Goal: Task Accomplishment & Management: Manage account settings

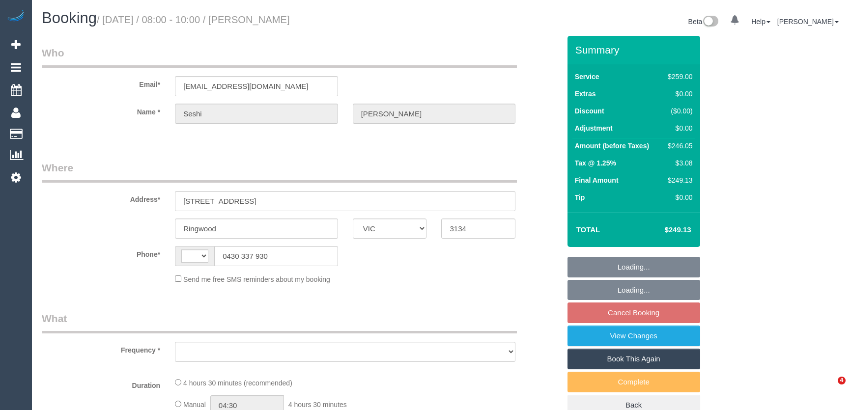
select select "VIC"
select select "string:AU"
select select "object:528"
select select "string:stripe-pm_1NOacj2GScqysDRVCgKmUEQz"
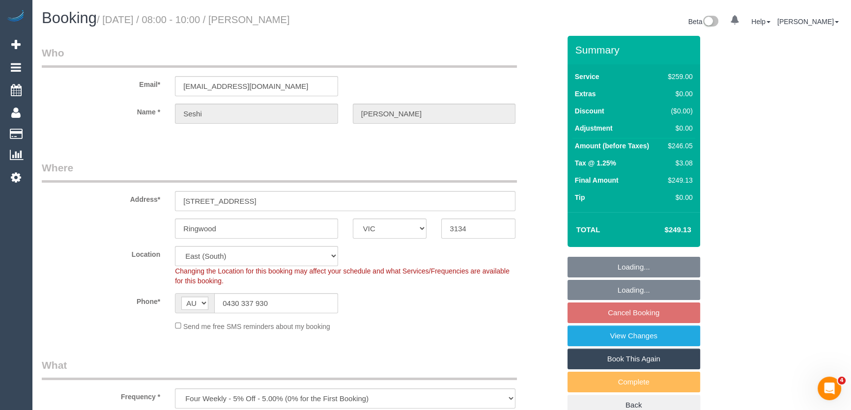
select select "number:28"
select select "number:14"
select select "number:18"
select select "number:22"
select select "number:34"
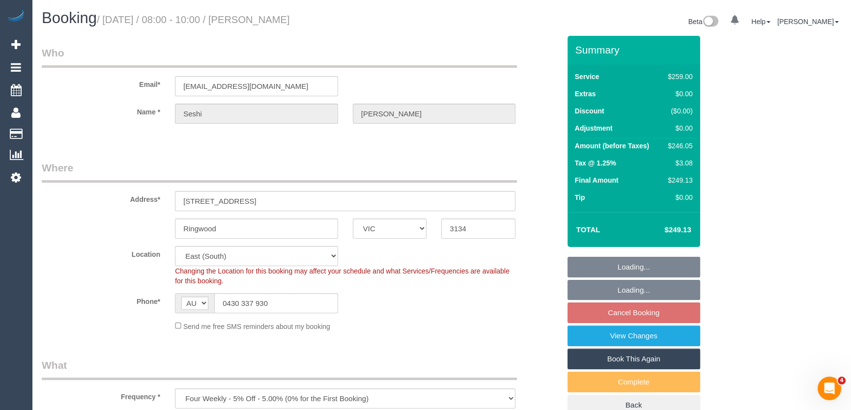
select select "number:13"
select select "object:781"
select select "spot1"
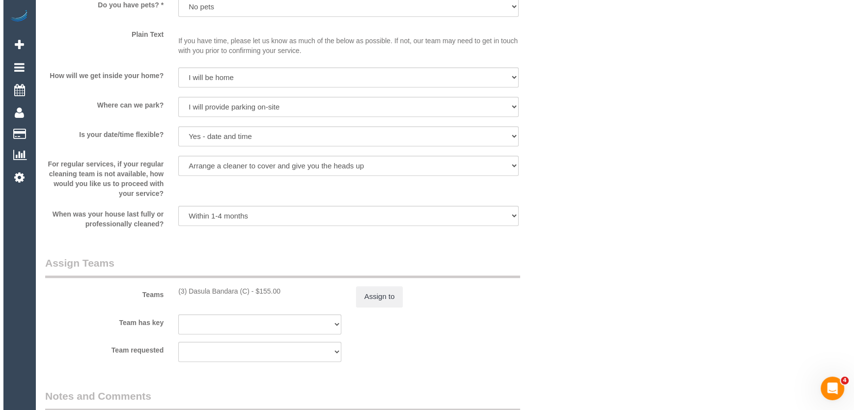
scroll to position [1385, 0]
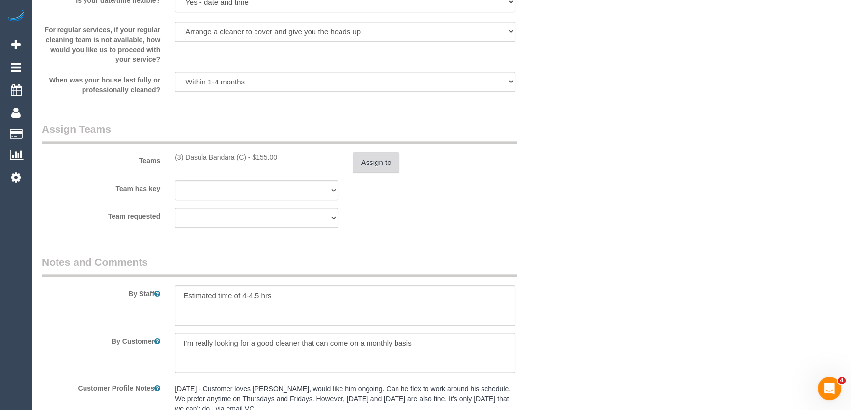
click at [368, 164] on button "Assign to" at bounding box center [376, 162] width 47 height 21
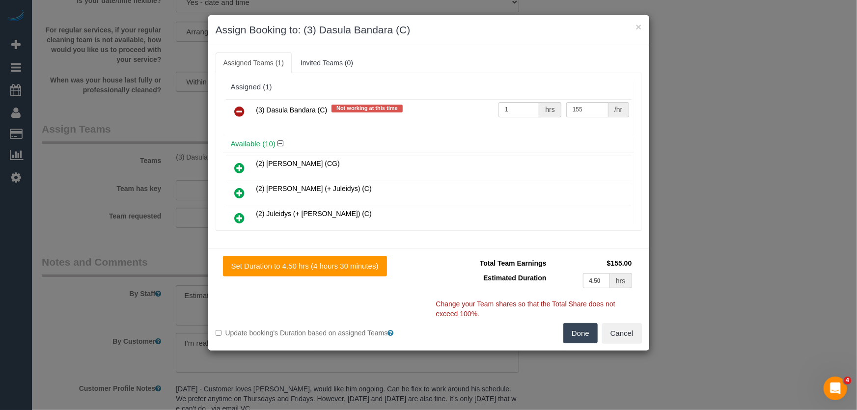
click at [240, 111] on icon at bounding box center [240, 112] width 10 height 12
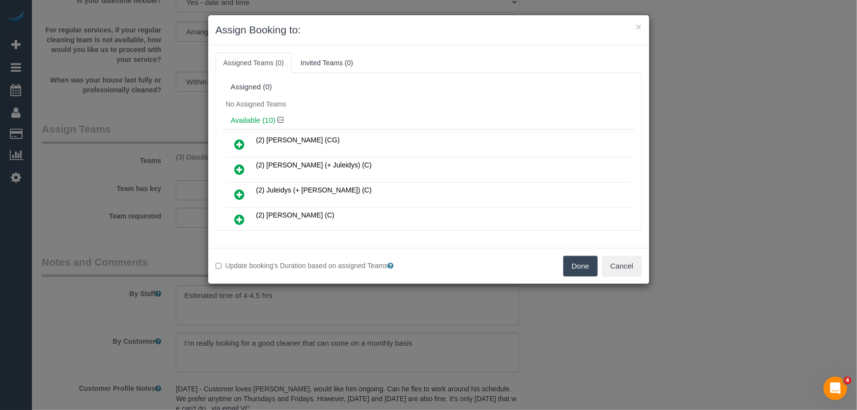
scroll to position [846, 0]
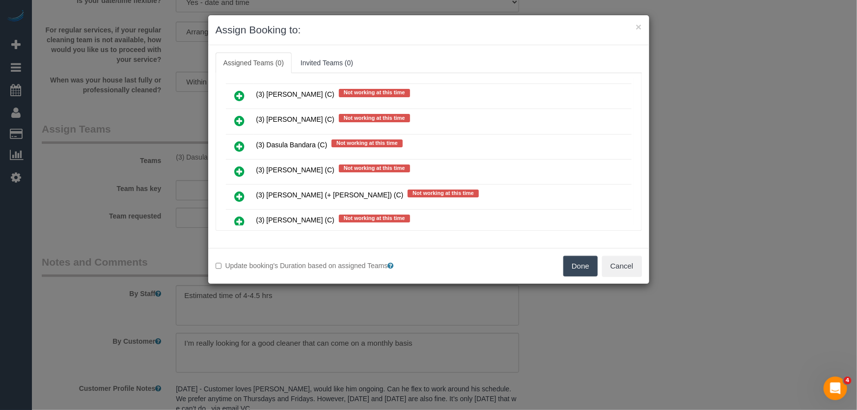
click at [239, 166] on icon at bounding box center [240, 172] width 10 height 12
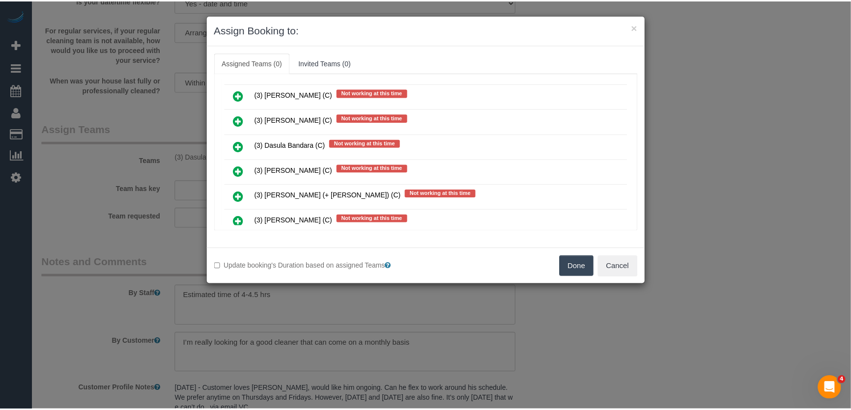
scroll to position [869, 0]
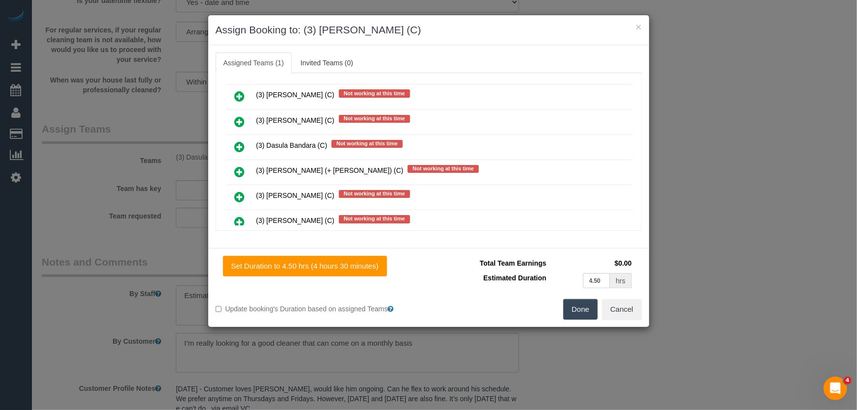
click at [573, 311] on button "Done" at bounding box center [581, 309] width 34 height 21
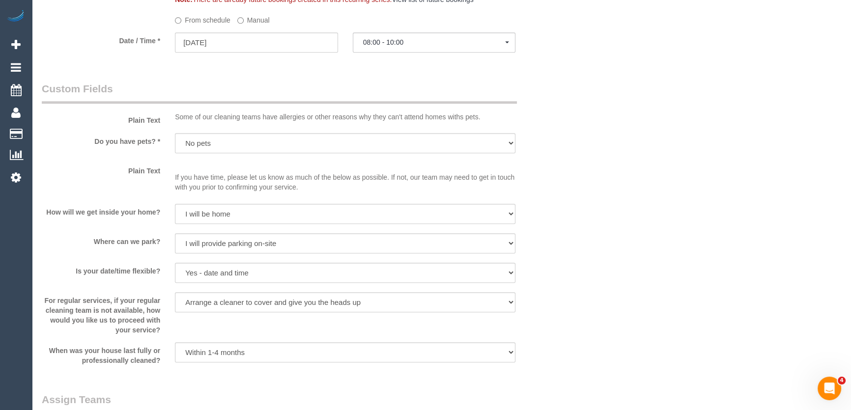
scroll to position [1206, 0]
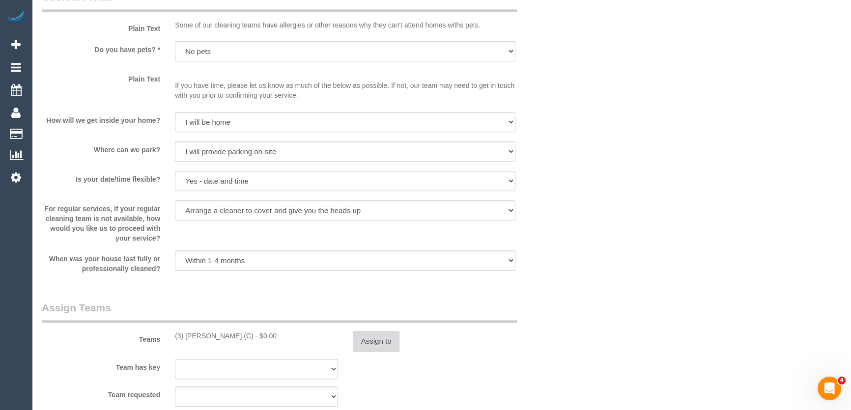
drag, startPoint x: 368, startPoint y: 339, endPoint x: 371, endPoint y: 343, distance: 5.6
click at [371, 343] on button "Assign to" at bounding box center [376, 341] width 47 height 21
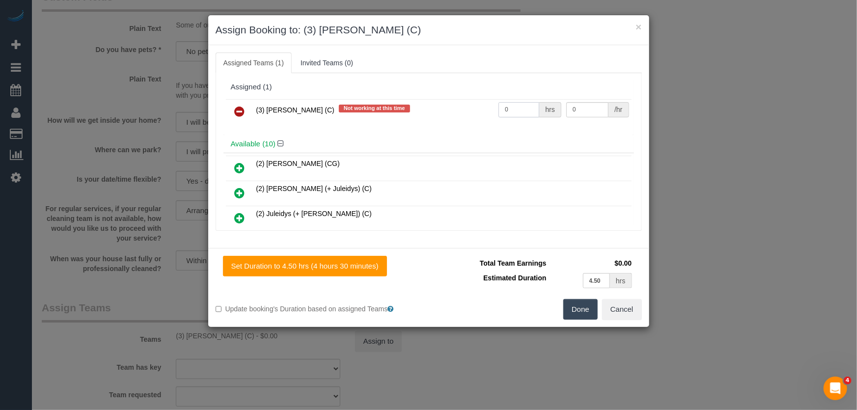
click at [513, 111] on input "0" at bounding box center [519, 109] width 41 height 15
type input "1"
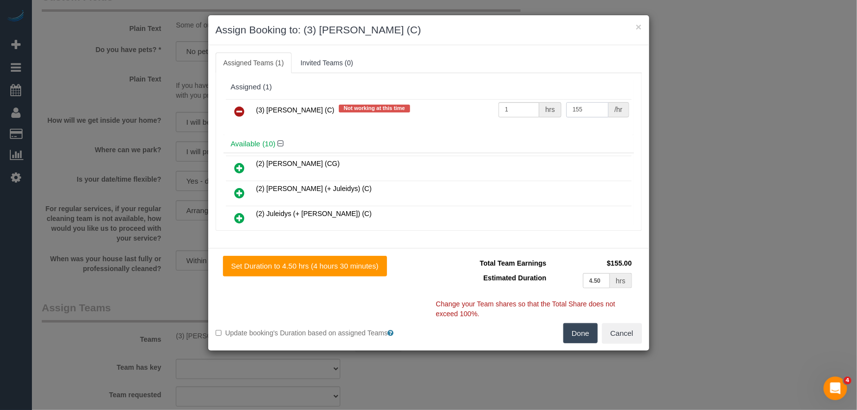
type input "155"
click at [578, 332] on button "Done" at bounding box center [581, 333] width 34 height 21
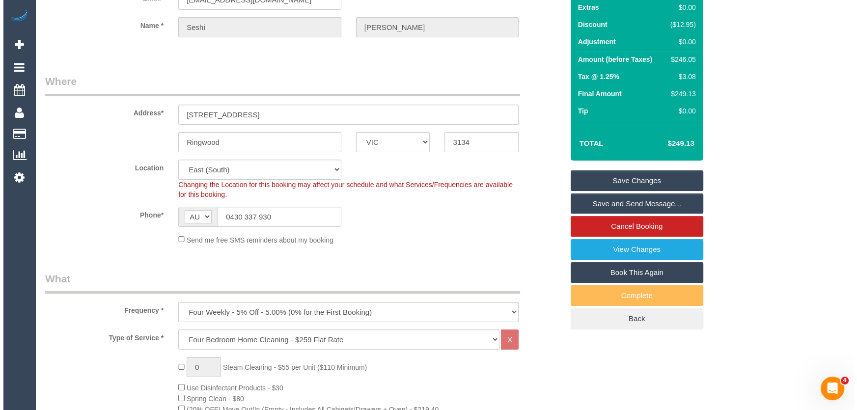
scroll to position [0, 0]
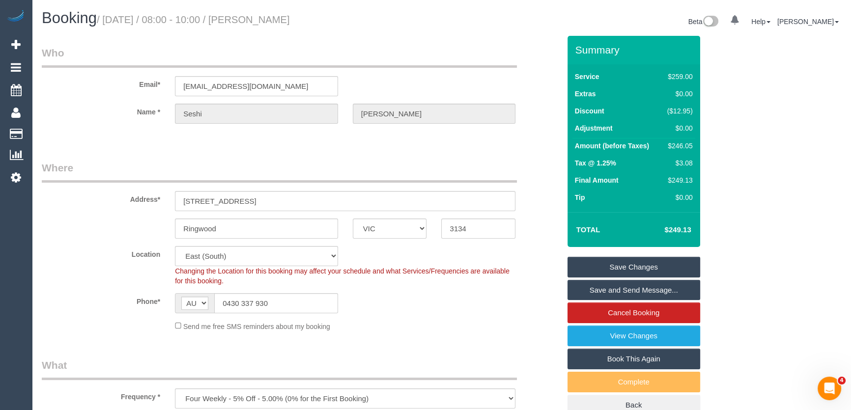
click at [279, 20] on small "/ September 19, 2025 / 08:00 - 10:00 / Seshi Wijayaratne" at bounding box center [193, 19] width 193 height 11
copy small "Seshi Wijayaratne"
click at [585, 265] on link "Save Changes" at bounding box center [633, 267] width 133 height 21
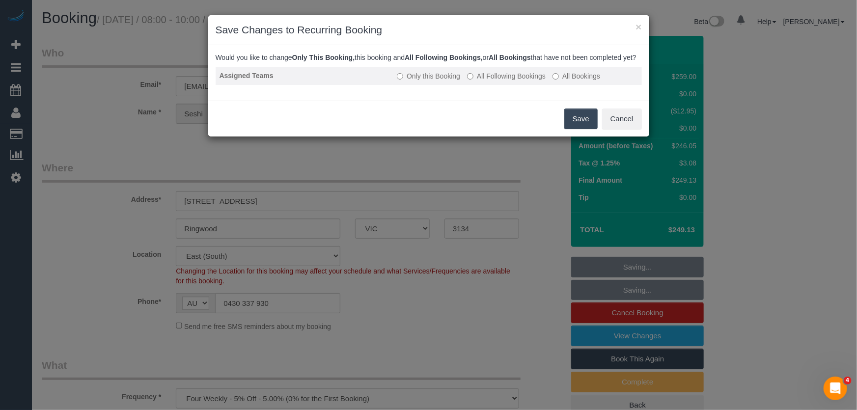
click at [482, 81] on label "All Following Bookings" at bounding box center [506, 76] width 79 height 10
click at [579, 129] on button "Save" at bounding box center [581, 119] width 33 height 21
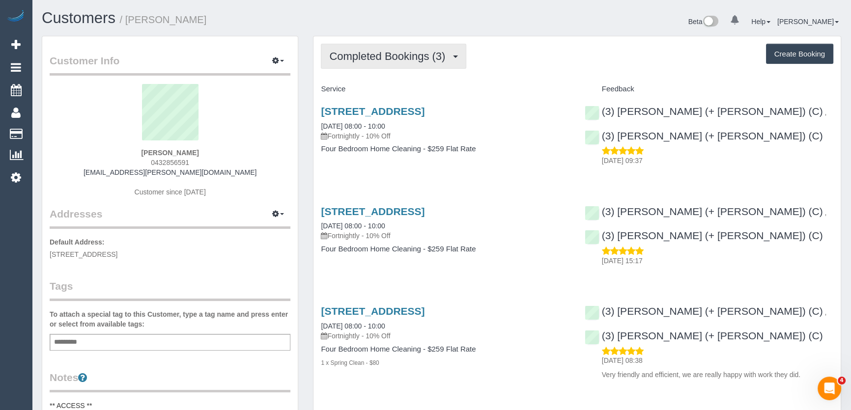
click at [440, 57] on span "Completed Bookings (3)" at bounding box center [389, 56] width 121 height 12
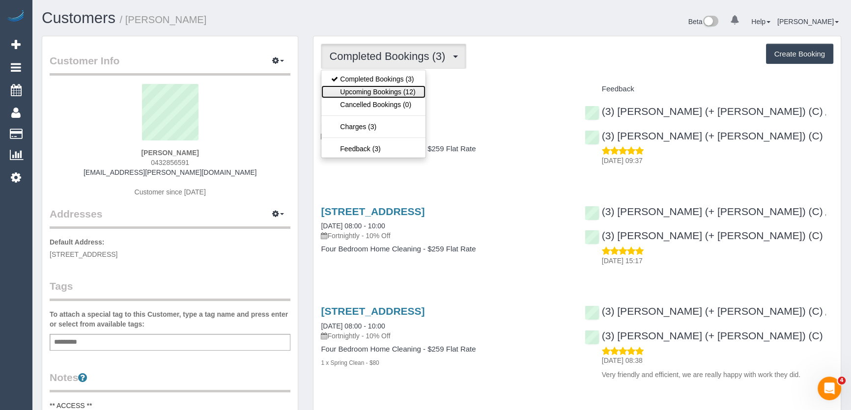
click at [409, 93] on link "Upcoming Bookings (12)" at bounding box center [373, 91] width 104 height 13
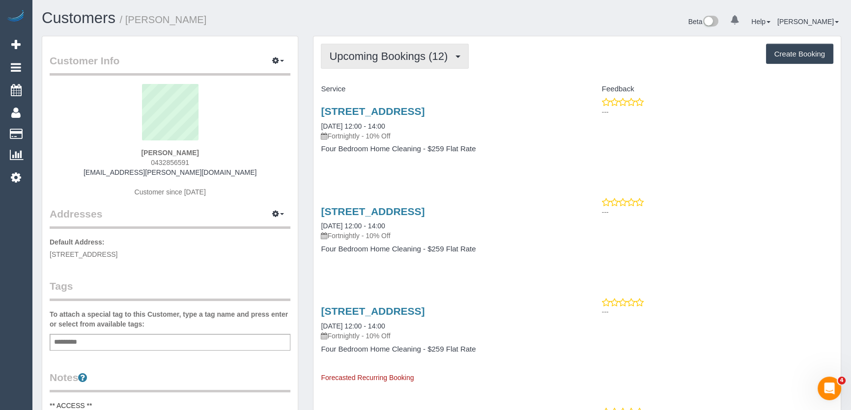
click at [421, 57] on span "Upcoming Bookings (12)" at bounding box center [390, 56] width 123 height 12
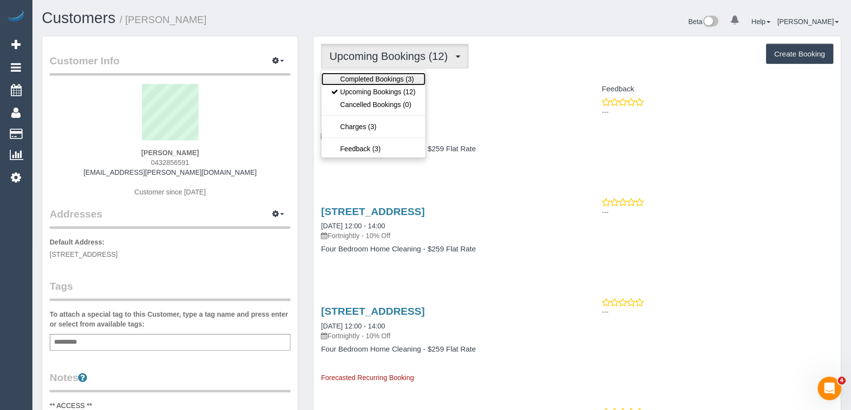
click at [409, 77] on link "Completed Bookings (3)" at bounding box center [373, 79] width 104 height 13
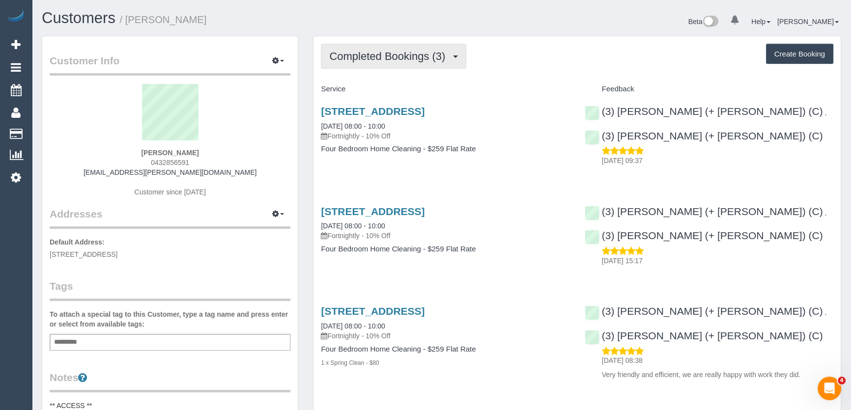
click at [371, 47] on button "Completed Bookings (3)" at bounding box center [393, 56] width 145 height 25
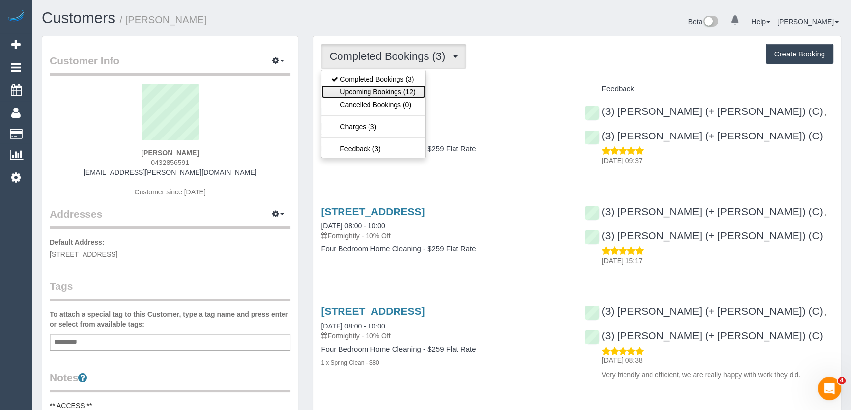
click at [367, 91] on link "Upcoming Bookings (12)" at bounding box center [373, 91] width 104 height 13
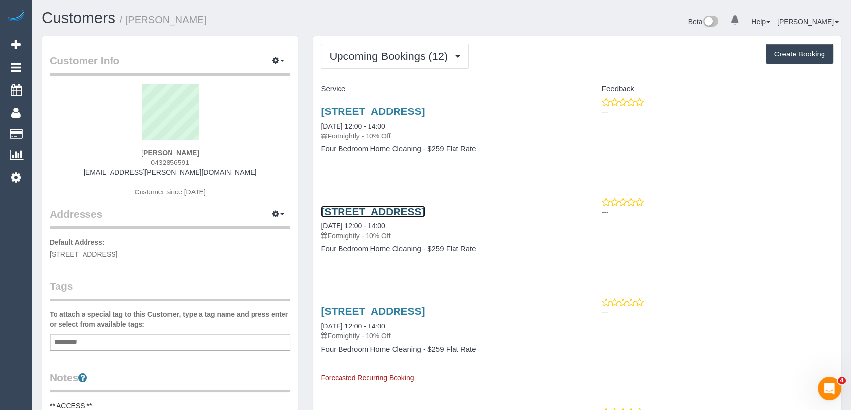
drag, startPoint x: 353, startPoint y: 211, endPoint x: 349, endPoint y: 187, distance: 24.4
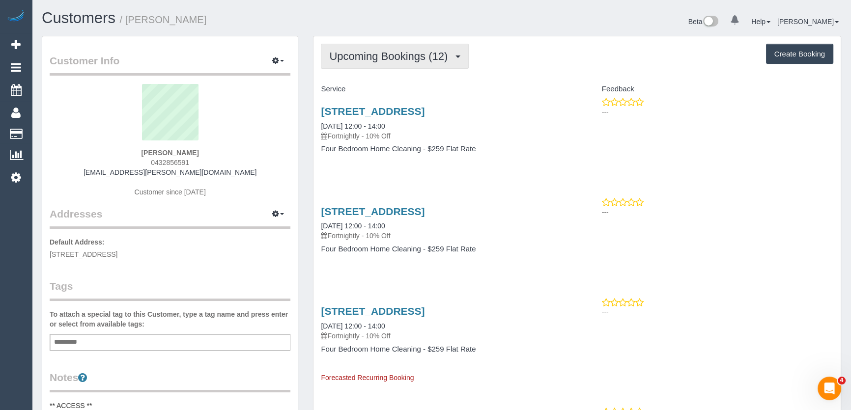
click at [381, 66] on button "Upcoming Bookings (12)" at bounding box center [395, 56] width 148 height 25
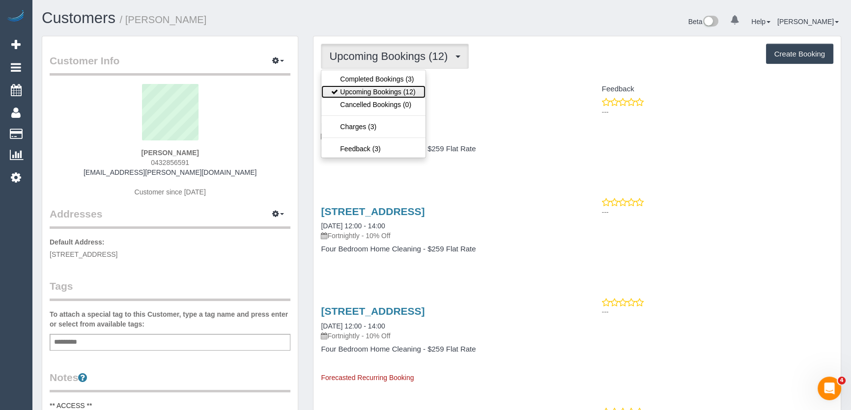
click at [376, 92] on link "Upcoming Bookings (12)" at bounding box center [373, 91] width 104 height 13
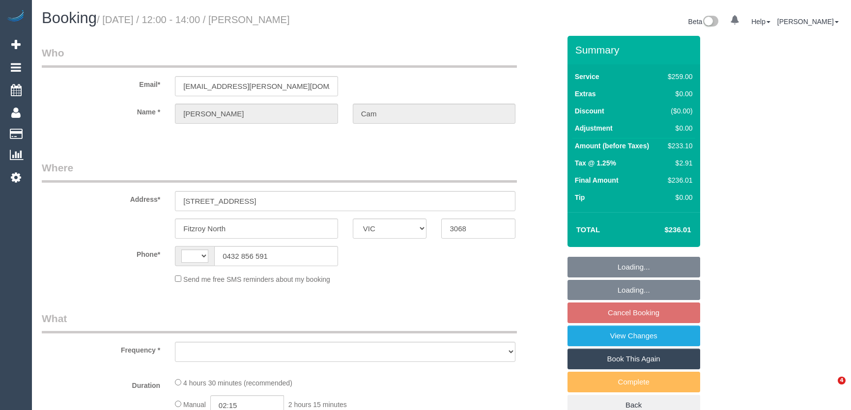
select select "VIC"
select select "string:AU"
select select "string:stripe-pm_1RuLph2GScqysDRV3dGZ9UzS"
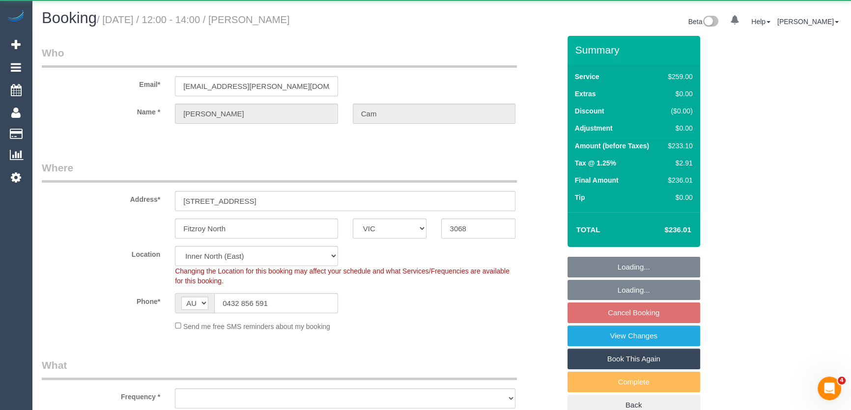
select select "object:620"
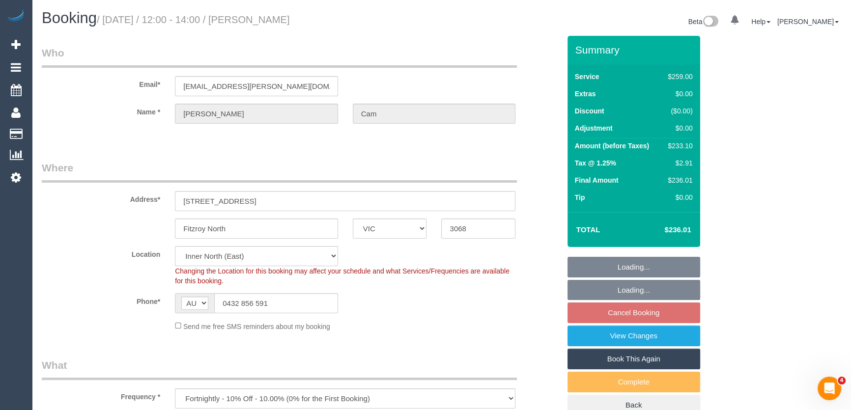
select select "number:30"
select select "number:14"
select select "number:19"
select select "number:25"
select select "number:34"
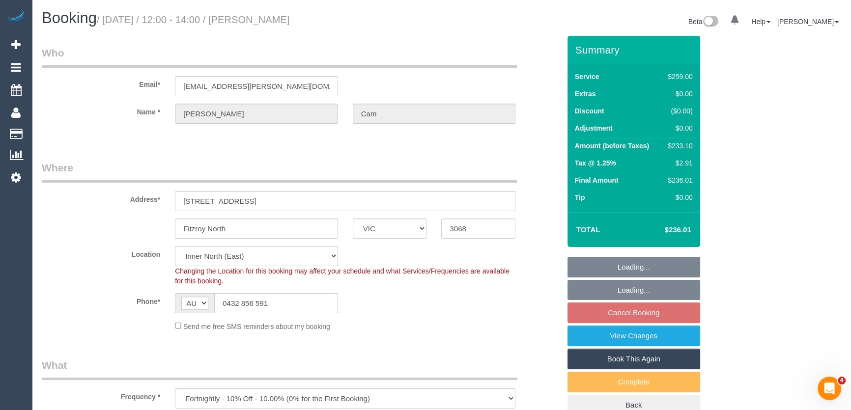
select select "number:11"
select select "object:1582"
select select "spot4"
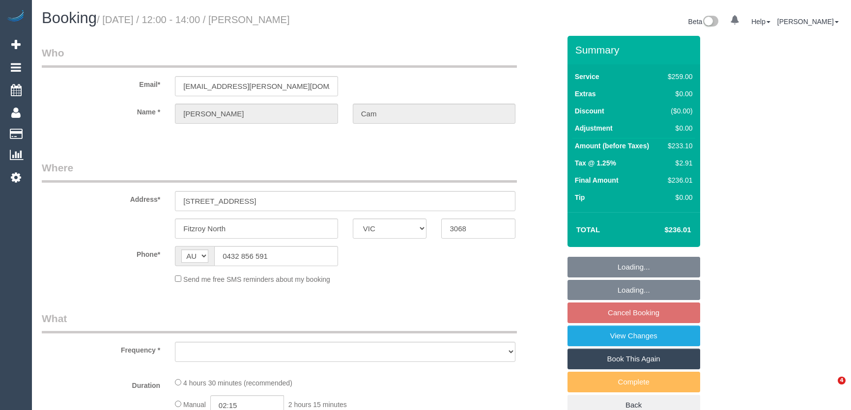
select select "VIC"
select select "object:522"
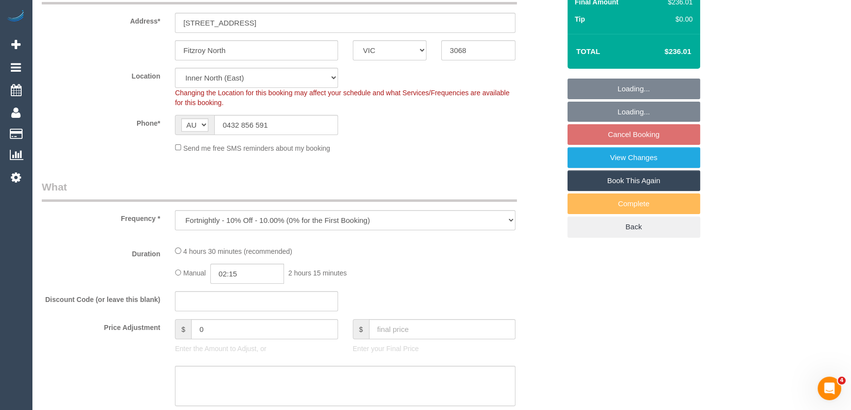
select select "string:stripe-pm_1RuLph2GScqysDRV3dGZ9UzS"
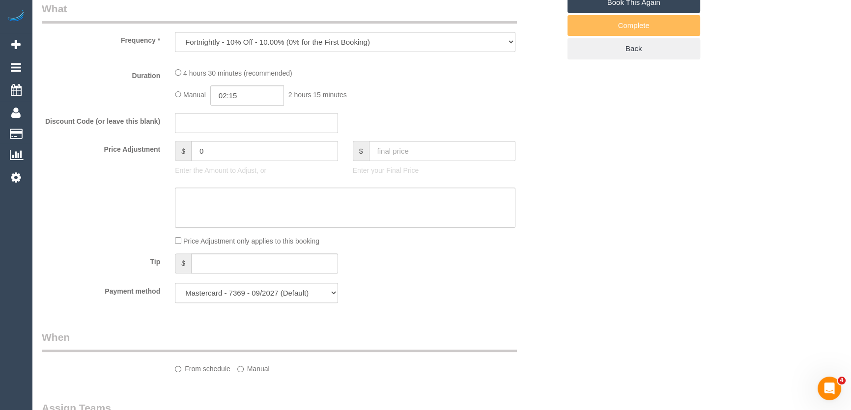
select select "number:30"
select select "number:14"
select select "number:19"
select select "number:25"
select select "number:34"
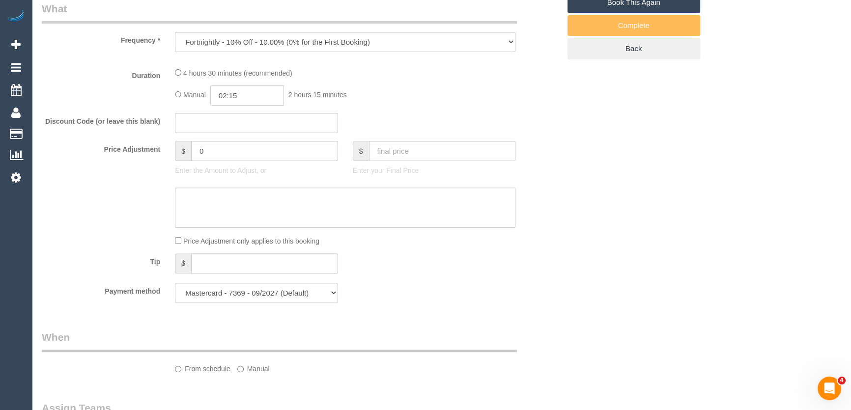
select select "number:11"
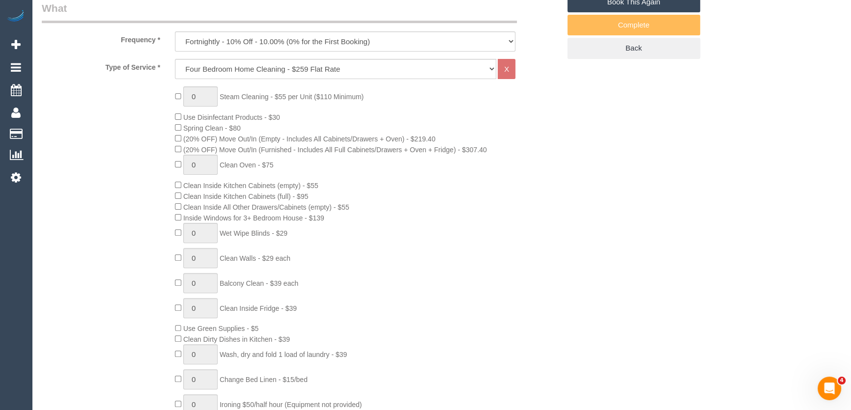
select select "object:776"
select select "spot4"
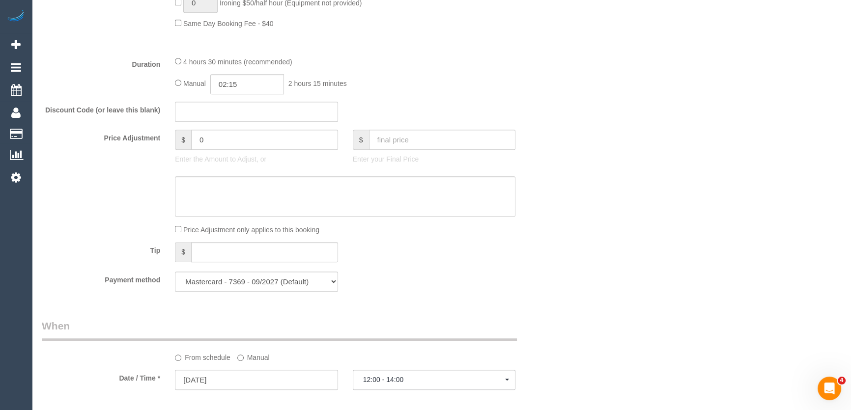
scroll to position [938, 0]
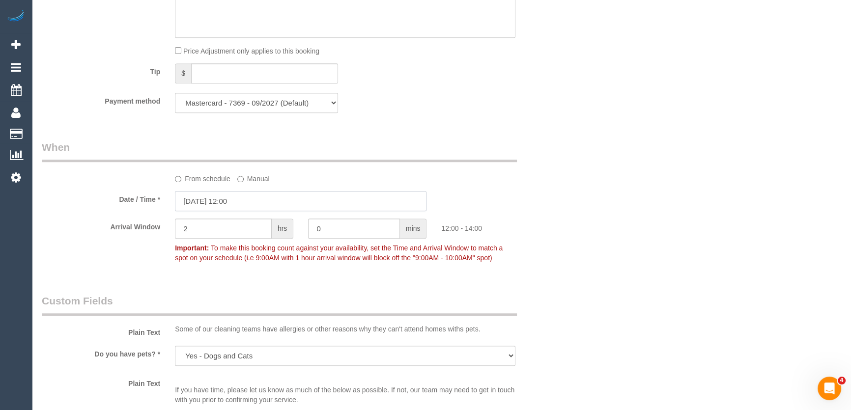
click at [249, 200] on input "03/10/2025 12:00" at bounding box center [301, 201] width 252 height 20
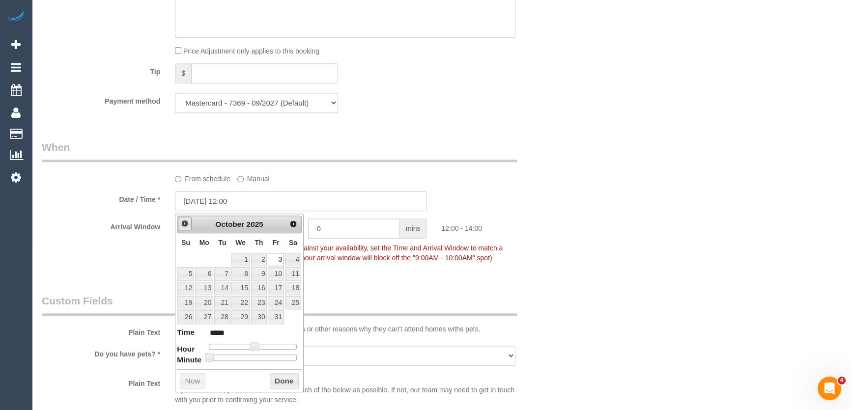
click at [182, 224] on span "Prev" at bounding box center [185, 224] width 8 height 8
click at [205, 318] on link "29" at bounding box center [204, 317] width 18 height 13
type input "29/09/2025 12:00"
click at [561, 265] on div "Arrival Window 2 hrs 0 mins 12:00 - 14:00 Important: To make this booking count…" at bounding box center [300, 243] width 533 height 49
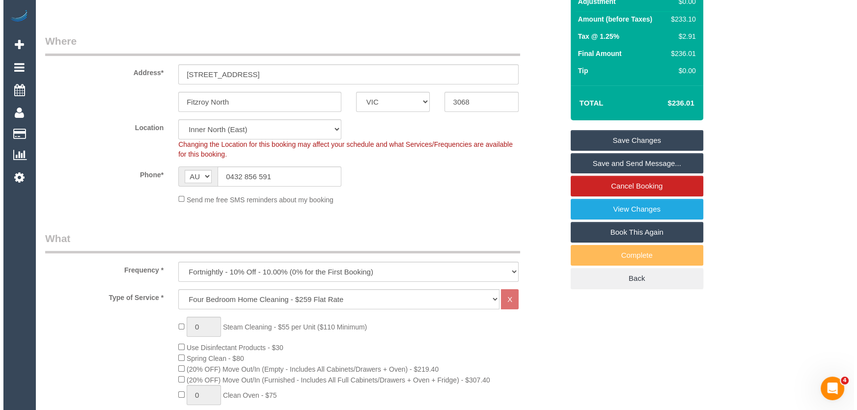
scroll to position [0, 0]
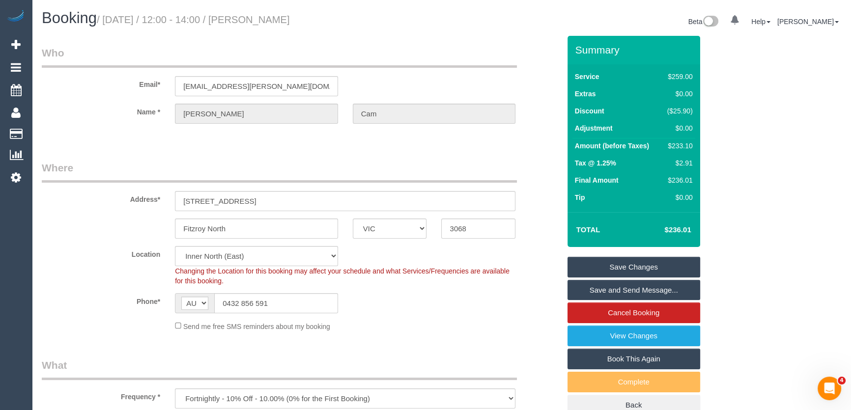
click at [646, 261] on link "Save Changes" at bounding box center [633, 267] width 133 height 21
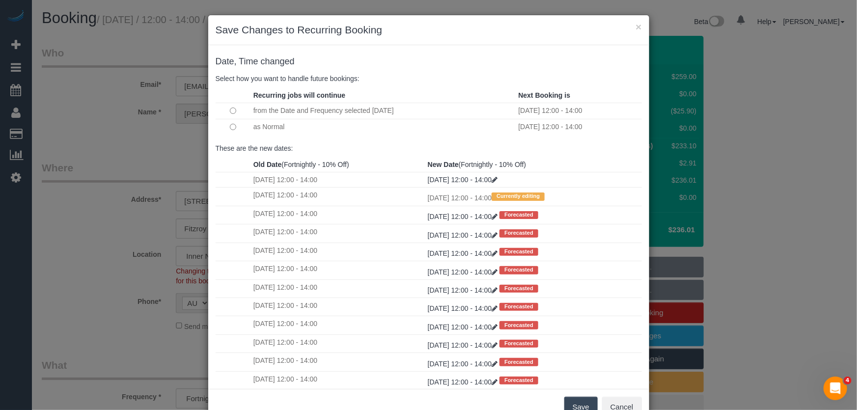
click at [574, 404] on button "Save" at bounding box center [581, 407] width 33 height 21
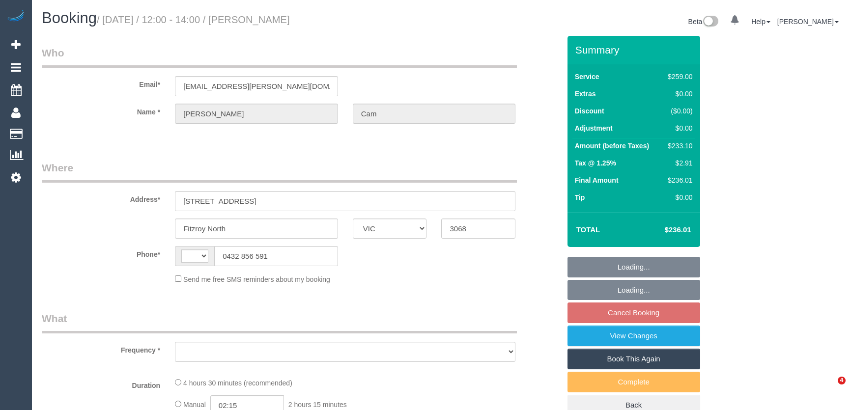
select select "VIC"
select select "string:AU"
select select "string:stripe-pm_1RuLph2GScqysDRV3dGZ9UzS"
select select "object:644"
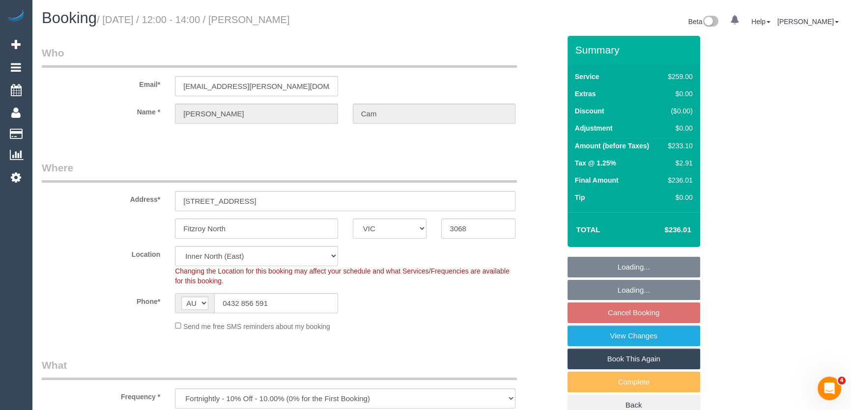
select select "number:30"
select select "number:14"
select select "number:19"
select select "number:25"
select select "number:34"
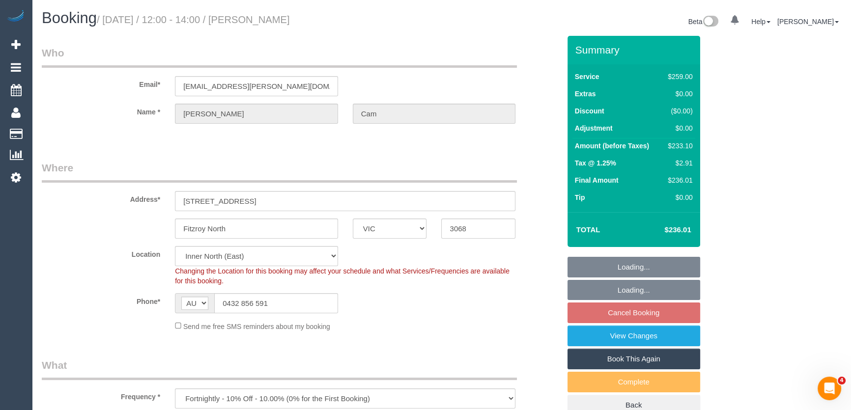
select select "number:11"
select select "object:812"
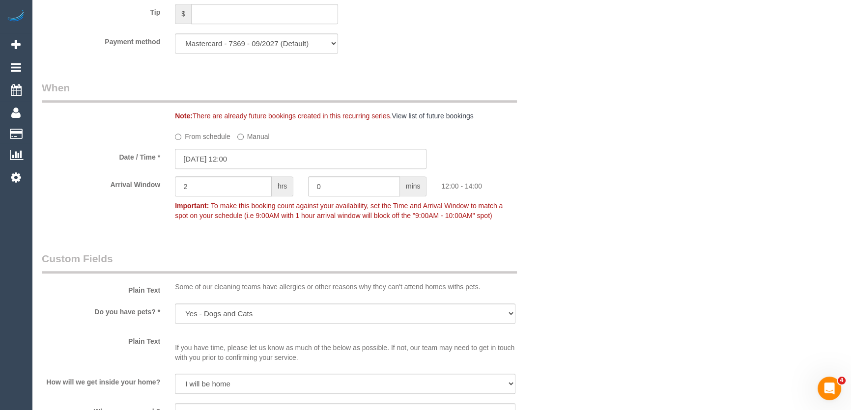
scroll to position [1072, 0]
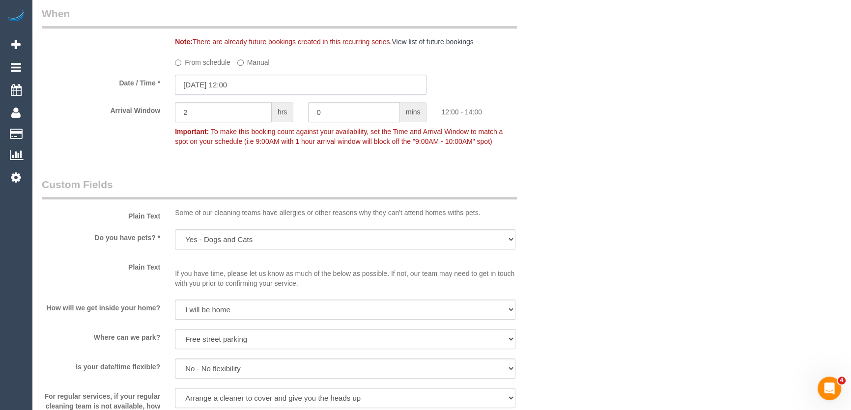
click at [255, 92] on input "[DATE] 12:00" at bounding box center [301, 85] width 252 height 20
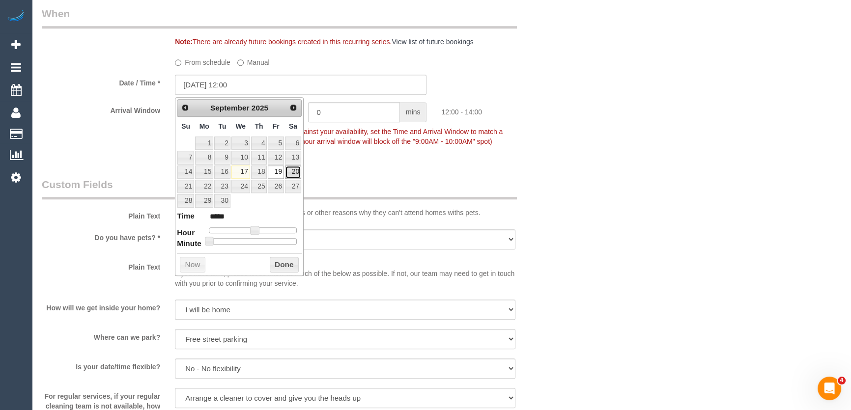
click at [292, 174] on link "20" at bounding box center [293, 172] width 16 height 13
type input "[DATE] 11:00"
type input "*****"
type input "[DATE] 10:00"
type input "*****"
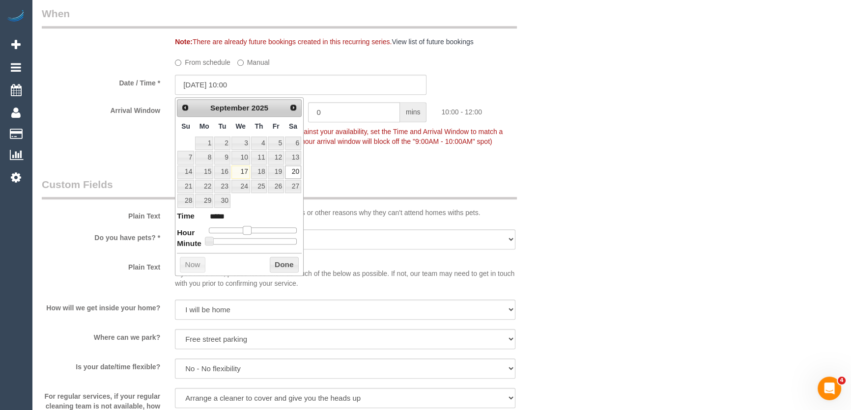
drag, startPoint x: 253, startPoint y: 230, endPoint x: 246, endPoint y: 230, distance: 6.4
click at [246, 230] on span at bounding box center [247, 230] width 9 height 9
click at [388, 176] on div "Who Email* [EMAIL_ADDRESS][PERSON_NAME][DOMAIN_NAME] Name * [PERSON_NAME] Cam W…" at bounding box center [300, 8] width 533 height 2089
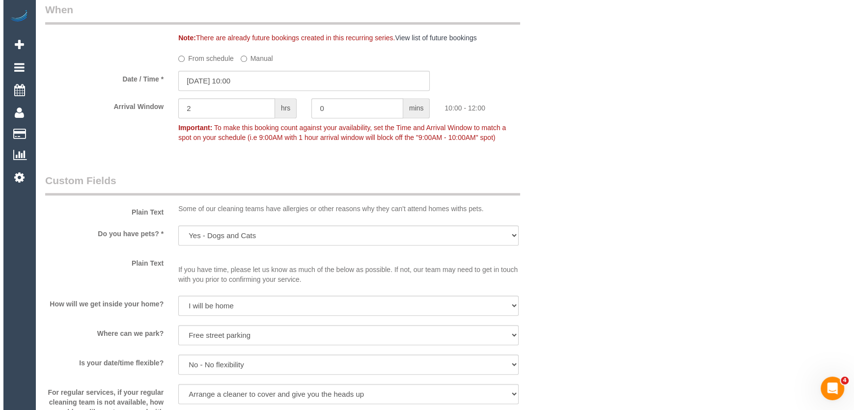
scroll to position [1429, 0]
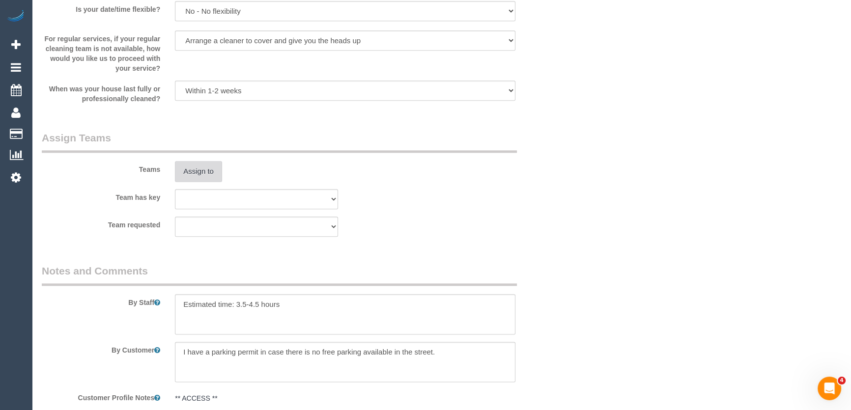
click at [201, 180] on button "Assign to" at bounding box center [198, 171] width 47 height 21
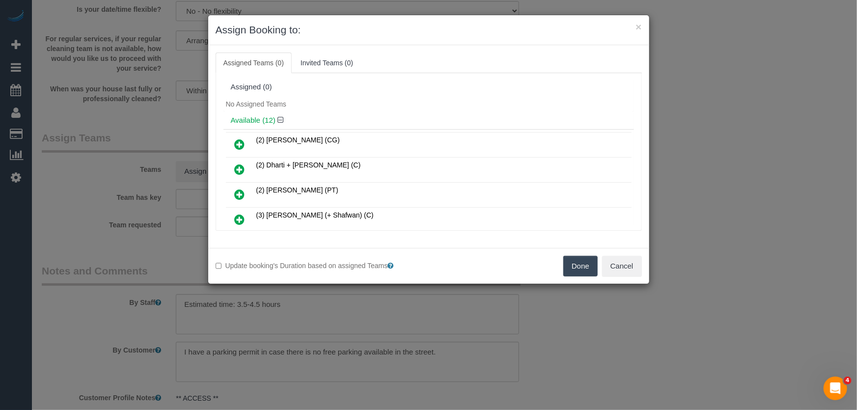
click at [239, 219] on icon at bounding box center [240, 220] width 10 height 12
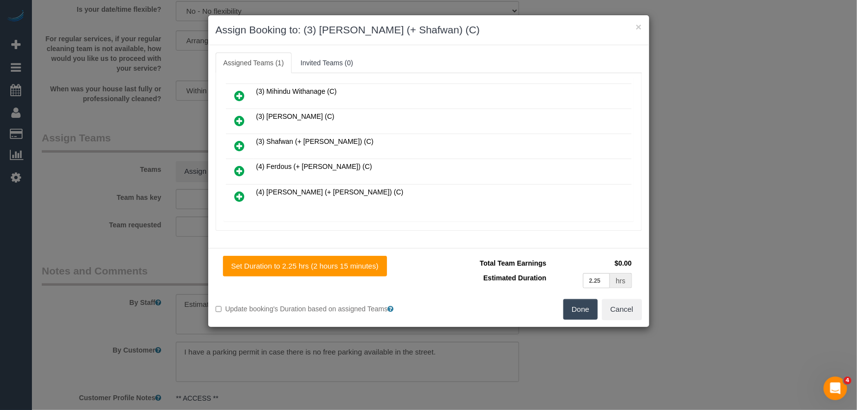
click at [239, 140] on icon at bounding box center [240, 146] width 10 height 12
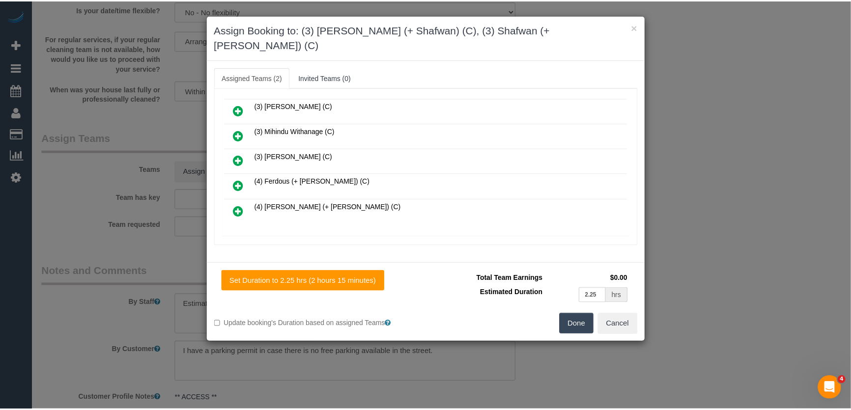
scroll to position [248, 0]
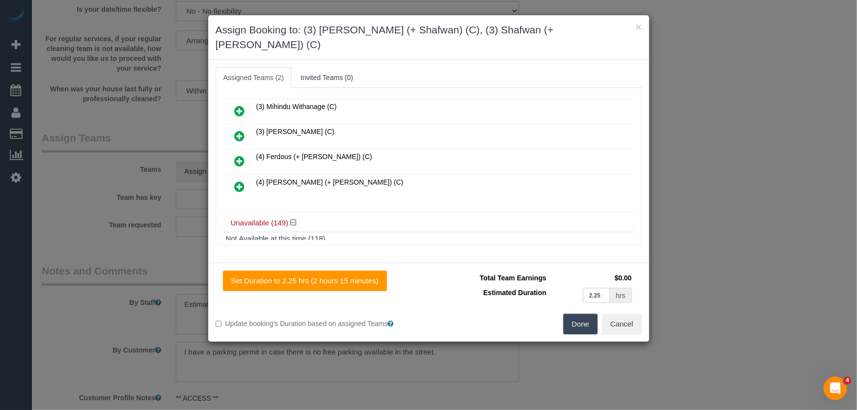
click at [585, 314] on button "Done" at bounding box center [581, 324] width 34 height 21
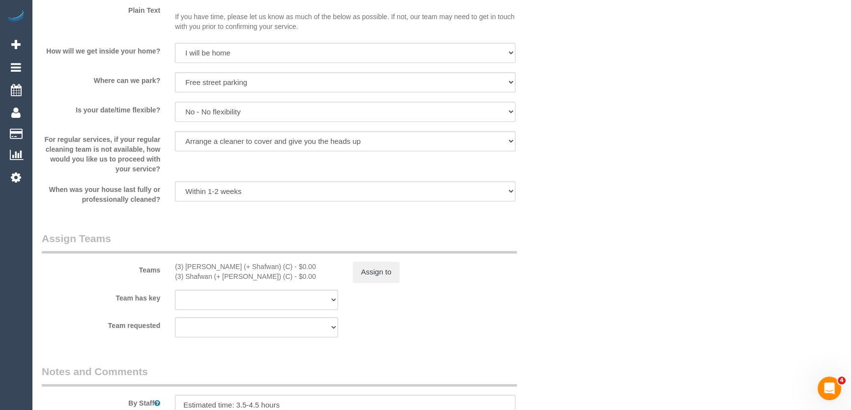
scroll to position [1385, 0]
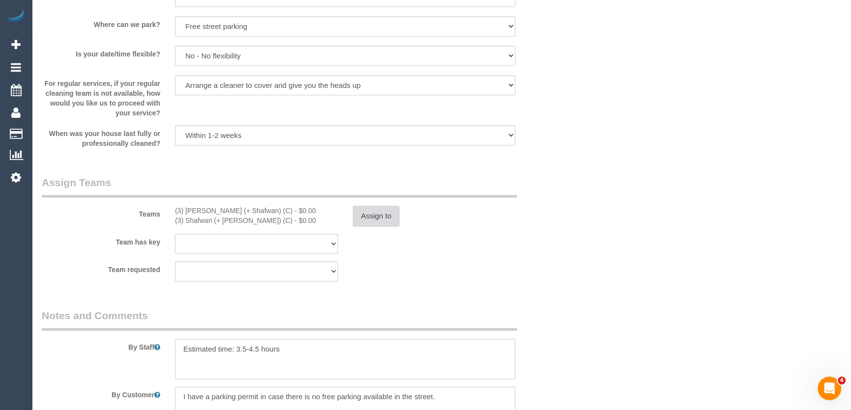
click at [368, 219] on button "Assign to" at bounding box center [376, 216] width 47 height 21
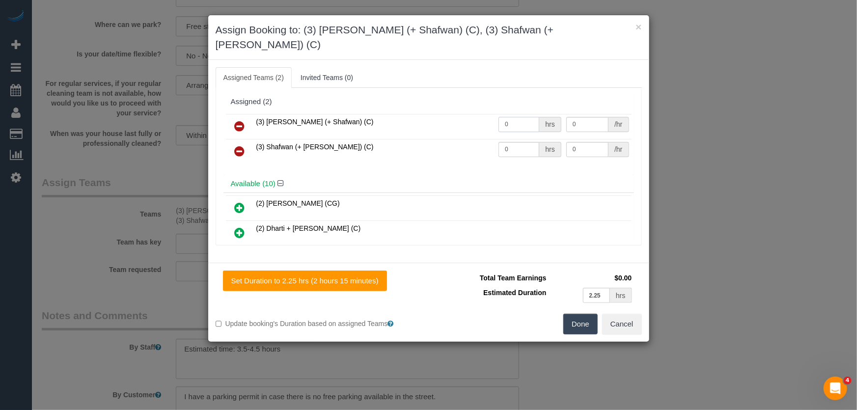
click at [514, 117] on input "0" at bounding box center [519, 124] width 41 height 15
type input "1"
type input "75"
click at [518, 142] on input "0" at bounding box center [519, 149] width 41 height 15
type input "1"
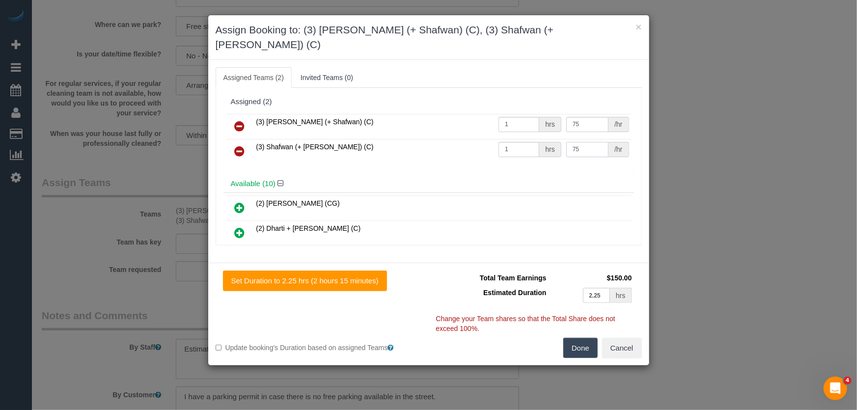
type input "75"
click at [579, 338] on button "Done" at bounding box center [581, 348] width 34 height 21
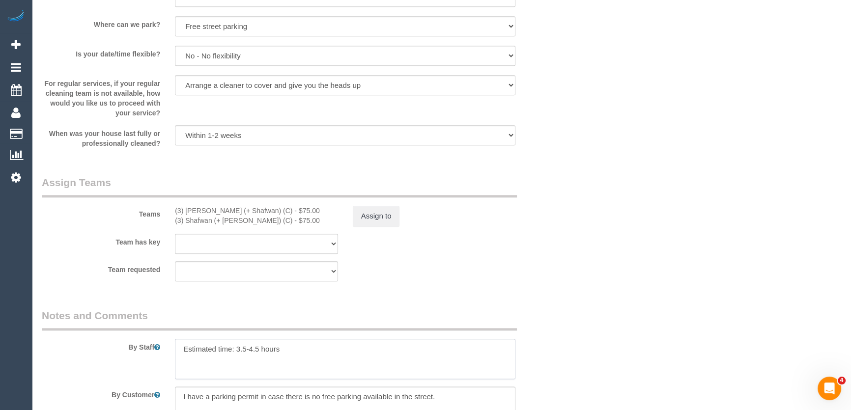
click at [177, 355] on textarea at bounding box center [345, 359] width 340 height 40
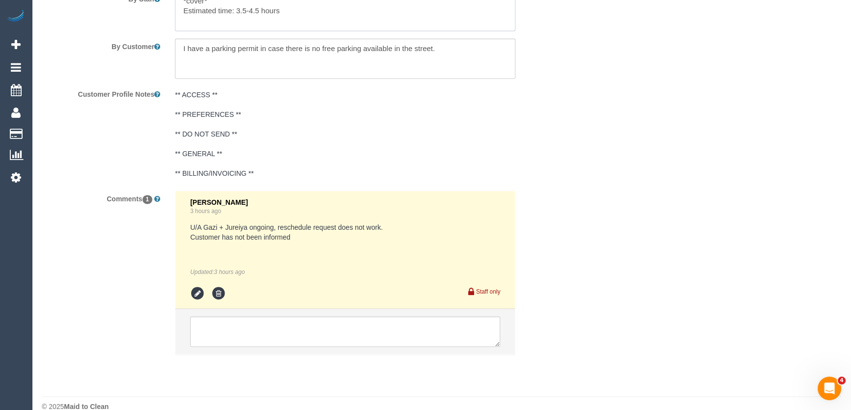
scroll to position [1750, 0]
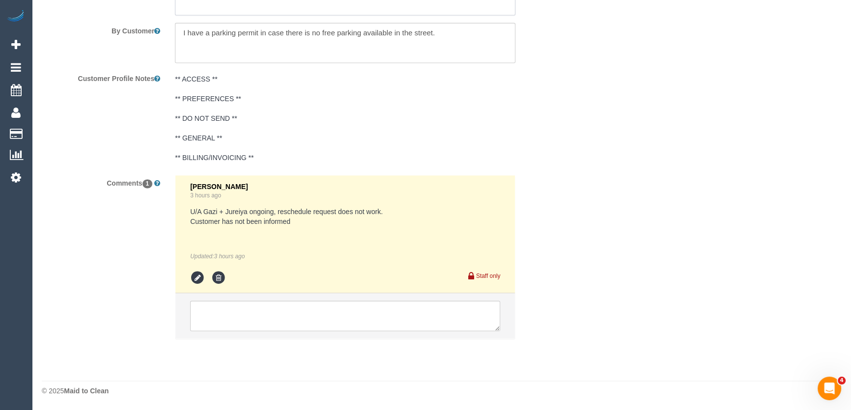
type textarea "*cover* Estimated time: 3.5-4.5 hours"
click at [277, 319] on textarea at bounding box center [345, 316] width 310 height 30
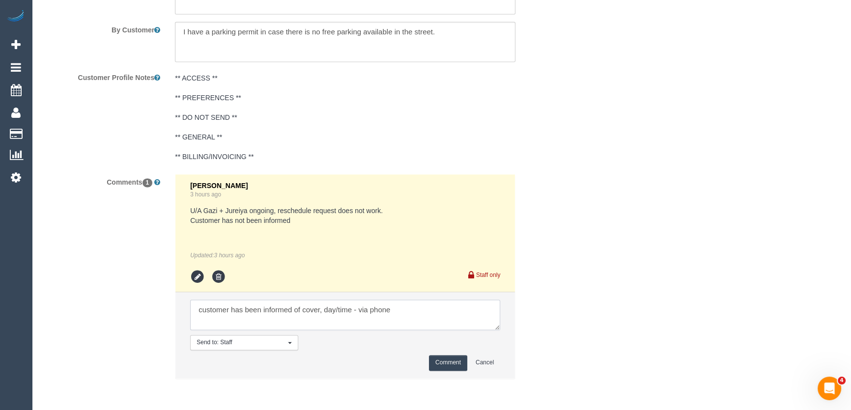
type textarea "customer has been informed of cover, day/time - via phone"
click at [450, 362] on button "Comment" at bounding box center [448, 362] width 38 height 15
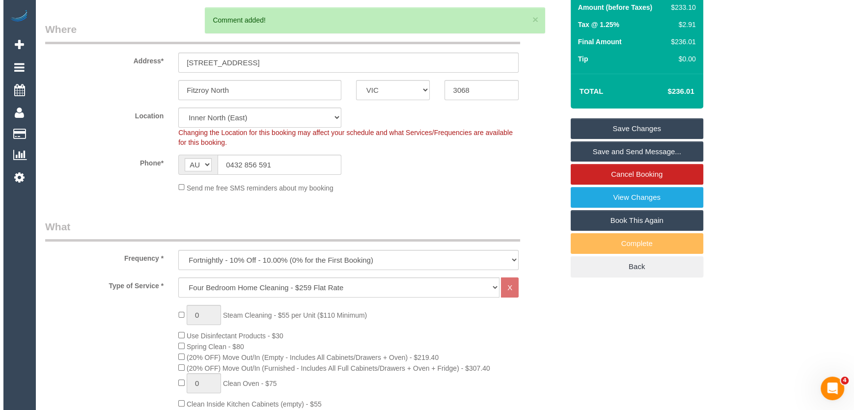
scroll to position [0, 0]
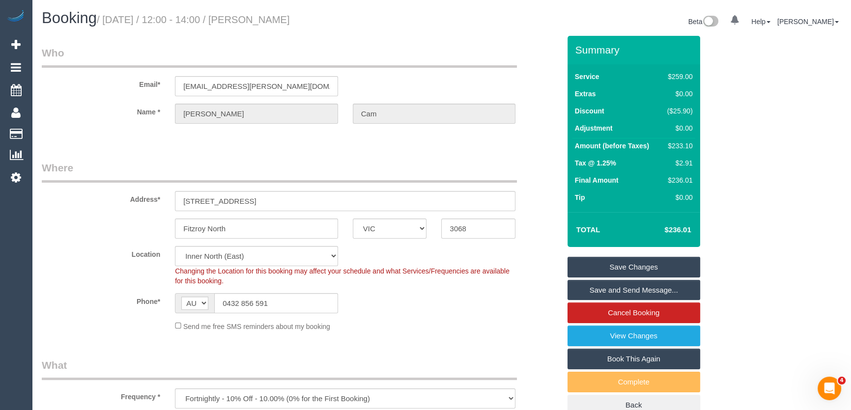
click at [284, 24] on small "/ September 19, 2025 / 12:00 - 14:00 / Marie-Anne Cam" at bounding box center [193, 19] width 193 height 11
copy small "Marie-Anne Cam"
click at [622, 289] on link "Save and Send Message..." at bounding box center [633, 290] width 133 height 21
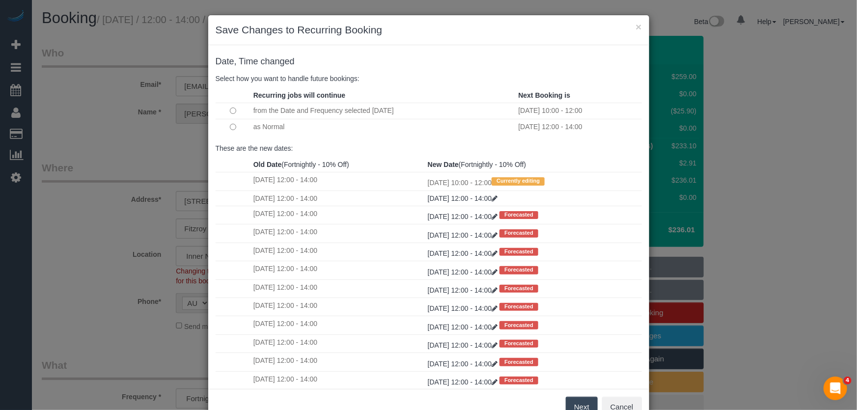
click at [569, 406] on button "Next" at bounding box center [582, 407] width 32 height 21
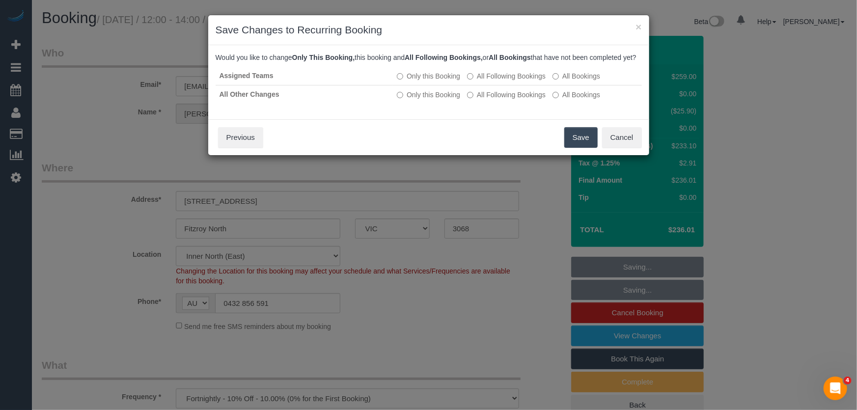
click at [580, 148] on button "Save" at bounding box center [581, 137] width 33 height 21
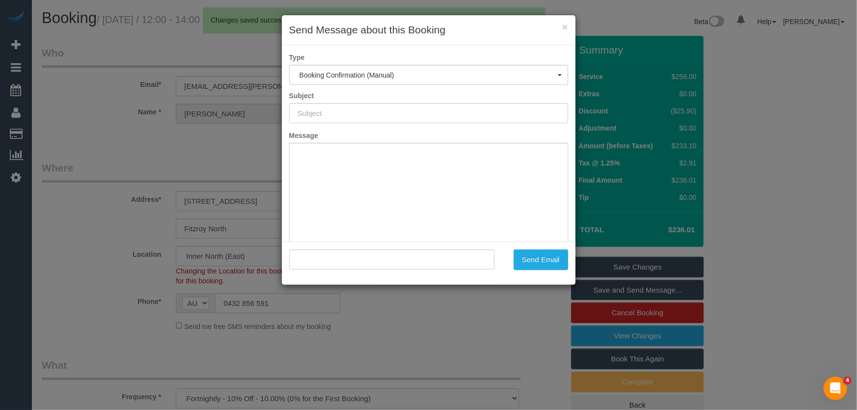
type input "Booking Confirmed"
type input ""Marie-Anne Cam" <cam.marie@ymail.com>"
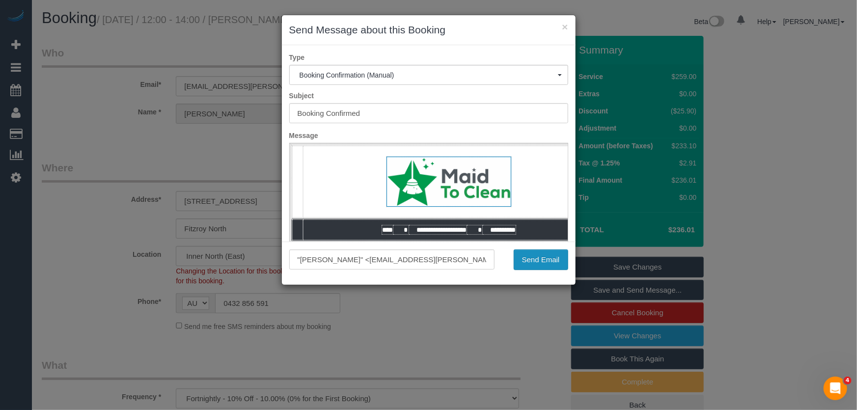
click at [519, 258] on button "Send Email" at bounding box center [541, 260] width 55 height 21
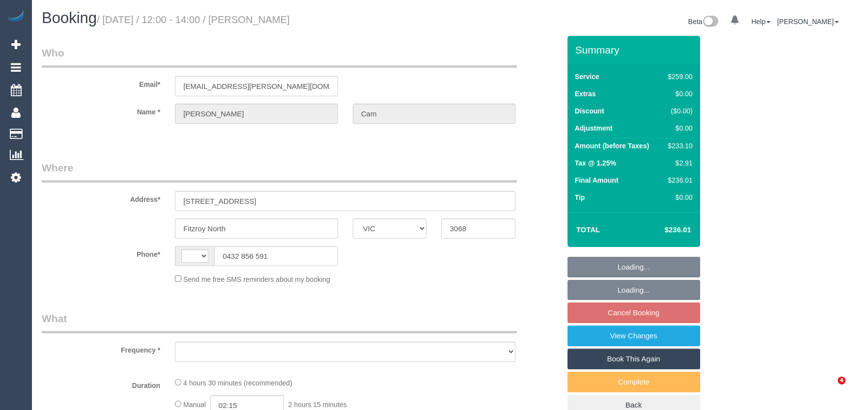
select select "VIC"
select select "string:AU"
select select "object:618"
select select "string:stripe-pm_1RuLph2GScqysDRV3dGZ9UzS"
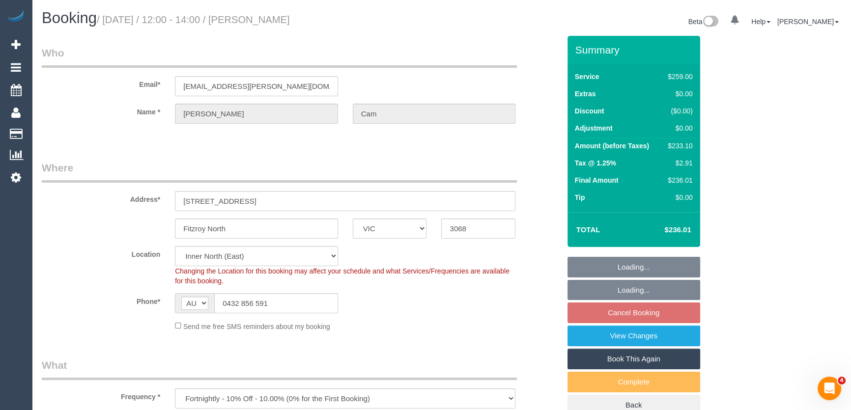
select select "spot4"
select select "object:1441"
select select "number:30"
select select "number:14"
select select "number:19"
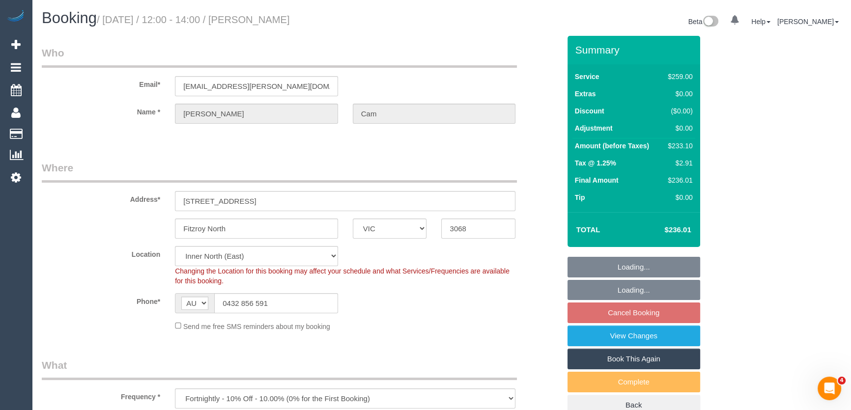
select select "number:25"
select select "number:34"
select select "number:11"
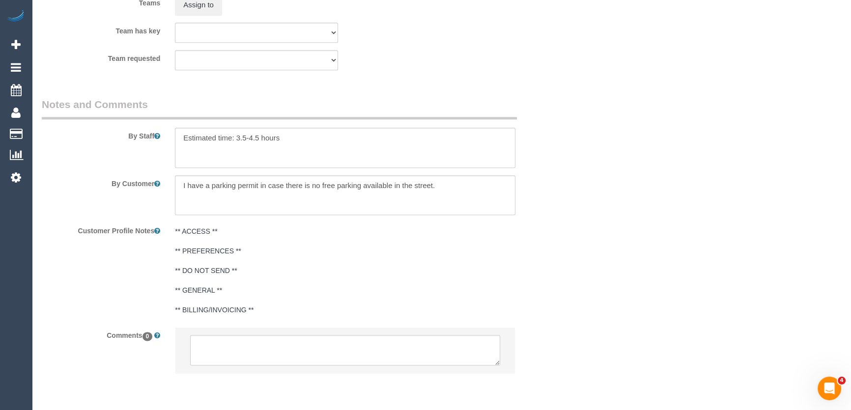
scroll to position [1560, 0]
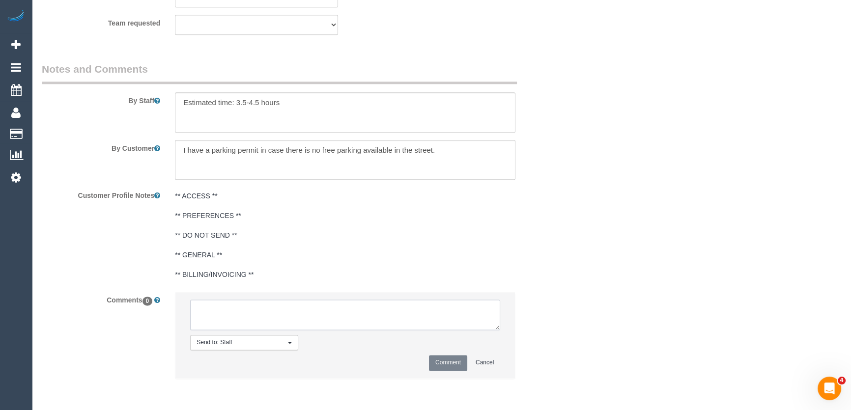
click at [232, 312] on textarea at bounding box center [345, 315] width 310 height 30
type textarea "Would like Gazi + Jureiya ongoing from Monday 29/9"
click at [445, 362] on button "Comment" at bounding box center [448, 362] width 38 height 15
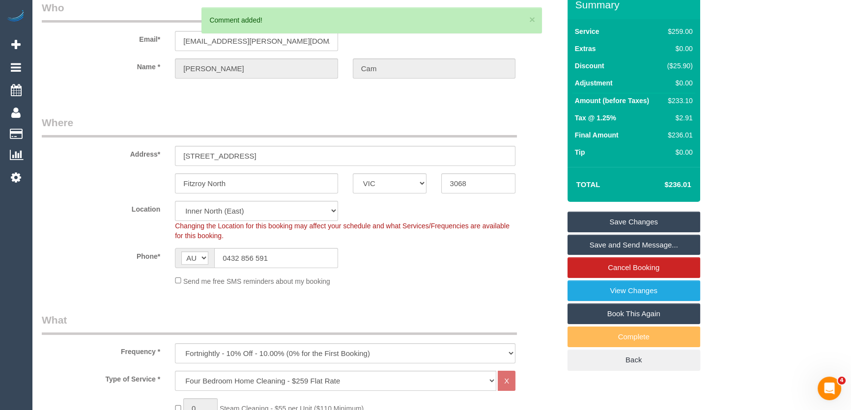
scroll to position [0, 0]
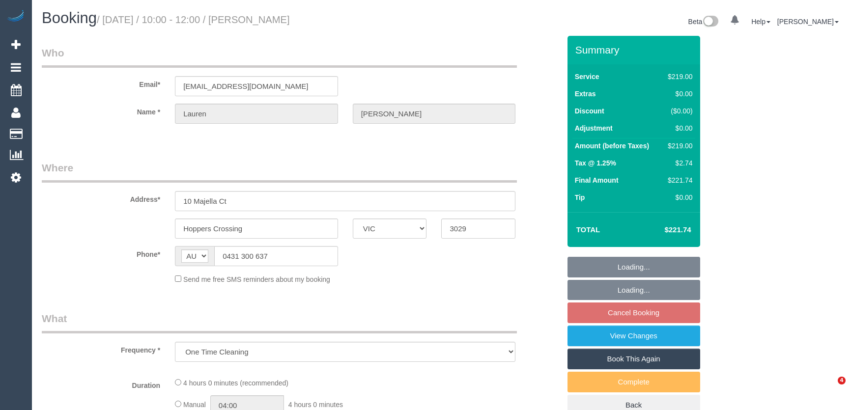
select select "VIC"
select select "object:1147"
select select "string:stripe-pm_1S8Cw42GScqysDRVlGPAHf2s"
select select "number:28"
select select "number:14"
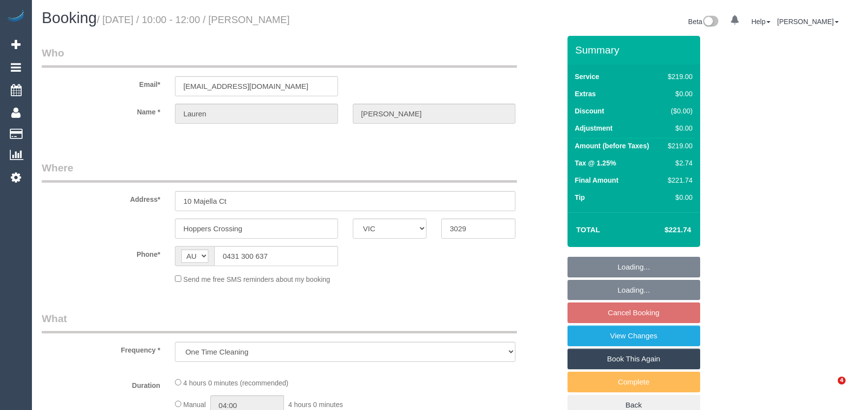
select select "number:18"
select select "number:22"
select select "number:13"
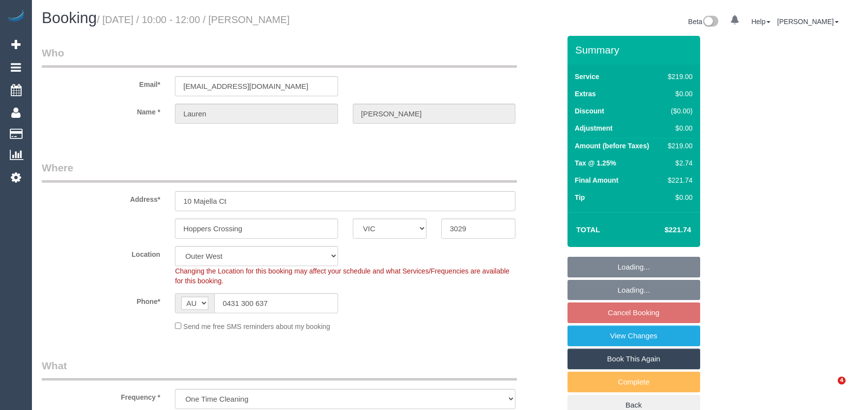
select select "spot1"
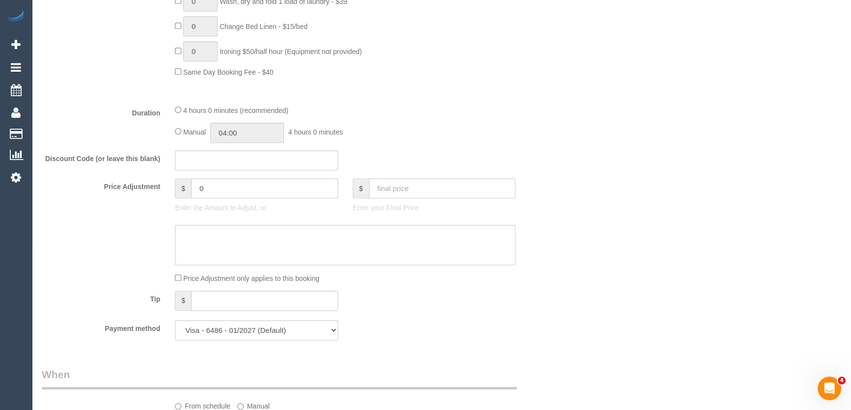
scroll to position [804, 0]
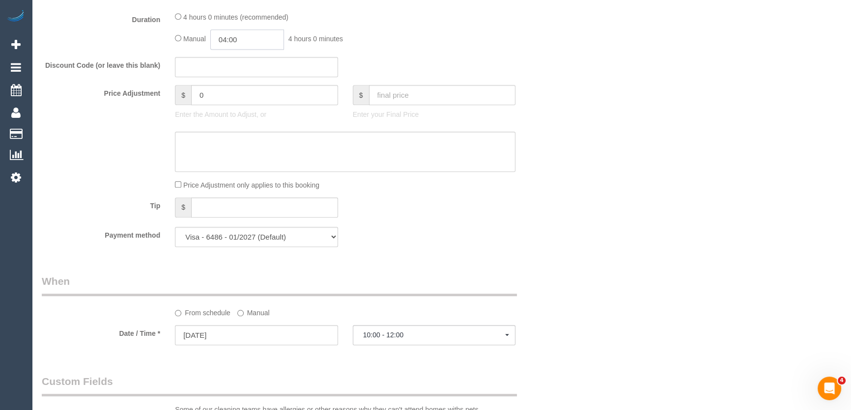
click at [247, 40] on input "04:00" at bounding box center [247, 39] width 74 height 20
type input "02:00"
click at [237, 73] on li "02:00" at bounding box center [237, 74] width 44 height 13
click at [414, 48] on div "Manual 02:00 2 hours 0 minutes" at bounding box center [345, 39] width 340 height 20
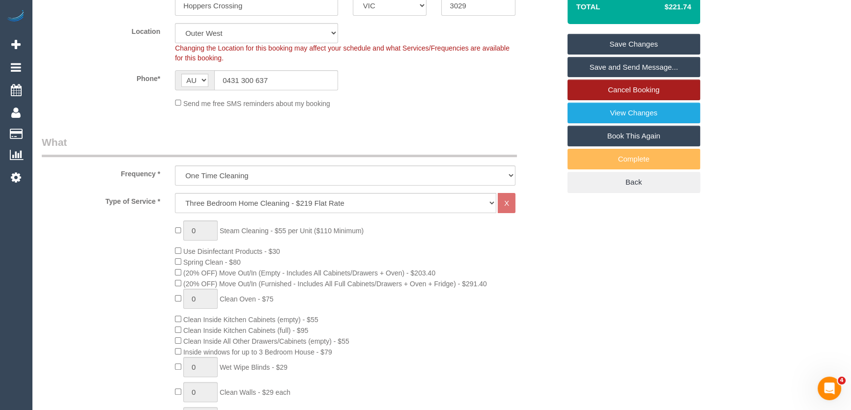
scroll to position [82, 0]
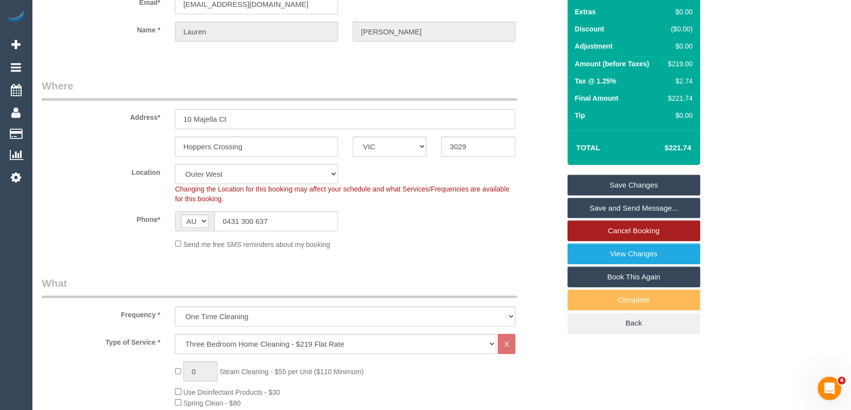
select select "spot10"
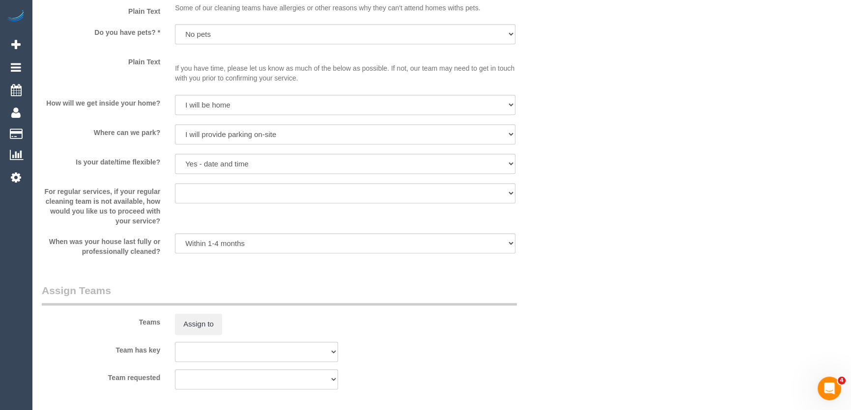
scroll to position [1385, 0]
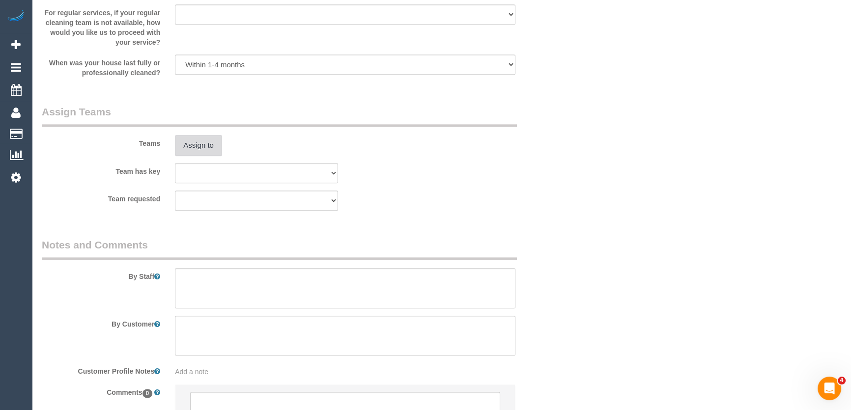
click at [206, 152] on button "Assign to" at bounding box center [198, 145] width 47 height 21
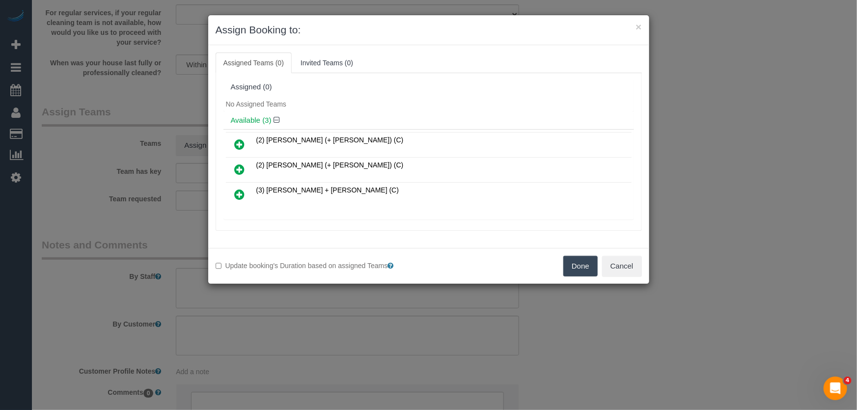
click at [238, 142] on icon at bounding box center [240, 145] width 10 height 12
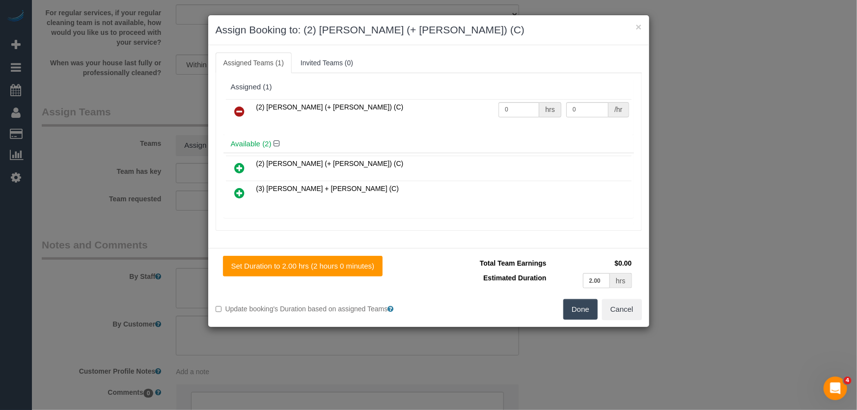
click at [239, 167] on icon at bounding box center [240, 168] width 10 height 12
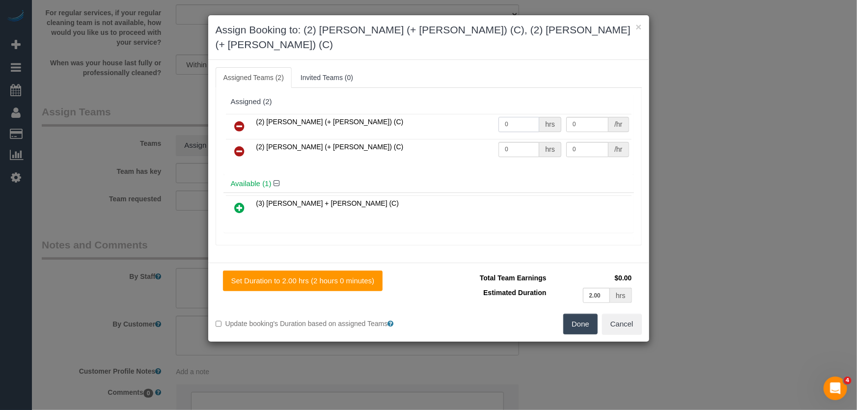
click at [511, 117] on input "0" at bounding box center [519, 124] width 41 height 15
type input "1"
type input "70"
click at [519, 142] on input "0" at bounding box center [519, 149] width 41 height 15
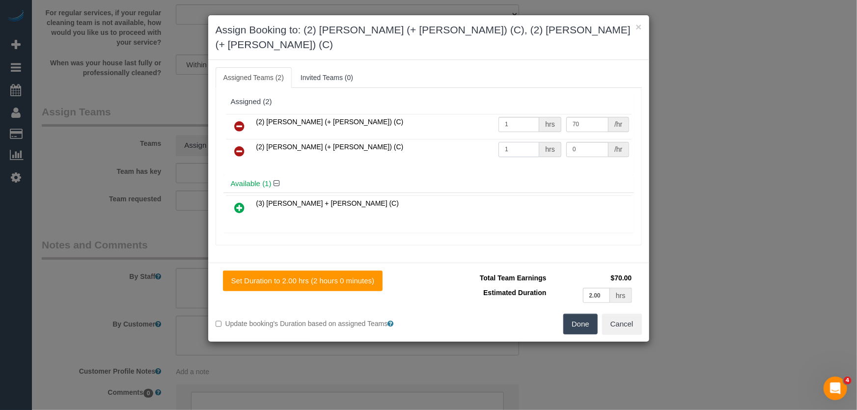
type input "1"
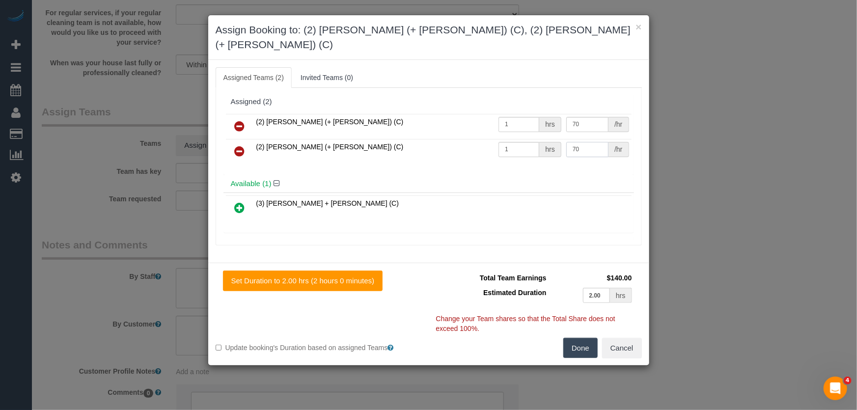
type input "70"
click at [575, 338] on button "Done" at bounding box center [581, 348] width 34 height 21
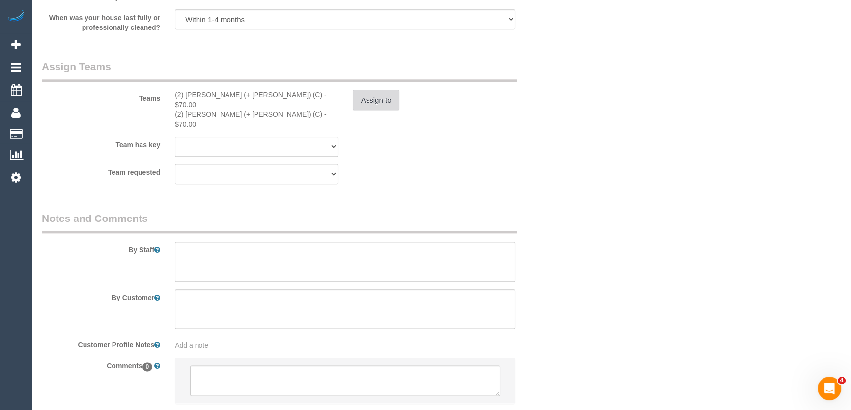
scroll to position [1477, 0]
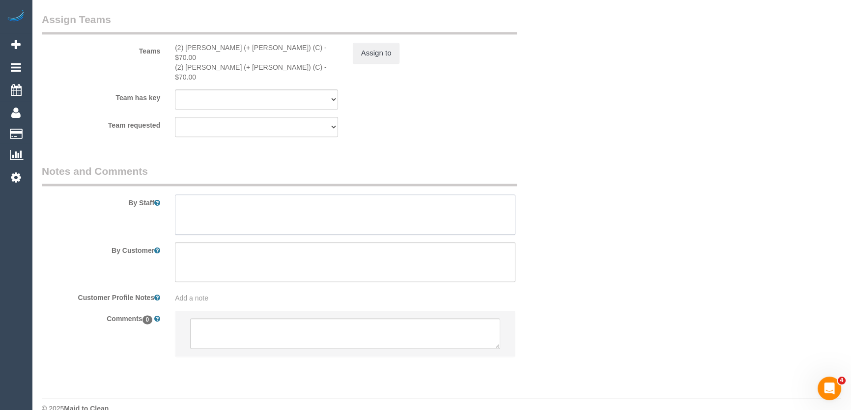
click at [296, 195] on textarea at bounding box center [345, 215] width 340 height 40
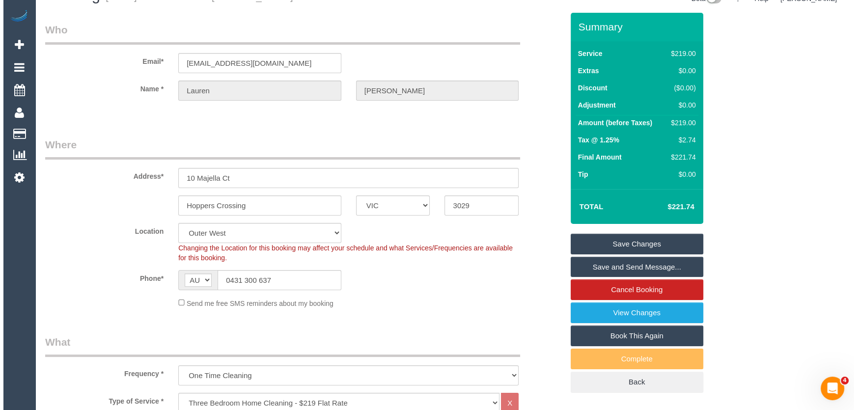
scroll to position [0, 0]
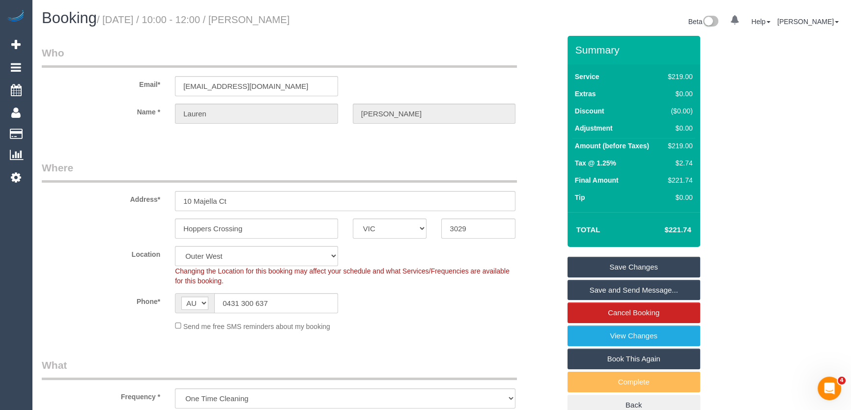
type textarea "Estimated time: 3-4 hours"
click at [290, 20] on small "/ September 19, 2025 / 10:00 - 12:00 / Lauren Blake" at bounding box center [193, 19] width 193 height 11
copy small "Lauren Blake"
click at [636, 287] on link "Save and Send Message..." at bounding box center [633, 290] width 133 height 21
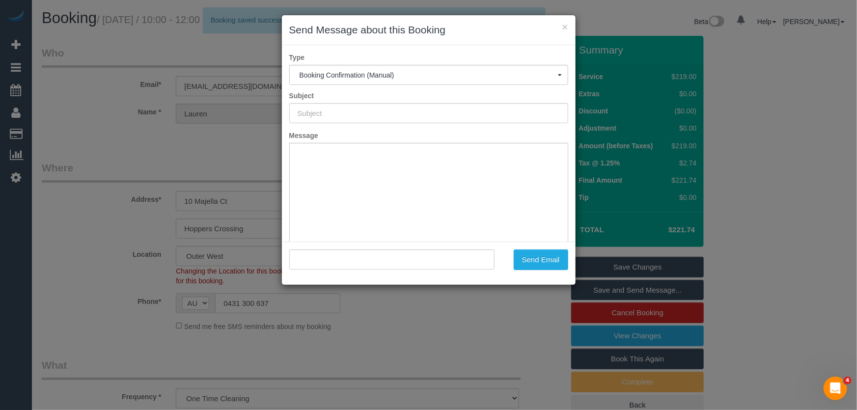
type input "Booking Confirmed"
type input ""Lauren Blake" <lauren_blake_94@hotmail.com>"
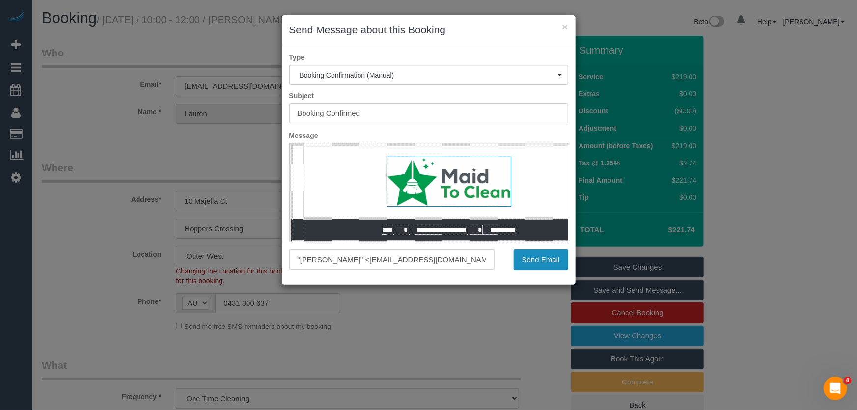
click at [540, 267] on button "Send Email" at bounding box center [541, 260] width 55 height 21
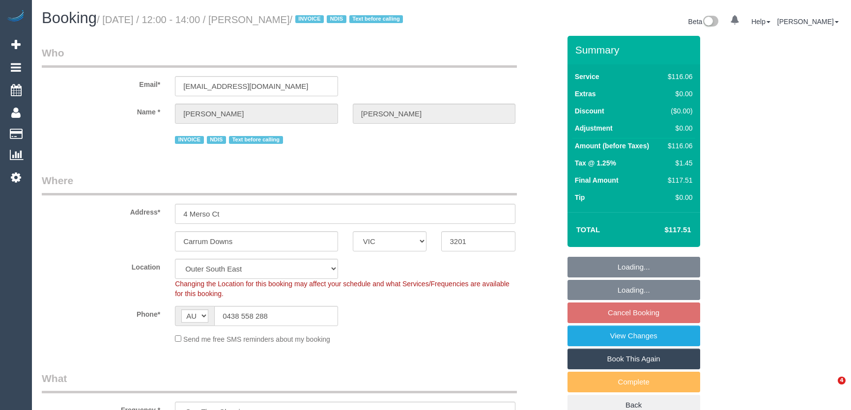
select select "VIC"
select select "spot1"
select select "number:27"
select select "number:14"
select select "number:18"
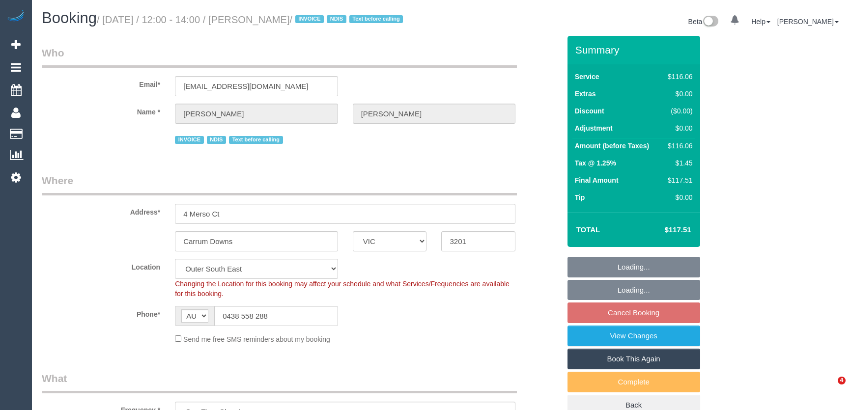
select select "number:36"
select select "number:34"
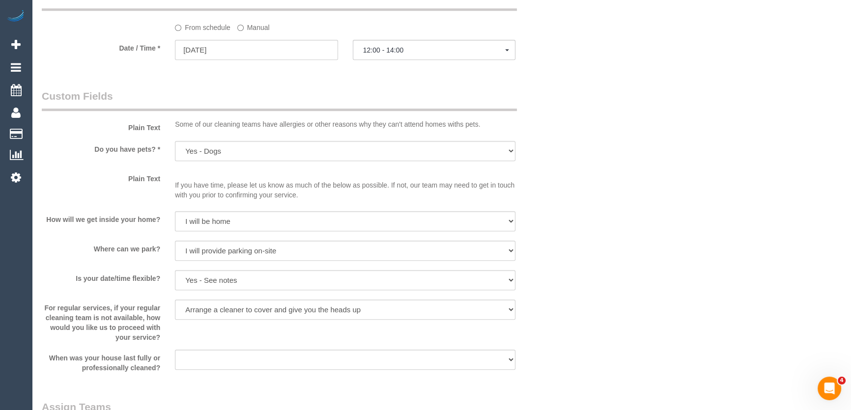
scroll to position [764, 0]
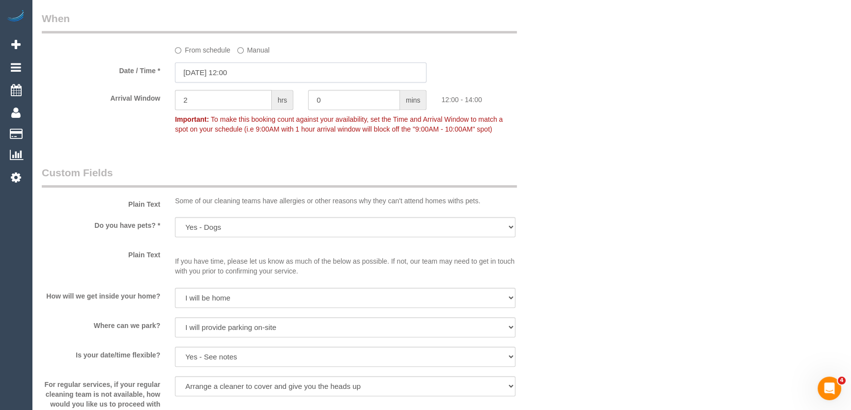
click at [255, 83] on input "[DATE] 12:00" at bounding box center [301, 72] width 252 height 20
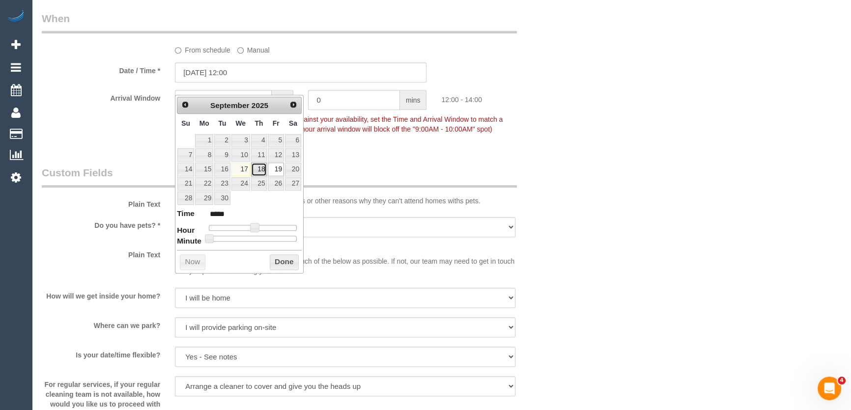
click at [259, 171] on link "18" at bounding box center [259, 169] width 16 height 13
type input "[DATE] 11:00"
type input "*****"
type input "[DATE] 10:00"
type input "*****"
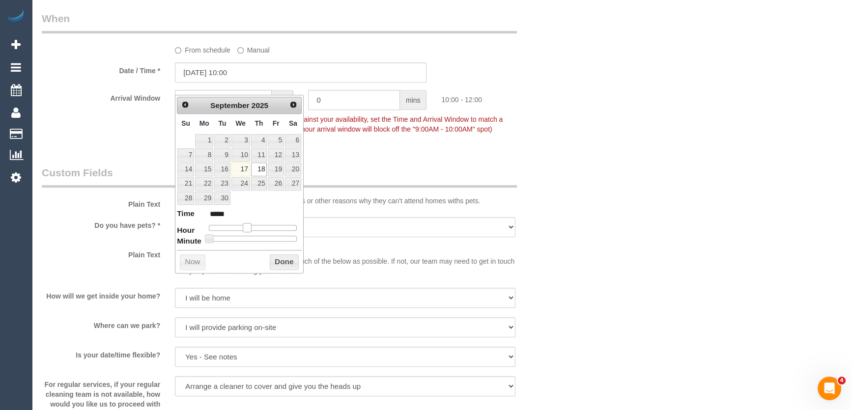
type input "[DATE] 09:00"
type input "*****"
type input "[DATE] 08:00"
type input "*****"
type input "[DATE] 07:00"
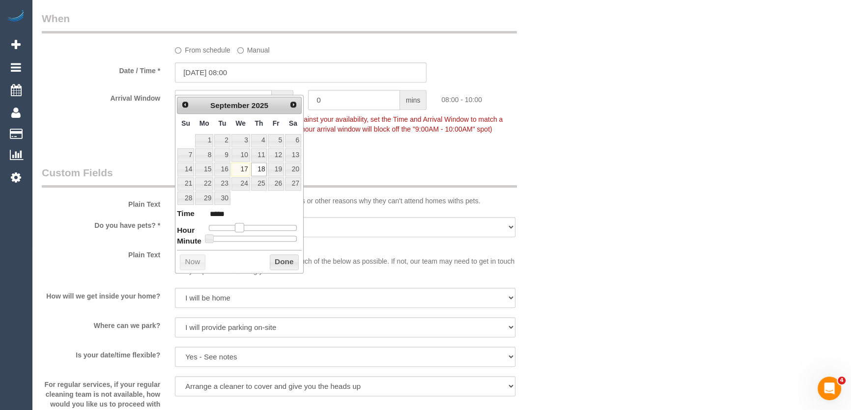
type input "*****"
drag, startPoint x: 255, startPoint y: 228, endPoint x: 238, endPoint y: 228, distance: 16.7
click at [238, 228] on span at bounding box center [235, 227] width 9 height 9
click at [349, 170] on div "Who Email* [EMAIL_ADDRESS][DOMAIN_NAME] Name * [PERSON_NAME] INVOICE NDIS Text …" at bounding box center [300, 203] width 533 height 1863
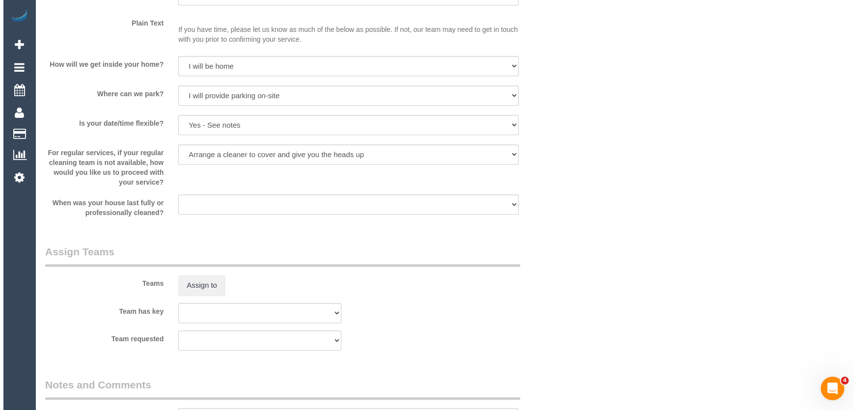
scroll to position [1121, 0]
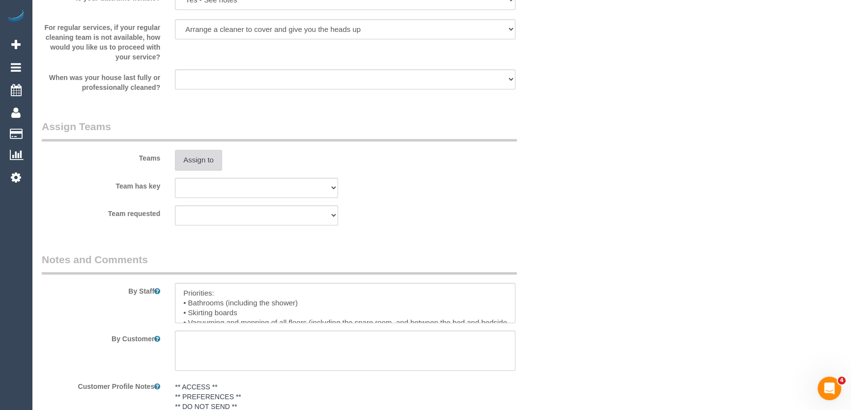
click at [198, 170] on button "Assign to" at bounding box center [198, 160] width 47 height 21
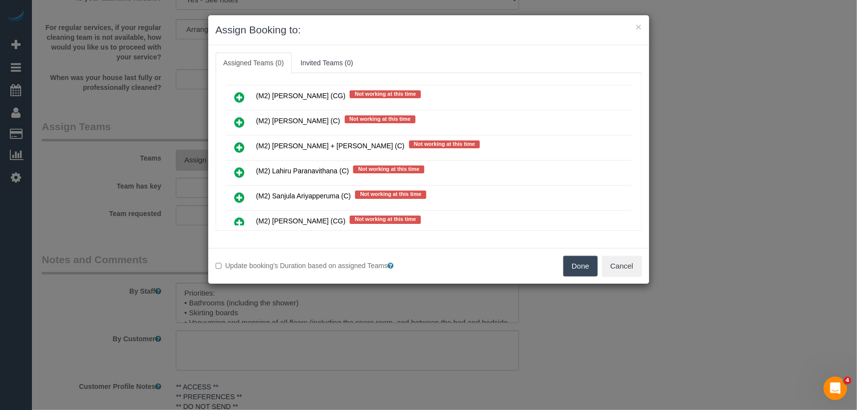
scroll to position [1281, 0]
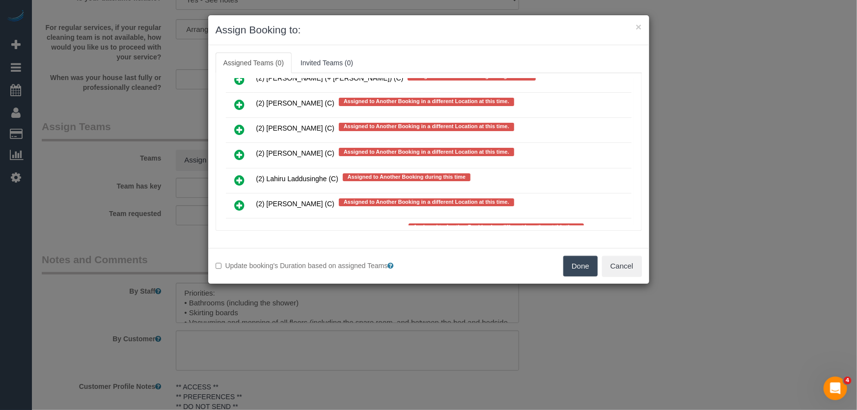
click at [237, 174] on icon at bounding box center [240, 180] width 10 height 12
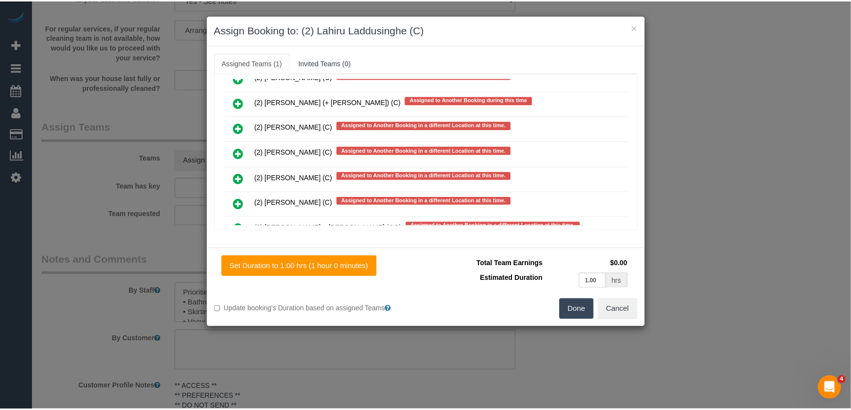
scroll to position [1304, 0]
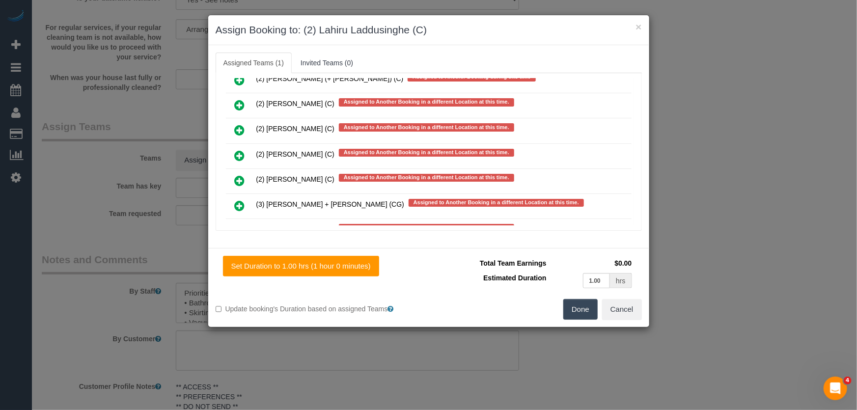
click at [571, 314] on button "Done" at bounding box center [581, 309] width 34 height 21
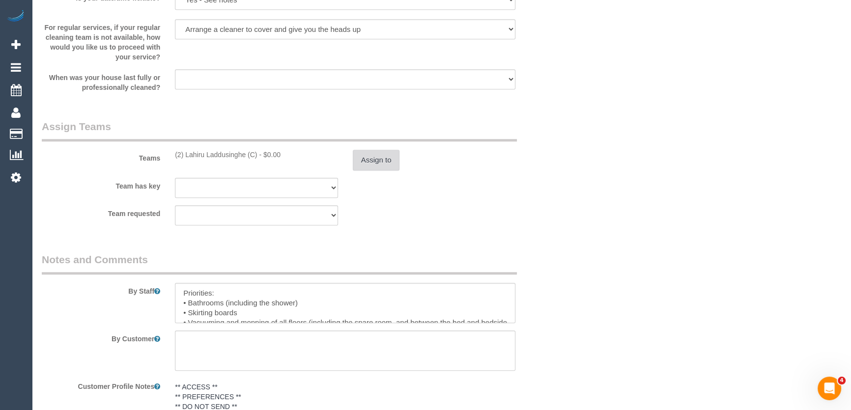
click at [375, 170] on button "Assign to" at bounding box center [376, 160] width 47 height 21
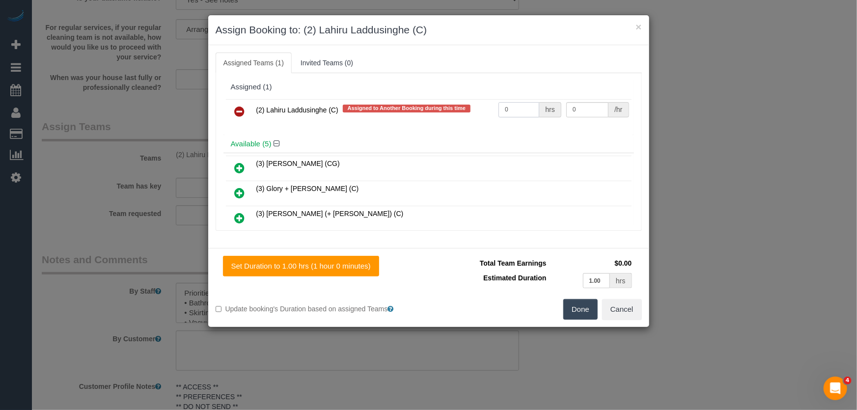
click at [512, 115] on input "0" at bounding box center [519, 109] width 41 height 15
type input "2"
type input "37.5"
click at [579, 307] on button "Done" at bounding box center [581, 309] width 34 height 21
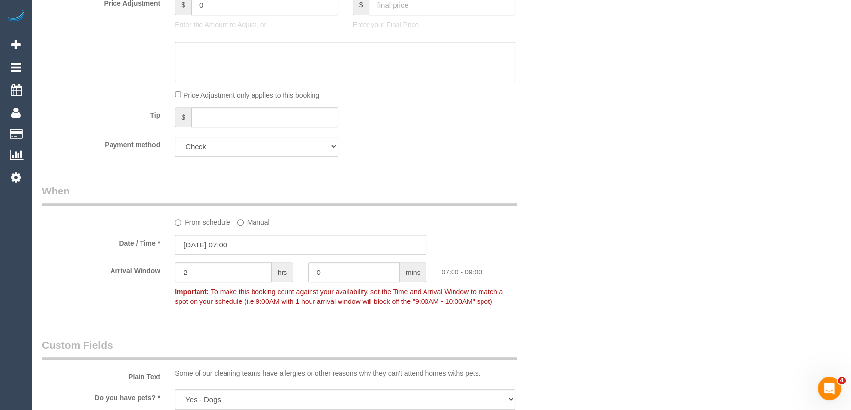
scroll to position [496, 0]
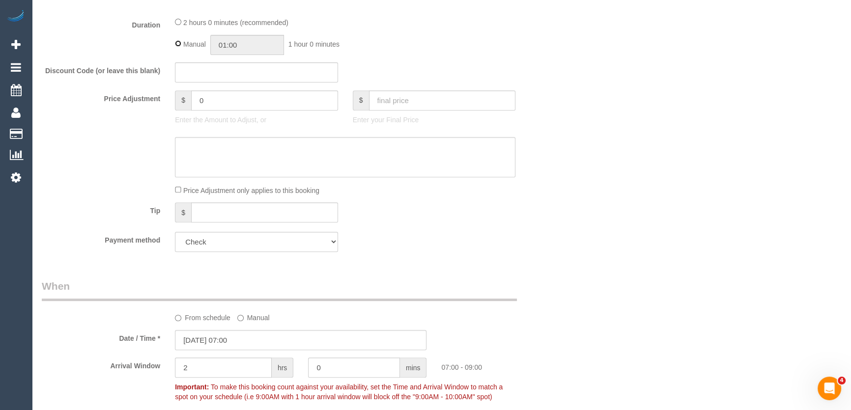
type input "02:00"
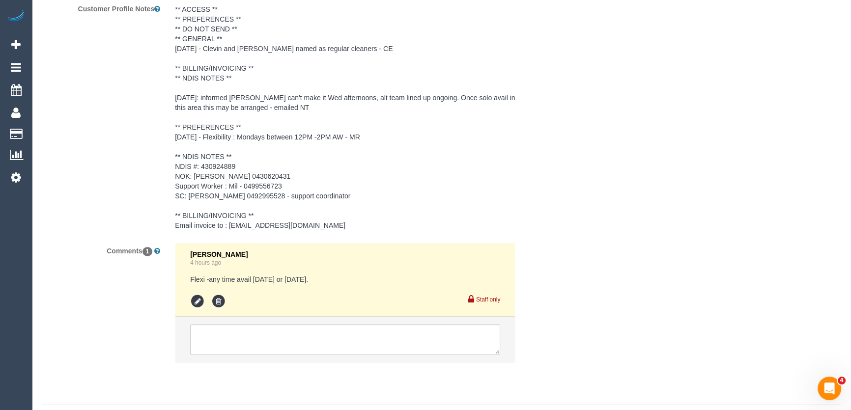
scroll to position [1532, 0]
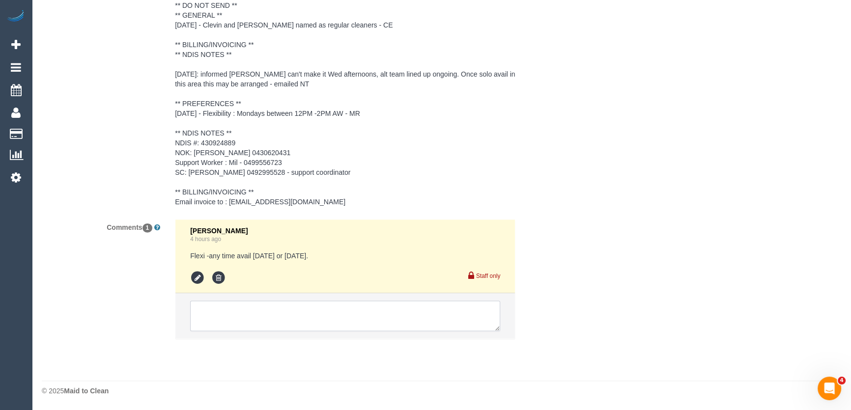
click at [254, 318] on textarea at bounding box center [345, 316] width 310 height 30
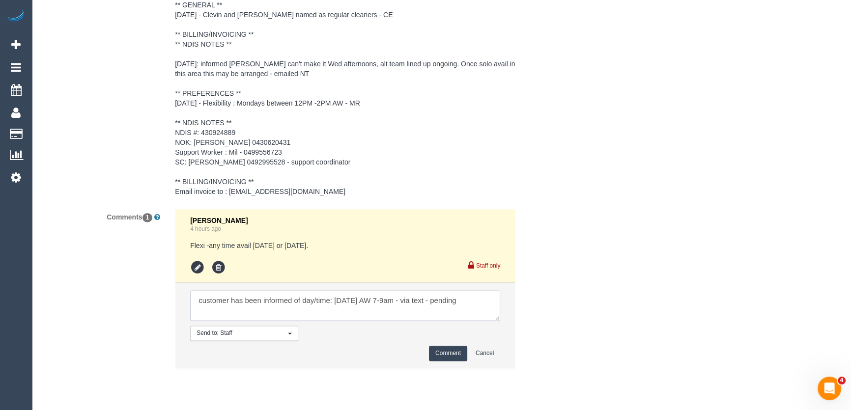
type textarea "customer has been informed of day/time: [DATE] AW 7-9am - via text - pending"
click at [441, 361] on button "Comment" at bounding box center [448, 353] width 38 height 15
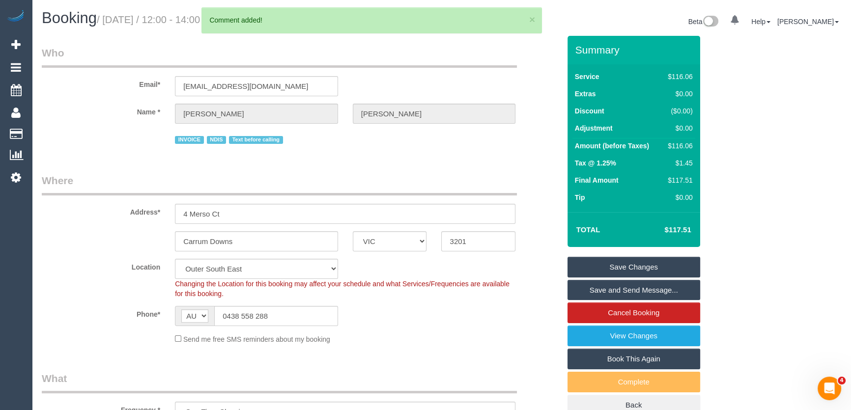
scroll to position [0, 0]
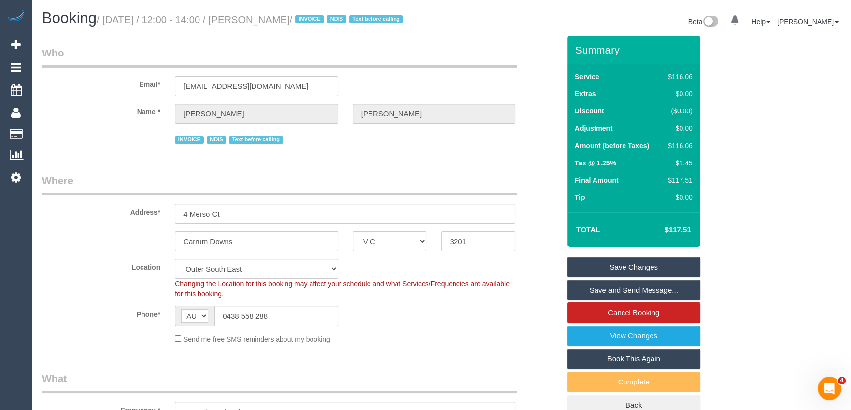
click at [533, 19] on button "×" at bounding box center [532, 19] width 6 height 10
click at [285, 21] on small "/ September 19, 2025 / 12:00 - 14:00 / Cassandra Clarke / INVOICE NDIS Text bef…" at bounding box center [251, 19] width 309 height 11
copy small "Cassandra Clarke"
click at [284, 96] on input "clarkecass@outlook.com" at bounding box center [256, 86] width 163 height 20
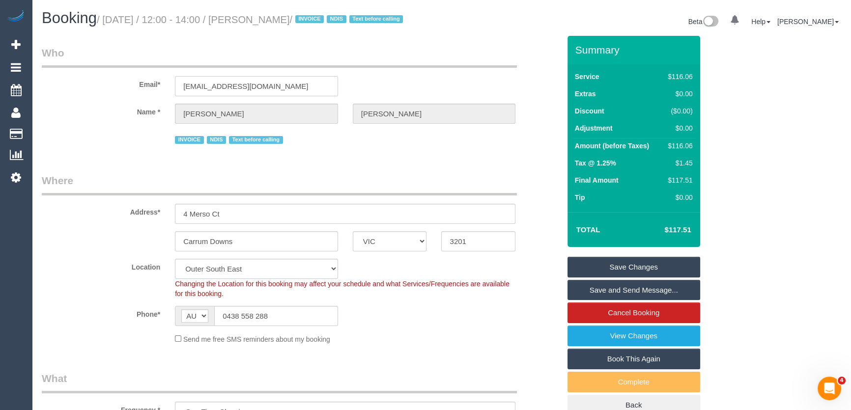
click at [284, 96] on input "clarkecass@outlook.com" at bounding box center [256, 86] width 163 height 20
click at [313, 326] on input "0438 558 288" at bounding box center [276, 316] width 124 height 20
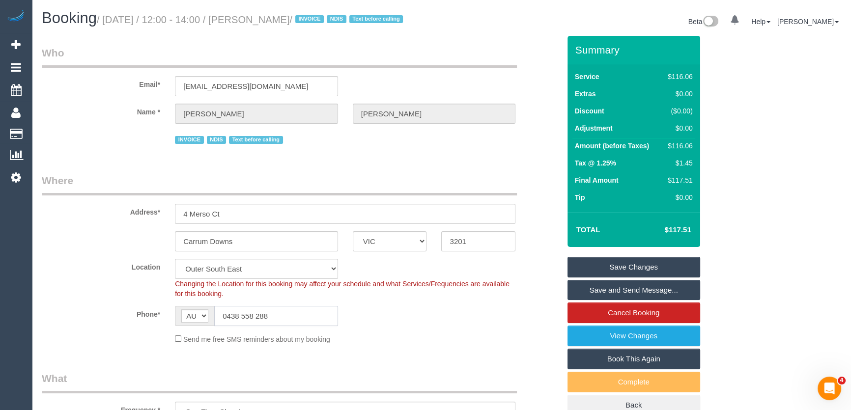
click at [279, 326] on input "0438 558 288" at bounding box center [276, 316] width 124 height 20
click at [627, 278] on link "Save Changes" at bounding box center [633, 267] width 133 height 21
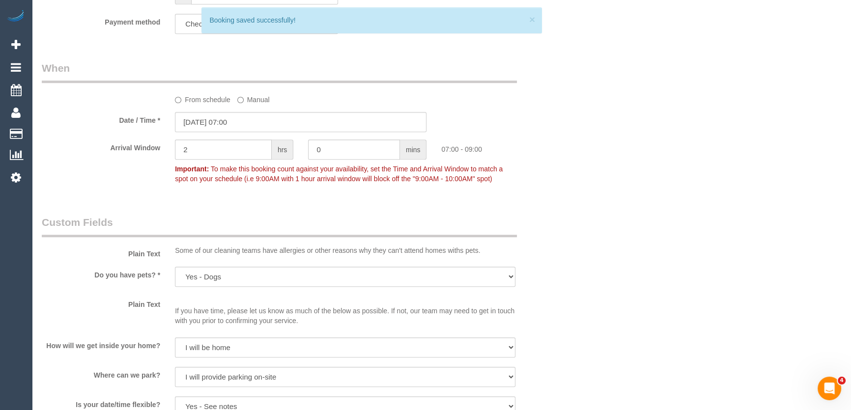
scroll to position [804, 0]
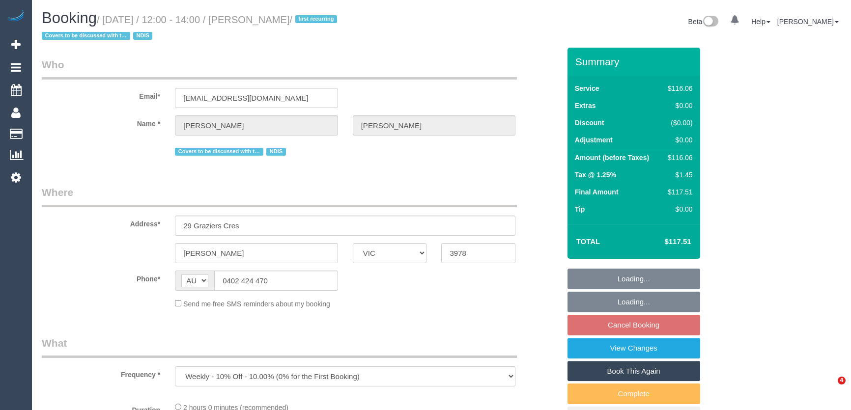
select select "VIC"
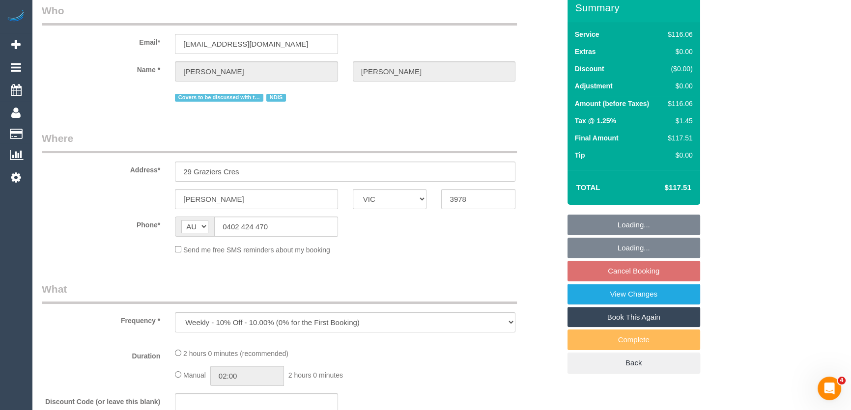
select select "number:28"
select select "number:14"
select select "number:19"
select select "number:36"
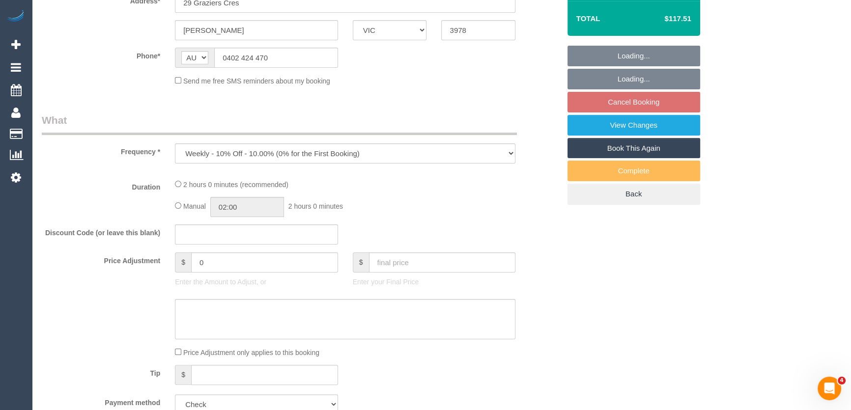
select select "spot1"
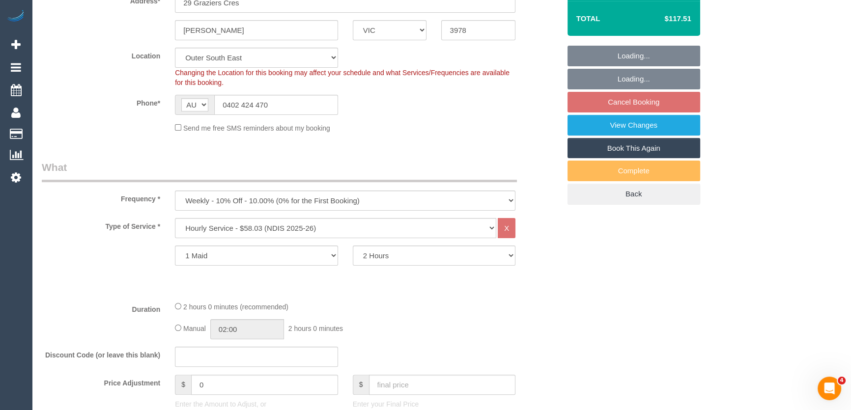
select select "object:759"
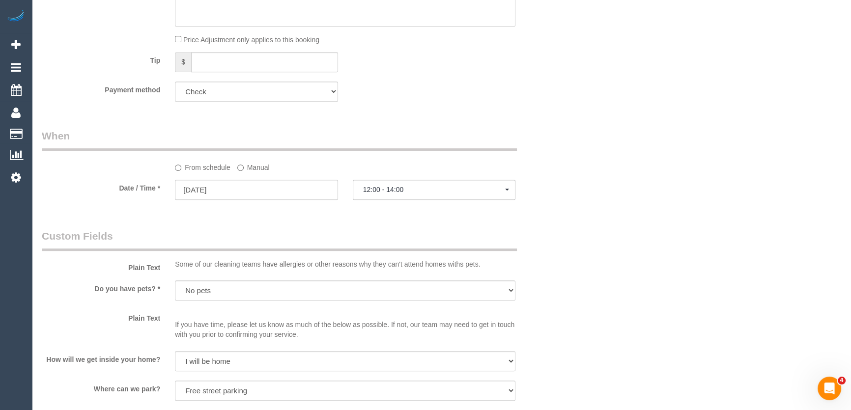
scroll to position [653, 0]
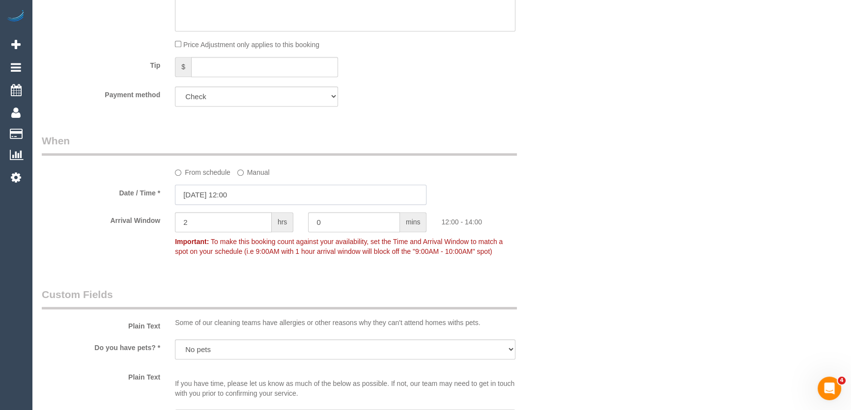
click at [263, 197] on input "[DATE] 12:00" at bounding box center [301, 195] width 252 height 20
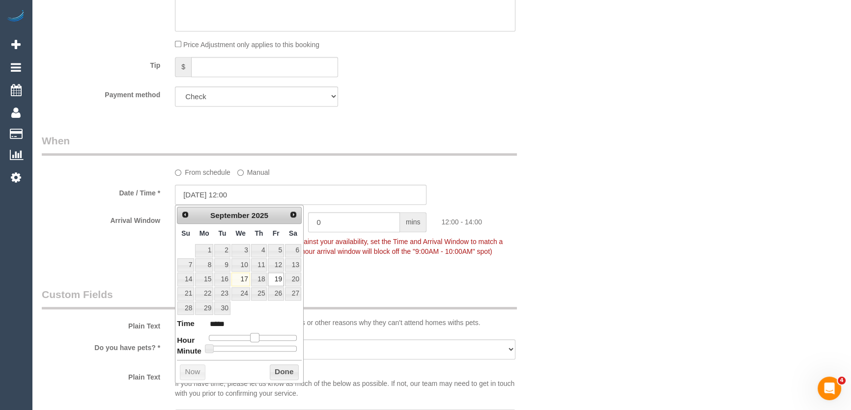
type input "[DATE] 13:00"
type input "*****"
type input "19/09/2025 14:00"
type input "*****"
drag, startPoint x: 255, startPoint y: 336, endPoint x: 264, endPoint y: 336, distance: 8.4
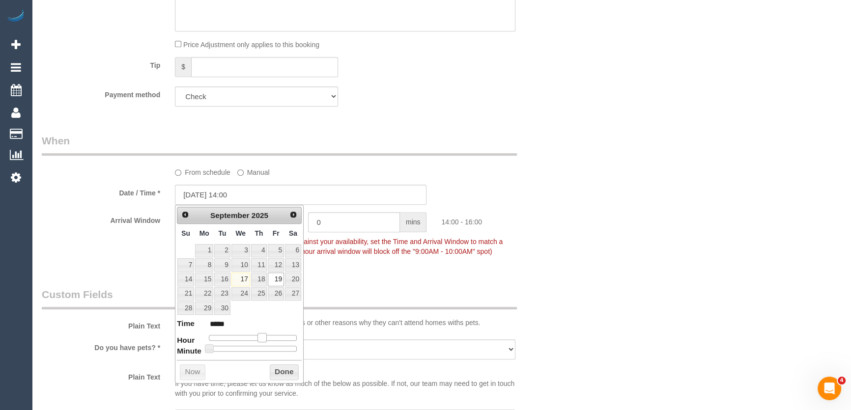
click at [264, 336] on span at bounding box center [261, 337] width 9 height 9
drag, startPoint x: 426, startPoint y: 274, endPoint x: 364, endPoint y: 258, distance: 64.5
click at [425, 274] on div "Who Email* lloydcharleswebb@gmail.com Name * Lloyd Webb Covers to be discussed …" at bounding box center [300, 359] width 533 height 1931
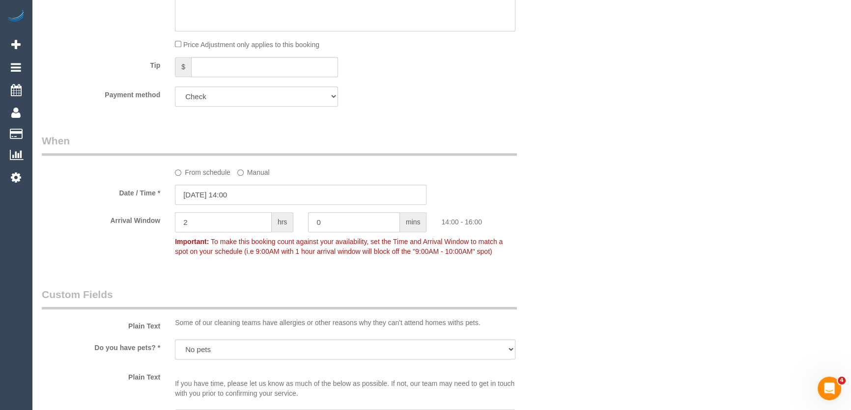
click at [256, 222] on input "2" at bounding box center [223, 222] width 97 height 20
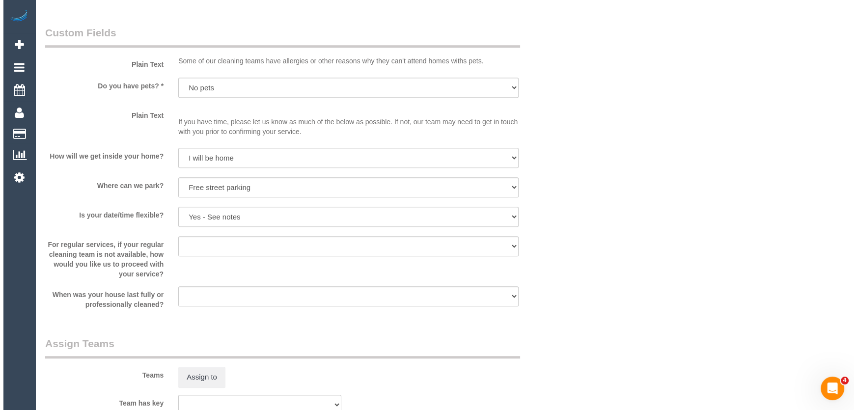
scroll to position [1011, 0]
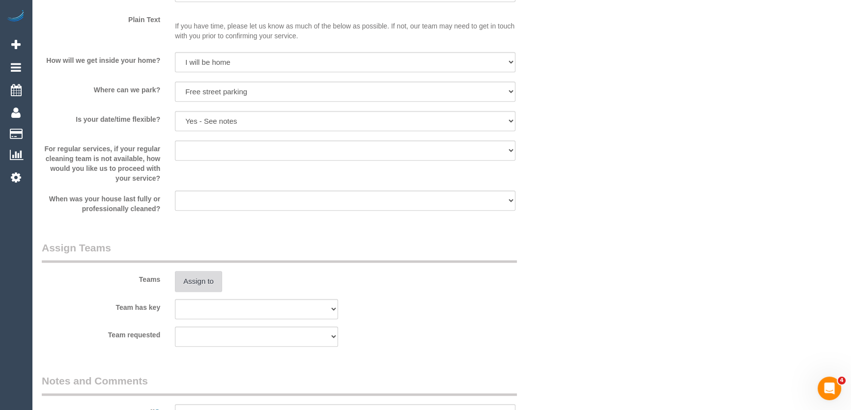
type input "1"
click at [193, 279] on button "Assign to" at bounding box center [198, 281] width 47 height 21
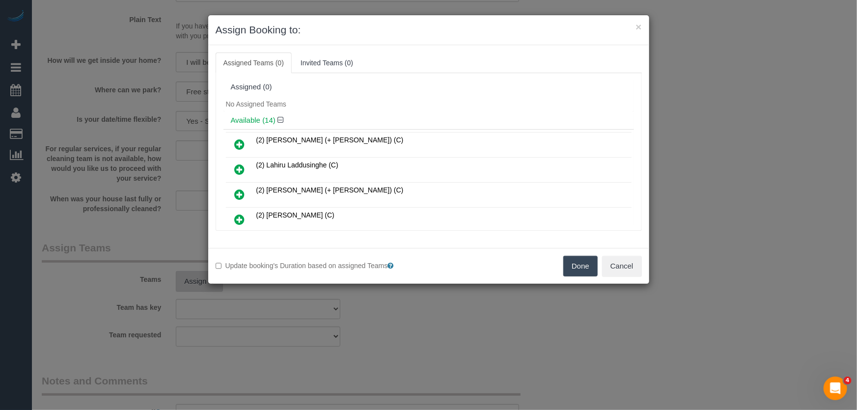
scroll to position [160, 0]
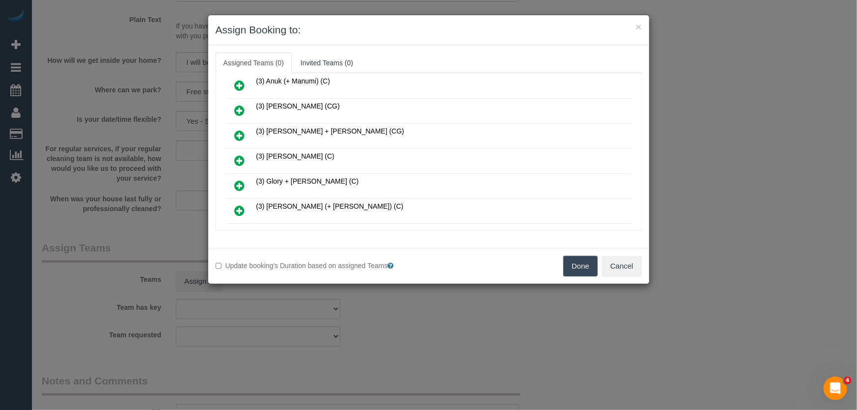
click at [245, 158] on link at bounding box center [239, 161] width 23 height 20
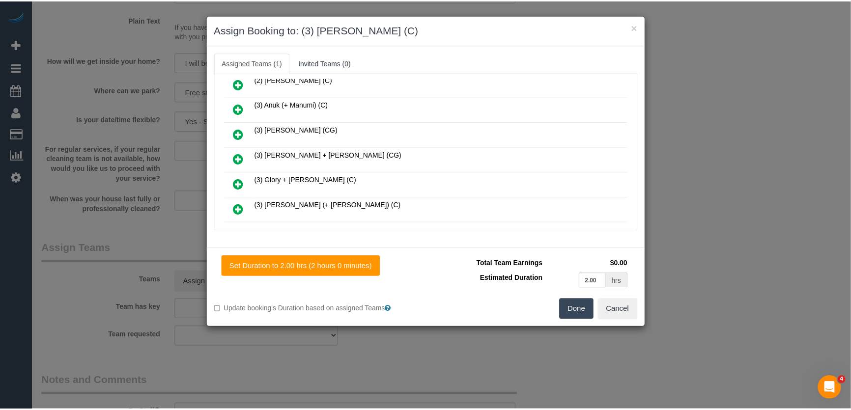
scroll to position [182, 0]
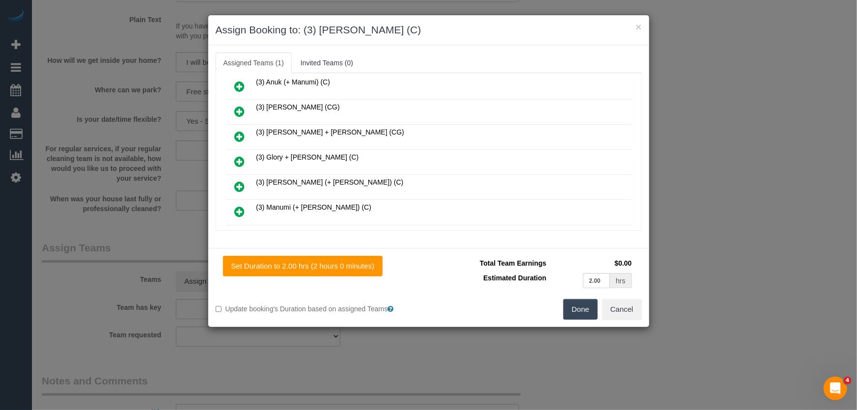
click at [577, 312] on button "Done" at bounding box center [581, 309] width 34 height 21
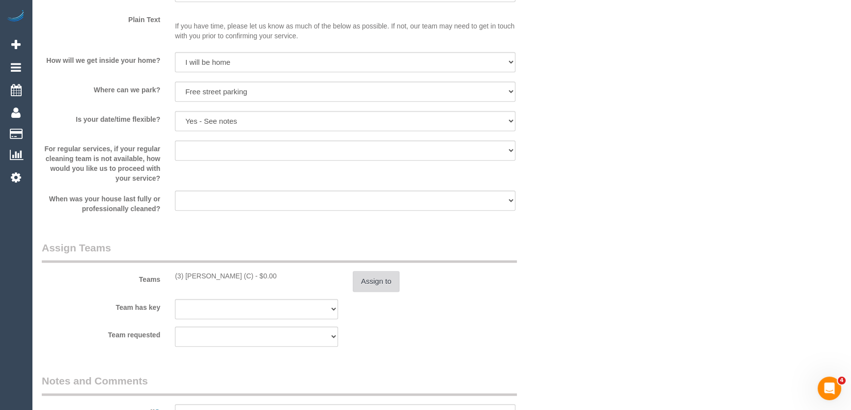
click at [370, 281] on button "Assign to" at bounding box center [376, 281] width 47 height 21
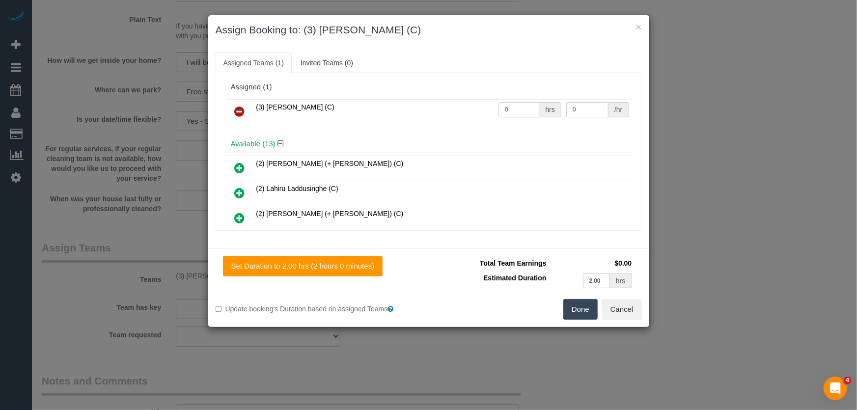
click at [515, 114] on input "0" at bounding box center [519, 109] width 41 height 15
type input "2"
type input "35"
click at [582, 312] on button "Done" at bounding box center [581, 309] width 34 height 21
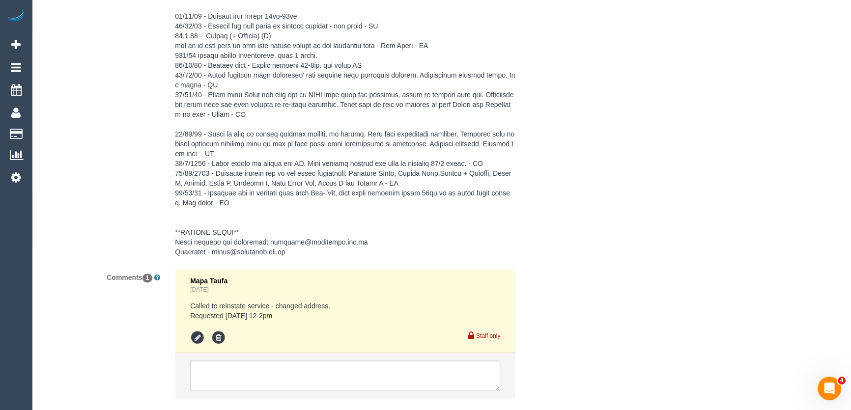
scroll to position [1601, 0]
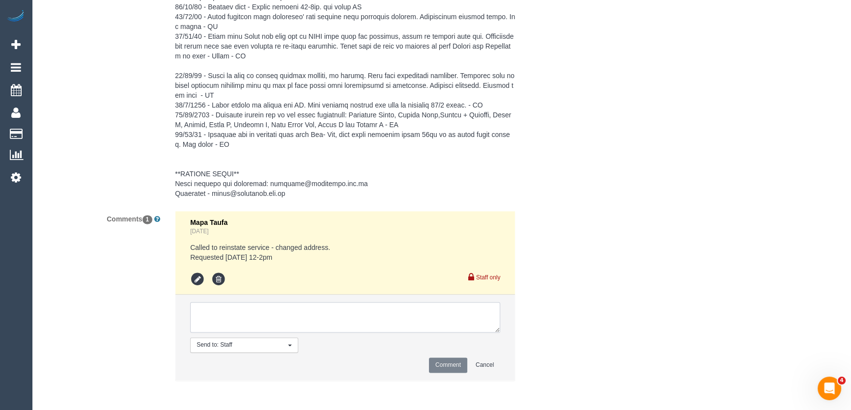
click at [278, 321] on textarea at bounding box center [345, 317] width 310 height 30
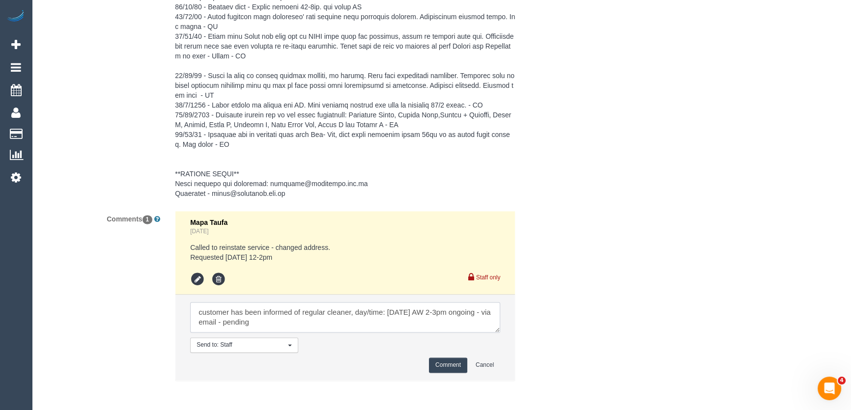
type textarea "customer has been informed of regular cleaner, day/time: Friday 19/9 AW 2-3pm o…"
click at [433, 363] on button "Comment" at bounding box center [448, 365] width 38 height 15
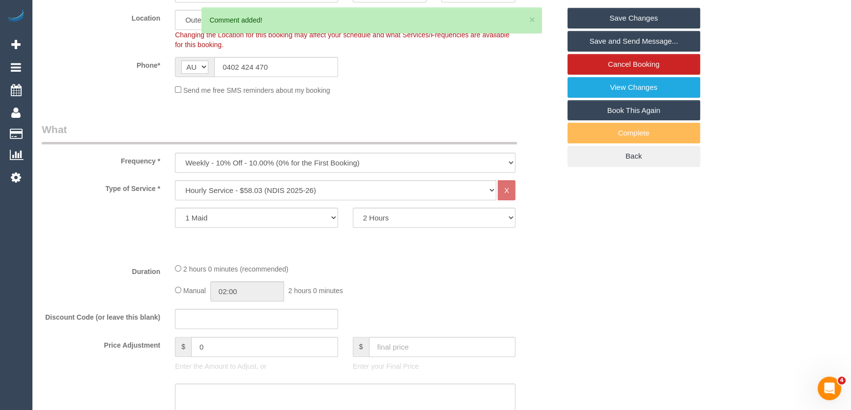
scroll to position [0, 0]
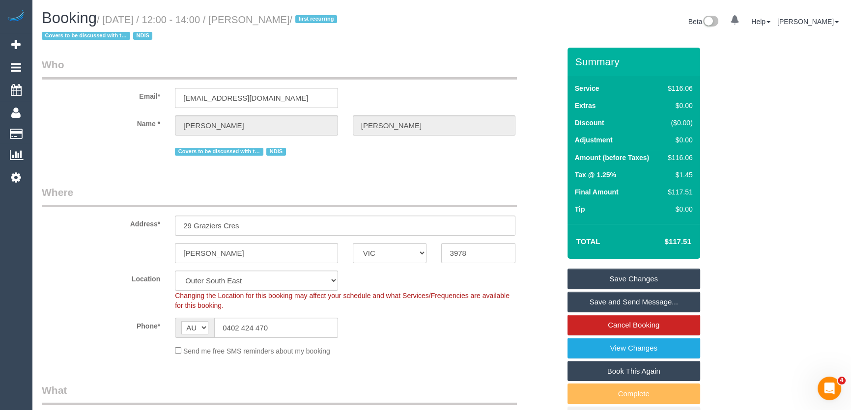
click at [278, 20] on small "/ September 19, 2025 / 12:00 - 14:00 / Lloyd Webb / first recurring Covers to b…" at bounding box center [191, 28] width 298 height 28
copy small "Lloyd Webb"
click at [299, 105] on input "lloydcharleswebb@gmail.com" at bounding box center [256, 98] width 163 height 20
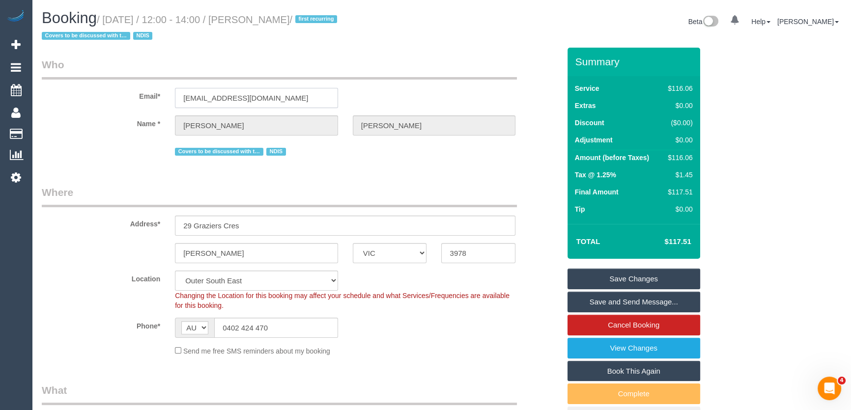
click at [299, 105] on input "lloydcharleswebb@gmail.com" at bounding box center [256, 98] width 163 height 20
click at [284, 23] on small "/ September 19, 2025 / 12:00 - 14:00 / Lloyd Webb / first recurring Covers to b…" at bounding box center [191, 28] width 298 height 28
copy small "Lloyd Webb"
click at [623, 275] on link "Save Changes" at bounding box center [633, 279] width 133 height 21
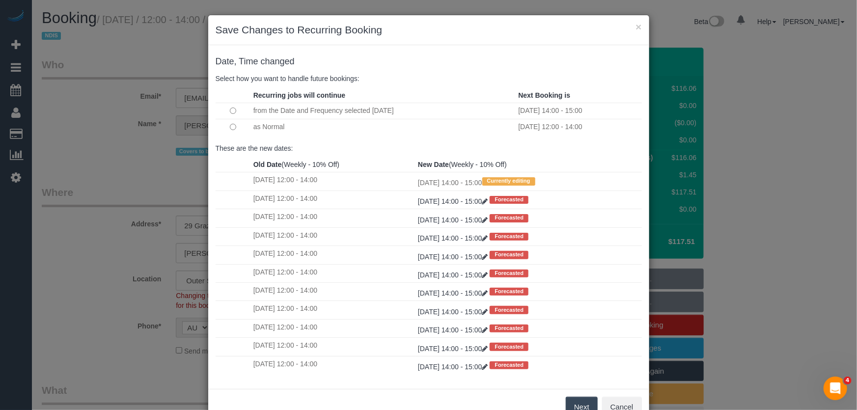
click at [582, 403] on button "Next" at bounding box center [582, 407] width 32 height 21
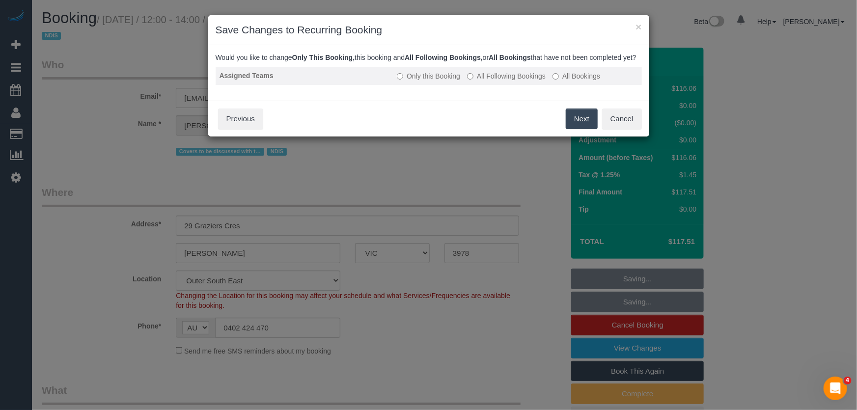
click at [498, 79] on td "Only this Booking All Following Bookings All Bookings" at bounding box center [517, 76] width 249 height 18
click at [501, 81] on label "All Following Bookings" at bounding box center [506, 76] width 79 height 10
click at [575, 128] on button "Save" at bounding box center [581, 119] width 33 height 21
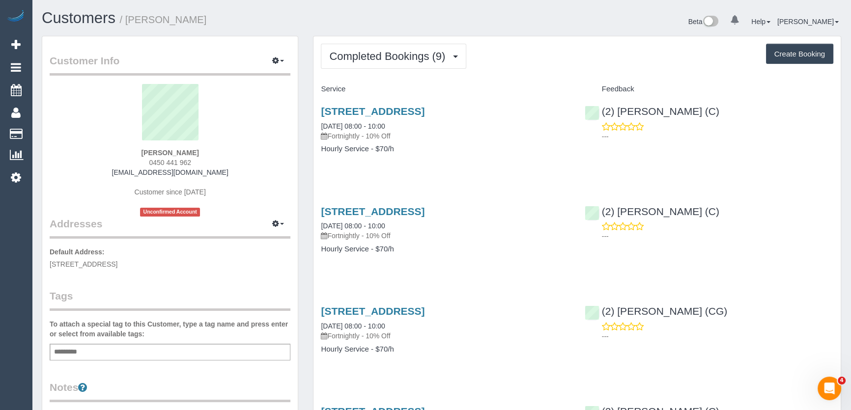
click at [432, 59] on span "Completed Bookings (9)" at bounding box center [389, 56] width 121 height 12
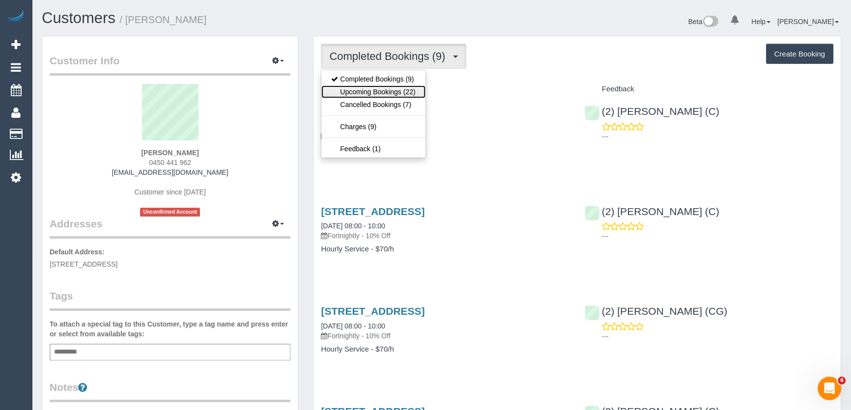
click at [419, 92] on link "Upcoming Bookings (22)" at bounding box center [373, 91] width 104 height 13
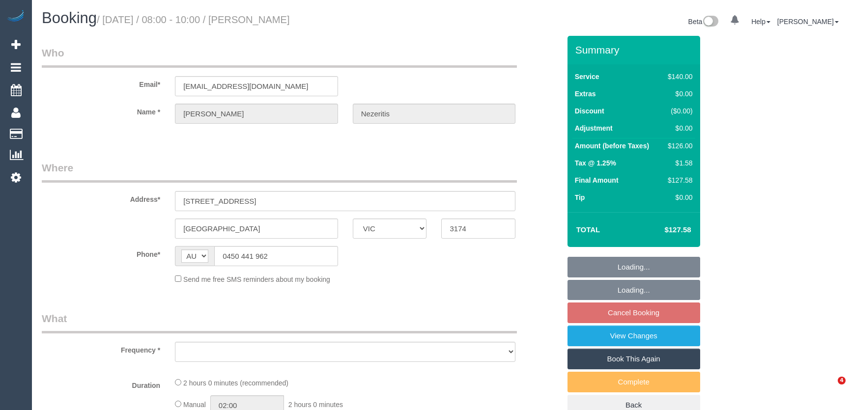
select select "VIC"
select select "object:530"
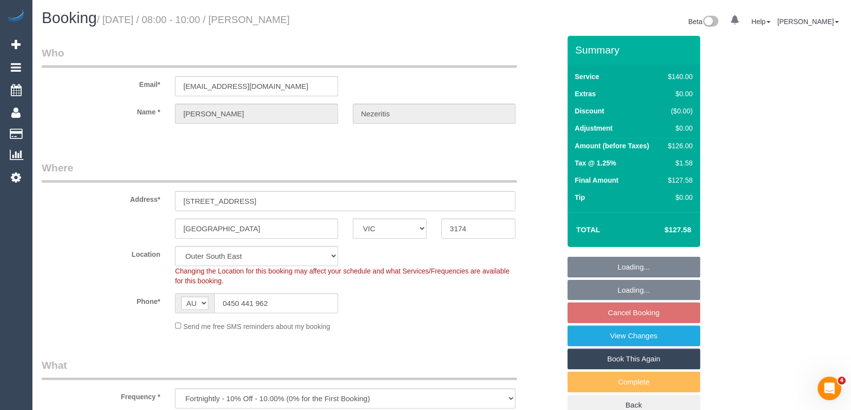
select select "string:stripe-pm_1RJmQd2GScqysDRVJoxtjw9L"
select select "spot1"
select select "number:27"
select select "number:14"
select select "number:19"
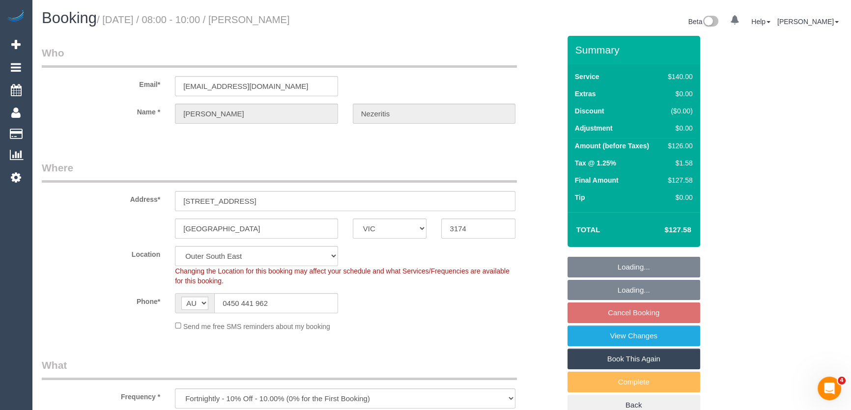
select select "number:36"
select select "number:34"
select select "object:850"
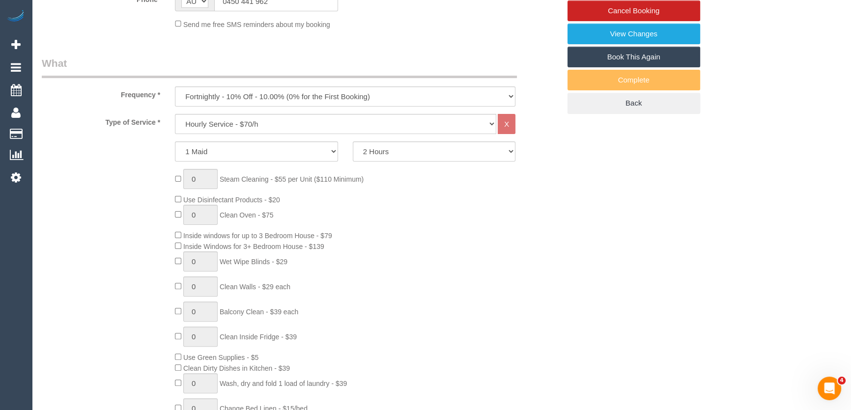
scroll to position [402, 0]
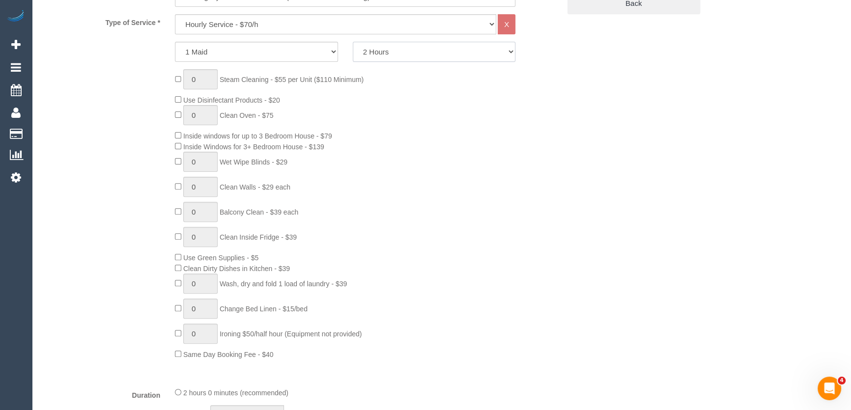
click at [399, 50] on select "2 Hours 2.5 Hours 3 Hours 3.5 Hours 4 Hours 4.5 Hours 5 Hours 5.5 Hours 6 Hours…" at bounding box center [434, 52] width 163 height 20
select select "210"
click at [353, 42] on select "2 Hours 2.5 Hours 3 Hours 3.5 Hours 4 Hours 4.5 Hours 5 Hours 5.5 Hours 6 Hours…" at bounding box center [434, 52] width 163 height 20
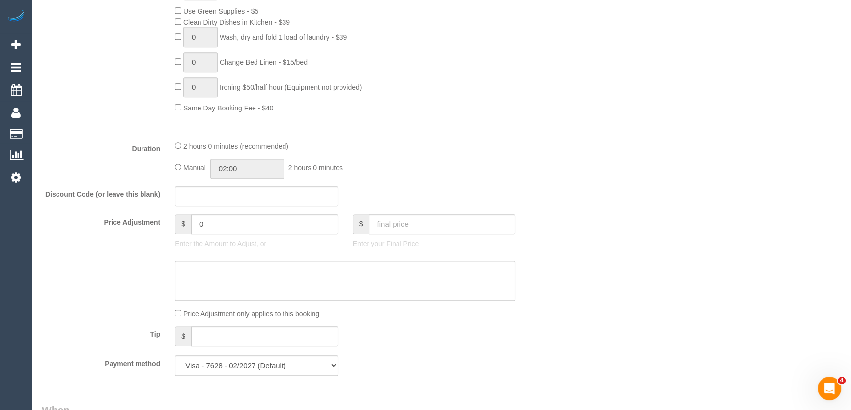
scroll to position [714, 0]
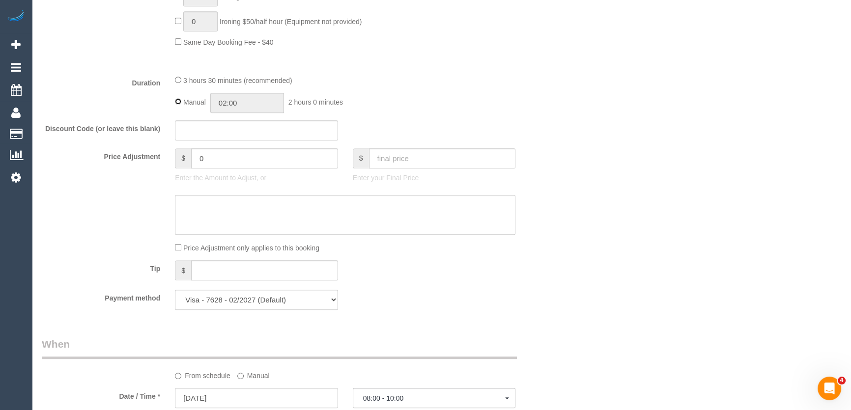
type input "03:30"
select select "spot10"
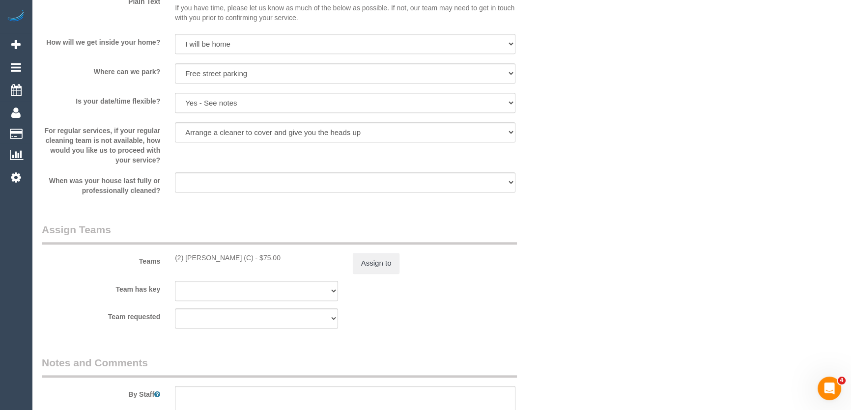
scroll to position [1340, 0]
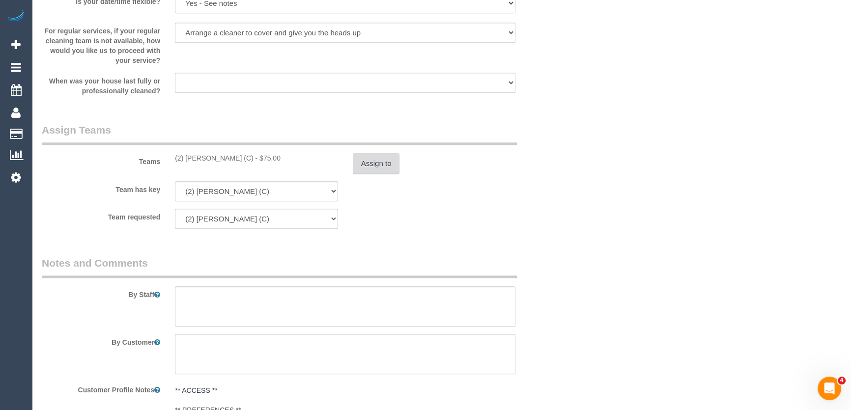
click at [368, 163] on button "Assign to" at bounding box center [376, 163] width 47 height 21
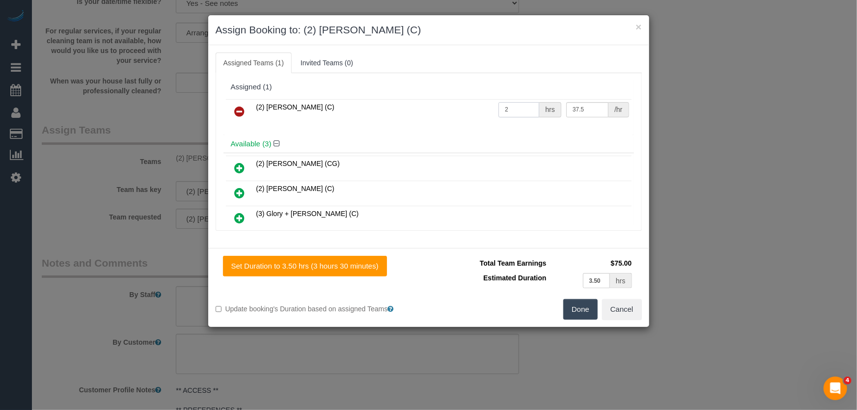
click at [508, 109] on input "2" at bounding box center [519, 109] width 41 height 15
type input "3.5"
click at [586, 305] on button "Done" at bounding box center [581, 309] width 34 height 21
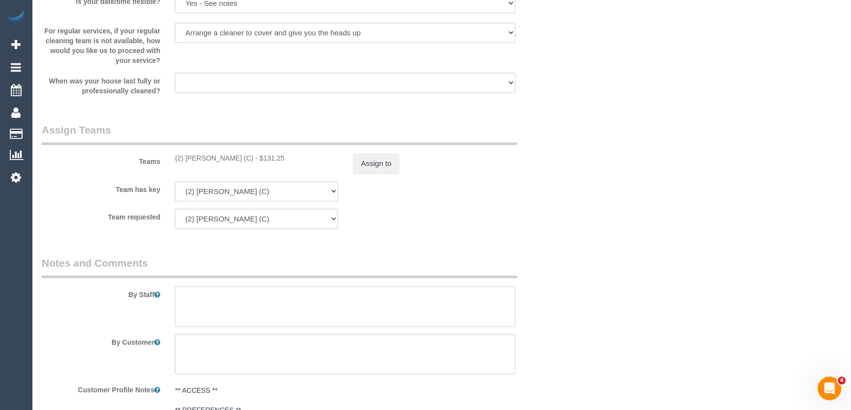
click at [283, 300] on textarea at bounding box center [345, 306] width 340 height 40
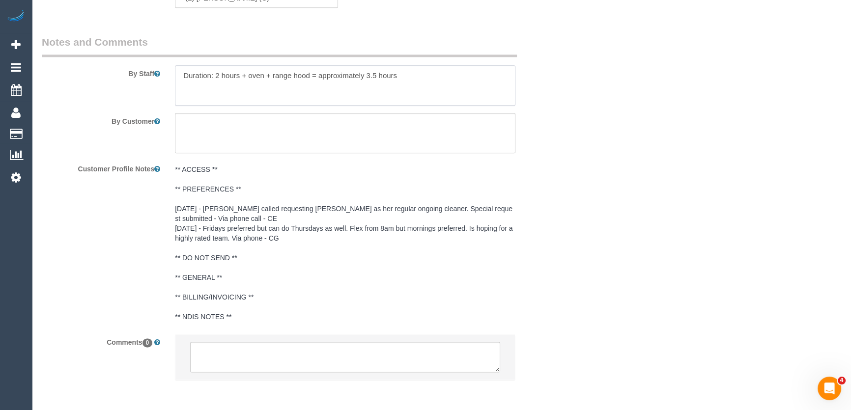
scroll to position [1602, 0]
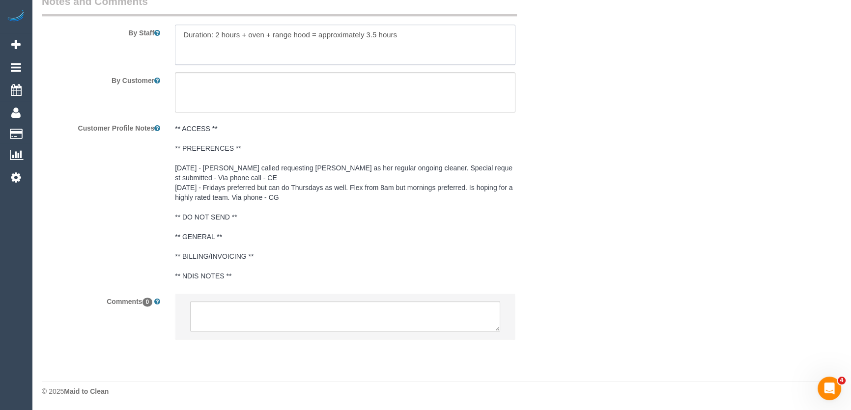
type textarea "Duration: 2 hours + oven + range hood = approximately 3.5 hours"
click at [274, 314] on textarea at bounding box center [345, 316] width 310 height 30
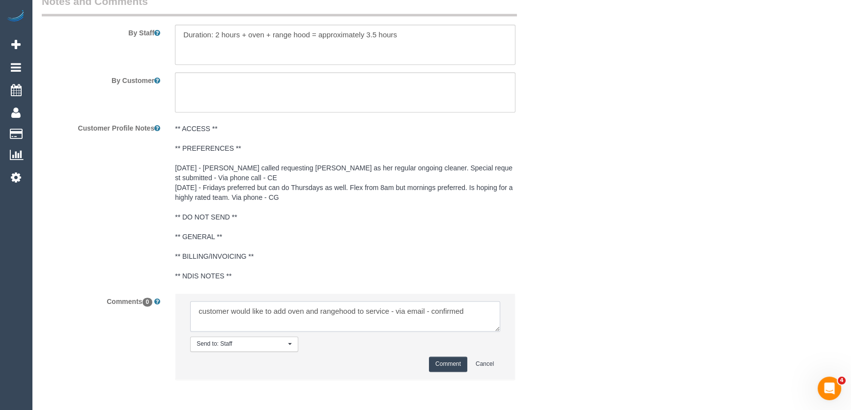
type textarea "customer would like to add oven and rangehood to service - via email - confirmed"
click at [448, 368] on button "Comment" at bounding box center [448, 364] width 38 height 15
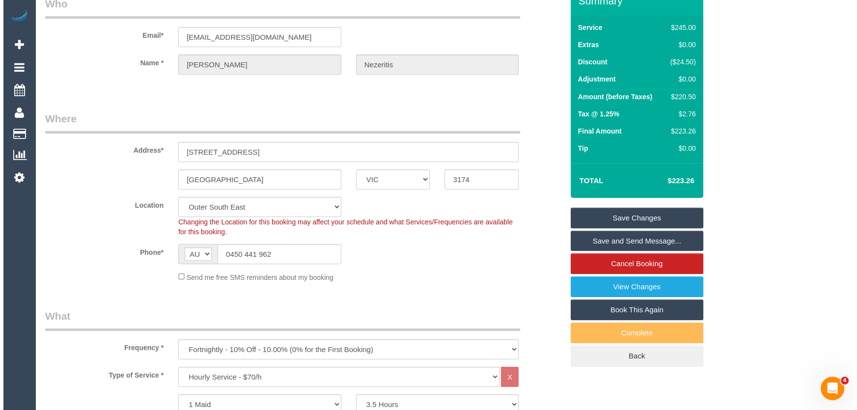
scroll to position [0, 0]
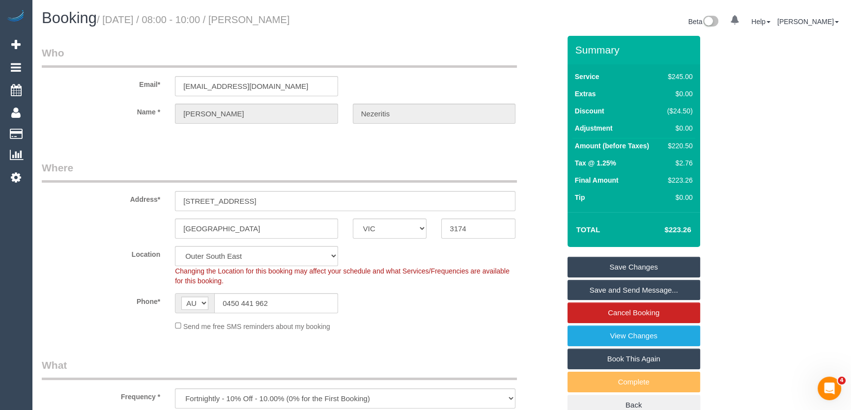
click at [653, 285] on link "Save and Send Message..." at bounding box center [633, 290] width 133 height 21
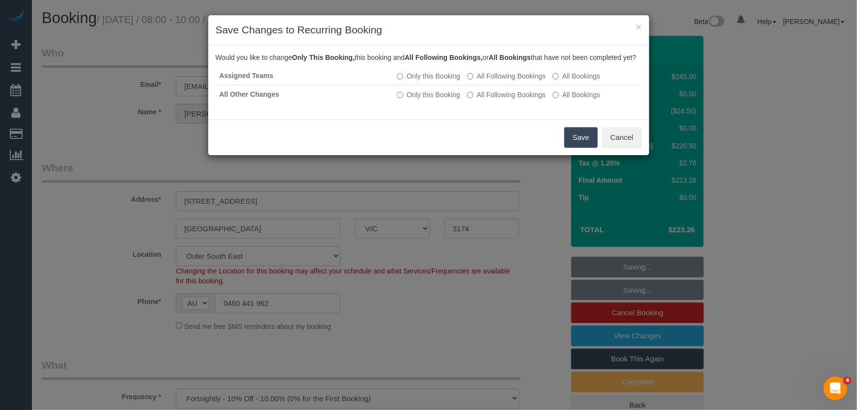
click at [570, 148] on button "Save" at bounding box center [581, 137] width 33 height 21
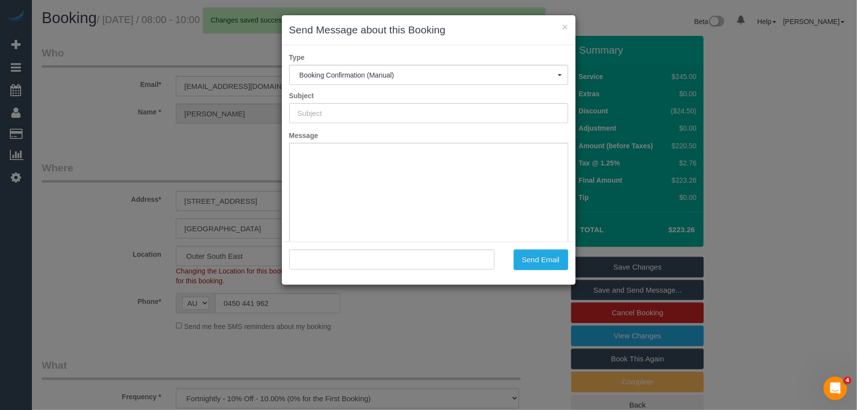
type input "Booking Confirmed"
type input ""[PERSON_NAME]" <[EMAIL_ADDRESS][DOMAIN_NAME]>"
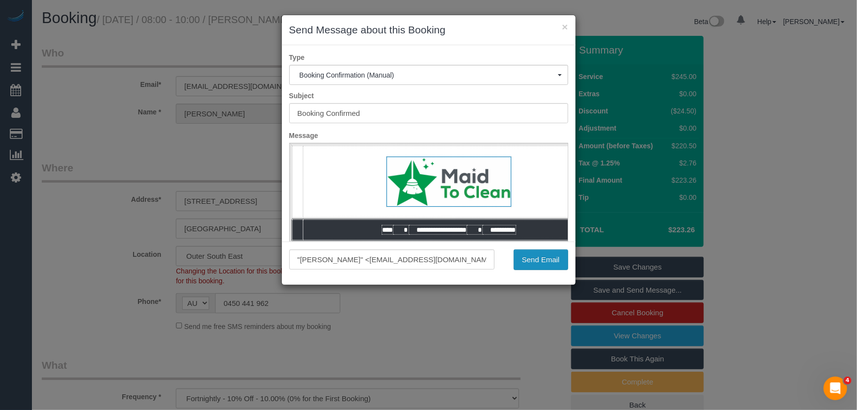
click at [531, 266] on button "Send Email" at bounding box center [541, 260] width 55 height 21
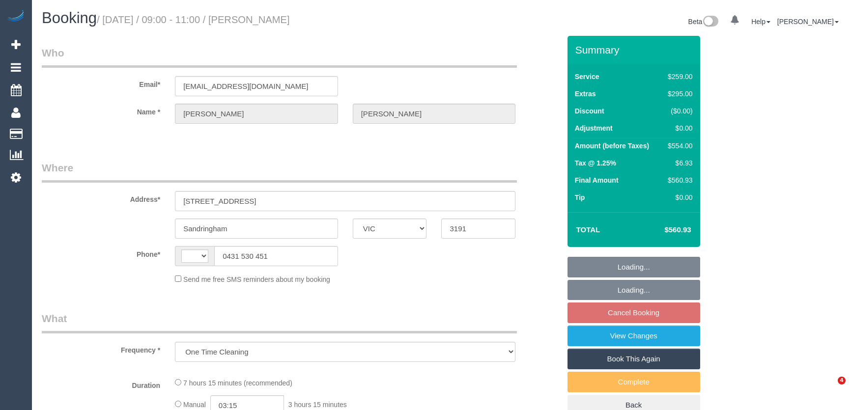
select select "VIC"
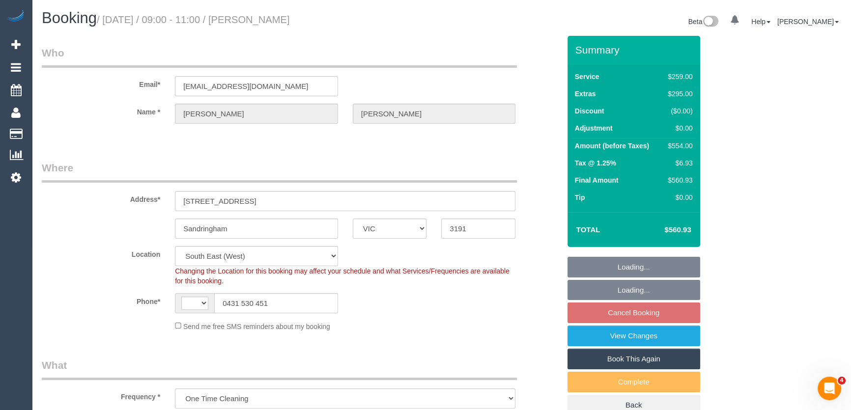
select select "object:292"
select select "string:stripe-pm_1QuiJU2GScqysDRVA8fU0KcC"
select select "string:AU"
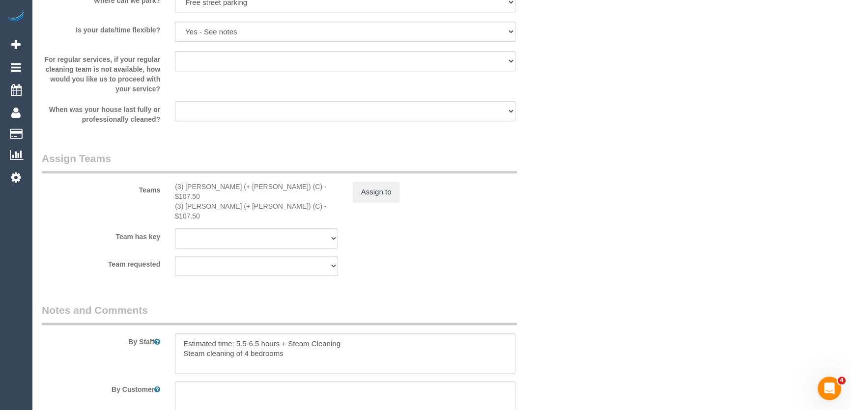
scroll to position [1474, 0]
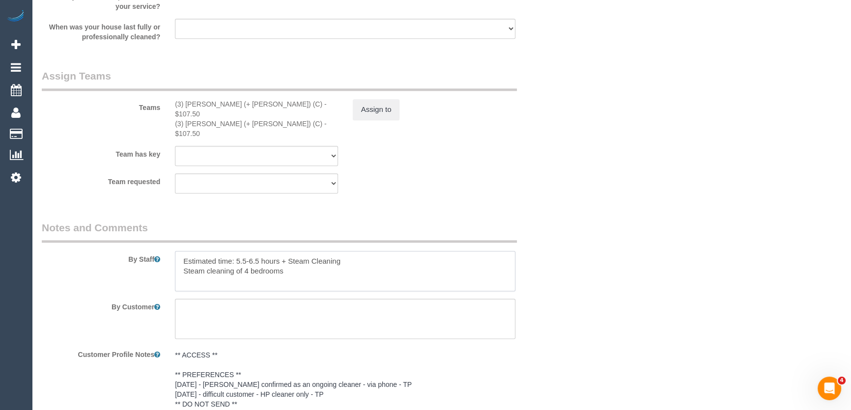
click at [179, 251] on textarea at bounding box center [345, 271] width 340 height 40
paste textarea "Est. time: _hrs + SC of _(areas)__ Steam cleaner to arrive at ___ Please ensure…"
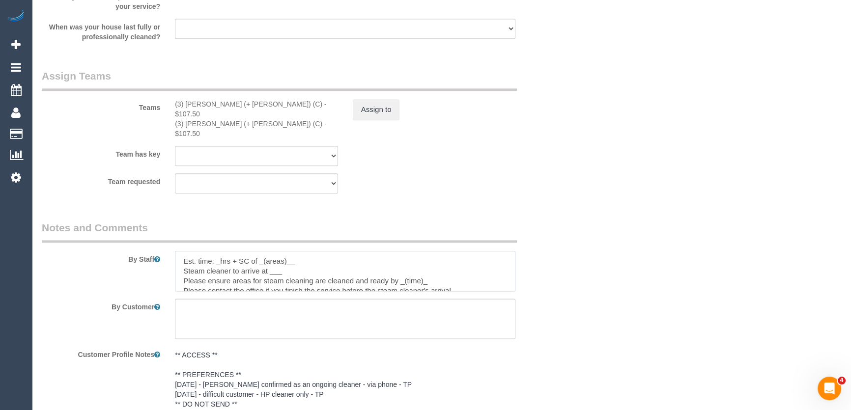
scroll to position [4, 0]
click at [220, 251] on textarea at bounding box center [345, 271] width 340 height 40
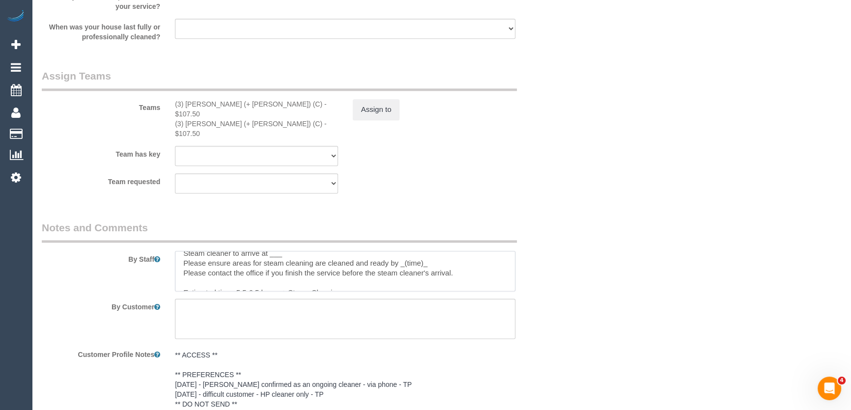
scroll to position [0, 0]
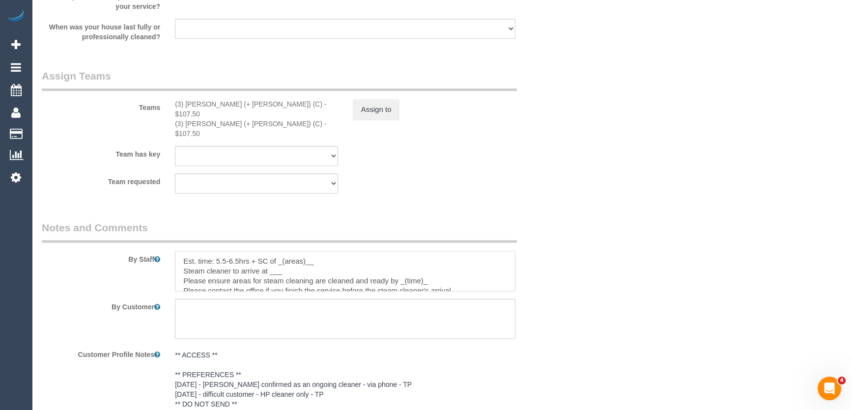
click at [320, 251] on textarea at bounding box center [345, 271] width 340 height 40
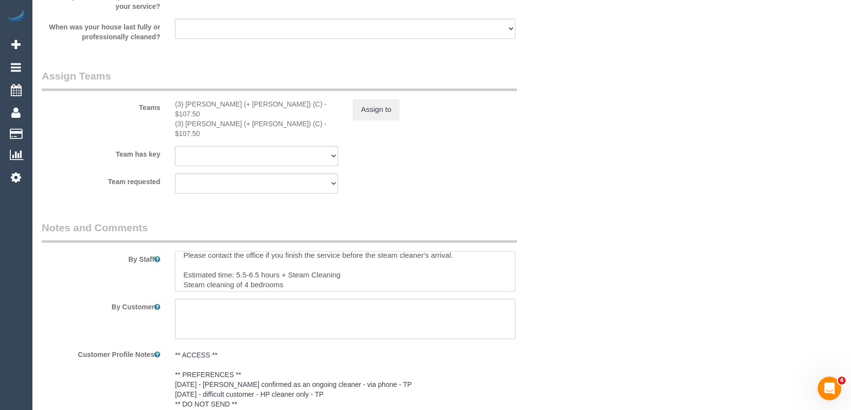
scroll to position [39, 0]
click at [380, 257] on textarea at bounding box center [345, 271] width 340 height 40
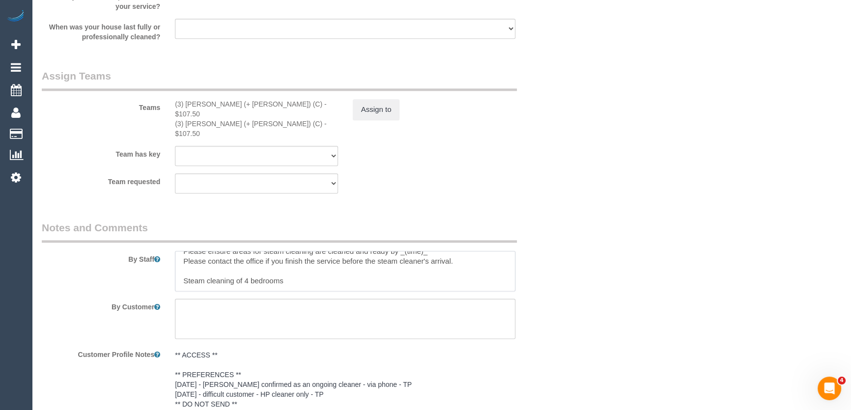
scroll to position [29, 0]
click at [307, 263] on textarea at bounding box center [345, 271] width 340 height 40
click at [307, 262] on textarea at bounding box center [345, 271] width 340 height 40
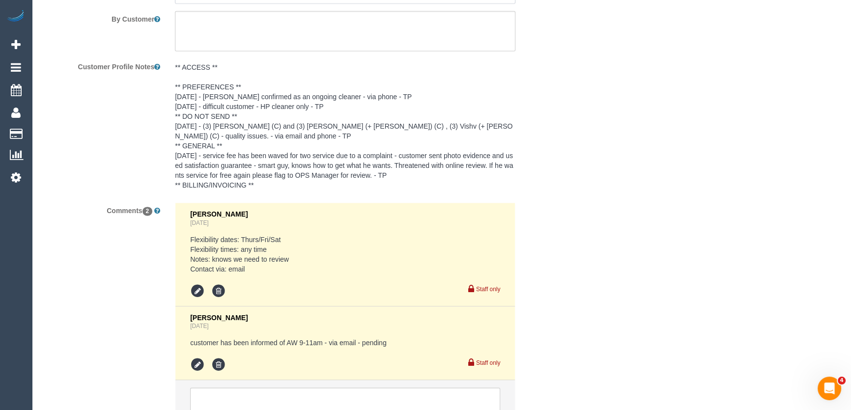
scroll to position [1831, 0]
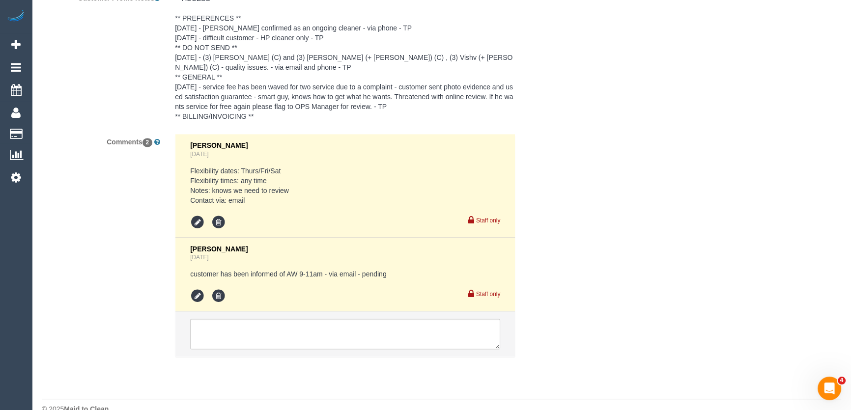
type textarea "Est. time: 5.5-6.5hrs + SC of 4 bedrooms Steam cleaner to arrive at ___ Please …"
click at [197, 289] on icon at bounding box center [197, 296] width 15 height 15
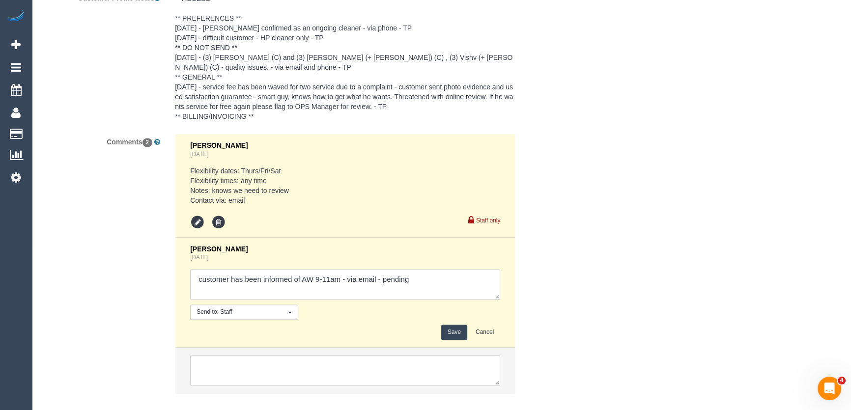
click at [413, 269] on textarea at bounding box center [345, 284] width 310 height 30
click at [232, 274] on textarea at bounding box center [345, 284] width 310 height 30
click at [248, 277] on textarea at bounding box center [345, 284] width 310 height 30
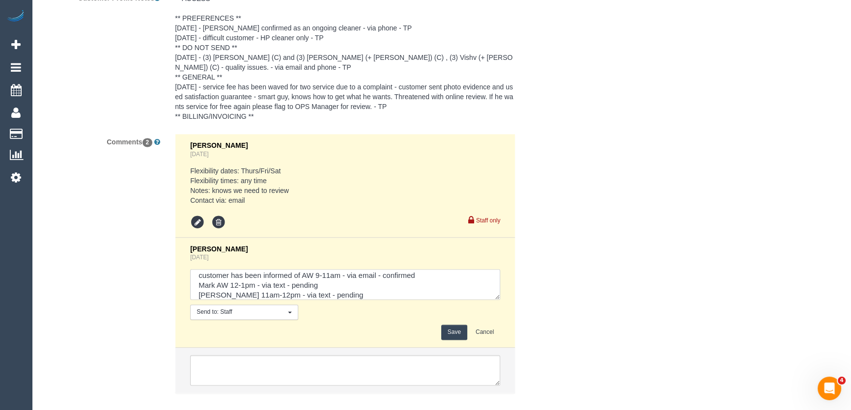
click at [358, 269] on textarea at bounding box center [345, 284] width 310 height 30
type textarea "customer has been informed of AW 9-11am - via email - confirmed Mark AW 12-1pm …"
click at [453, 325] on button "Save" at bounding box center [454, 332] width 26 height 15
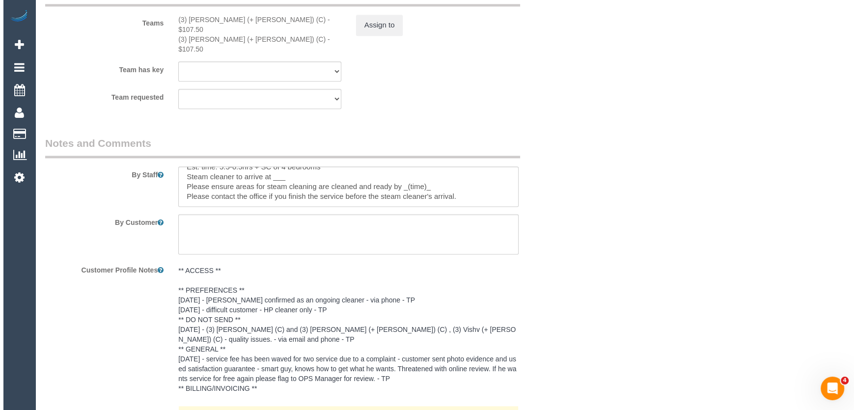
scroll to position [1429, 0]
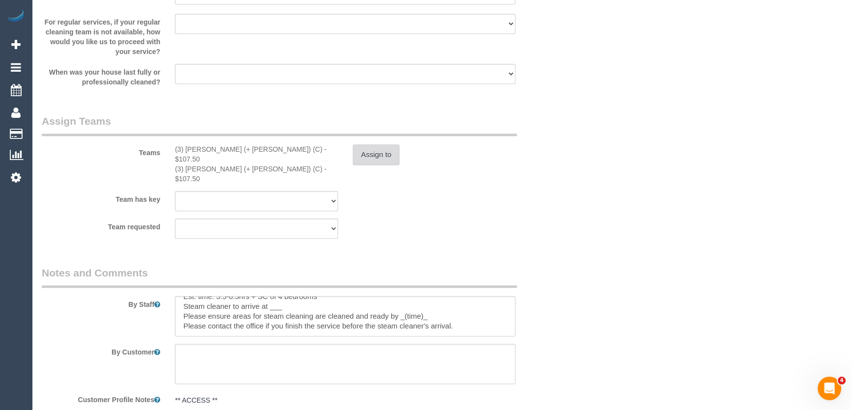
click at [377, 157] on button "Assign to" at bounding box center [376, 154] width 47 height 21
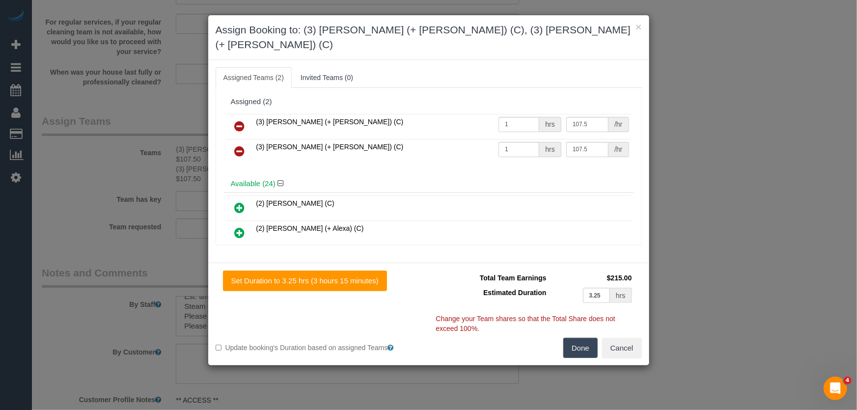
scroll to position [1853, 0]
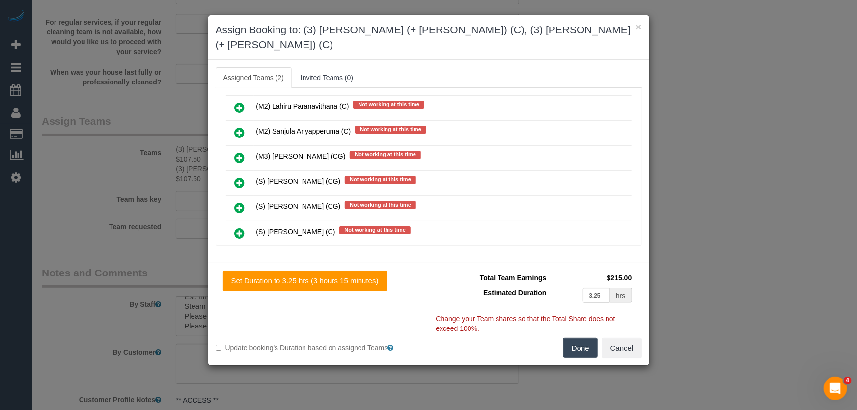
click at [241, 202] on icon at bounding box center [240, 208] width 10 height 12
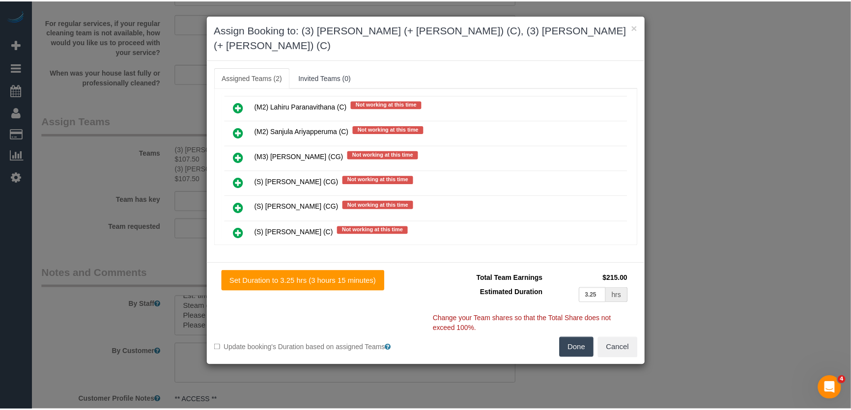
scroll to position [1877, 0]
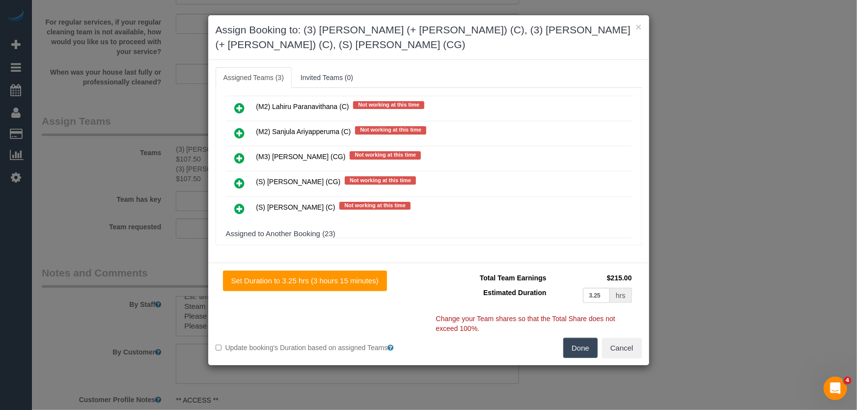
click at [590, 348] on button "Done" at bounding box center [581, 348] width 34 height 21
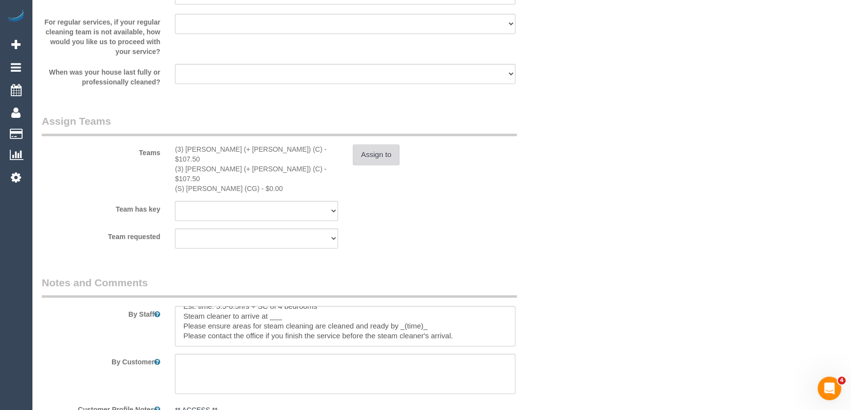
click at [381, 160] on button "Assign to" at bounding box center [376, 154] width 47 height 21
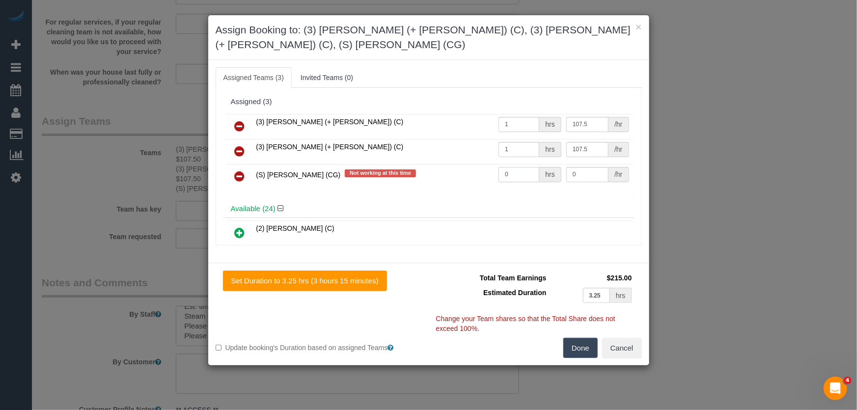
click at [512, 172] on input "0" at bounding box center [519, 174] width 41 height 15
type input "1"
type input "155"
click at [576, 347] on button "Done" at bounding box center [581, 348] width 34 height 21
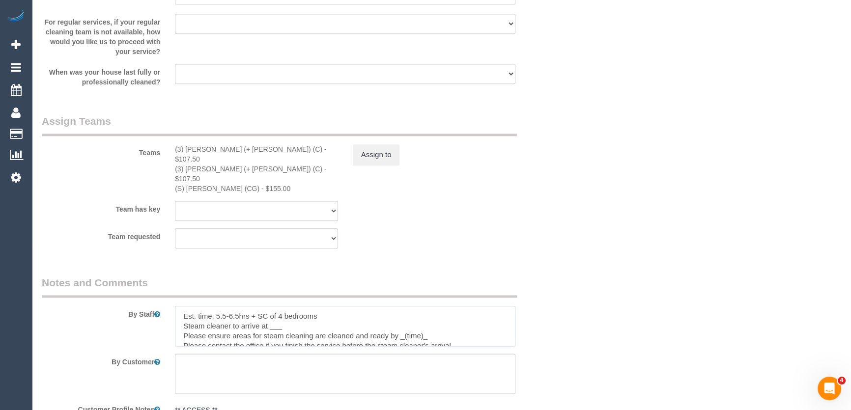
scroll to position [0, 0]
click at [298, 307] on textarea at bounding box center [345, 326] width 340 height 40
click at [434, 320] on textarea at bounding box center [345, 326] width 340 height 40
type textarea "Est. time: 5.5-6.5hrs + SC of 4 bedrooms Steam cleaner to arrive between 12-1pm…"
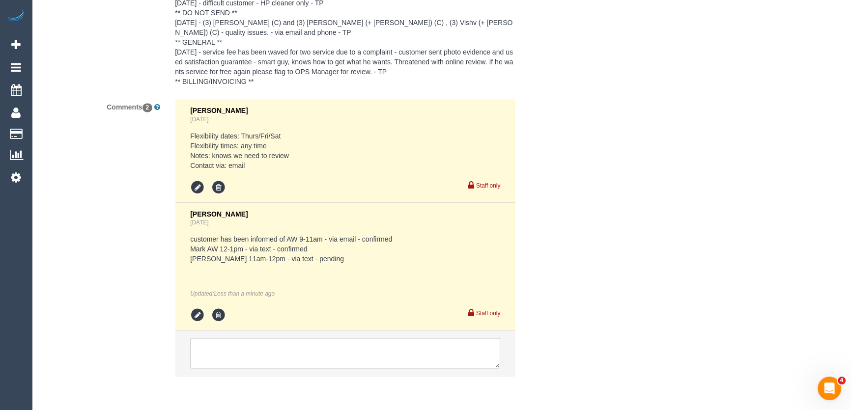
scroll to position [1894, 0]
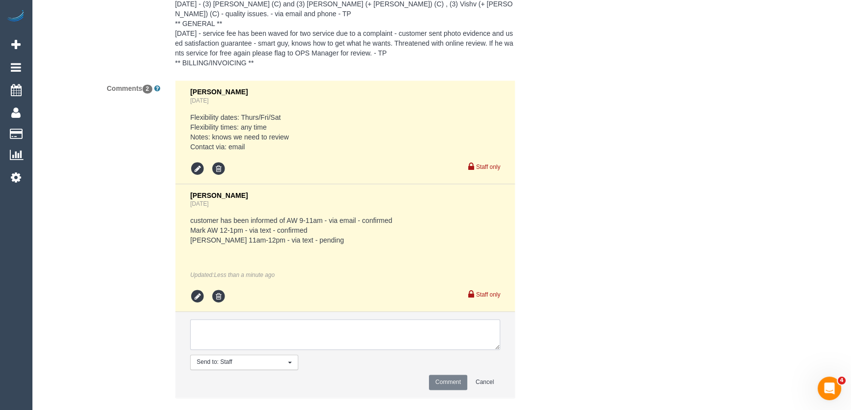
click at [383, 319] on textarea at bounding box center [345, 334] width 310 height 30
type textarea "customer has been informed of AW's - via email"
click at [448, 375] on button "Comment" at bounding box center [448, 382] width 38 height 15
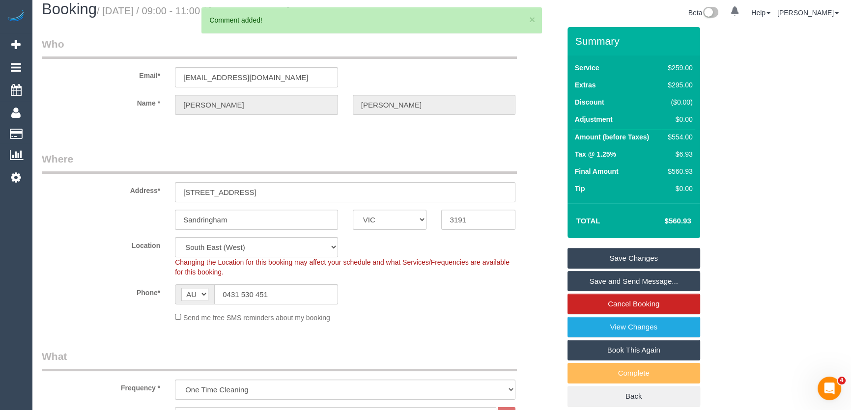
scroll to position [0, 0]
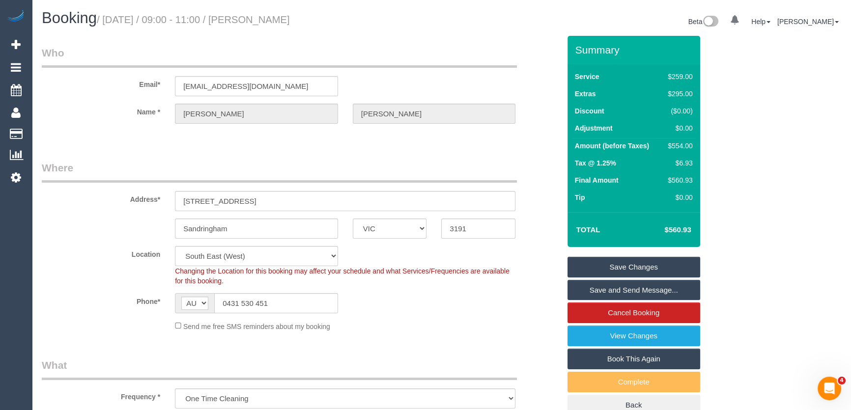
click at [285, 21] on small "/ September 19, 2025 / 09:00 - 11:00 / daniel sargent" at bounding box center [193, 19] width 193 height 11
copy small "daniel sargent"
click at [284, 90] on input "ds@ellogistics.com.au" at bounding box center [256, 86] width 163 height 20
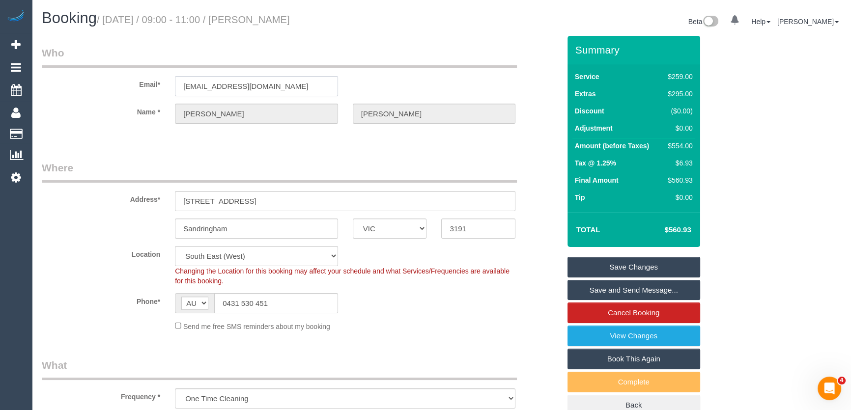
click at [284, 90] on input "ds@ellogistics.com.au" at bounding box center [256, 86] width 163 height 20
click at [598, 292] on link "Save and Send Message..." at bounding box center [633, 290] width 133 height 21
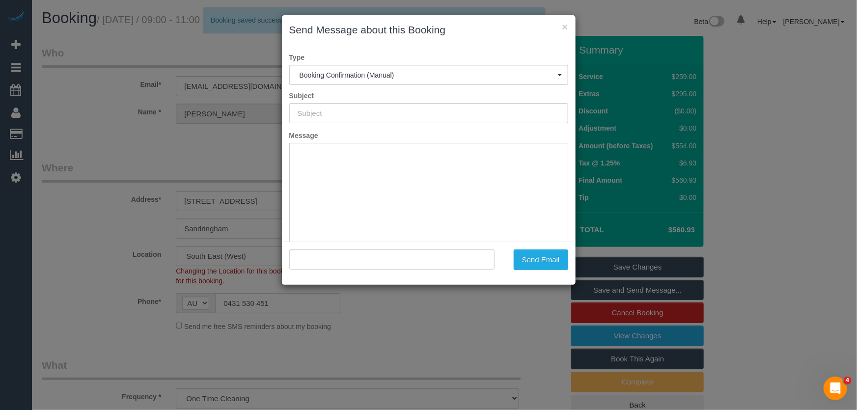
type input "Booking Confirmed"
type input ""daniel sargent" <ds@ellogistics.com.au>"
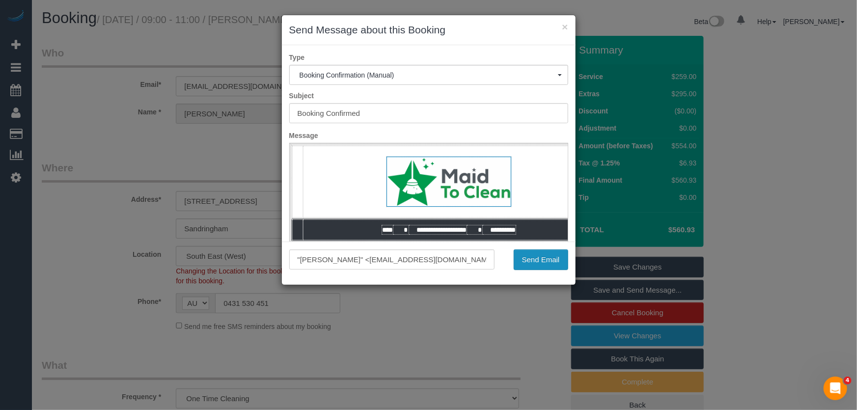
click at [557, 269] on button "Send Email" at bounding box center [541, 260] width 55 height 21
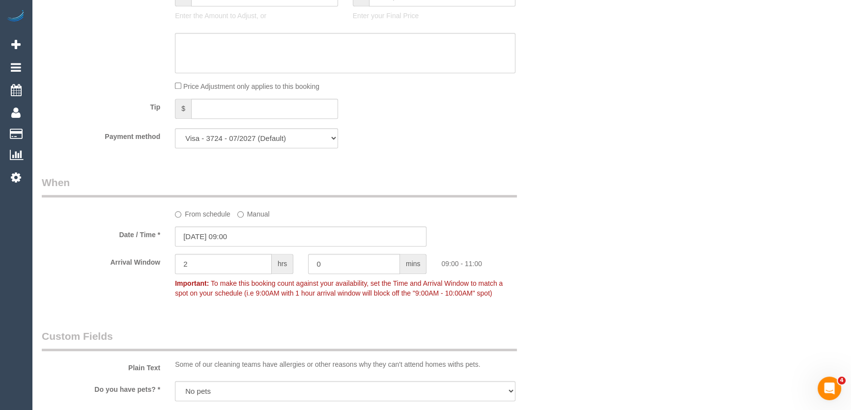
scroll to position [1027, 0]
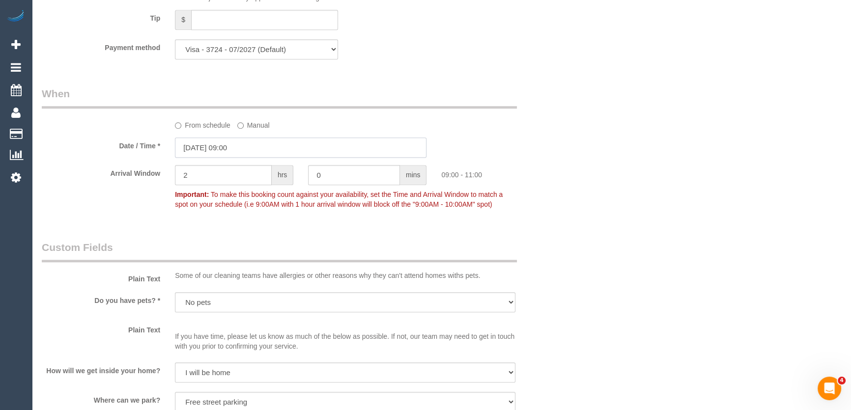
click at [246, 147] on input "19/09/2025 09:00" at bounding box center [301, 148] width 252 height 20
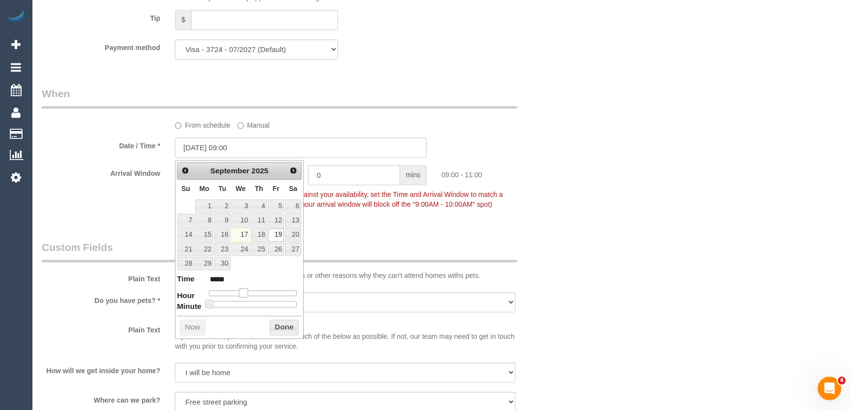
type input "19/09/2025 10:00"
type input "*****"
click at [247, 291] on span at bounding box center [247, 292] width 9 height 9
click at [347, 245] on legend "Custom Fields" at bounding box center [279, 251] width 475 height 22
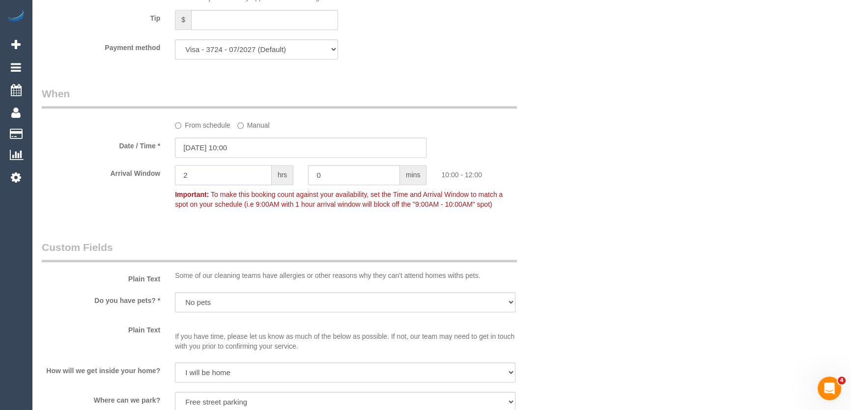
click at [211, 180] on input "2" at bounding box center [223, 175] width 97 height 20
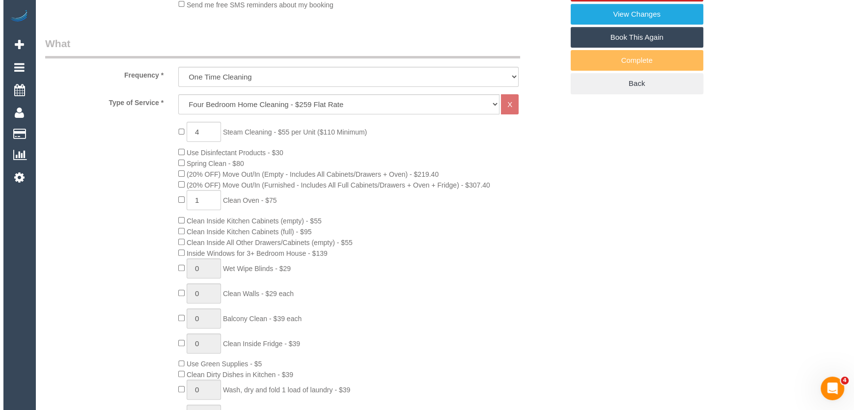
scroll to position [0, 0]
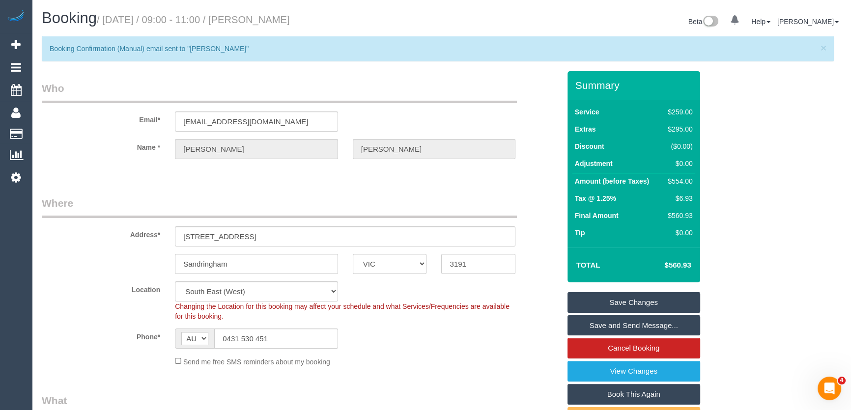
type input "1"
click at [622, 301] on link "Save Changes" at bounding box center [633, 302] width 133 height 21
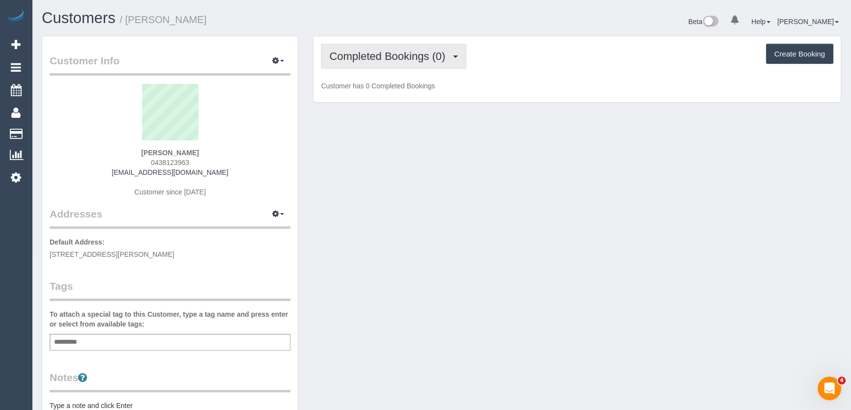
click at [419, 59] on span "Completed Bookings (0)" at bounding box center [389, 56] width 121 height 12
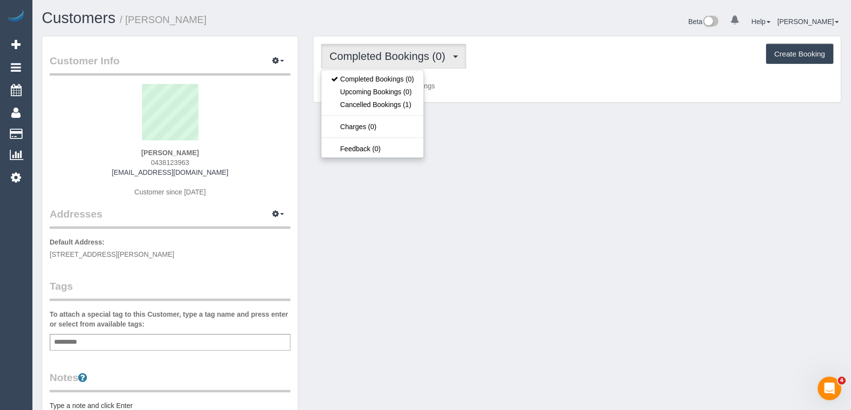
click at [419, 204] on div "Customer Info Edit Contact Info Send Message Email Preferences Special Sales Ta…" at bounding box center [441, 360] width 814 height 649
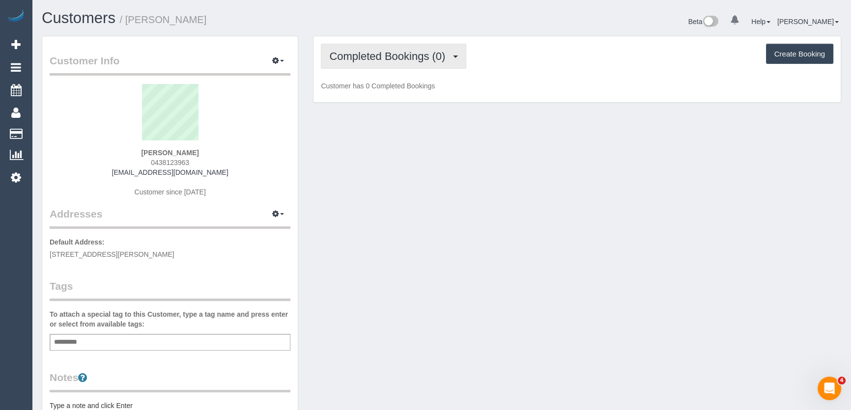
click at [385, 57] on span "Completed Bookings (0)" at bounding box center [389, 56] width 121 height 12
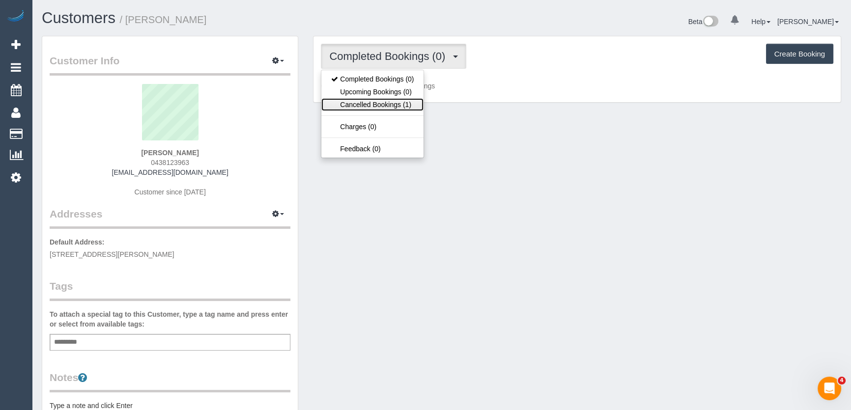
click at [385, 107] on link "Cancelled Bookings (1)" at bounding box center [372, 104] width 102 height 13
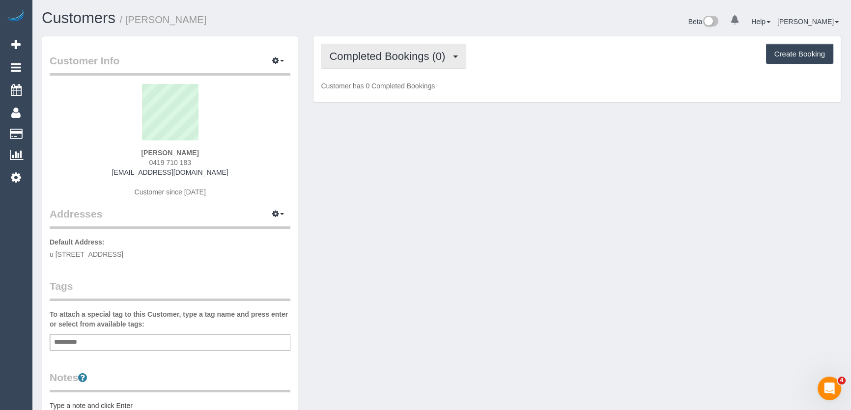
click at [358, 58] on span "Completed Bookings (0)" at bounding box center [389, 56] width 121 height 12
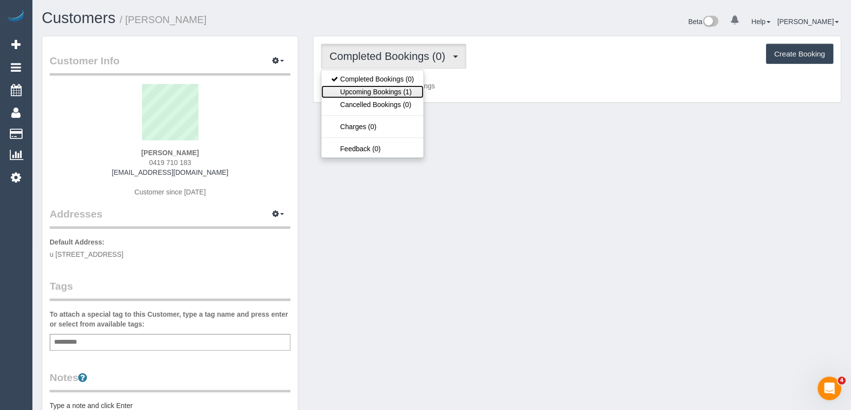
click at [366, 91] on link "Upcoming Bookings (1)" at bounding box center [372, 91] width 102 height 13
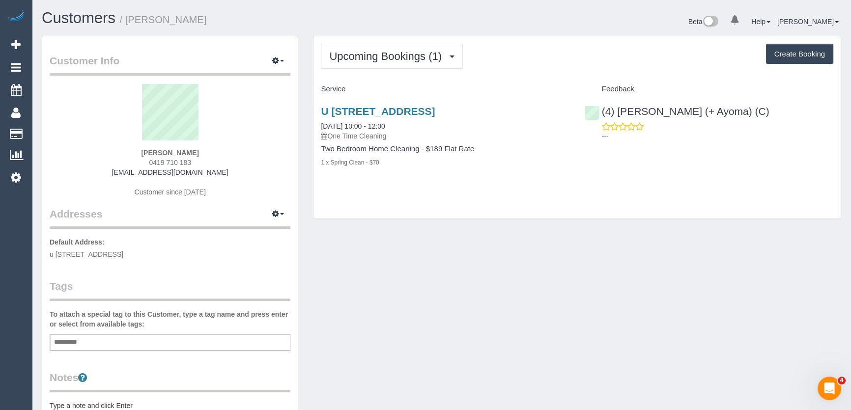
click at [197, 161] on div "[PERSON_NAME] 0419 710 183 [EMAIL_ADDRESS][DOMAIN_NAME] Customer since [DATE]" at bounding box center [170, 145] width 241 height 123
copy div "0419 710 183"
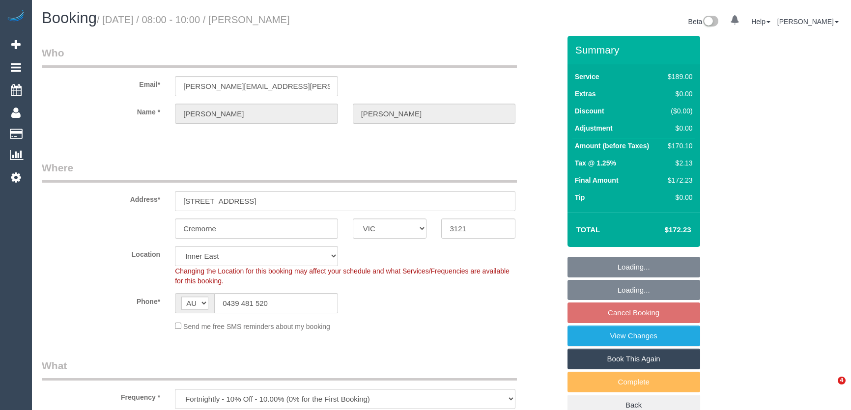
select select "VIC"
select select "object:574"
select select "number:27"
select select "number:14"
select select "number:19"
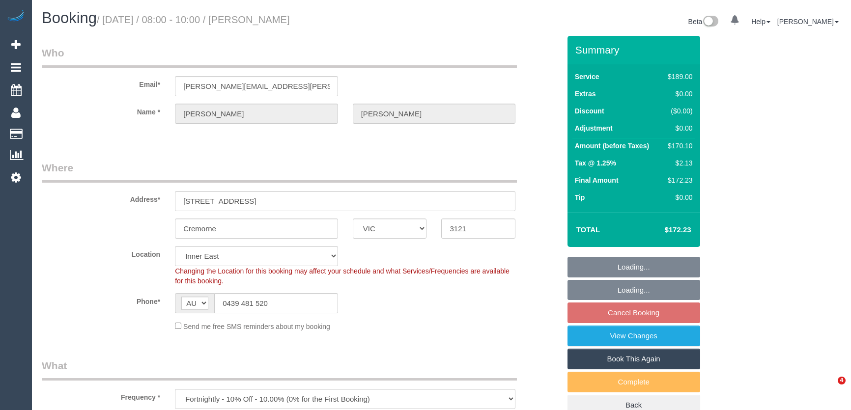
select select "number:24"
select select "number:35"
select select "number:11"
select select "spot2"
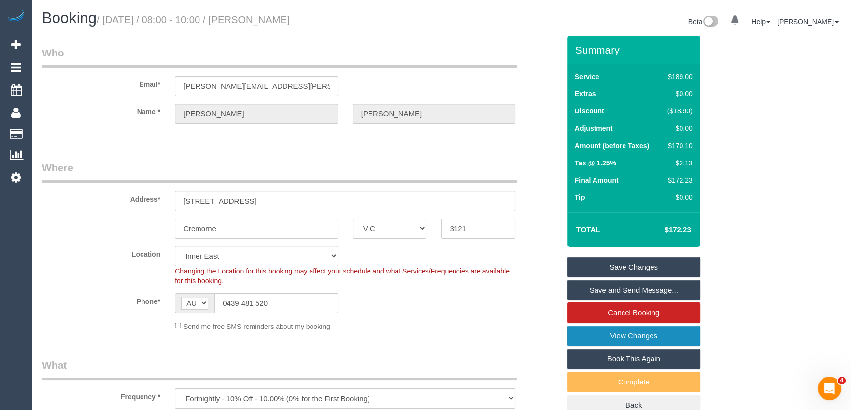
click at [614, 334] on link "View Changes" at bounding box center [633, 336] width 133 height 21
click at [420, 331] on fieldset "Where Address* 74 Wellington Street Cremorne ACT NSW NT QLD SA TAS VIC WA 3121 …" at bounding box center [301, 250] width 518 height 178
click at [596, 294] on link "Save and Send Message..." at bounding box center [633, 290] width 133 height 21
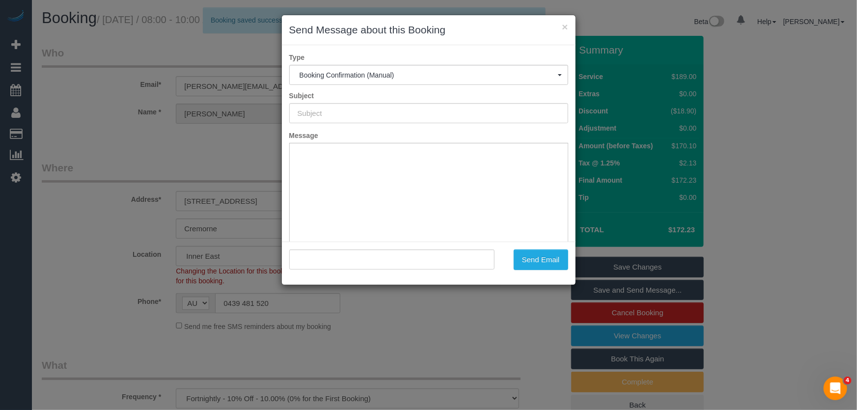
type input "Booking Confirmed"
type input ""Emily Gallagher" <emily.a.chalk@gmail.com>"
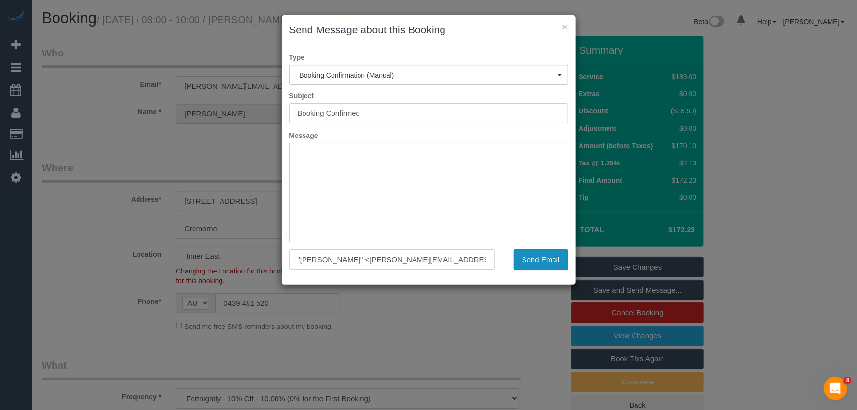
click at [538, 264] on button "Send Email" at bounding box center [541, 260] width 55 height 21
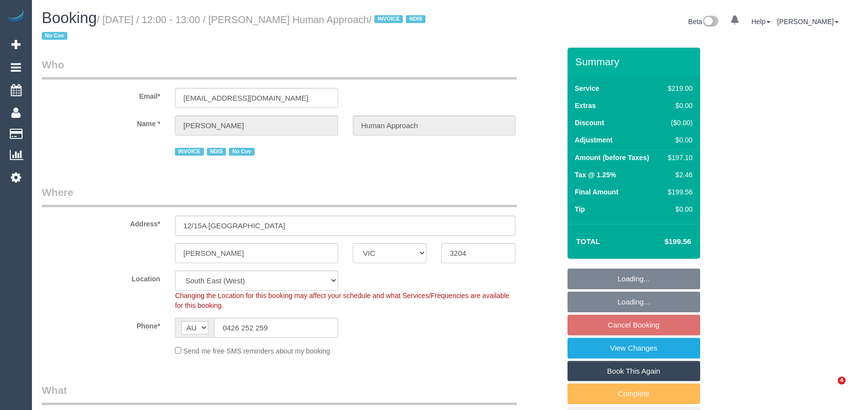
select select "VIC"
select select "object:1334"
select select "number:27"
select select "number:14"
select select "number:18"
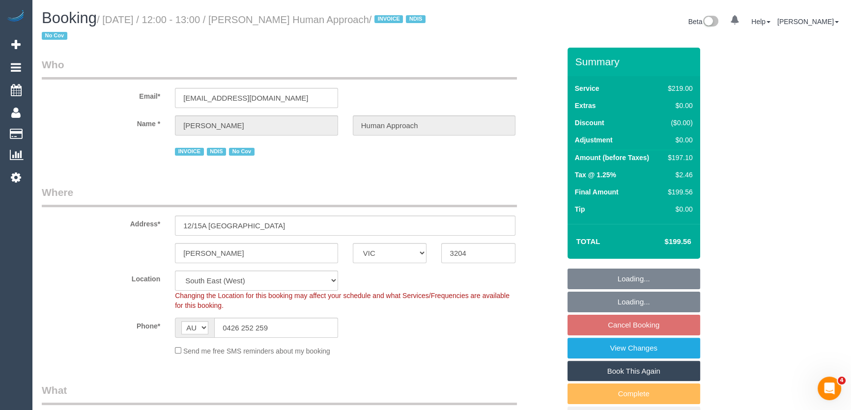
select select "number:36"
select select "number:35"
select select "number:13"
click at [289, 326] on input "0426 252 259" at bounding box center [276, 328] width 124 height 20
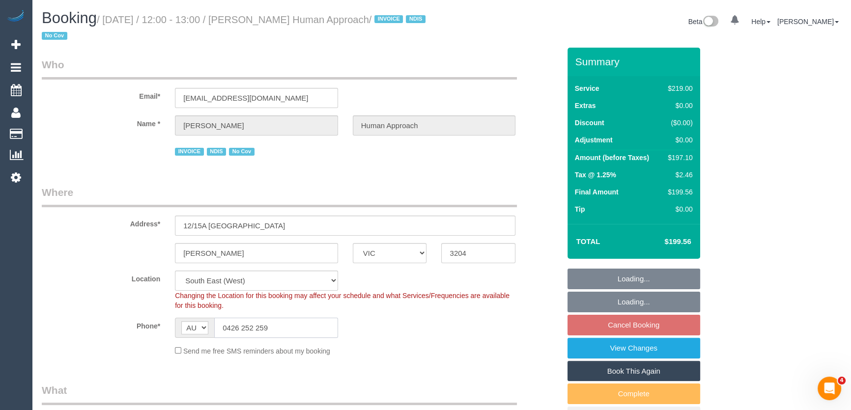
click at [288, 326] on input "0426 252 259" at bounding box center [276, 328] width 124 height 20
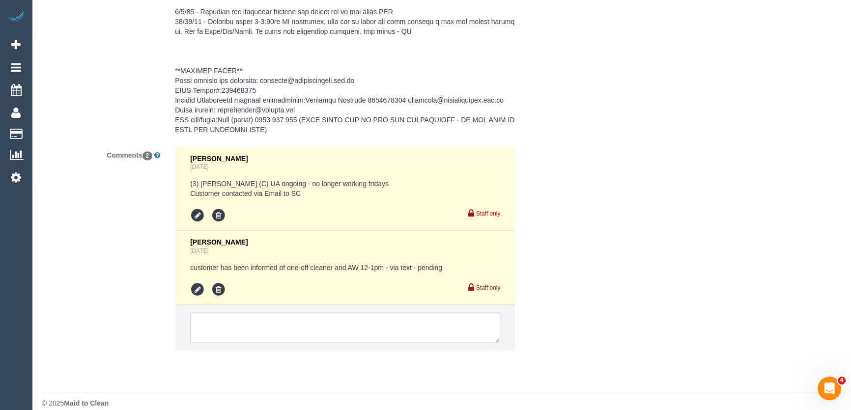
scroll to position [1972, 0]
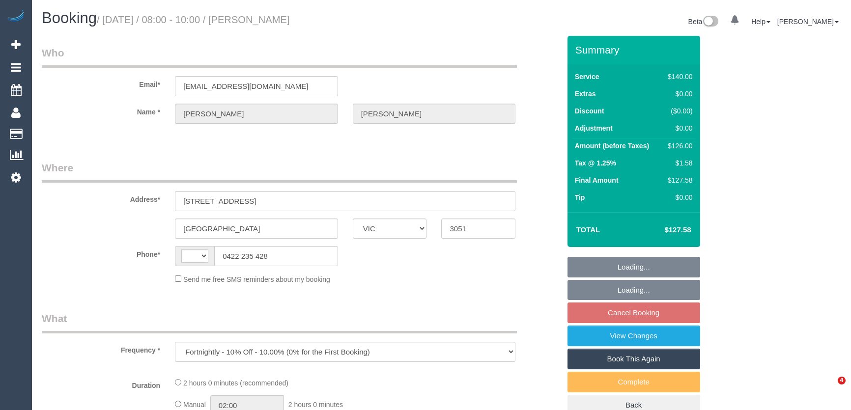
select select "VIC"
select select "string:AU"
select select "string:stripe-pm_1ObBgM2GScqysDRVyxUhc63c"
select select "number:27"
select select "number:14"
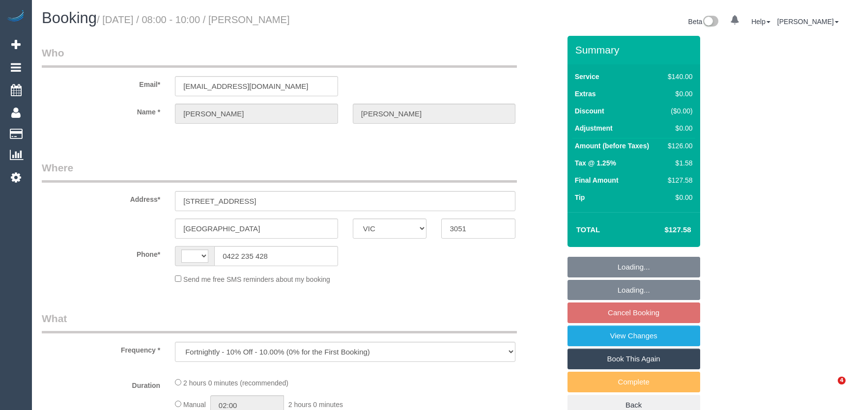
select select "number:19"
select select "number:36"
select select "number:35"
select select "number:12"
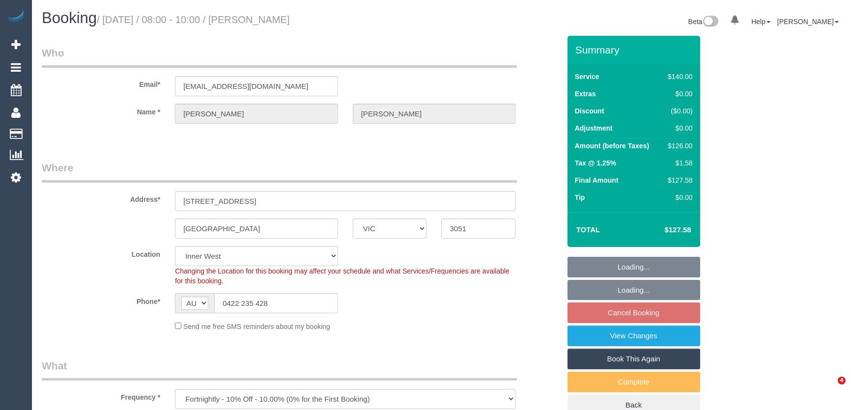
select select "object:1534"
select select "spot1"
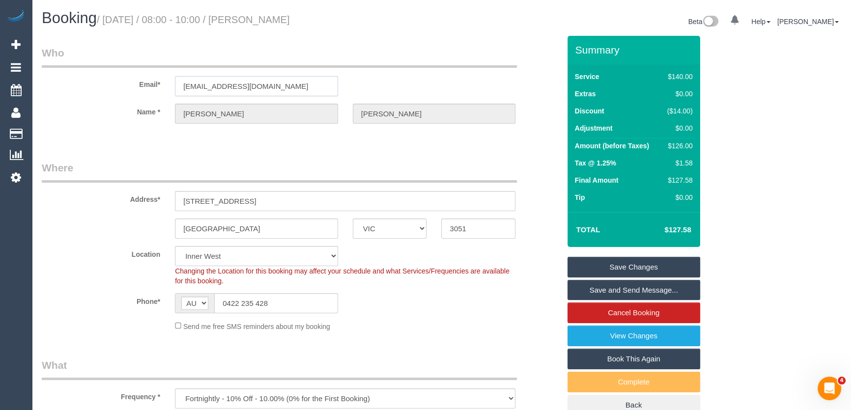
click at [293, 85] on input "[EMAIL_ADDRESS][DOMAIN_NAME]" at bounding box center [256, 86] width 163 height 20
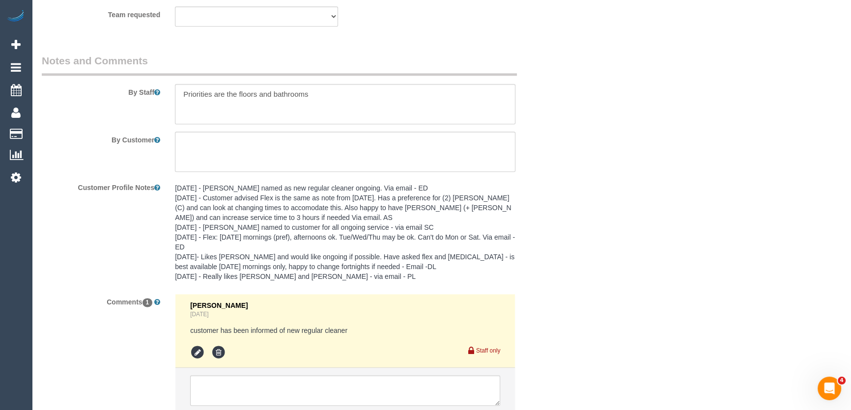
scroll to position [1616, 0]
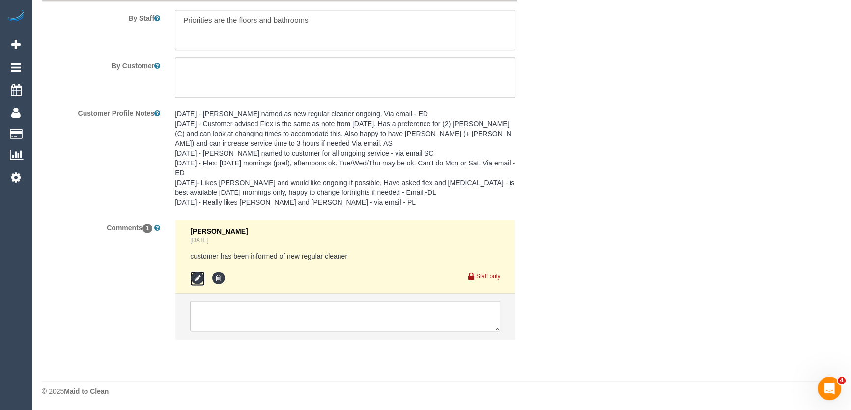
click at [198, 282] on icon at bounding box center [197, 278] width 15 height 15
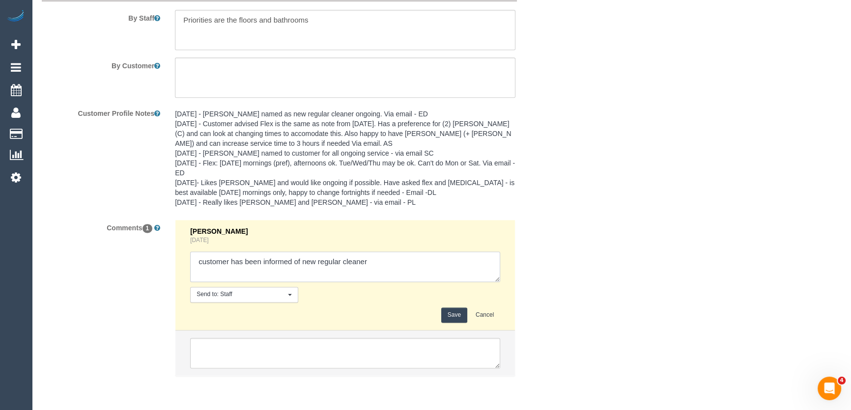
click at [383, 263] on textarea at bounding box center [345, 267] width 310 height 30
type textarea "customer has been informed of new regular cleaner - via email"
click at [449, 309] on button "Save" at bounding box center [454, 315] width 26 height 15
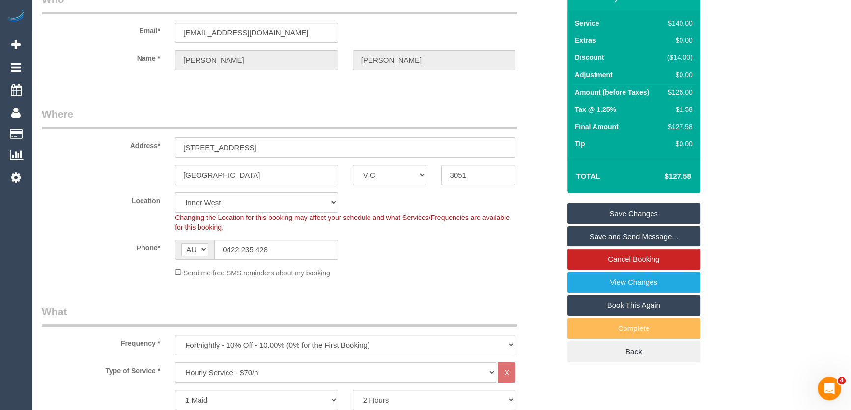
scroll to position [0, 0]
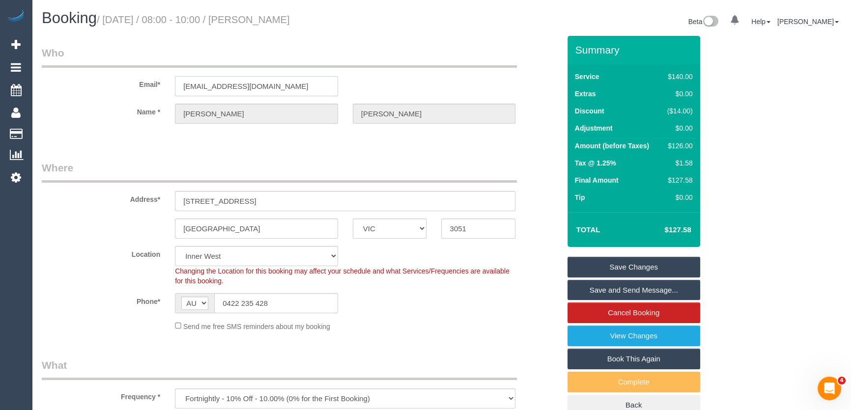
click at [310, 88] on input "[EMAIL_ADDRESS][DOMAIN_NAME]" at bounding box center [256, 86] width 163 height 20
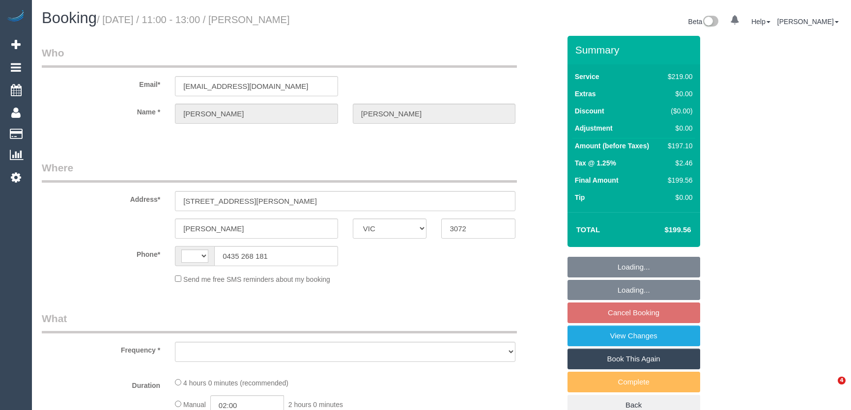
select select "VIC"
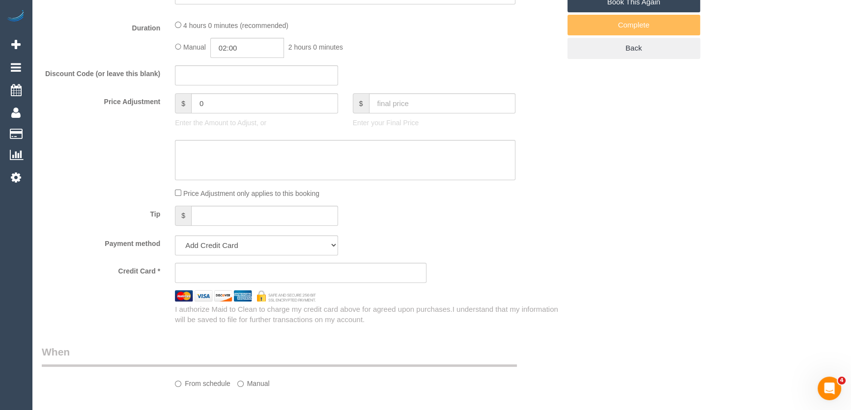
select select "string:AU"
select select "object:285"
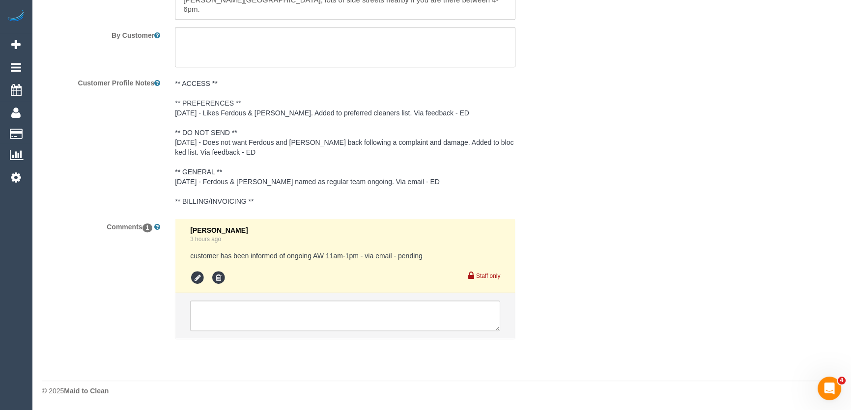
select select "string:stripe-pm_1RLXQJ2GScqysDRVdTkU3jsz"
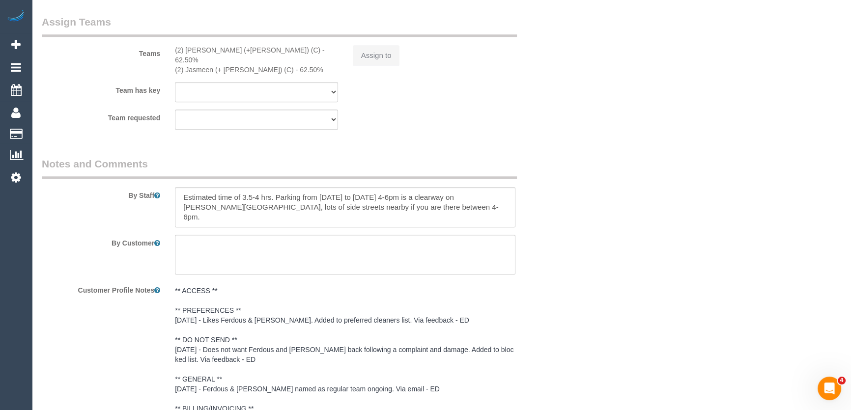
select select "object:1432"
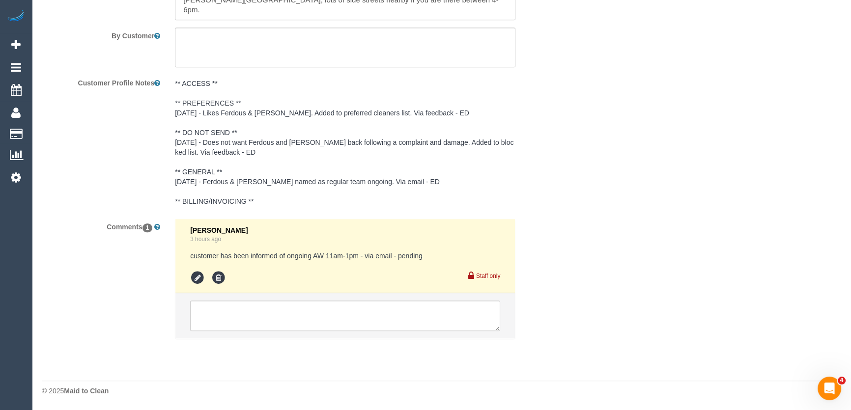
select select "number:27"
select select "number:14"
select select "number:19"
select select "number:36"
select select "number:34"
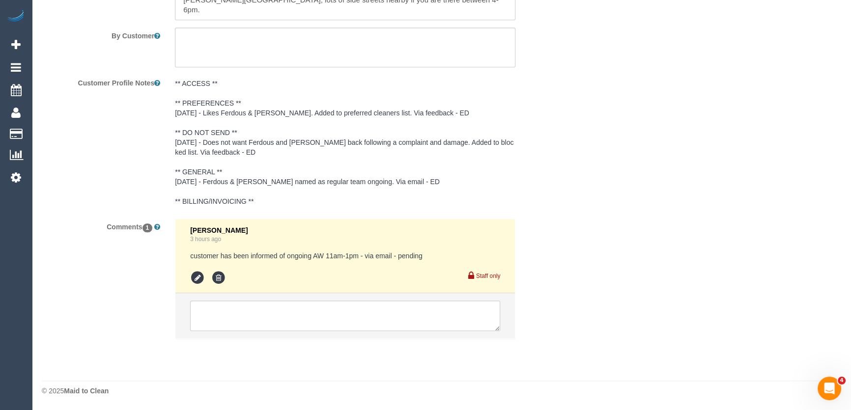
select select "number:11"
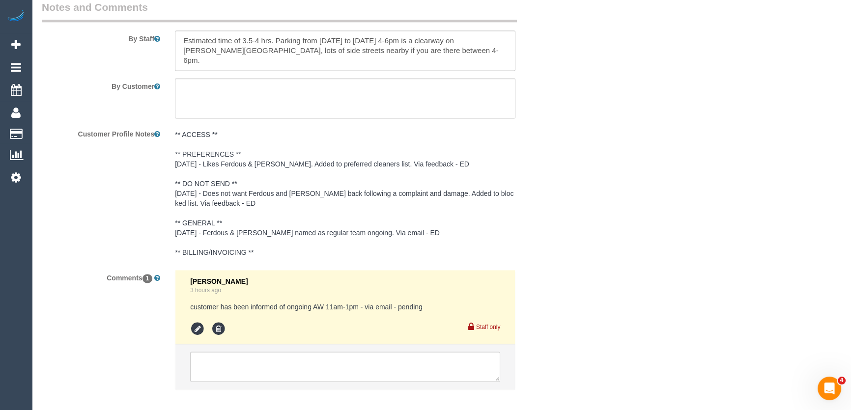
scroll to position [1728, 0]
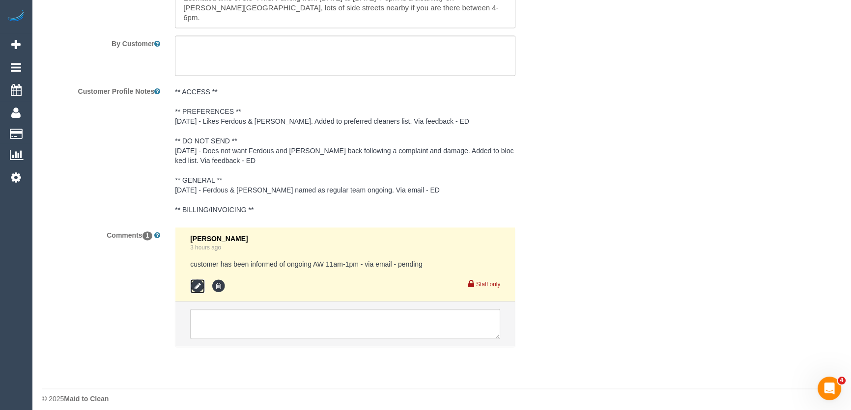
click at [196, 279] on icon at bounding box center [197, 286] width 15 height 15
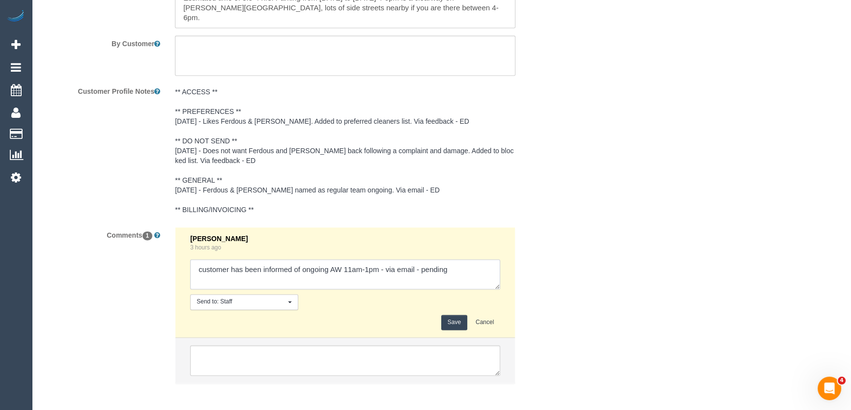
click at [453, 266] on textarea at bounding box center [345, 274] width 310 height 30
type textarea "customer has been informed of ongoing AW 11am-1pm - via email - confirmed"
click at [458, 315] on button "Save" at bounding box center [454, 322] width 26 height 15
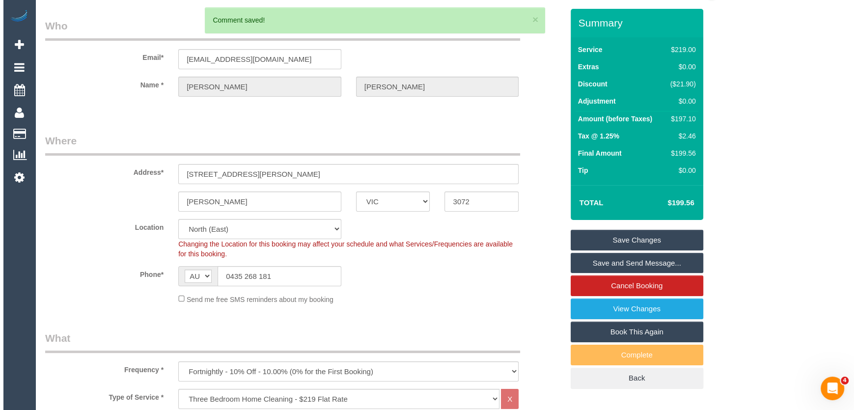
scroll to position [0, 0]
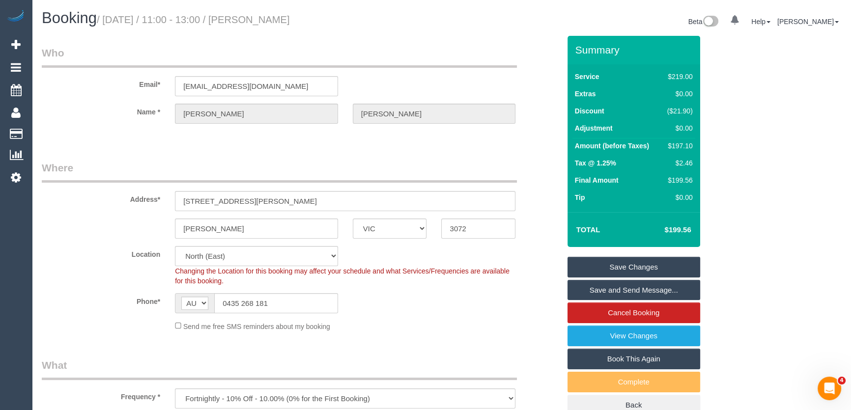
click at [631, 291] on link "Save and Send Message..." at bounding box center [633, 290] width 133 height 21
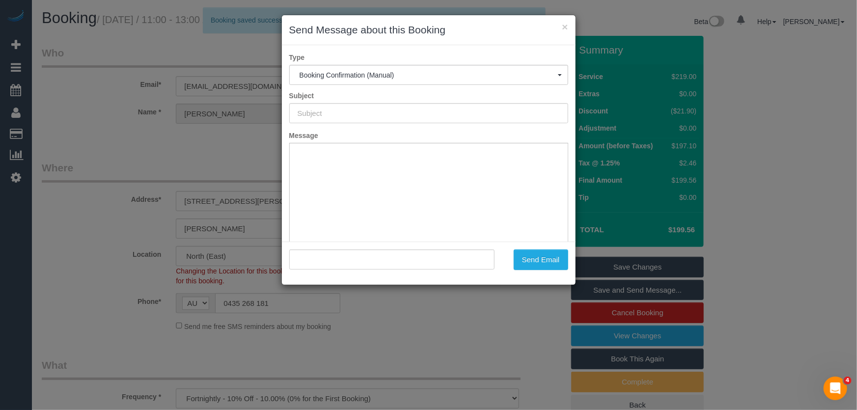
type input "Booking Confirmed"
type input ""[PERSON_NAME]" <[EMAIL_ADDRESS][DOMAIN_NAME]>"
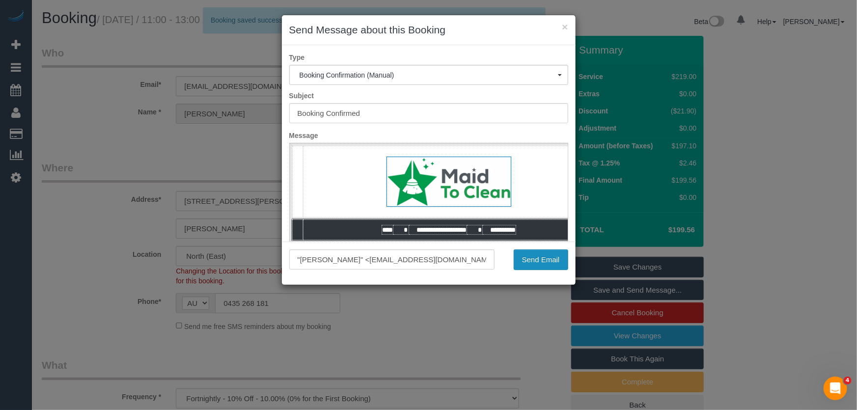
click at [535, 268] on button "Send Email" at bounding box center [541, 260] width 55 height 21
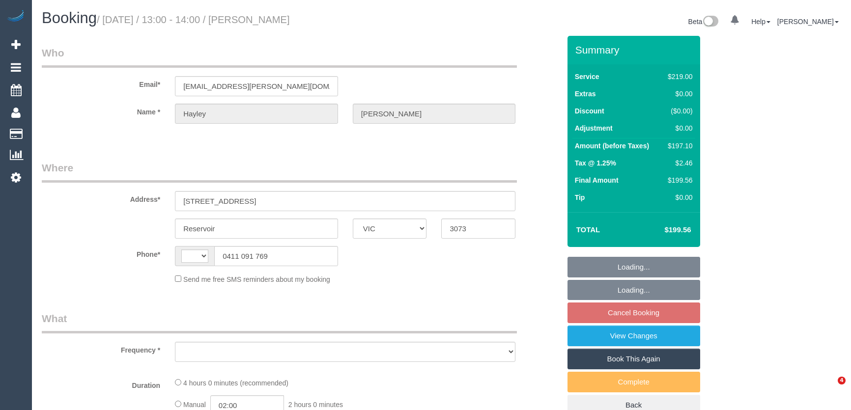
select select "VIC"
select select "string:AU"
select select "string:stripe-pm_1QOtWb2GScqysDRVkeqjgzyV"
select select "number:28"
select select "number:14"
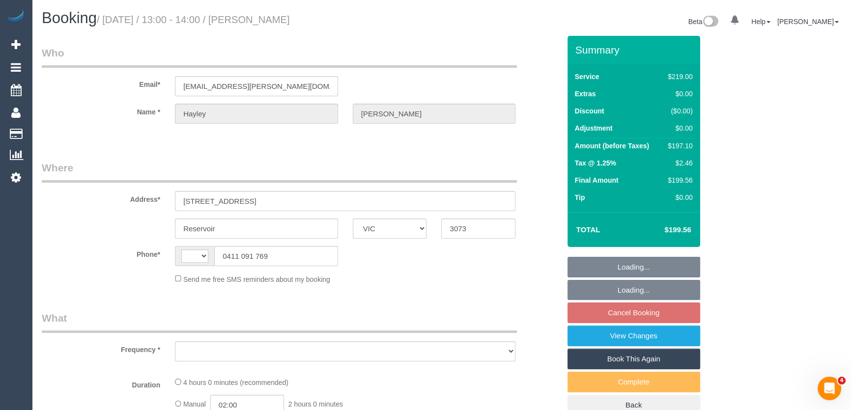
select select "number:18"
select select "number:22"
select select "number:35"
select select "number:12"
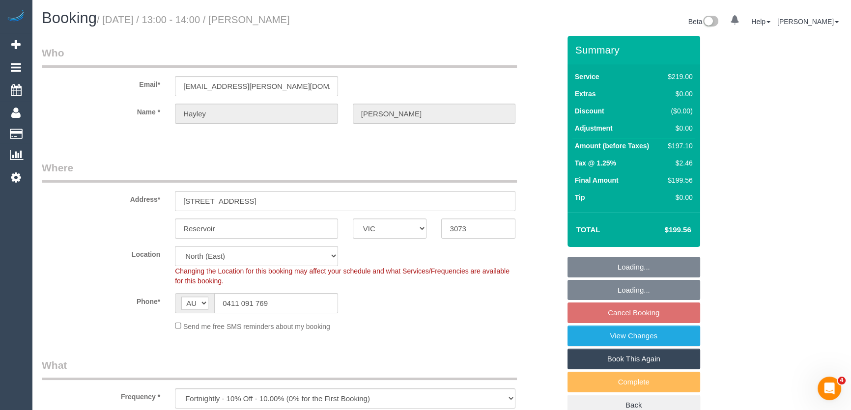
select select "object:1446"
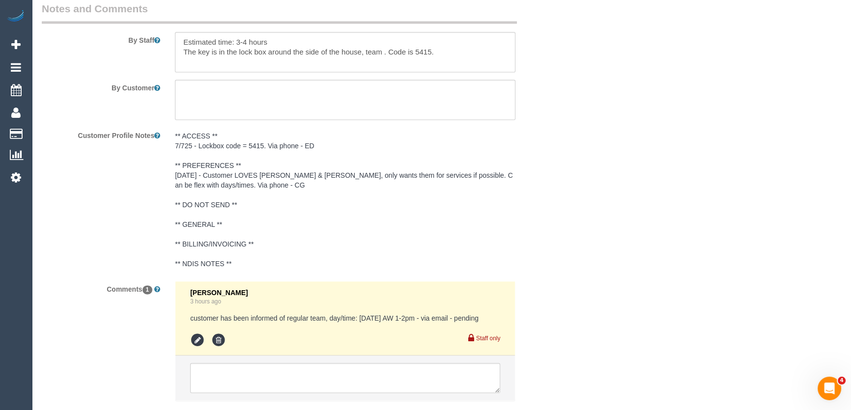
scroll to position [1737, 0]
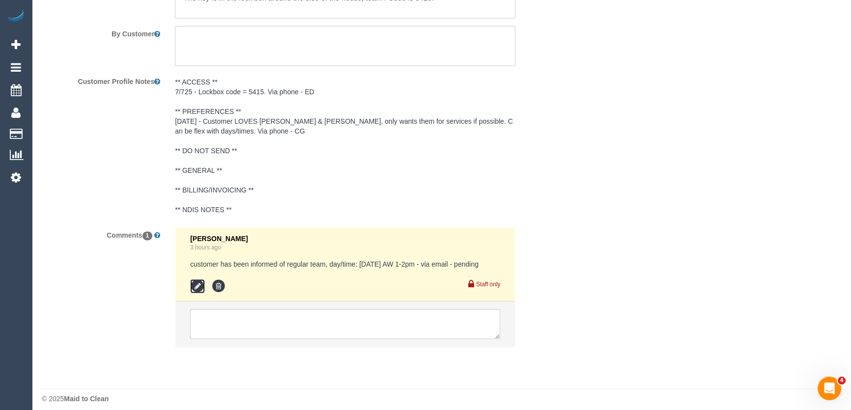
click at [197, 280] on icon at bounding box center [197, 286] width 15 height 15
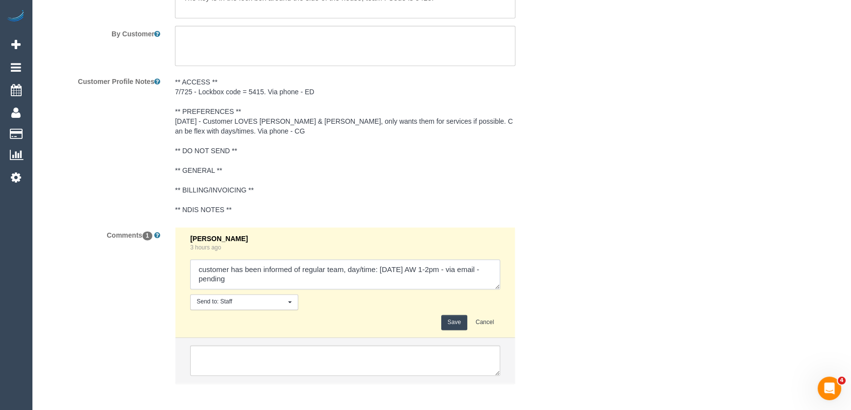
click at [248, 274] on textarea at bounding box center [345, 274] width 310 height 30
type textarea "customer has been informed of regular team, day/time: Friday 26/9 AW 1-2pm - vi…"
click at [449, 315] on button "Save" at bounding box center [454, 322] width 26 height 15
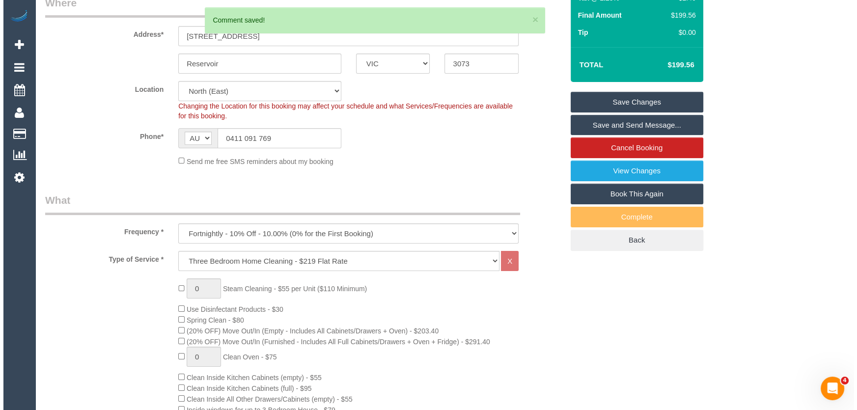
scroll to position [0, 0]
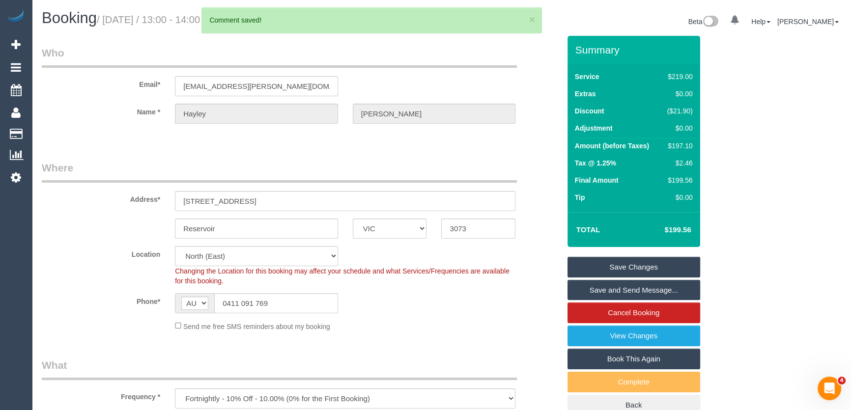
click at [637, 286] on link "Save and Send Message..." at bounding box center [633, 290] width 133 height 21
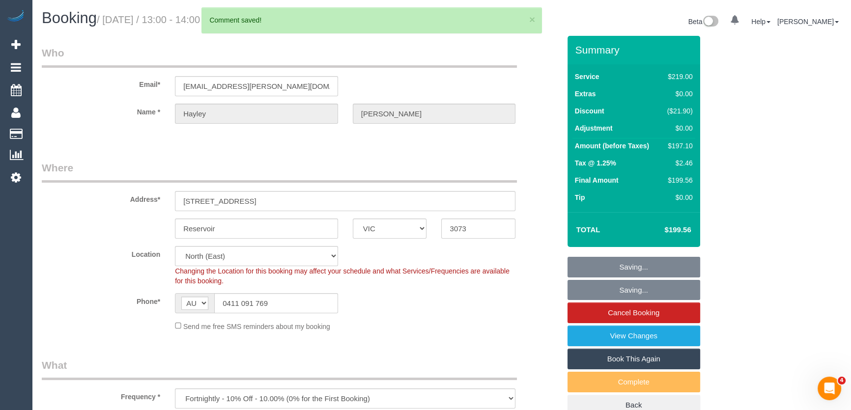
click at [724, 259] on div "Summary Service $219.00 Extras $0.00 Discount ($21.90) Adjustment $0.00 Amount …" at bounding box center [660, 236] width 200 height 400
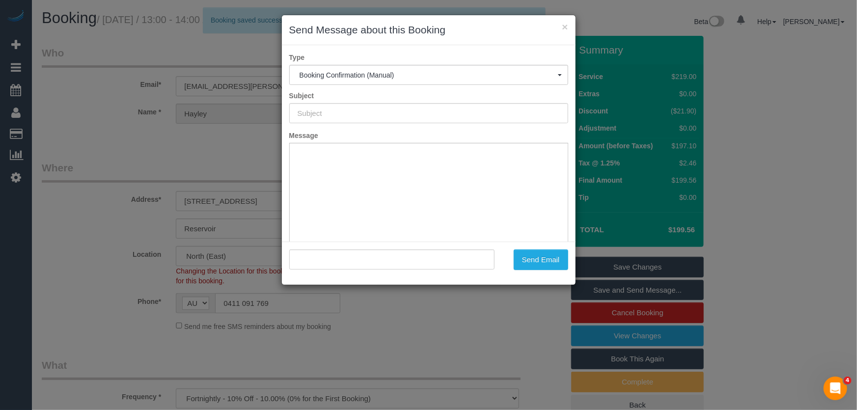
type input "Booking Confirmed"
type input ""Hayley Allen" <hayley.p.allen@gmail.com>"
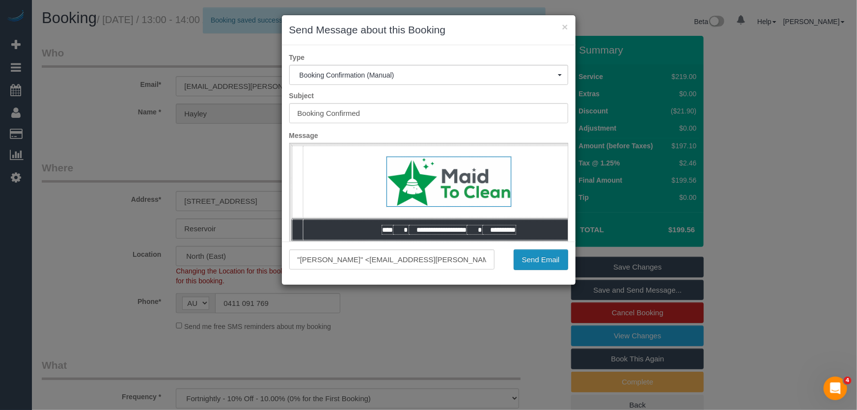
click at [541, 267] on button "Send Email" at bounding box center [541, 260] width 55 height 21
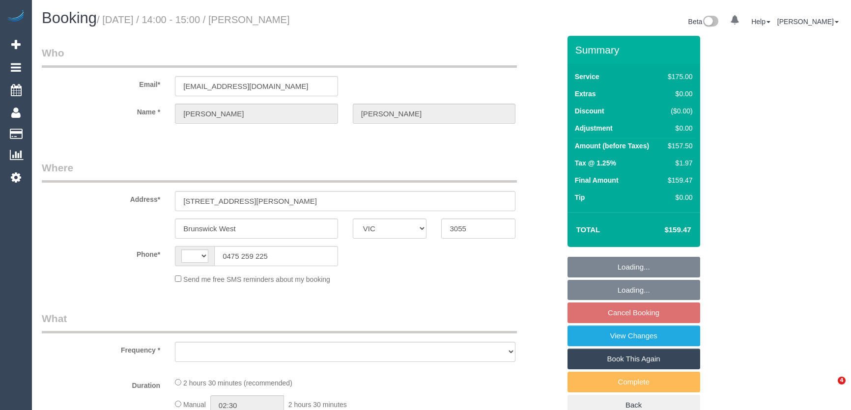
select select "VIC"
select select "string:AU"
select select "string:stripe-pm_1OsEYU2GScqysDRVbMwcLHSp"
select select "number:27"
select select "number:14"
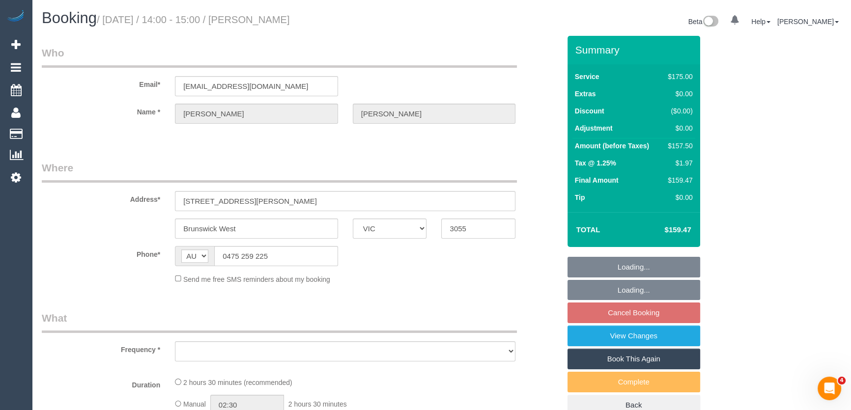
select select "number:19"
select select "number:36"
select select "number:35"
select select "number:12"
select select "object:695"
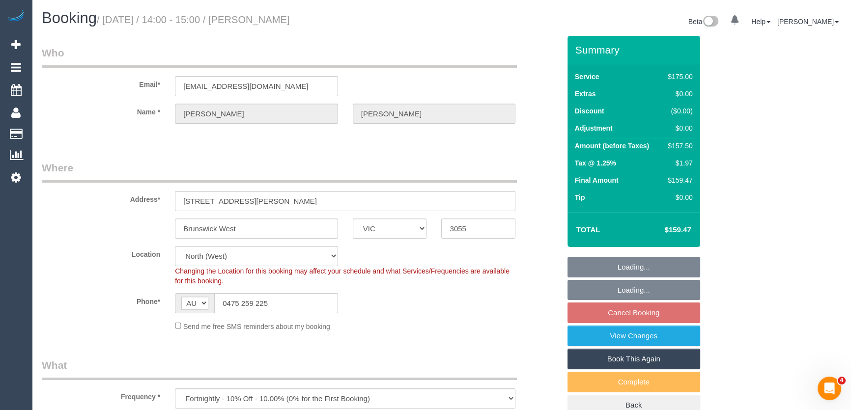
select select "150"
select select "object:1593"
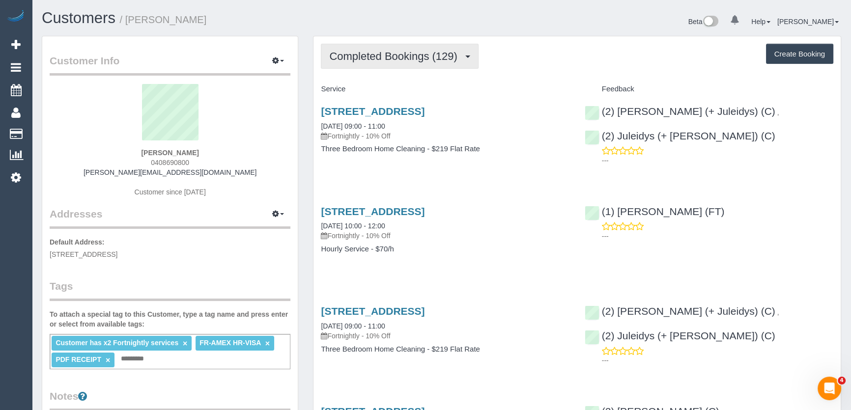
click at [399, 51] on span "Completed Bookings (129)" at bounding box center [395, 56] width 133 height 12
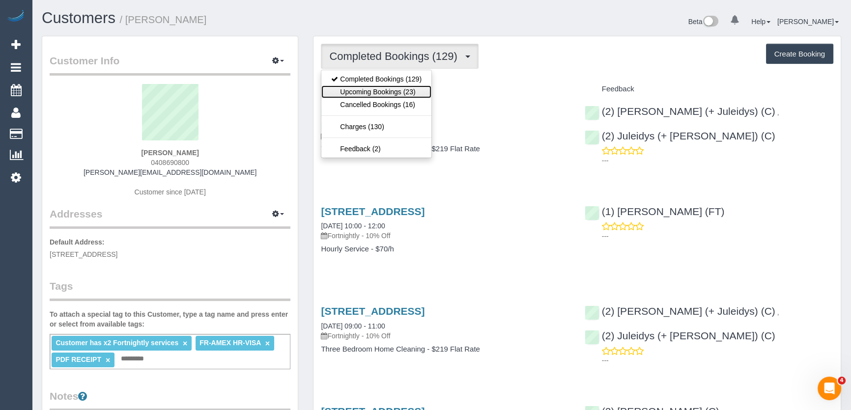
click at [401, 89] on link "Upcoming Bookings (23)" at bounding box center [376, 91] width 110 height 13
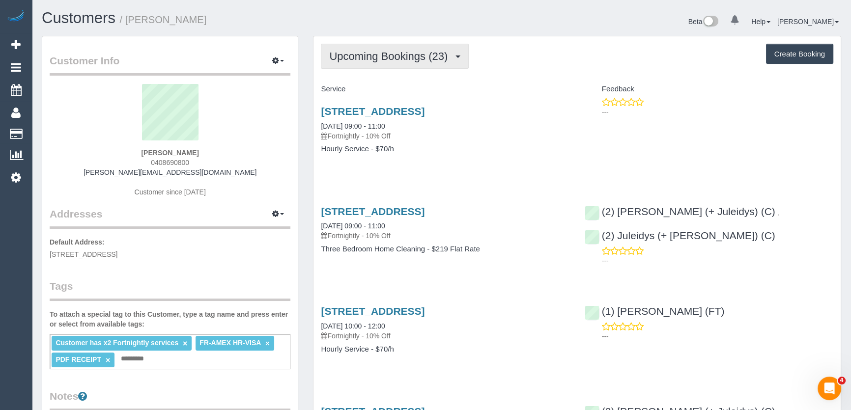
click at [402, 63] on button "Upcoming Bookings (23)" at bounding box center [395, 56] width 148 height 25
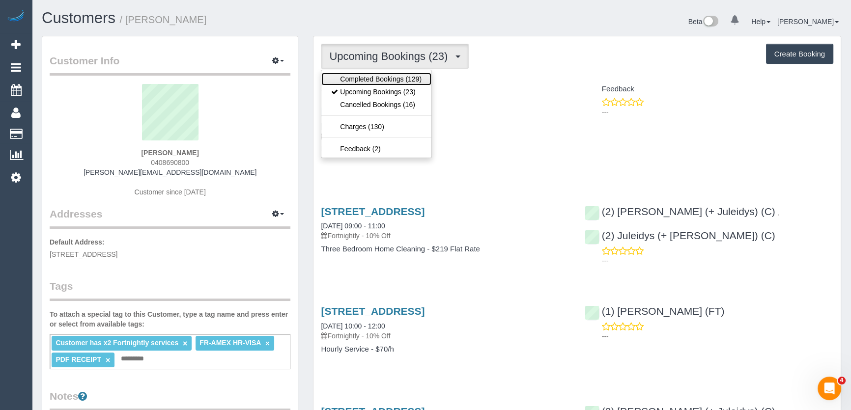
click at [397, 79] on link "Completed Bookings (129)" at bounding box center [376, 79] width 110 height 13
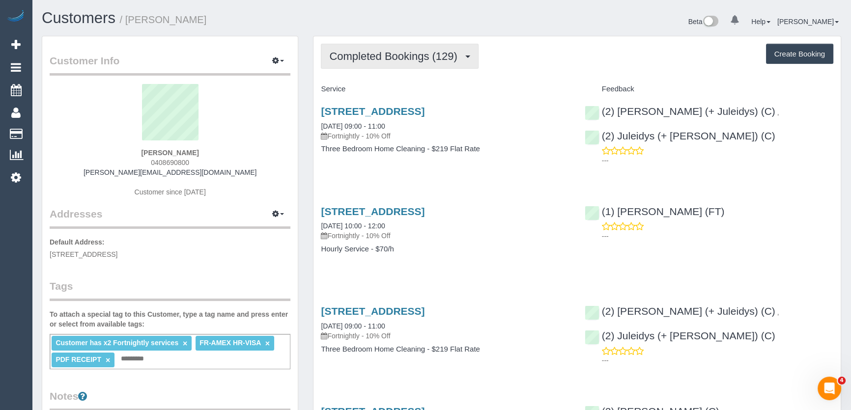
click at [397, 55] on span "Completed Bookings (129)" at bounding box center [395, 56] width 133 height 12
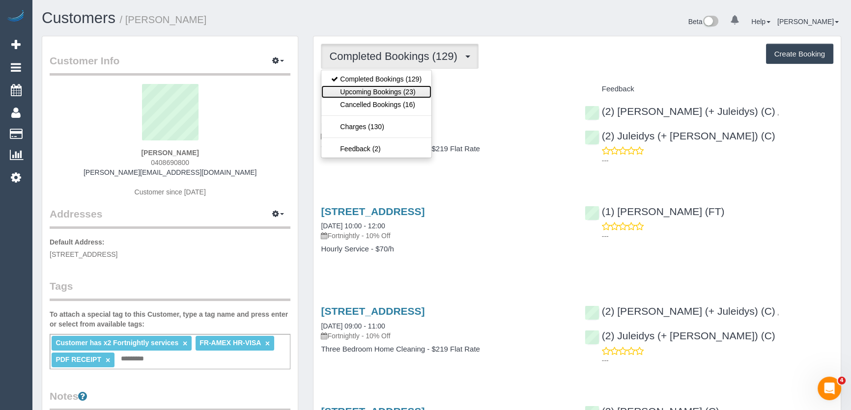
click at [402, 88] on link "Upcoming Bookings (23)" at bounding box center [376, 91] width 110 height 13
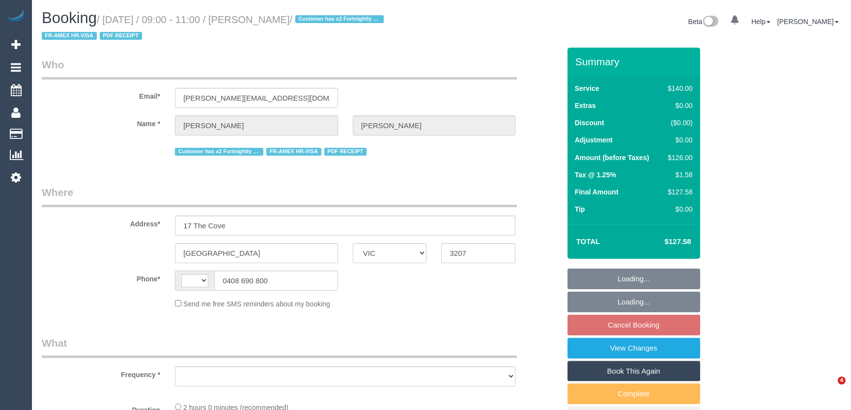
select select "VIC"
select select "string:AU"
select select "object:560"
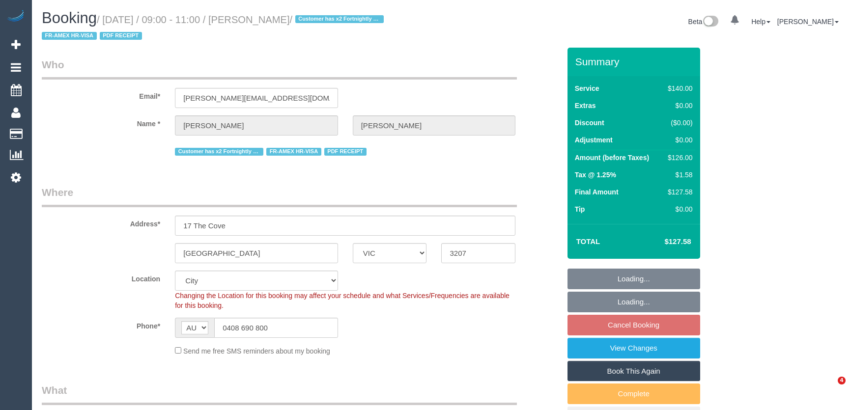
select select "string:stripe-pm_1R1yWm2GScqysDRVBqNpYDVY"
select select "object:881"
select select "number:28"
select select "number:14"
select select "number:19"
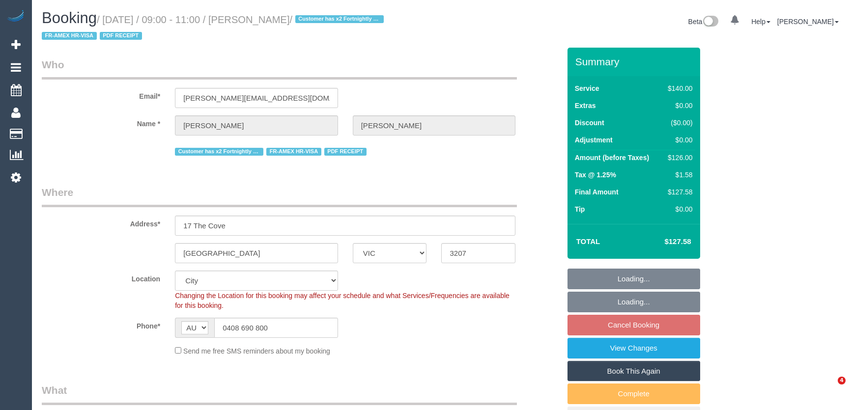
select select "number:22"
select select "number:11"
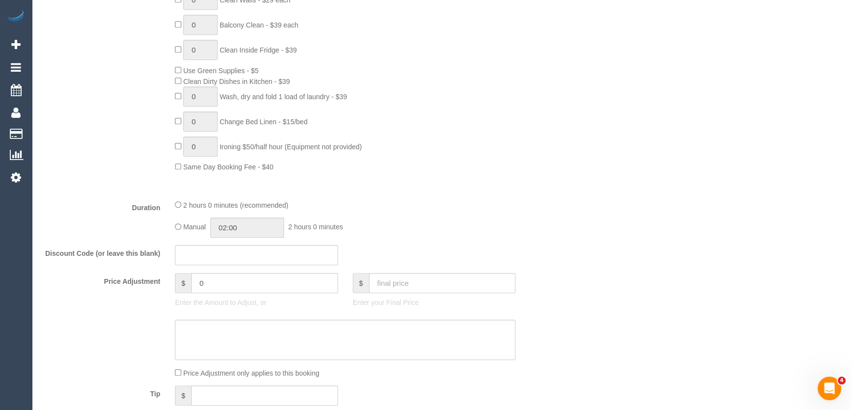
scroll to position [670, 0]
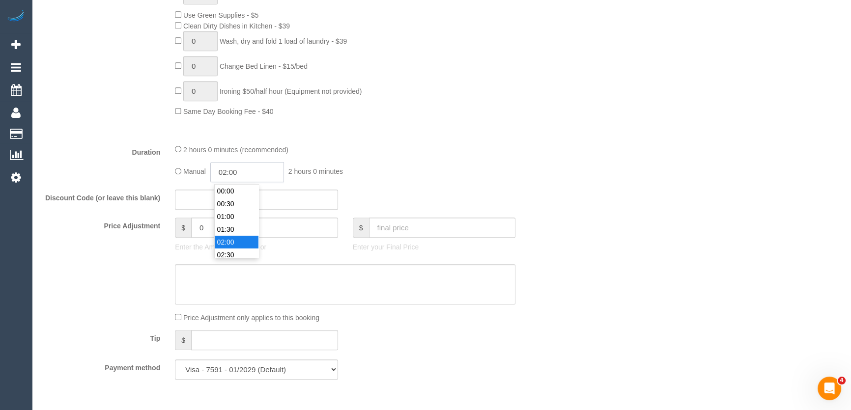
click at [261, 174] on input "02:00" at bounding box center [247, 172] width 74 height 20
type input "01:00"
click at [243, 197] on li "01:00" at bounding box center [237, 196] width 44 height 13
drag, startPoint x: 460, startPoint y: 167, endPoint x: 448, endPoint y: 171, distance: 13.1
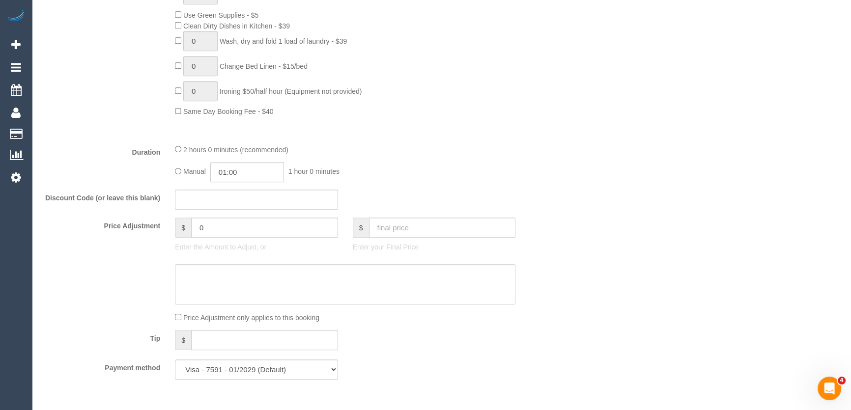
click at [459, 167] on div "Manual 01:00 1 hour 0 minutes" at bounding box center [345, 172] width 340 height 20
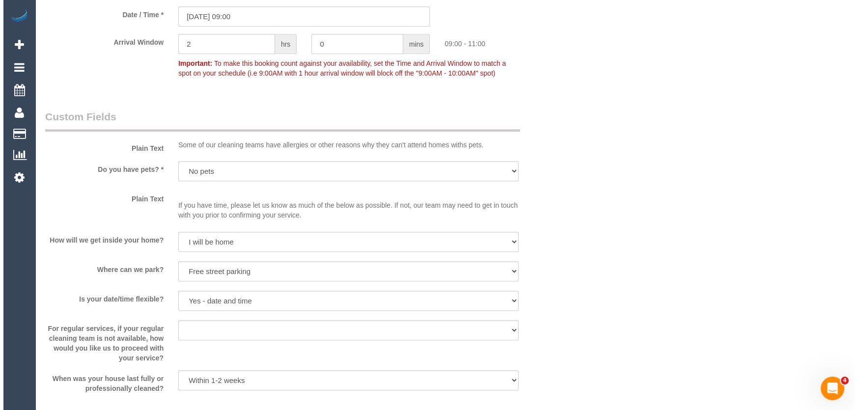
scroll to position [1295, 0]
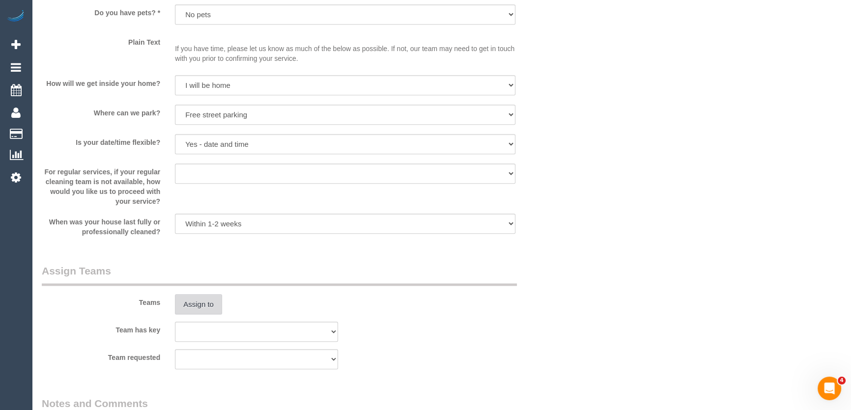
click at [196, 307] on button "Assign to" at bounding box center [198, 304] width 47 height 21
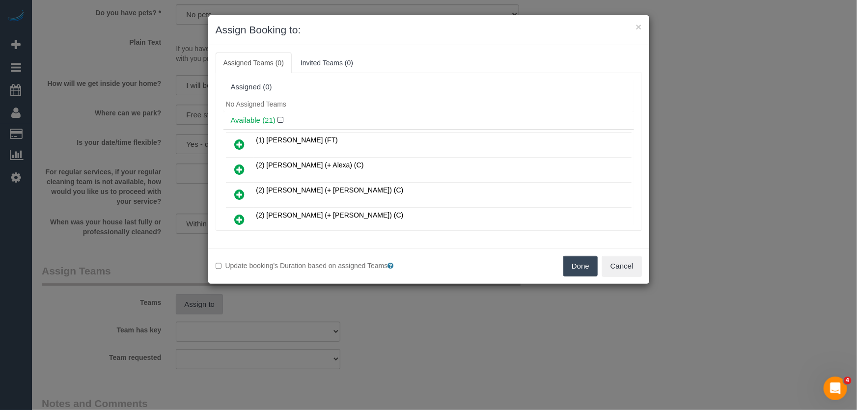
scroll to position [111, 0]
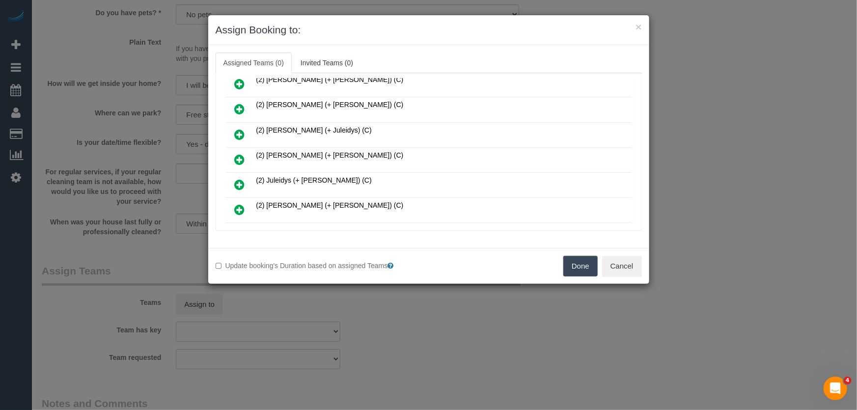
click at [240, 155] on icon at bounding box center [240, 160] width 10 height 12
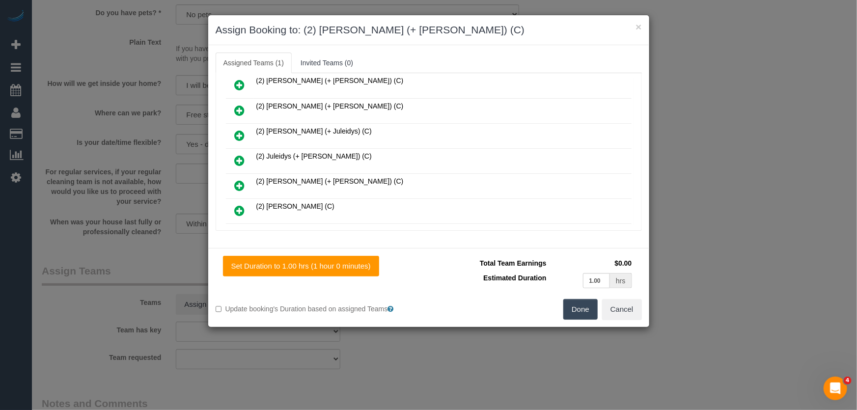
click at [238, 180] on icon at bounding box center [240, 186] width 10 height 12
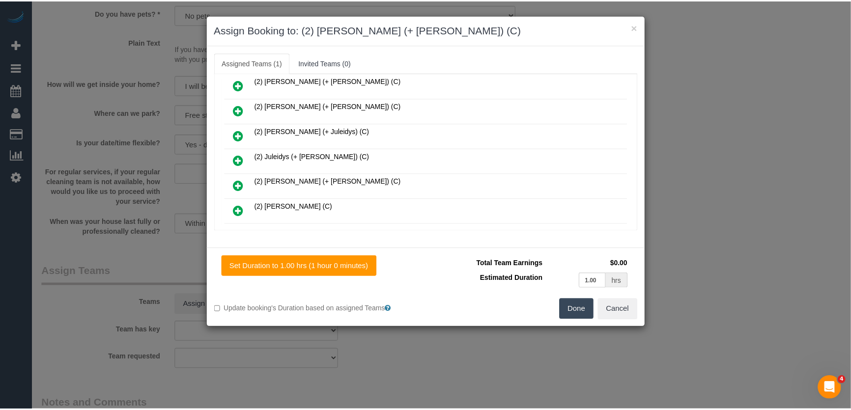
scroll to position [158, 0]
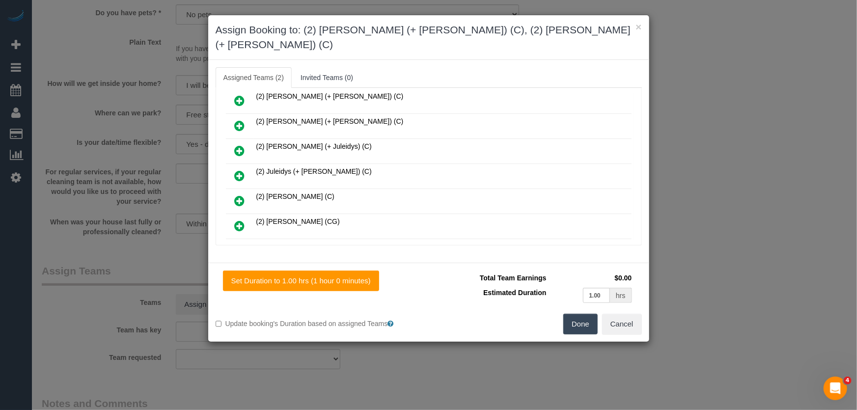
click at [571, 314] on button "Done" at bounding box center [581, 324] width 34 height 21
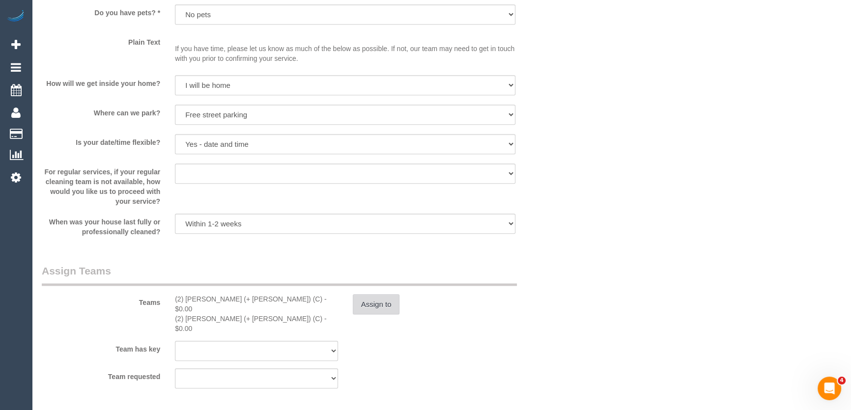
click at [373, 307] on button "Assign to" at bounding box center [376, 304] width 47 height 21
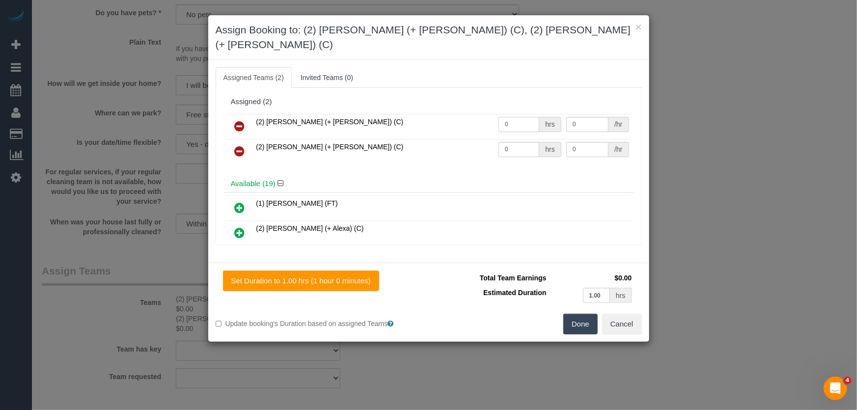
click at [514, 117] on input "0" at bounding box center [519, 124] width 41 height 15
type input "1"
type input "37.5"
click at [511, 142] on input "0" at bounding box center [519, 149] width 41 height 15
type input "1"
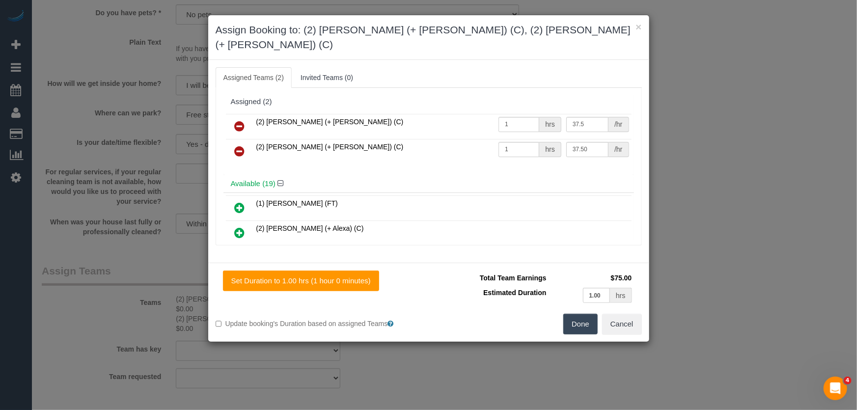
type input "37.5"
click at [580, 314] on button "Done" at bounding box center [581, 324] width 34 height 21
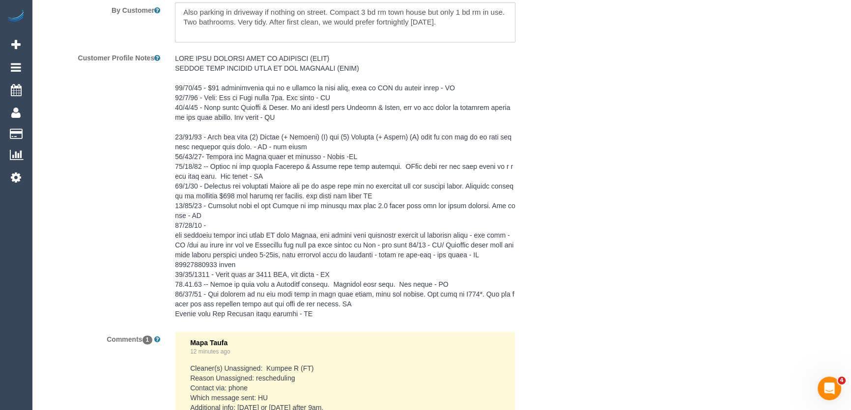
scroll to position [1518, 0]
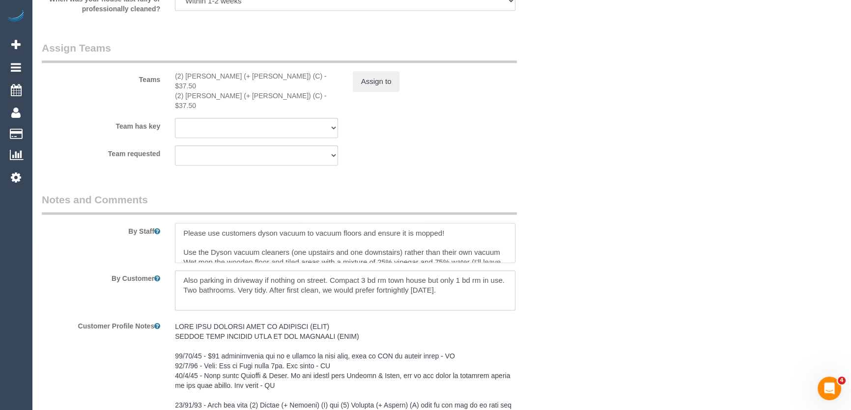
click at [179, 223] on textarea at bounding box center [345, 243] width 340 height 40
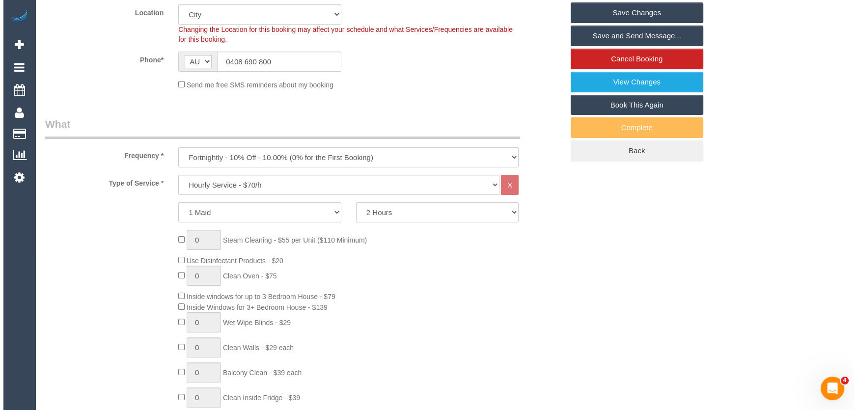
scroll to position [0, 0]
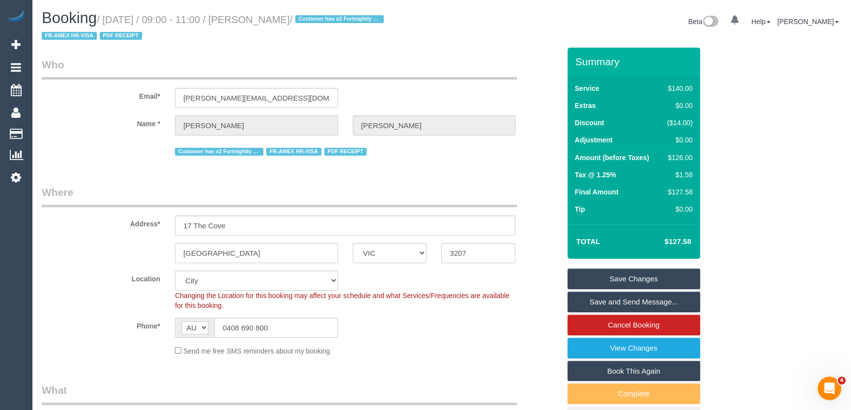
type textarea "*cover* Please use customers dyson vacuum to vacuum floors and ensure it is mop…"
click at [291, 20] on small "/ September 23, 2025 / 09:00 - 11:00 / Margaret Mayman / Customer has x2 Fortni…" at bounding box center [214, 28] width 345 height 28
copy small "Margaret Mayman"
click at [611, 305] on link "Save and Send Message..." at bounding box center [633, 302] width 133 height 21
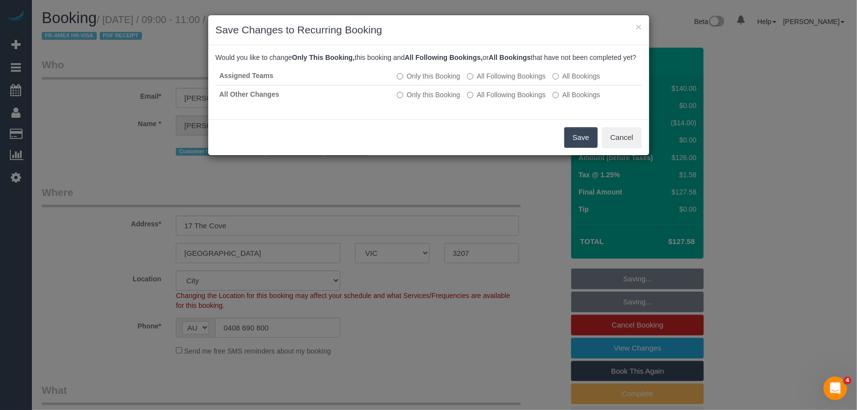
click at [575, 145] on button "Save" at bounding box center [581, 137] width 33 height 21
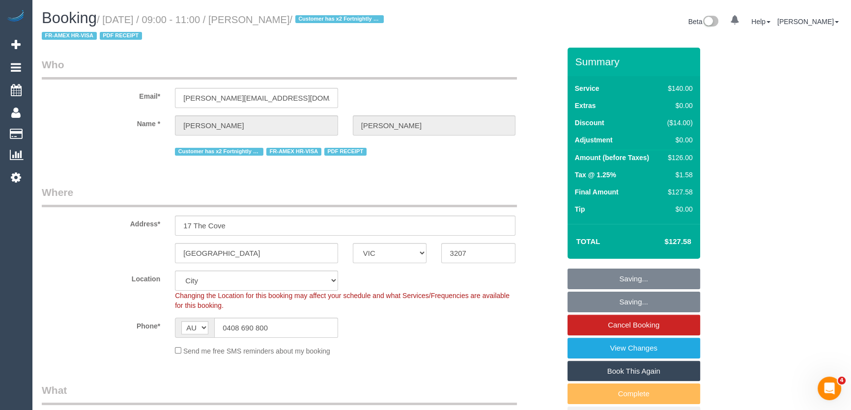
click at [567, 292] on link "Saving..." at bounding box center [633, 302] width 133 height 21
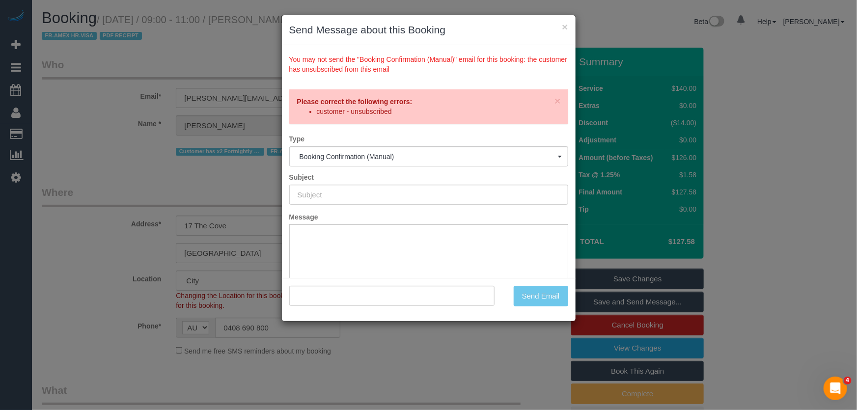
drag, startPoint x: 500, startPoint y: 353, endPoint x: 532, endPoint y: 342, distance: 33.1
click at [500, 353] on div "× Send Message about this Booking You may not send the "Booking Confirmation (M…" at bounding box center [428, 205] width 857 height 410
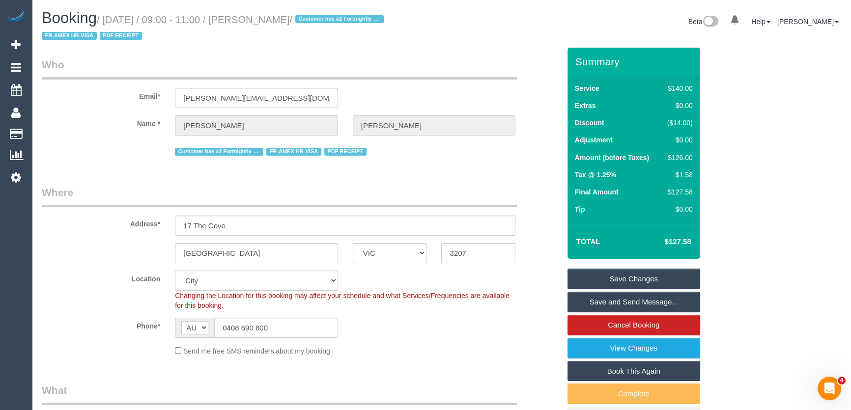
click at [638, 275] on link "Save Changes" at bounding box center [633, 279] width 133 height 21
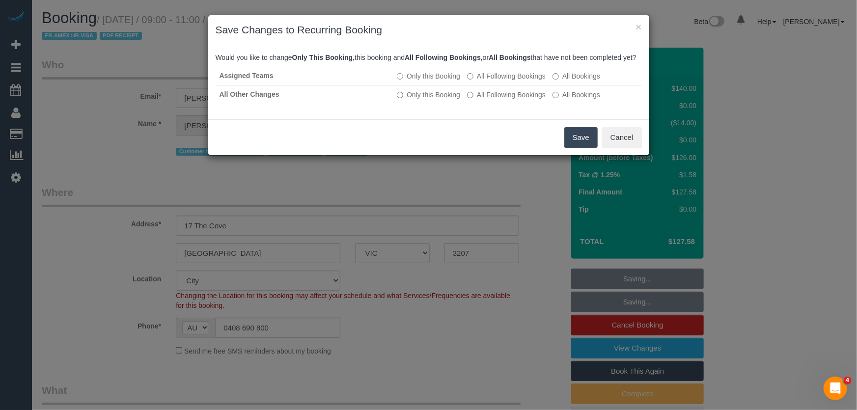
click at [562, 155] on div "Save Cancel" at bounding box center [428, 137] width 441 height 36
click at [579, 148] on button "Save" at bounding box center [581, 137] width 33 height 21
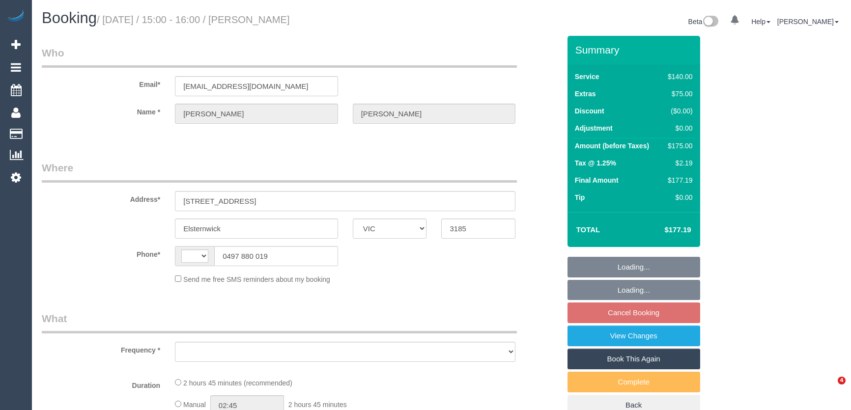
select select "VIC"
select select "object:281"
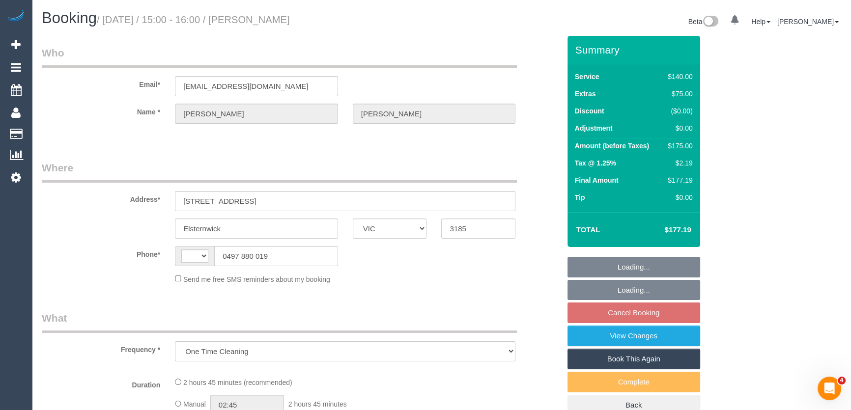
select select "string:AU"
select select "number:29"
select select "number:14"
select select "number:19"
select select "number:24"
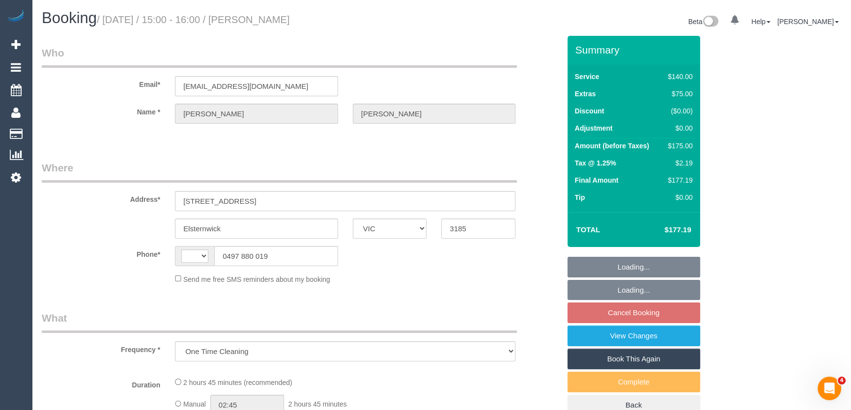
select select "number:13"
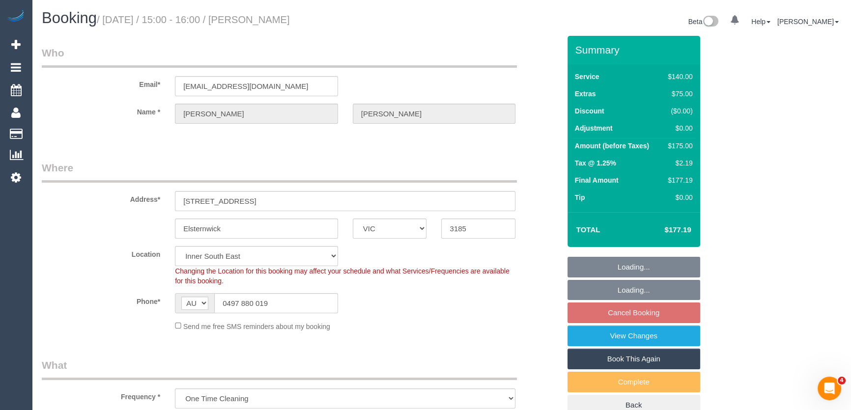
select select "string:stripe-pm_1S5JNT2GScqysDRVOGJTuutG"
select select "object:1427"
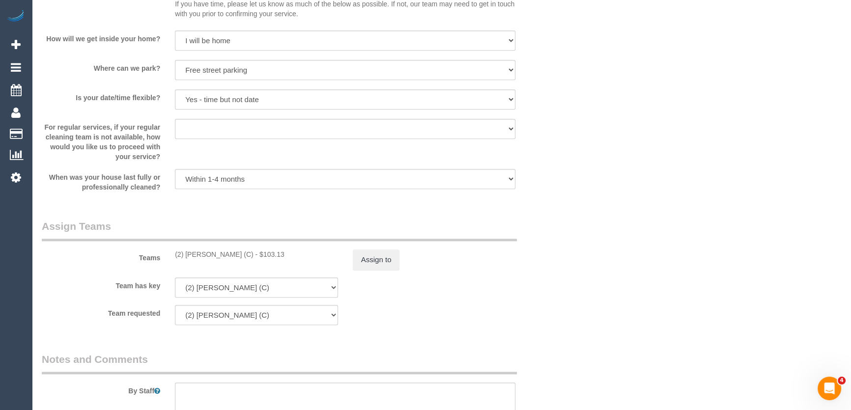
scroll to position [1340, 0]
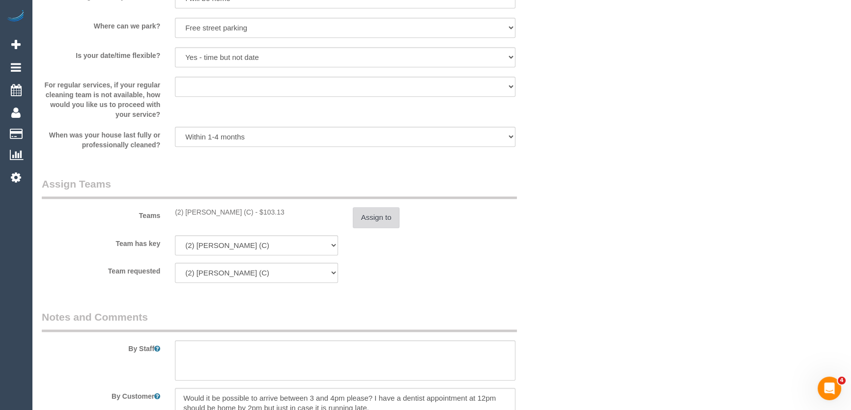
click at [382, 217] on button "Assign to" at bounding box center [376, 217] width 47 height 21
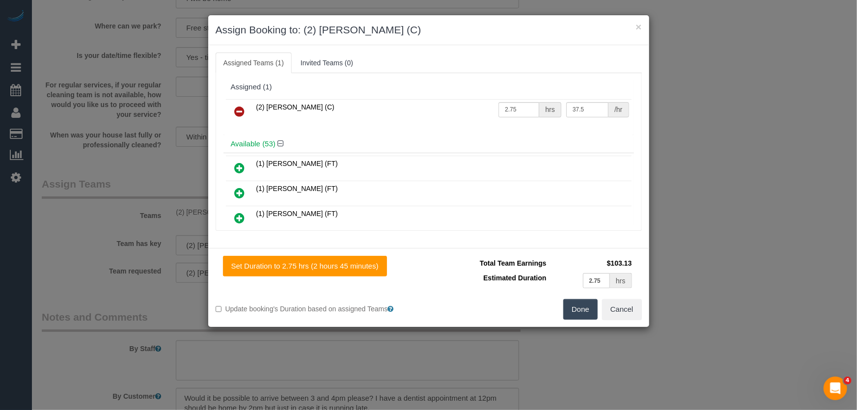
click at [239, 110] on icon at bounding box center [240, 112] width 10 height 12
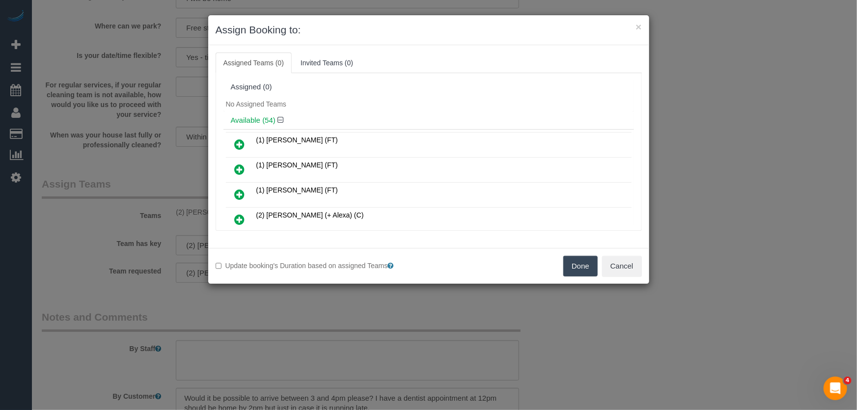
click at [571, 265] on button "Done" at bounding box center [581, 266] width 34 height 21
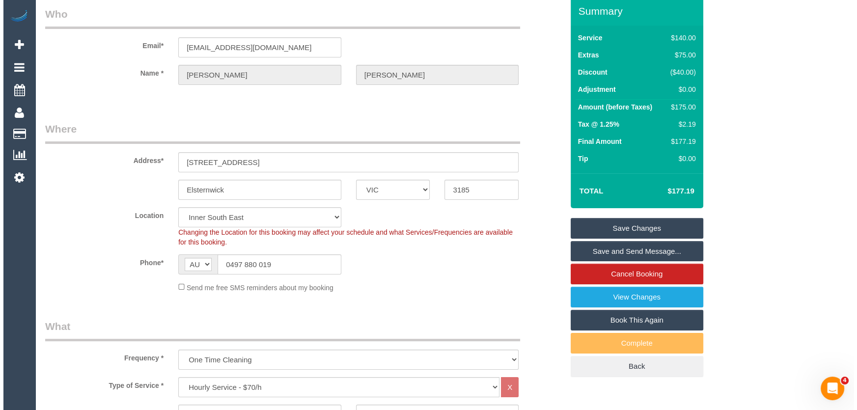
scroll to position [0, 0]
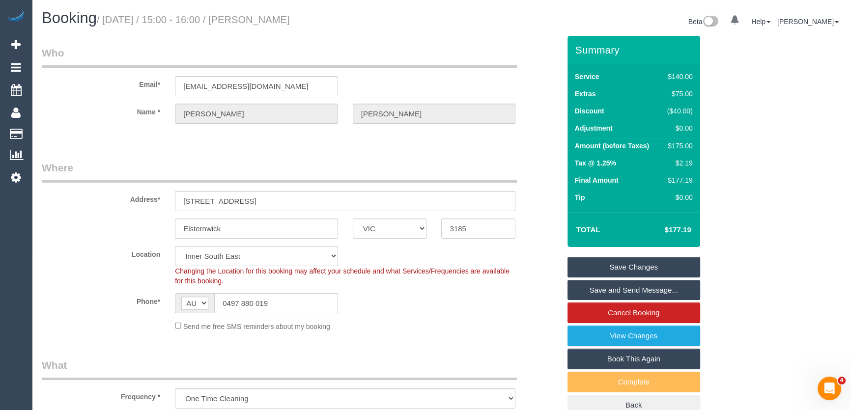
click at [640, 264] on link "Save Changes" at bounding box center [633, 267] width 133 height 21
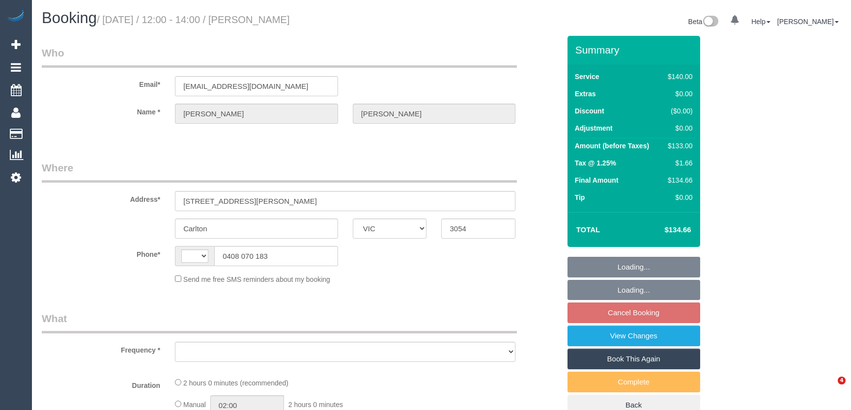
select select "VIC"
select select "object:275"
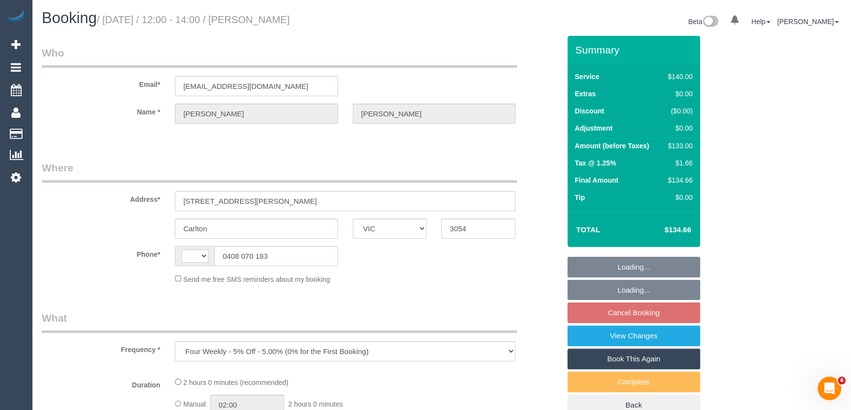
select select "string:AU"
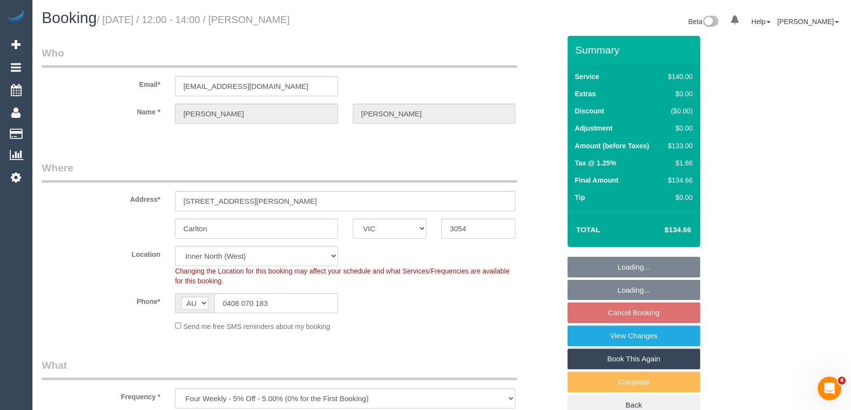
select select "string:stripe-card_1Dd8E72GScqysDRVuCSbAPI7"
select select "number:27"
select select "object:892"
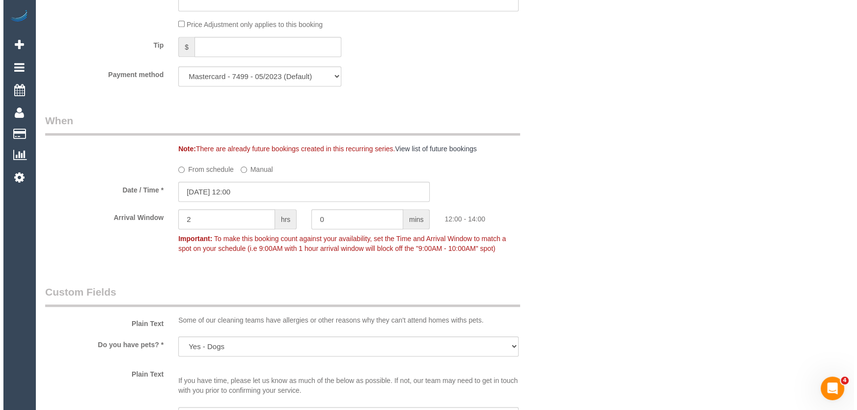
scroll to position [1340, 0]
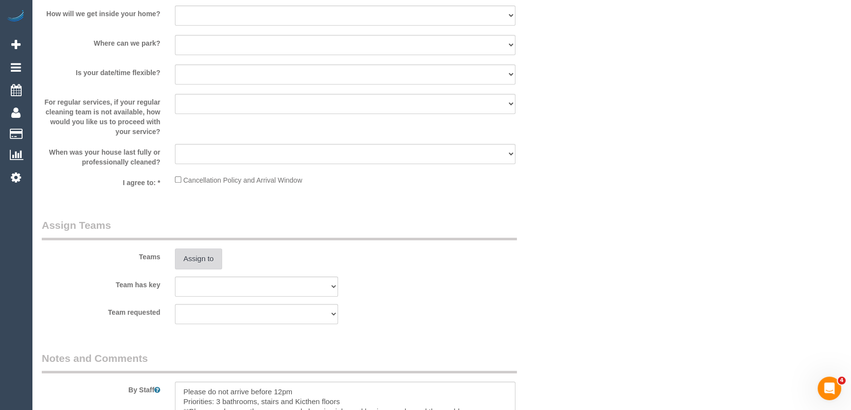
click at [190, 256] on button "Assign to" at bounding box center [198, 259] width 47 height 21
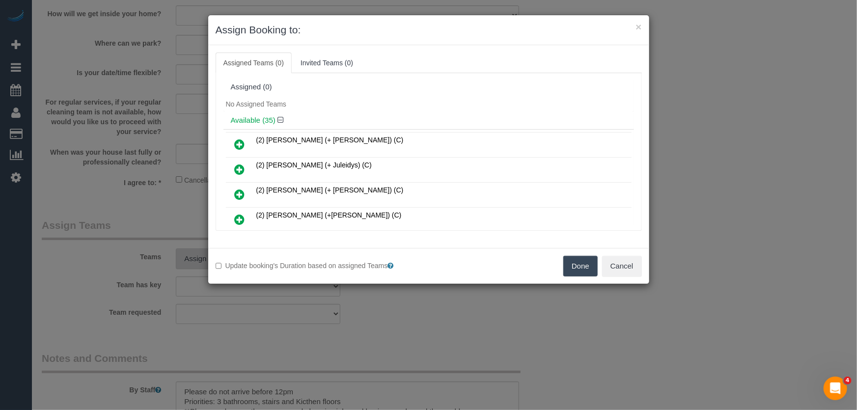
scroll to position [234, 0]
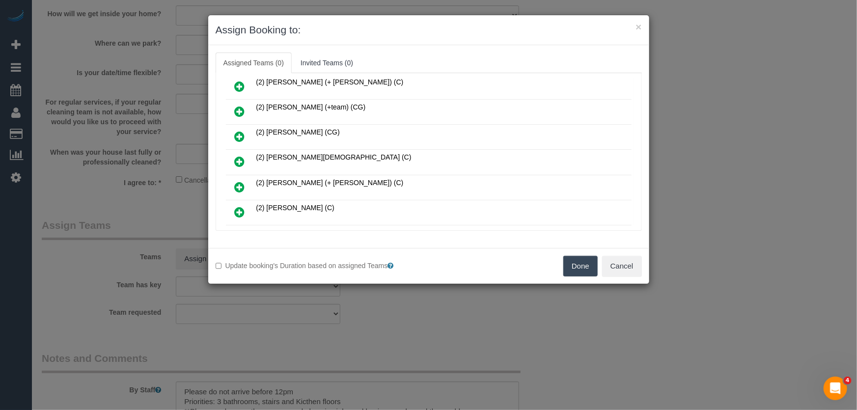
click at [236, 156] on icon at bounding box center [240, 162] width 10 height 12
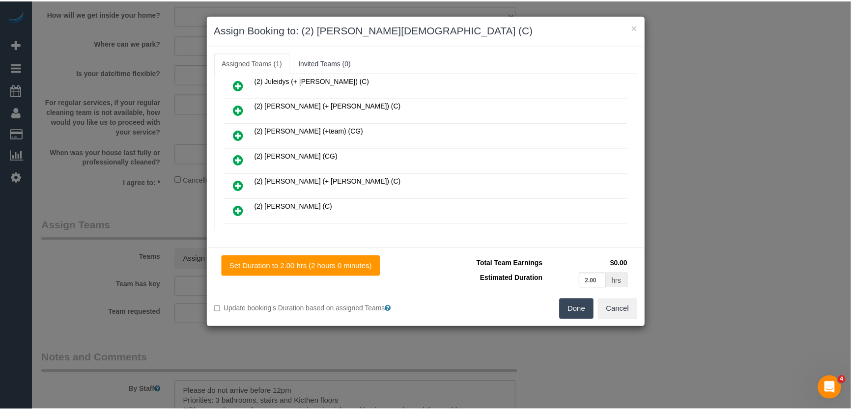
scroll to position [256, 0]
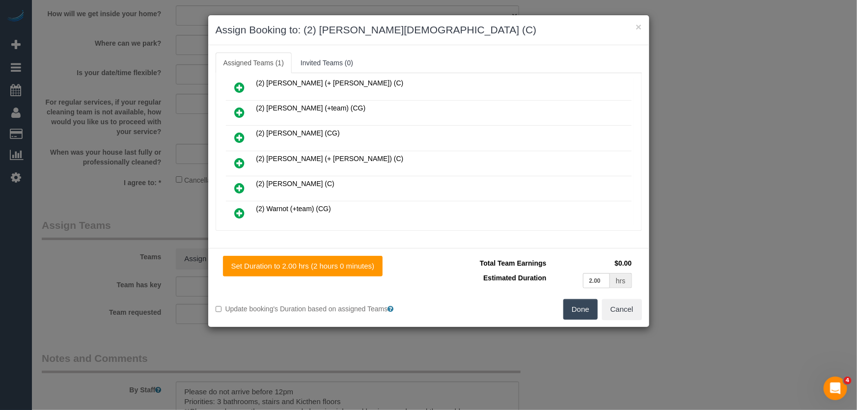
click at [573, 312] on button "Done" at bounding box center [581, 309] width 34 height 21
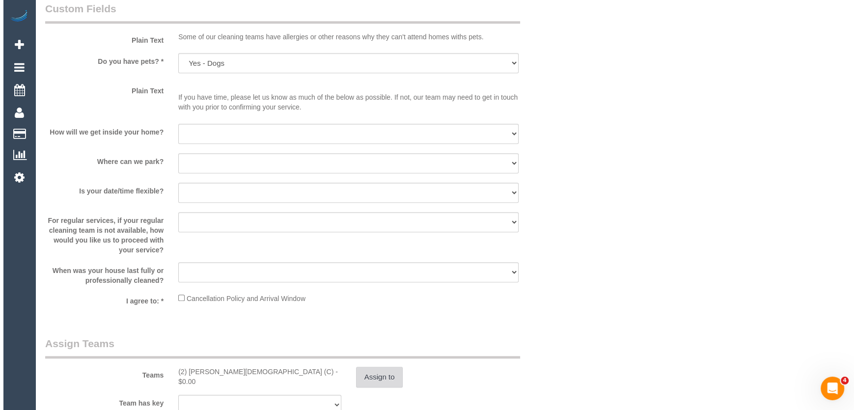
scroll to position [1385, 0]
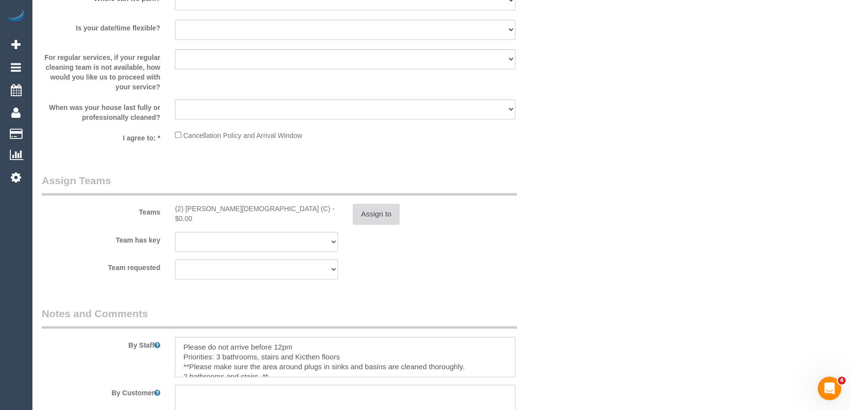
click at [375, 219] on button "Assign to" at bounding box center [376, 214] width 47 height 21
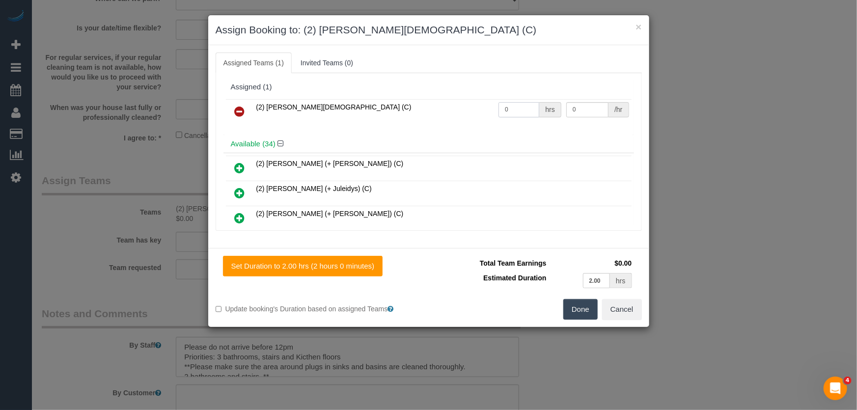
click at [517, 109] on input "0" at bounding box center [519, 109] width 41 height 15
type input "2"
type input "37.5"
click at [584, 305] on button "Done" at bounding box center [581, 309] width 34 height 21
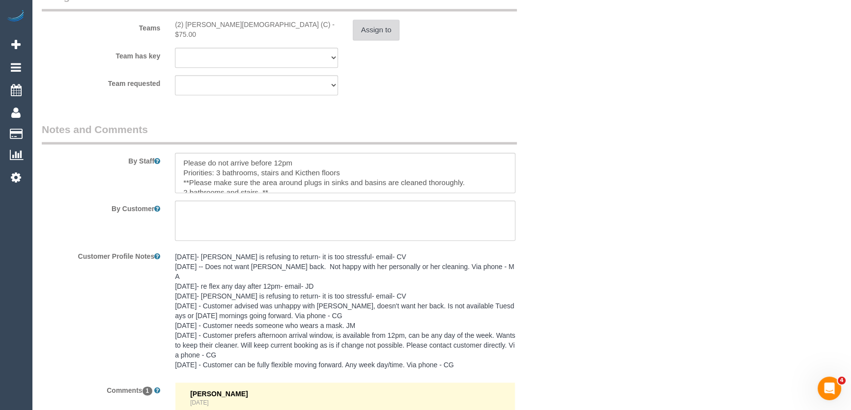
scroll to position [1567, 0]
click at [178, 161] on textarea at bounding box center [345, 174] width 340 height 40
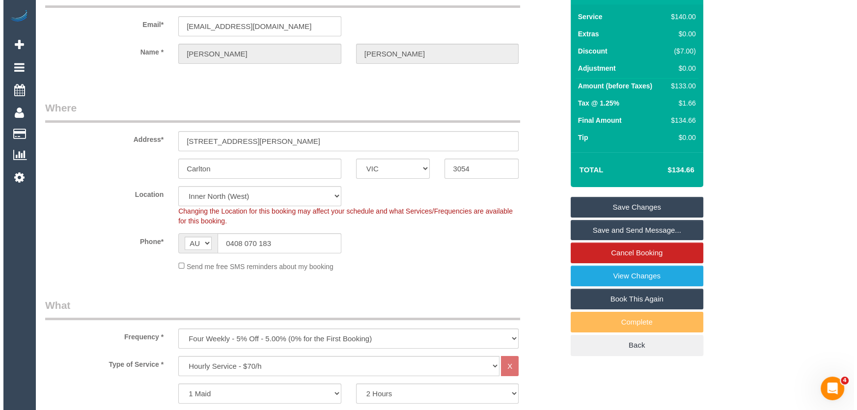
scroll to position [0, 0]
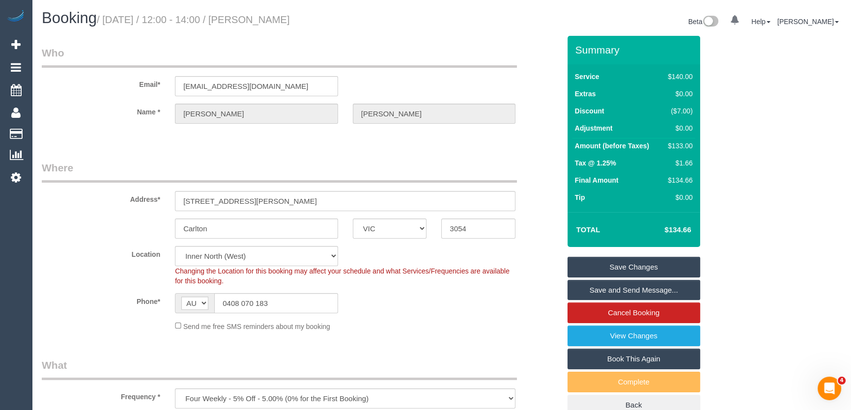
type textarea "*cover* Please do not arrive before 12pm Priorities: 3 bathrooms, stairs and Ki…"
click at [286, 21] on small "/ September 23, 2025 / 12:00 - 14:00 / Margaret Mead" at bounding box center [193, 19] width 193 height 11
copy small "Margaret Mead"
click at [609, 292] on link "Save and Send Message..." at bounding box center [633, 290] width 133 height 21
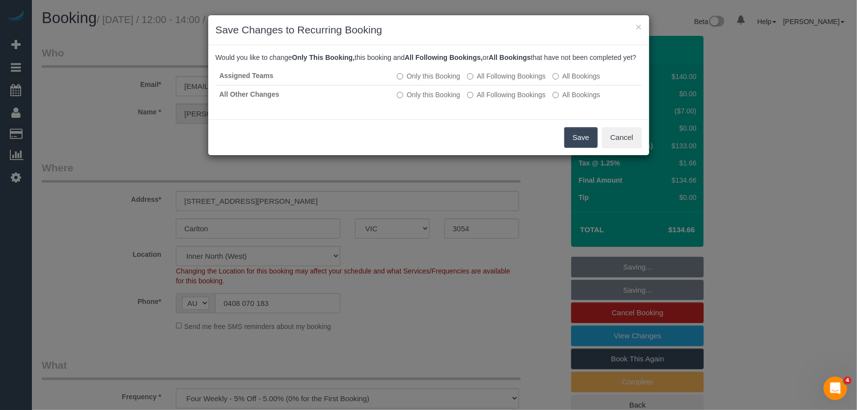
click at [587, 148] on button "Save" at bounding box center [581, 137] width 33 height 21
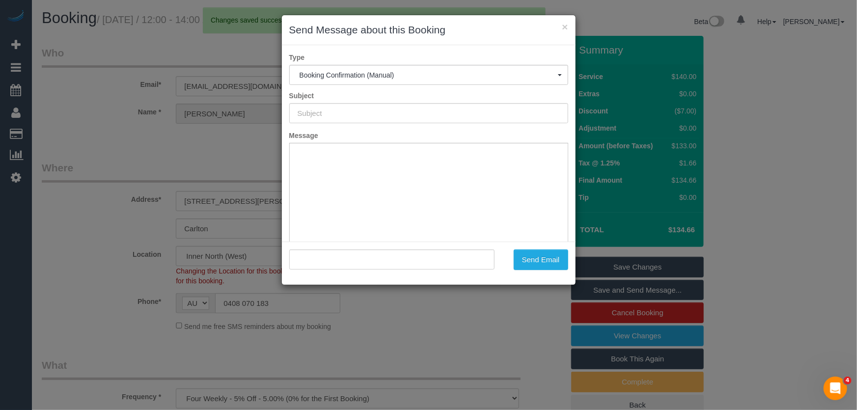
type input "Booking Confirmed"
type input ""Margaret Mead" <mmead6@gmail.com>"
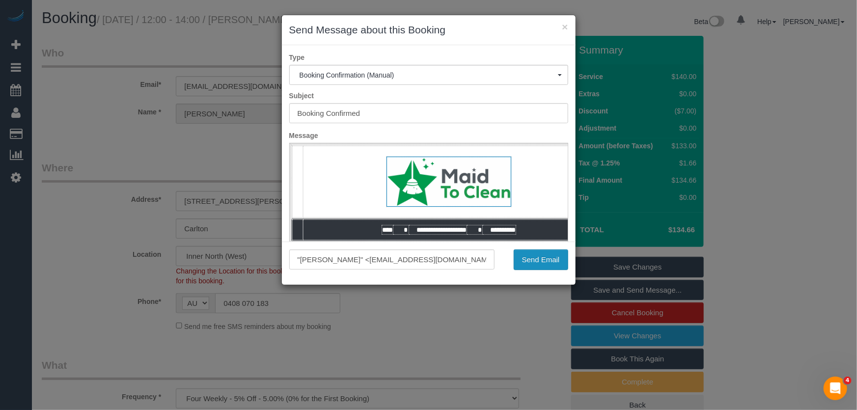
click at [544, 260] on button "Send Email" at bounding box center [541, 260] width 55 height 21
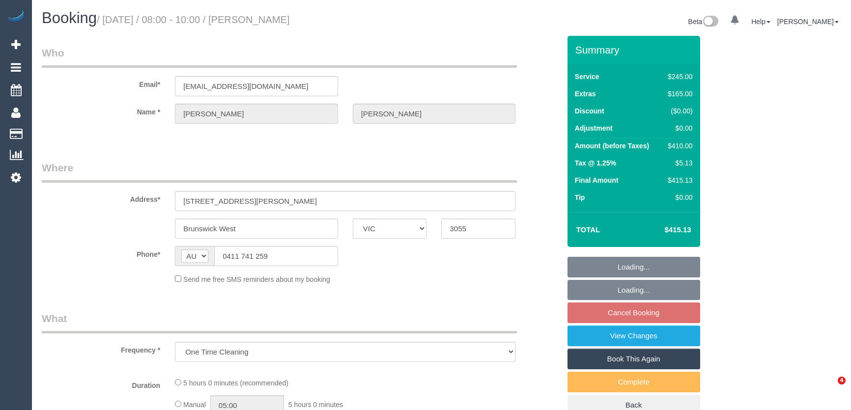
select select "VIC"
select select "object:728"
select select "string:stripe-pm_1RpKep2GScqysDRVbD4fRvxP"
select select "210"
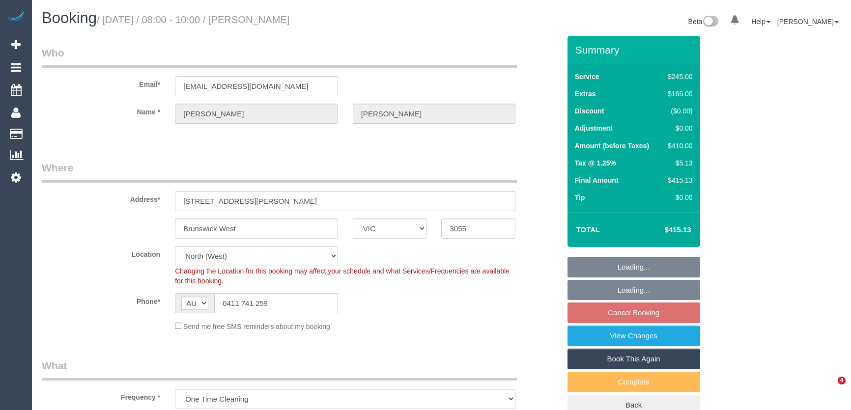
select select "number:27"
select select "number:14"
select select "number:19"
select select "number:25"
select select "number:35"
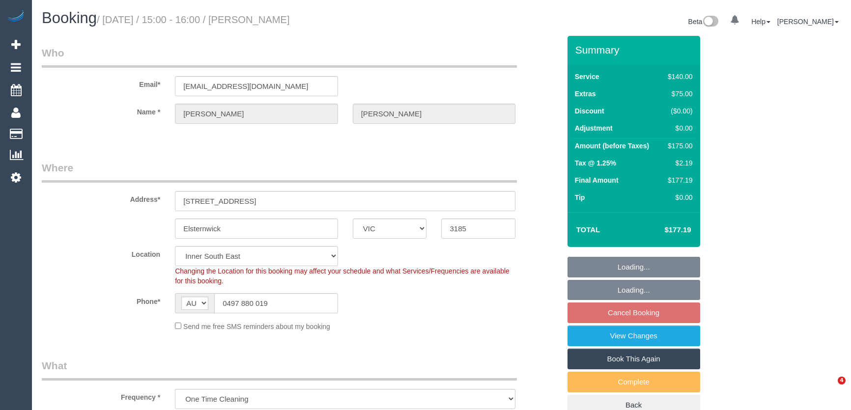
select select "VIC"
select select "string:stripe-pm_1S5JNT2GScqysDRVOGJTuutG"
select select "number:29"
select select "number:14"
select select "number:19"
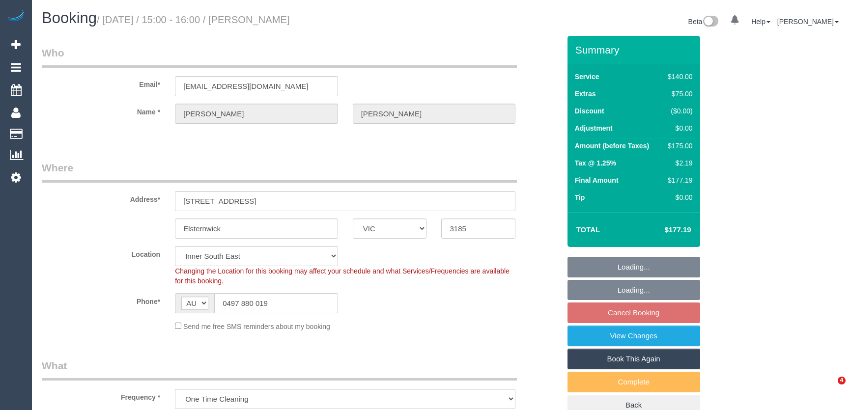
select select "number:24"
select select "number:13"
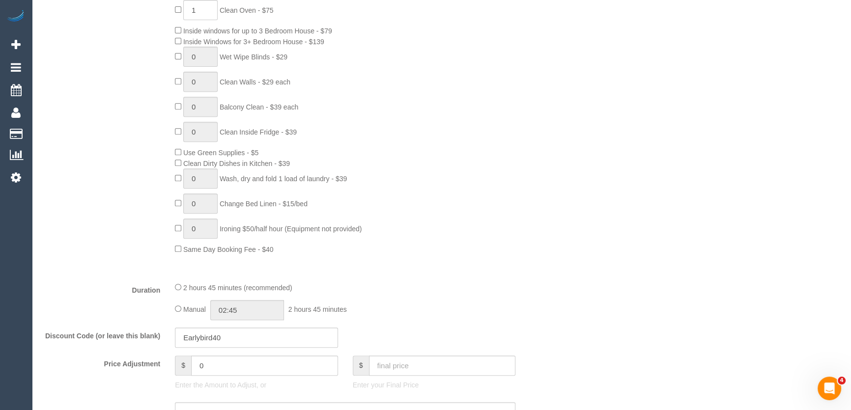
scroll to position [625, 0]
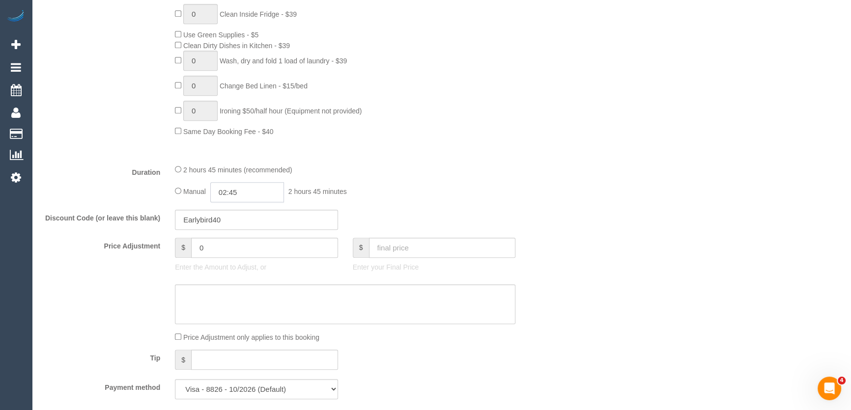
click at [255, 194] on input "02:45" at bounding box center [247, 192] width 74 height 20
type input "01:30"
click at [246, 247] on li "01:30" at bounding box center [237, 248] width 44 height 13
click at [387, 188] on div "Manual 01:30 1 hour 30 minutes" at bounding box center [345, 192] width 340 height 20
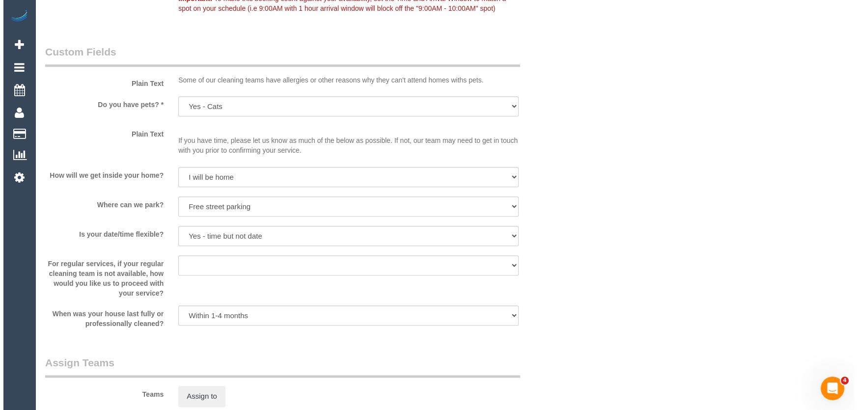
scroll to position [1340, 0]
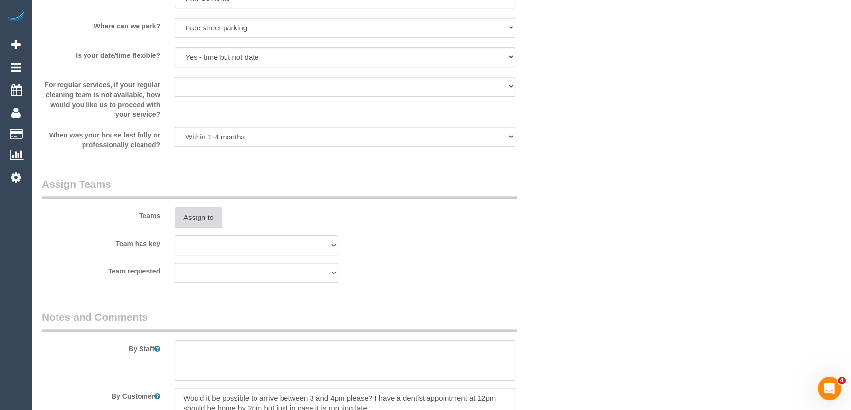
click at [196, 210] on button "Assign to" at bounding box center [198, 217] width 47 height 21
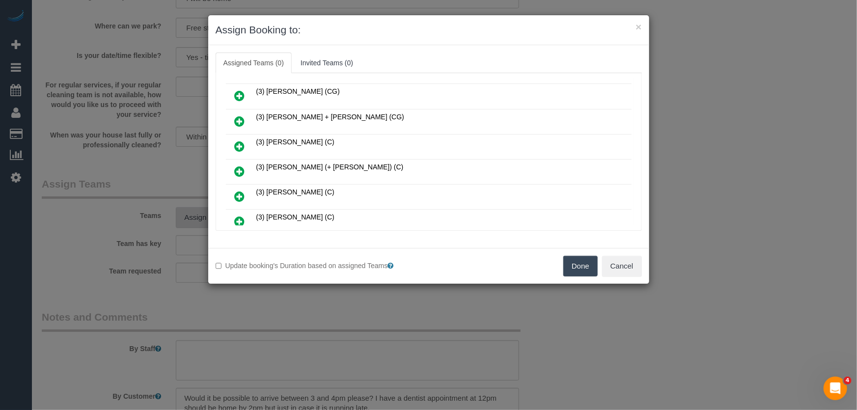
scroll to position [651, 0]
click at [240, 166] on icon at bounding box center [240, 172] width 10 height 12
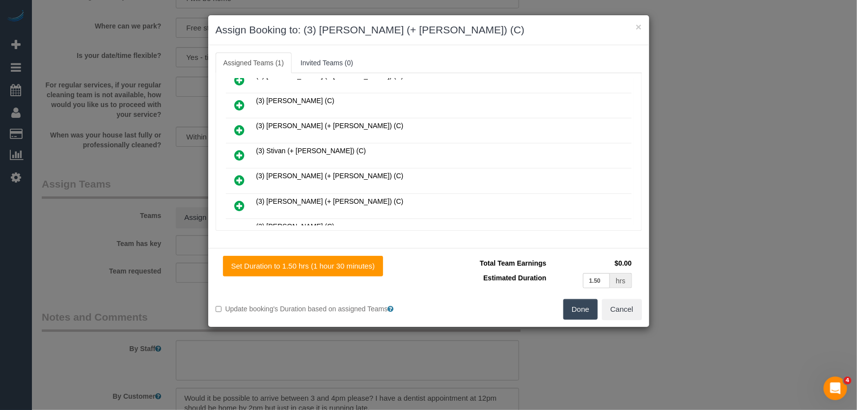
click at [236, 174] on icon at bounding box center [240, 180] width 10 height 12
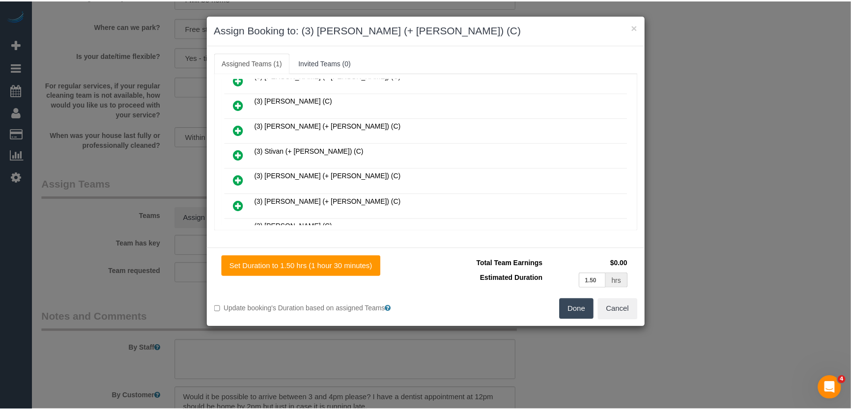
scroll to position [967, 0]
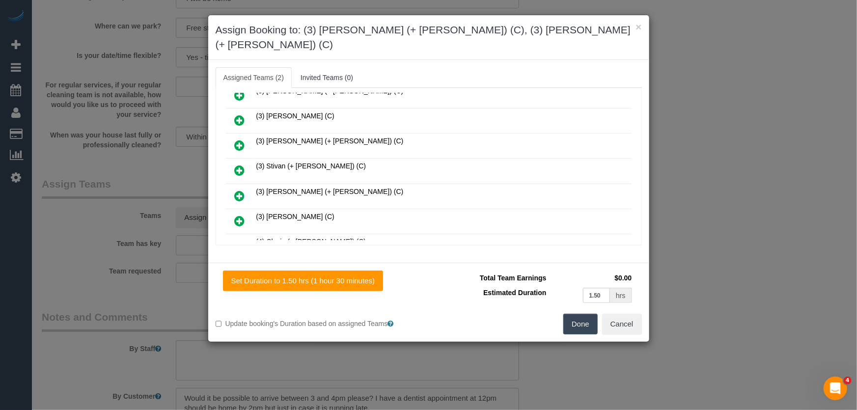
click at [575, 314] on button "Done" at bounding box center [581, 324] width 34 height 21
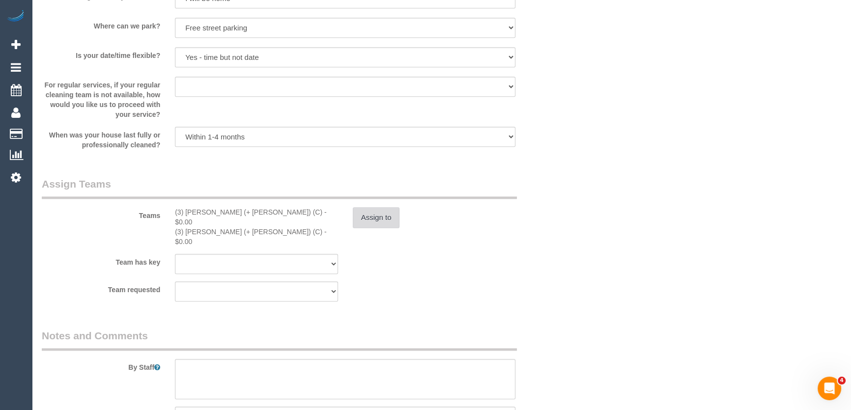
click at [388, 221] on button "Assign to" at bounding box center [376, 217] width 47 height 21
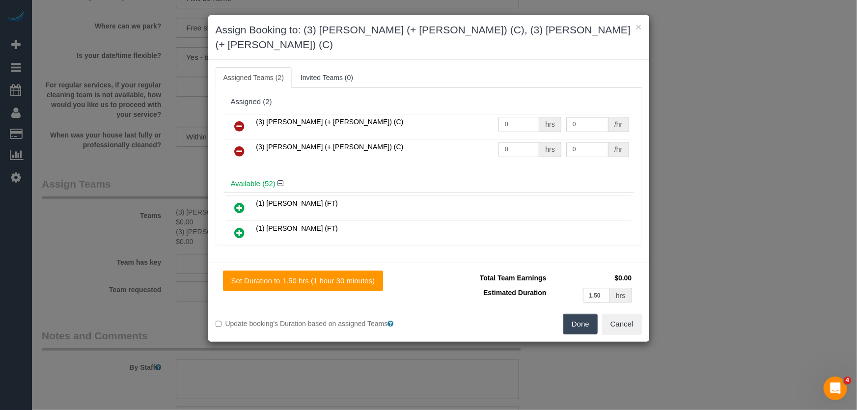
click at [519, 117] on input "0" at bounding box center [519, 124] width 41 height 15
type input "1.5"
type input "35"
click at [523, 142] on input "0" at bounding box center [519, 149] width 41 height 15
type input "1.5"
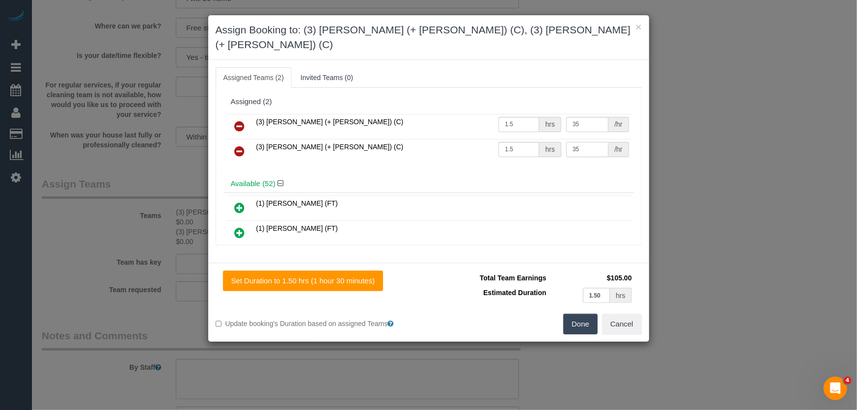
type input "35"
click at [585, 314] on button "Done" at bounding box center [581, 324] width 34 height 21
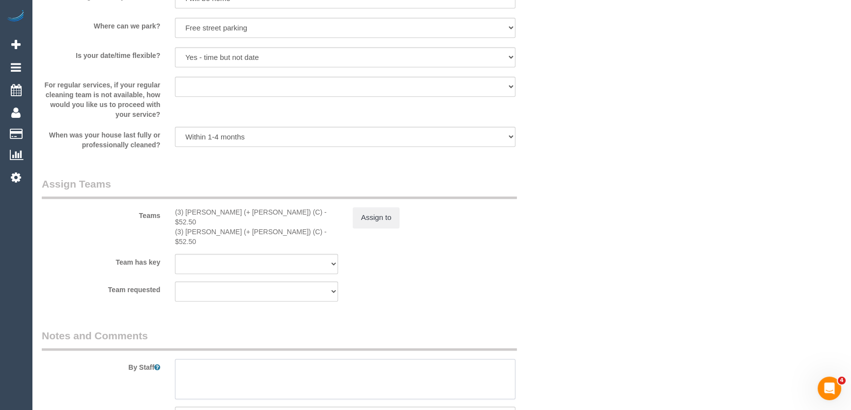
click at [256, 359] on textarea at bounding box center [345, 379] width 340 height 40
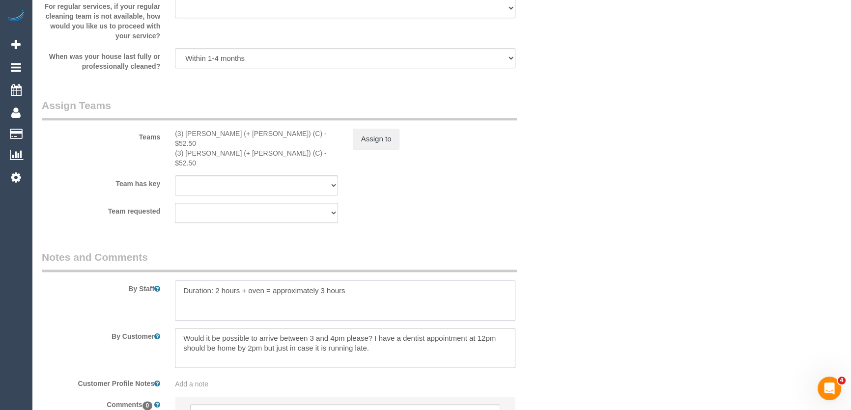
scroll to position [1474, 0]
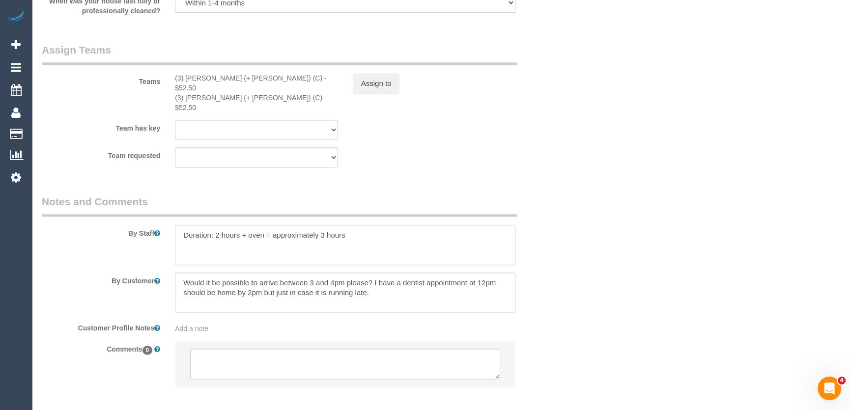
type textarea "Duration: 2 hours + oven = approximately 3 hours"
click at [386, 278] on textarea at bounding box center [345, 293] width 340 height 40
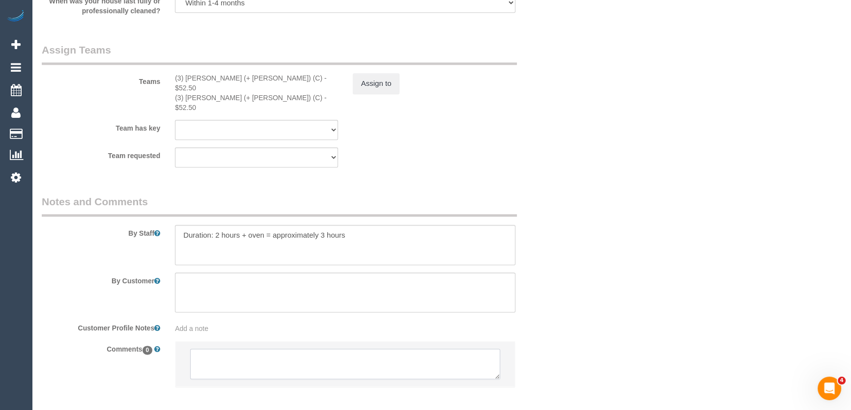
click at [214, 349] on textarea at bounding box center [345, 364] width 310 height 30
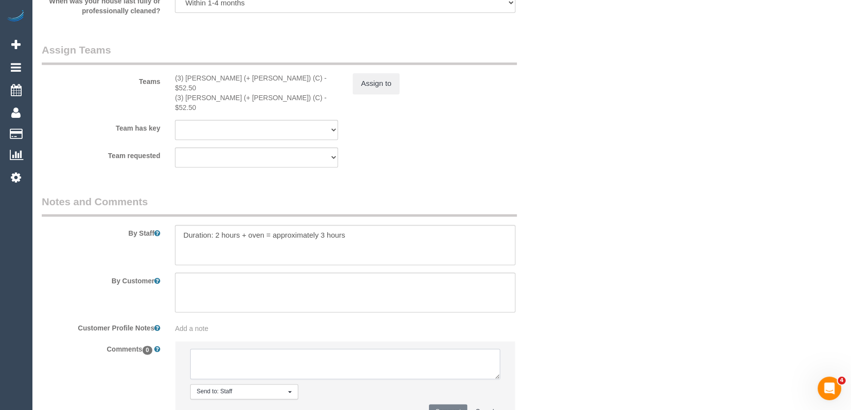
paste textarea "Would it be possible to arrive between 3 and 4pm please? I have a dentist appoi…"
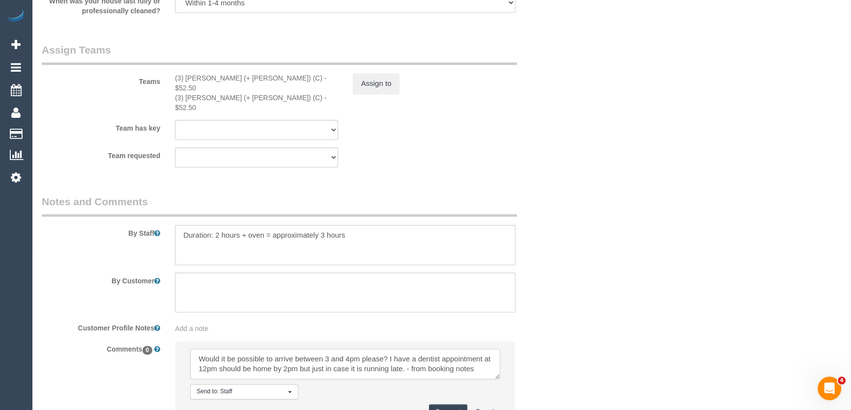
type textarea "Would it be possible to arrive between 3 and 4pm please? I have a dentist appoi…"
click at [445, 404] on button "Comment" at bounding box center [448, 411] width 38 height 15
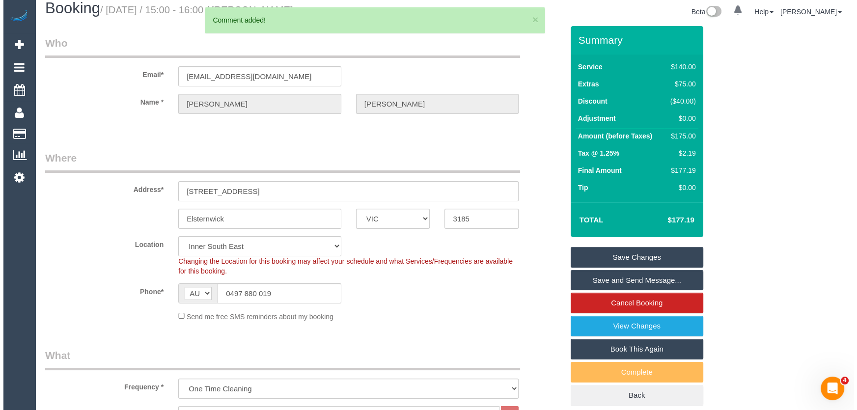
scroll to position [0, 0]
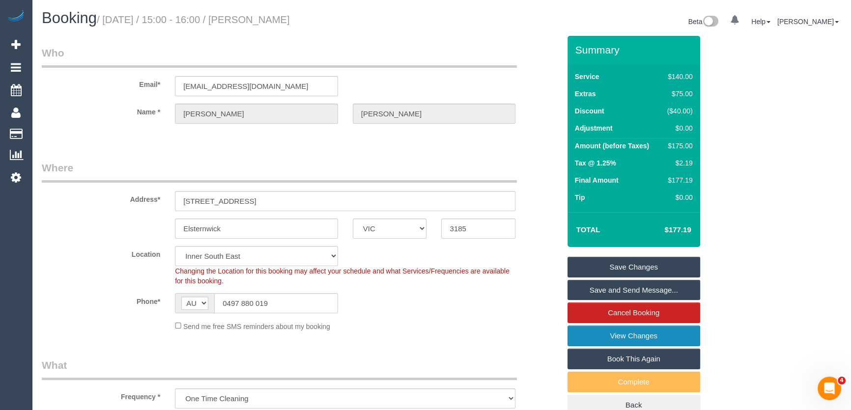
click at [599, 335] on link "View Changes" at bounding box center [633, 336] width 133 height 21
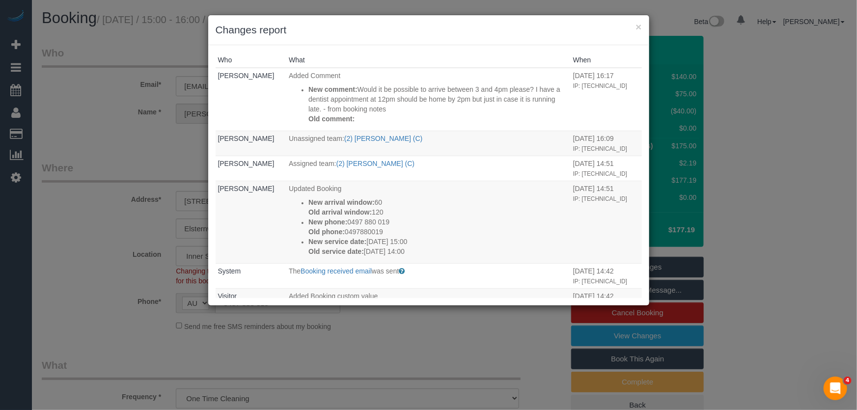
click at [132, 161] on div "× Changes report Who What When Jessica Trentin Added Comment New comment: Would…" at bounding box center [428, 205] width 857 height 410
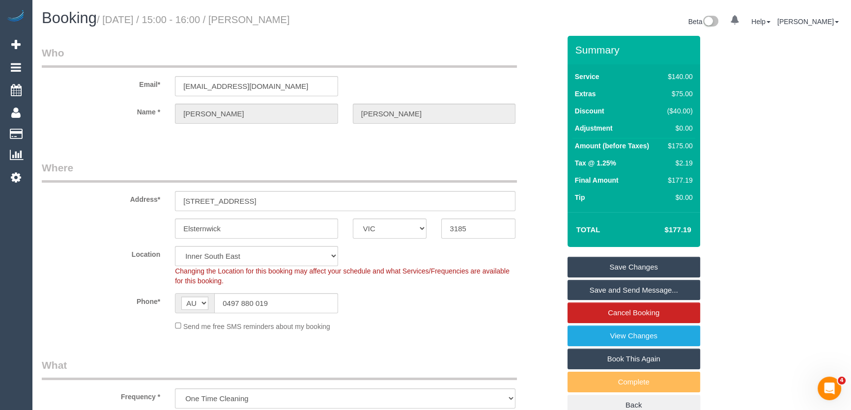
click at [282, 16] on small "/ September 23, 2025 / 15:00 - 16:00 / Joyce Holtman" at bounding box center [193, 19] width 193 height 11
copy small "Joyce Holtman"
click at [610, 293] on link "Save and Send Message..." at bounding box center [633, 290] width 133 height 21
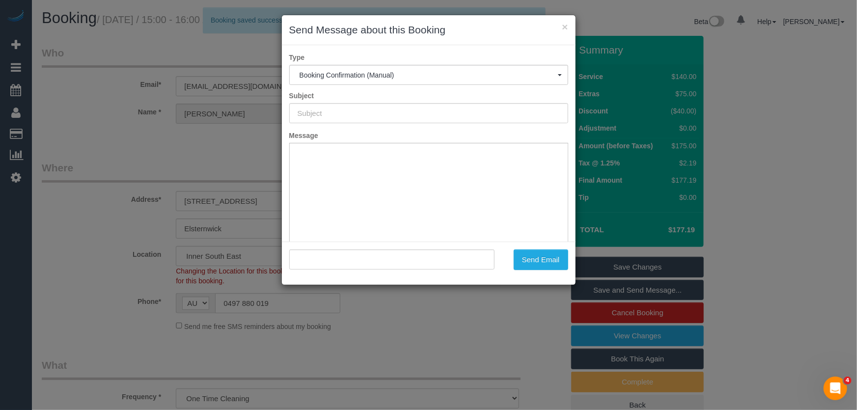
type input "Booking Confirmed"
type input ""Joyce Holtman" <joyceholtman@gmail.com>"
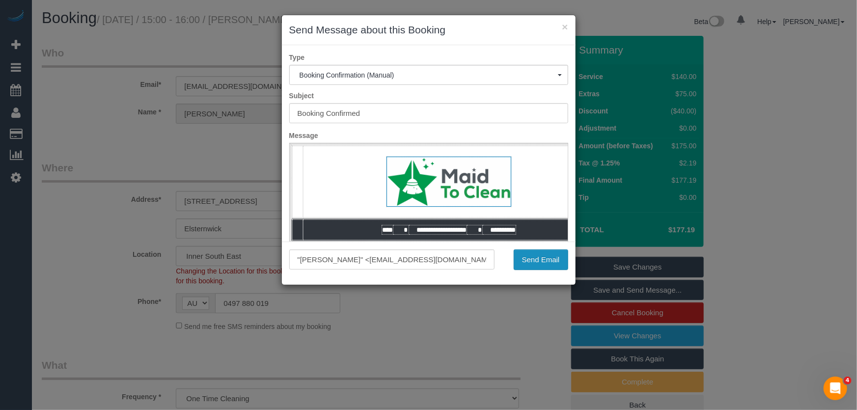
click at [544, 262] on button "Send Email" at bounding box center [541, 260] width 55 height 21
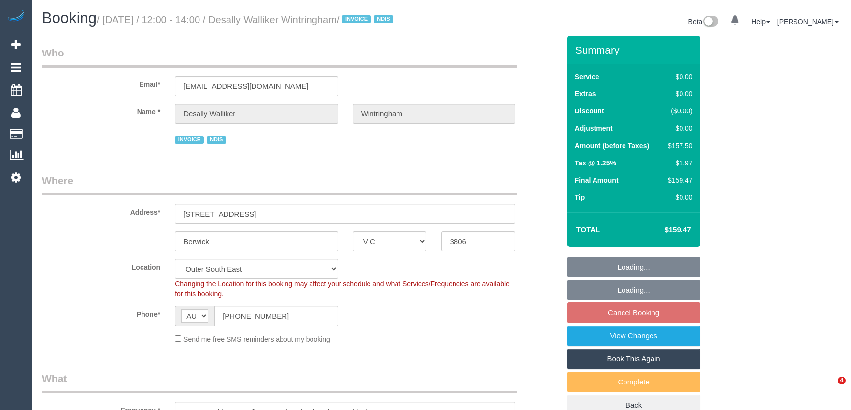
select select "VIC"
select select "150"
select select "number:27"
select select "number:14"
select select "number:19"
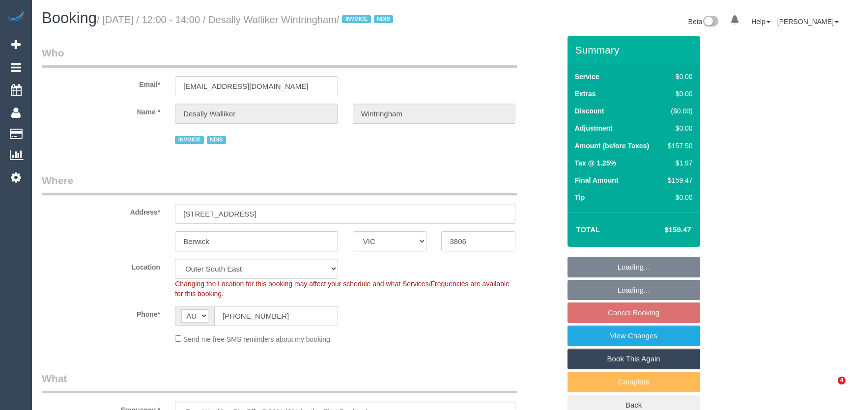
select select "number:24"
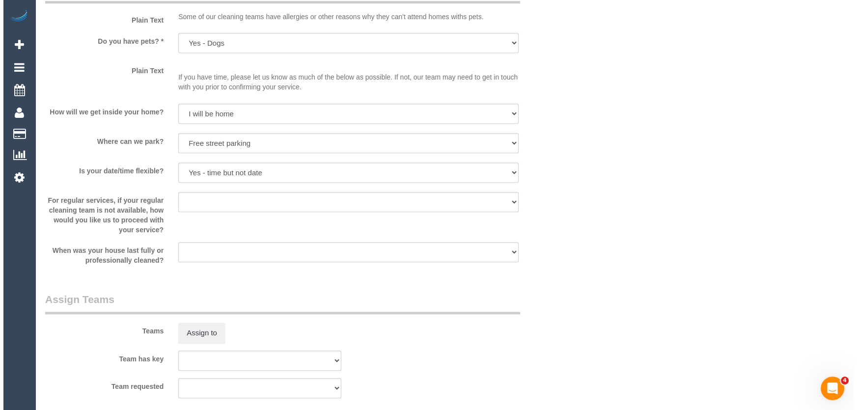
scroll to position [1027, 0]
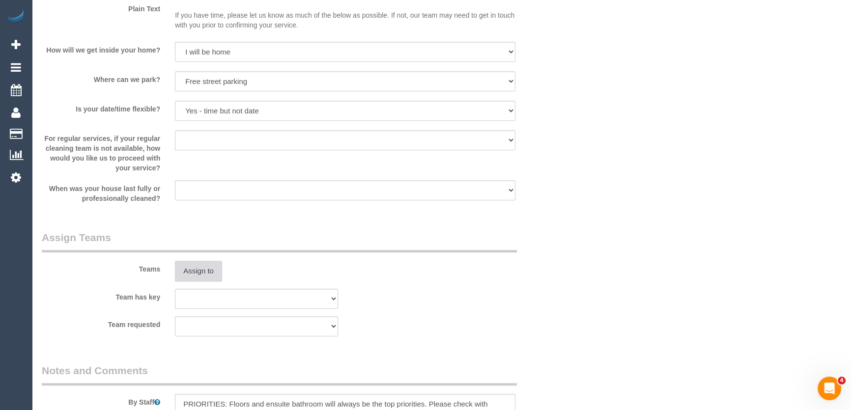
click at [197, 282] on button "Assign to" at bounding box center [198, 271] width 47 height 21
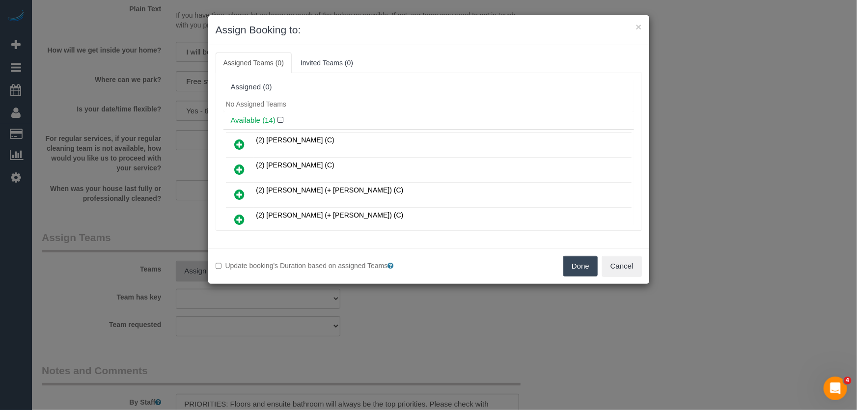
scroll to position [185, 0]
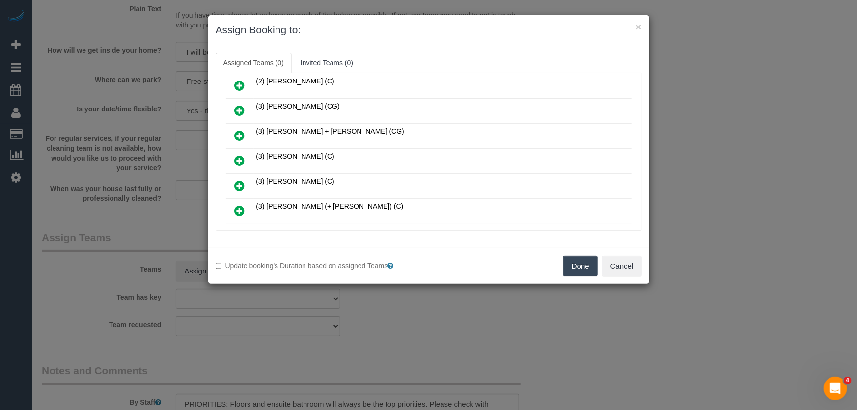
click at [238, 157] on icon at bounding box center [240, 161] width 10 height 12
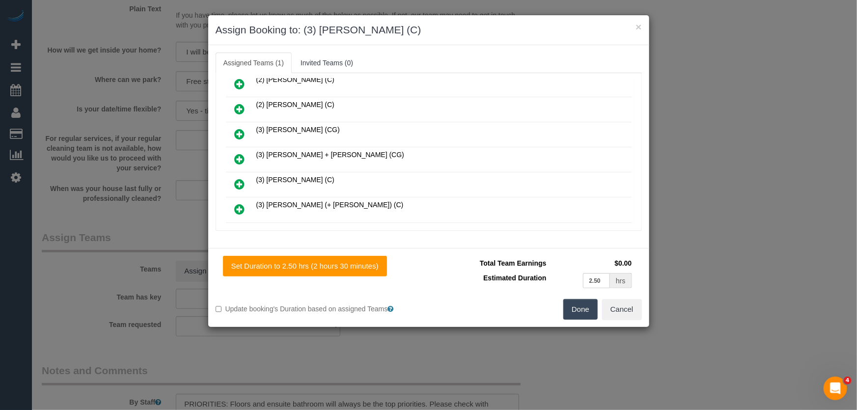
scroll to position [207, 0]
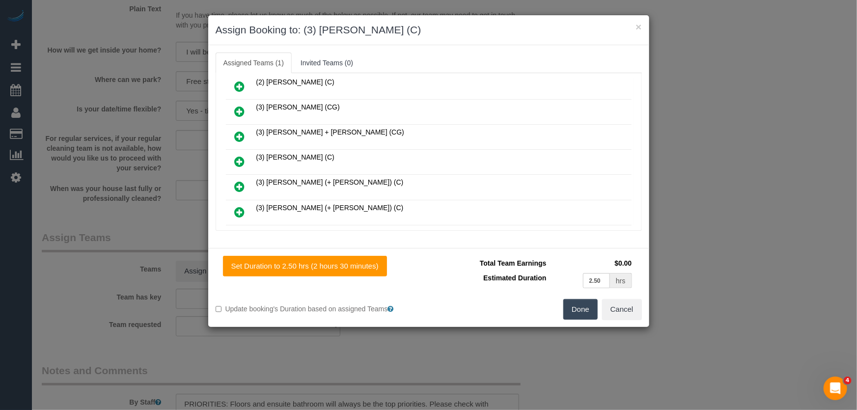
click at [575, 313] on button "Done" at bounding box center [581, 309] width 34 height 21
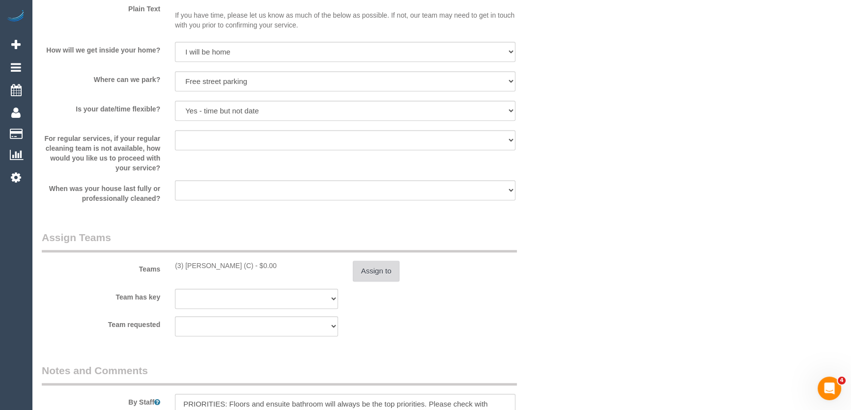
click at [380, 281] on button "Assign to" at bounding box center [376, 271] width 47 height 21
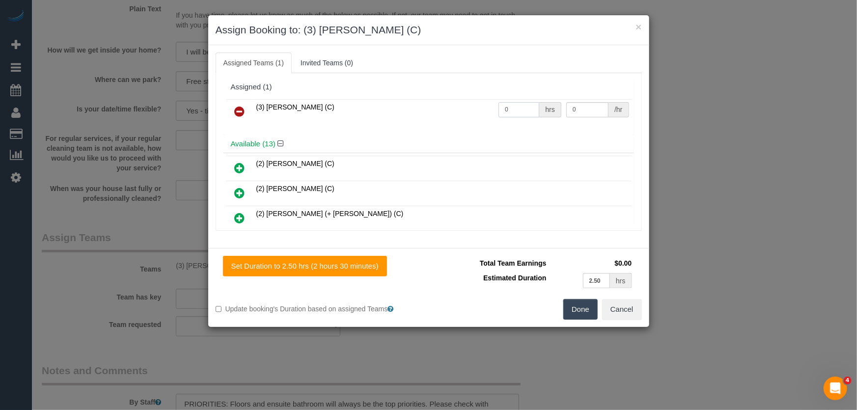
click at [515, 113] on input "0" at bounding box center [519, 109] width 41 height 15
type input "2.5"
type input "35"
click at [571, 315] on button "Done" at bounding box center [581, 309] width 34 height 21
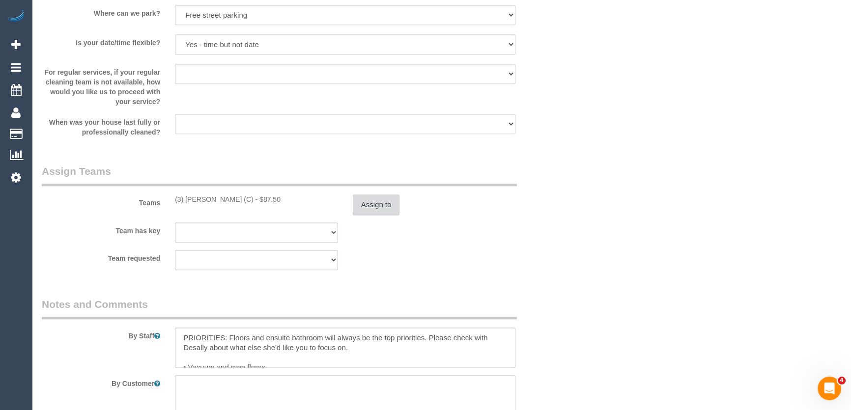
scroll to position [1206, 0]
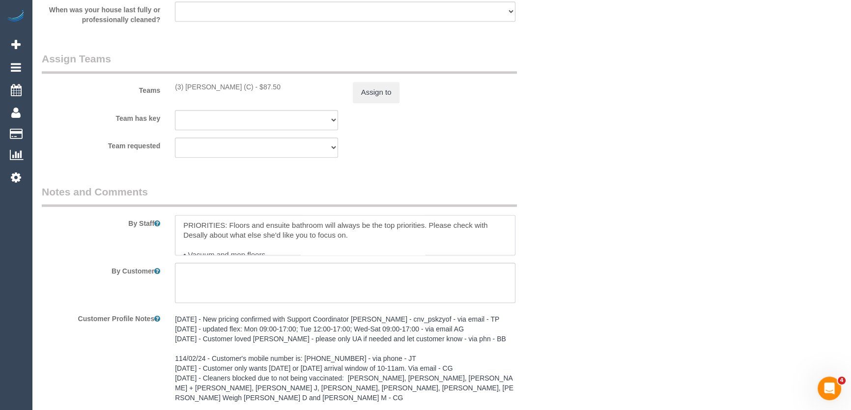
click at [179, 232] on textarea at bounding box center [345, 235] width 340 height 40
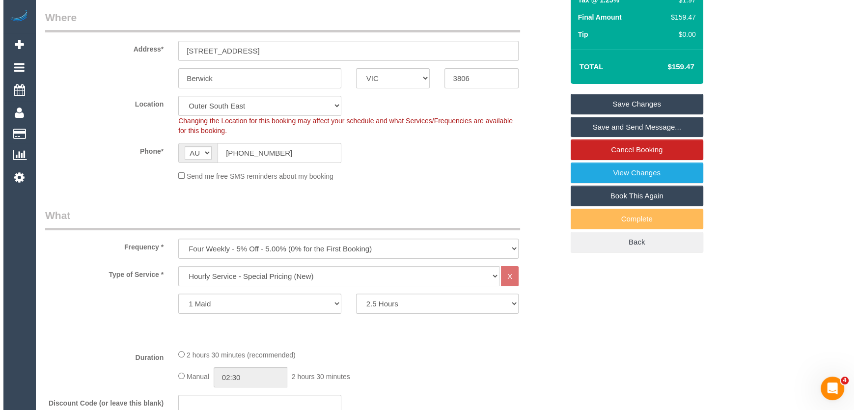
scroll to position [0, 0]
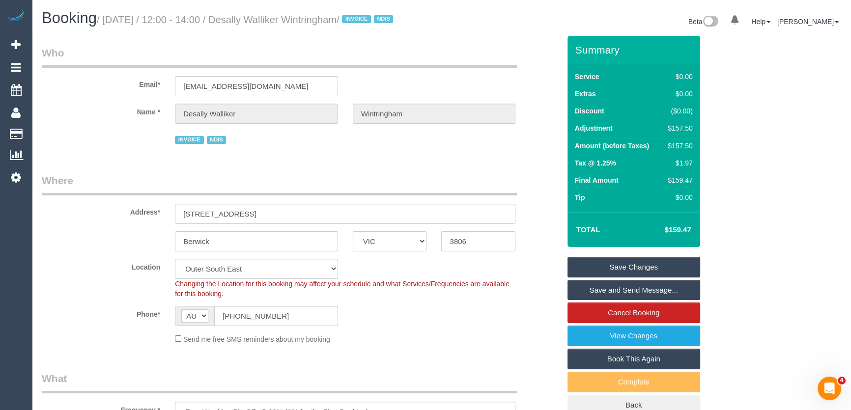
type textarea "*cover* PRIORITIES: Floors and ensuite bathroom will always be the top prioriti…"
drag, startPoint x: 285, startPoint y: 27, endPoint x: 281, endPoint y: 18, distance: 9.9
click at [285, 27] on h1 "Booking / [DATE] / 12:00 - 14:00 / Desally Walliker Wintringham / INVOICE NDIS" at bounding box center [238, 18] width 393 height 17
click at [281, 18] on small "/ [DATE] / 12:00 - 14:00 / Desally Walliker Wintringham / INVOICE NDIS" at bounding box center [246, 19] width 299 height 11
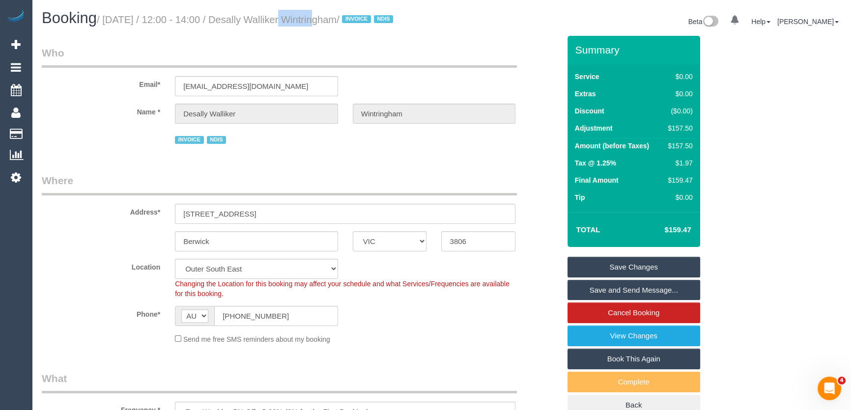
copy small "Desally Walliker Wintringham"
click at [604, 301] on link "Save and Send Message..." at bounding box center [633, 290] width 133 height 21
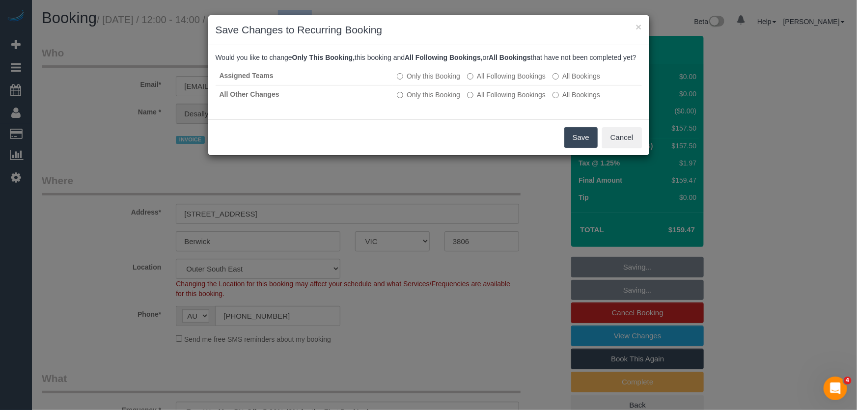
click at [575, 148] on button "Save" at bounding box center [581, 137] width 33 height 21
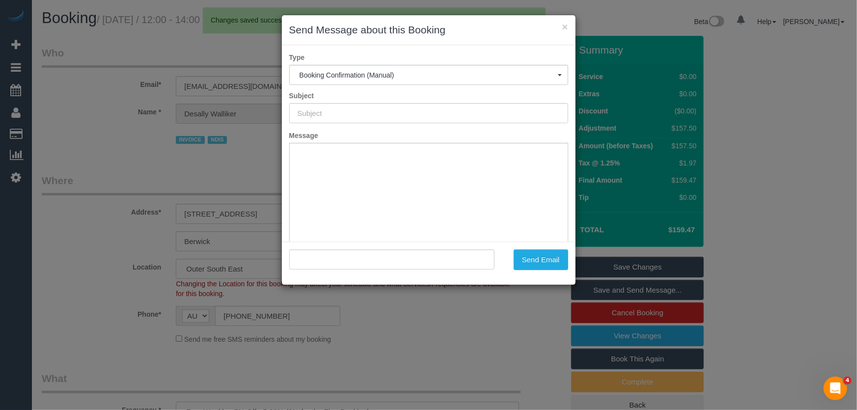
type input "Booking Confirmed"
type input ""Desally Walliker Wintringham" <desally.w@gmail.com>"
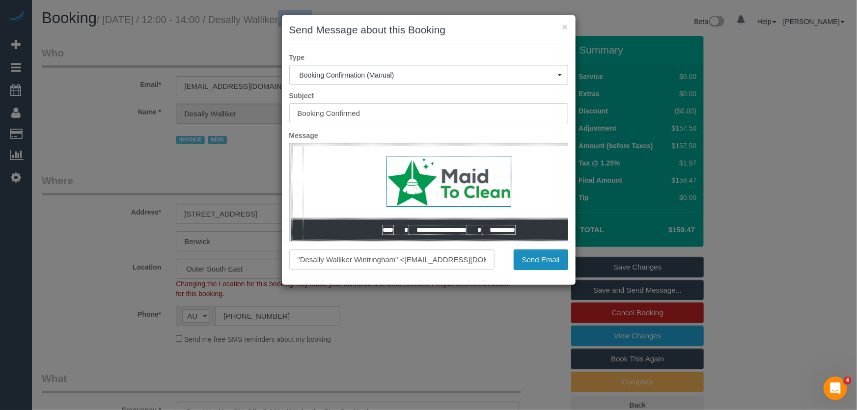
drag, startPoint x: 540, startPoint y: 259, endPoint x: 535, endPoint y: 259, distance: 5.4
click at [540, 259] on button "Send Email" at bounding box center [541, 260] width 55 height 21
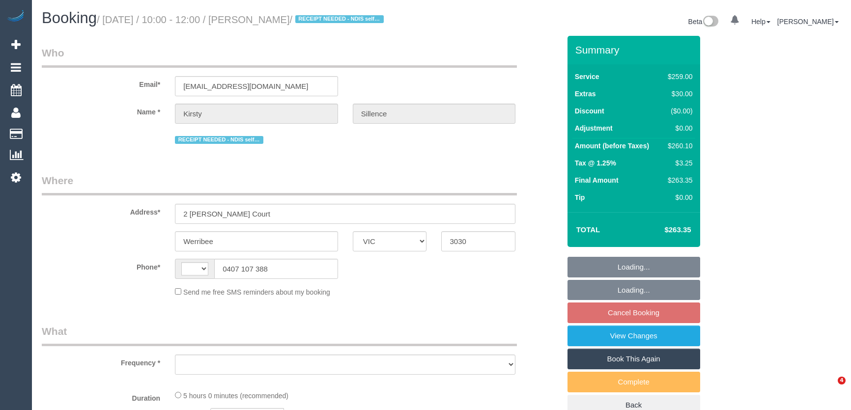
select select "VIC"
select select "string:AU"
select select "object:700"
select select "string:stripe-pm_1S1avb2GScqysDRV1EGwo1dm"
select select "number:29"
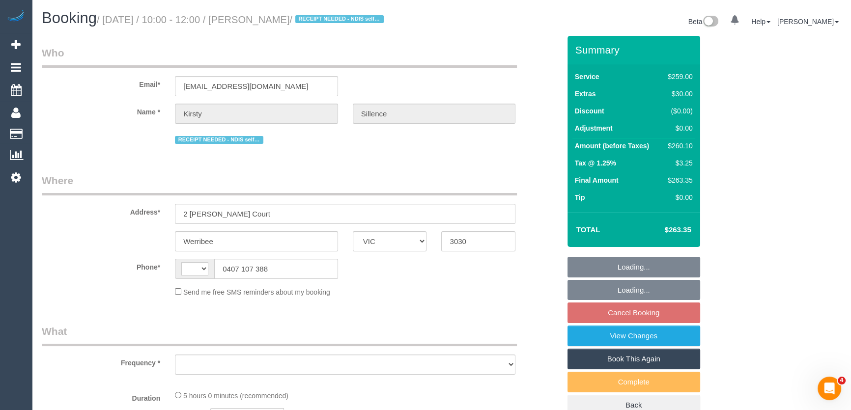
select select "number:14"
select select "number:19"
select select "number:22"
select select "number:33"
select select "number:26"
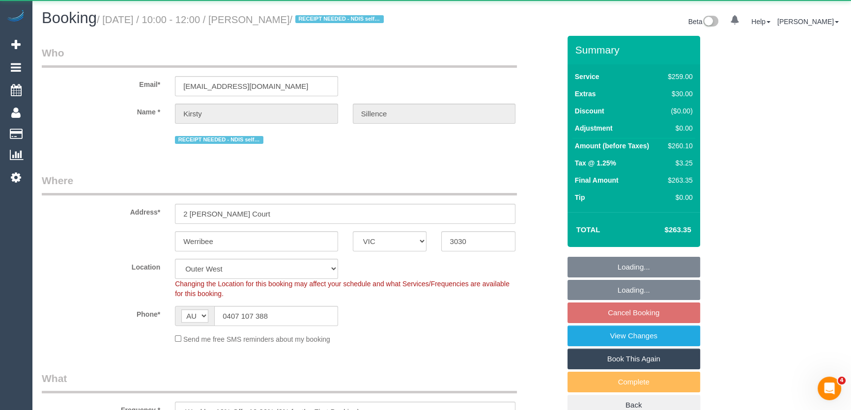
select select "object:705"
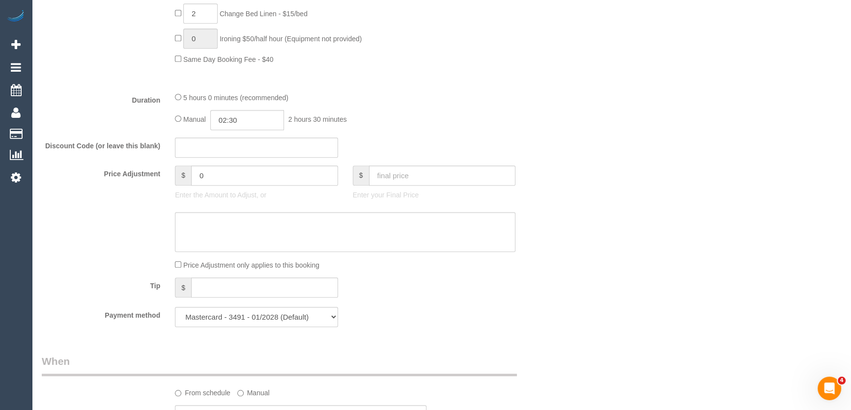
scroll to position [759, 0]
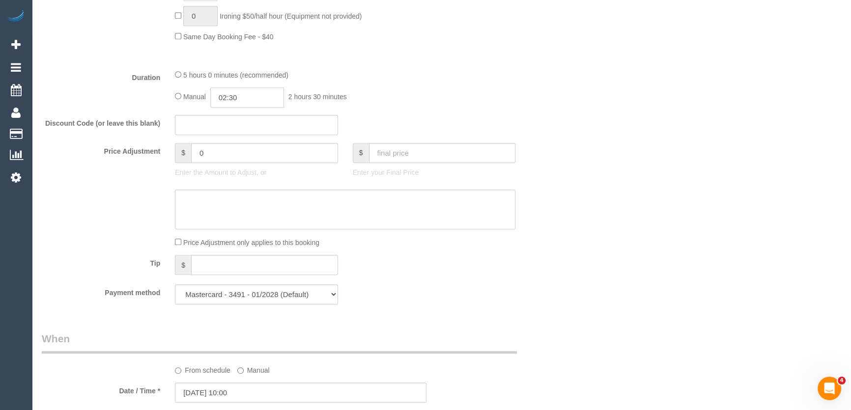
click at [255, 99] on input "02:30" at bounding box center [247, 97] width 74 height 20
type input "05:00"
click at [240, 158] on li "05:00" at bounding box center [237, 158] width 44 height 13
click at [448, 124] on div "Discount Code (or leave this blank)" at bounding box center [300, 125] width 533 height 21
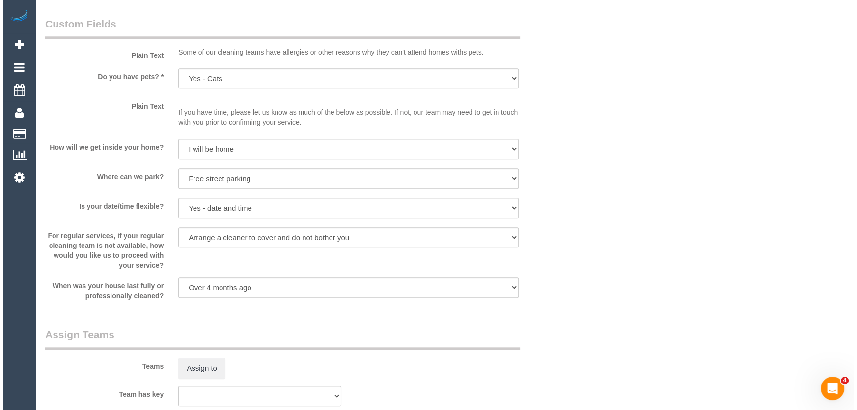
scroll to position [1340, 0]
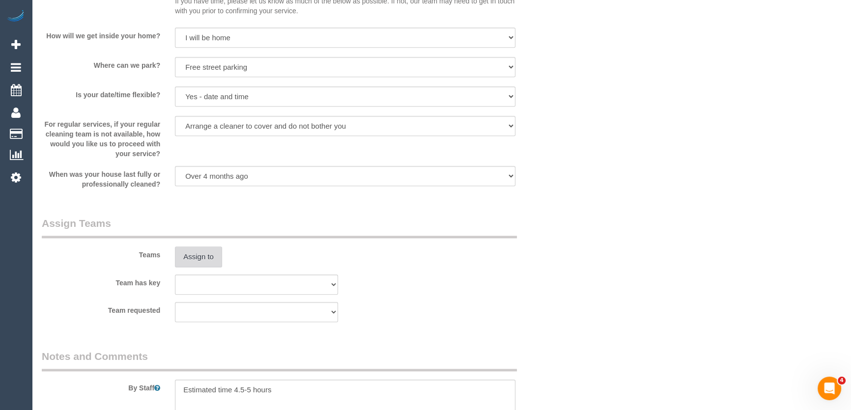
click at [190, 261] on button "Assign to" at bounding box center [198, 257] width 47 height 21
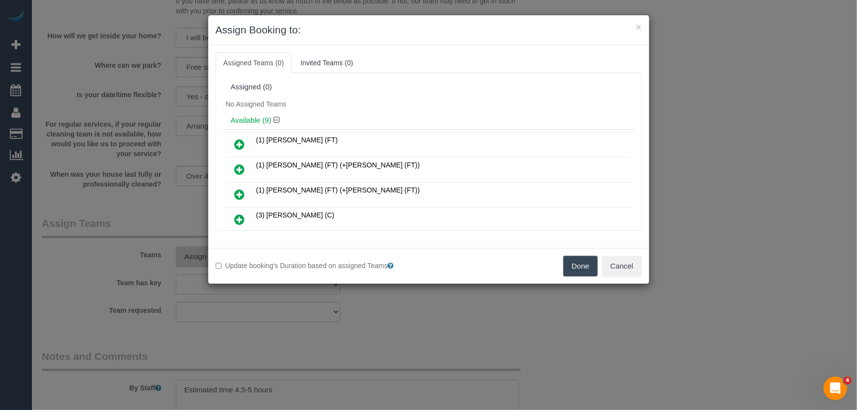
scroll to position [111, 0]
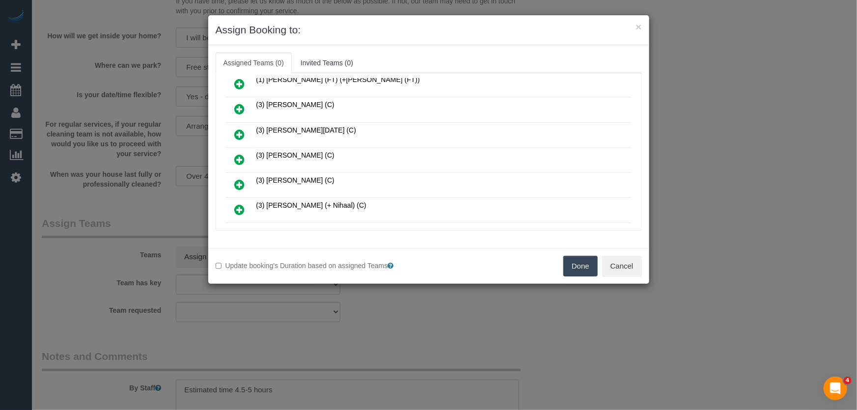
click at [238, 158] on icon at bounding box center [240, 160] width 10 height 12
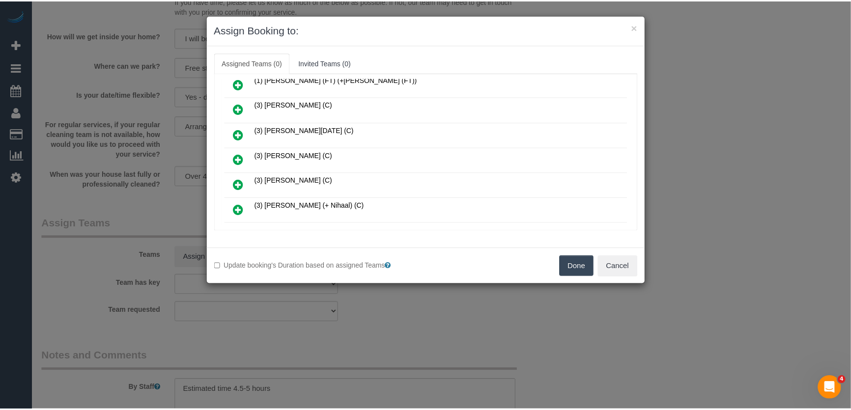
scroll to position [133, 0]
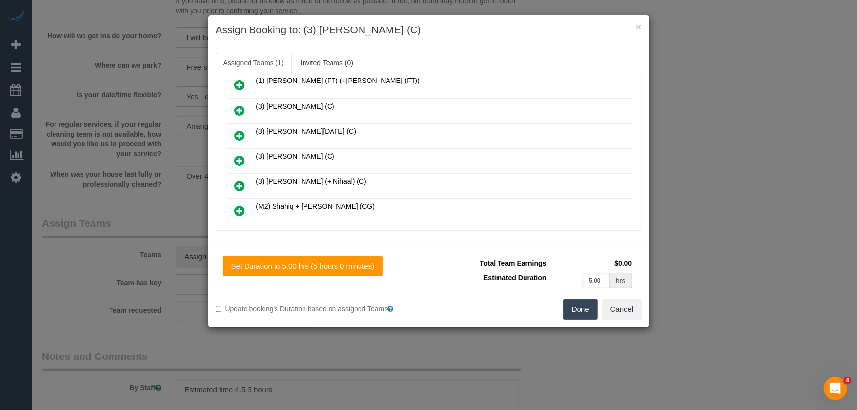
click at [575, 312] on button "Done" at bounding box center [581, 309] width 34 height 21
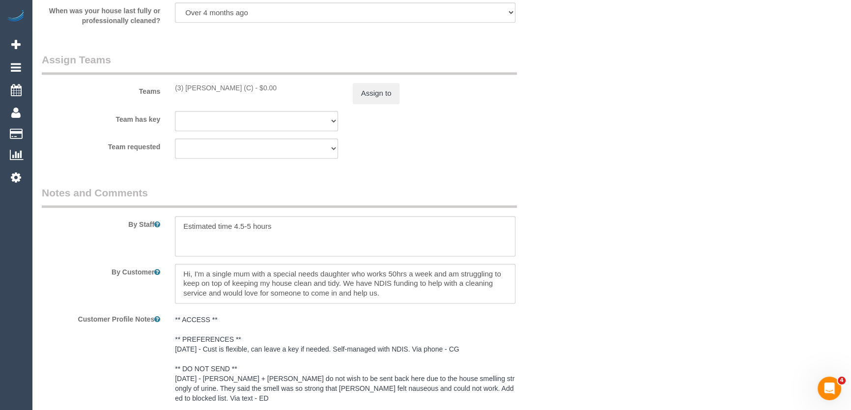
scroll to position [1518, 0]
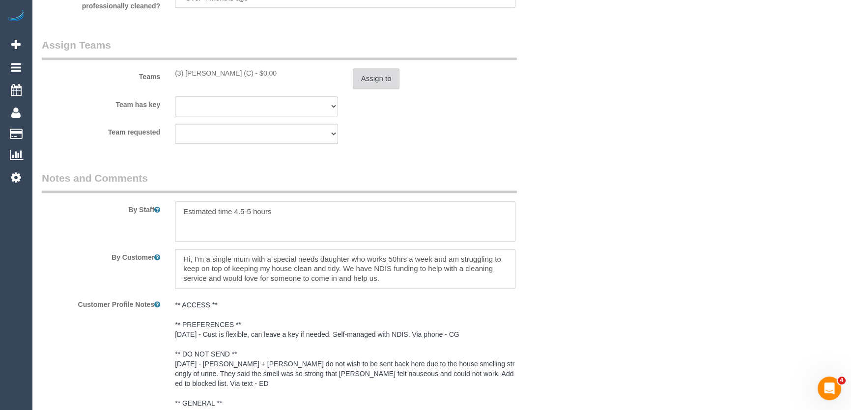
click at [374, 84] on button "Assign to" at bounding box center [376, 78] width 47 height 21
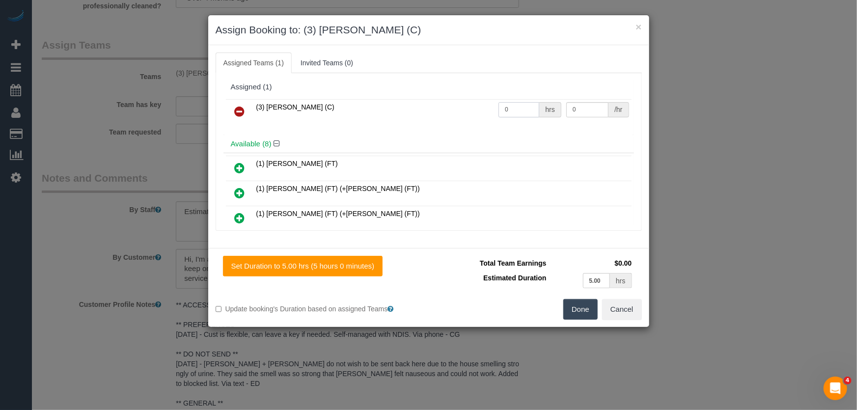
click at [520, 108] on input "0" at bounding box center [519, 109] width 41 height 15
type input "1"
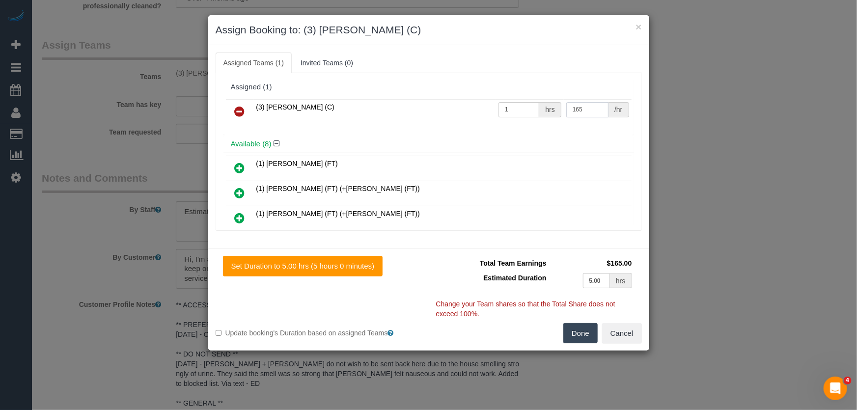
type input "165"
click at [580, 334] on button "Done" at bounding box center [581, 333] width 34 height 21
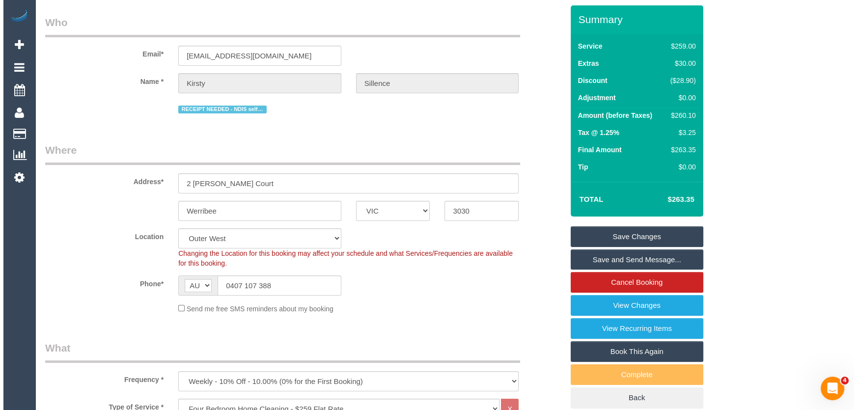
scroll to position [0, 0]
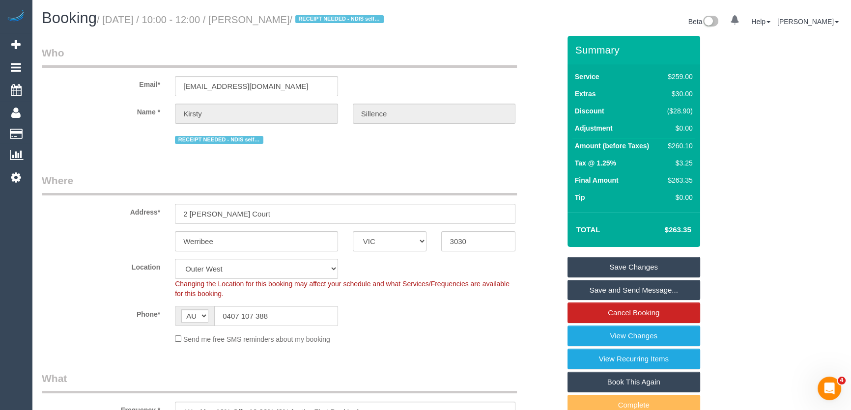
click at [283, 16] on small "/ September 23, 2025 / 10:00 - 12:00 / Kirsty Sillence / RECEIPT NEEDED - NDIS …" at bounding box center [242, 19] width 290 height 11
copy small "Kirsty Sillence"
click at [630, 268] on link "Save Changes" at bounding box center [633, 267] width 133 height 21
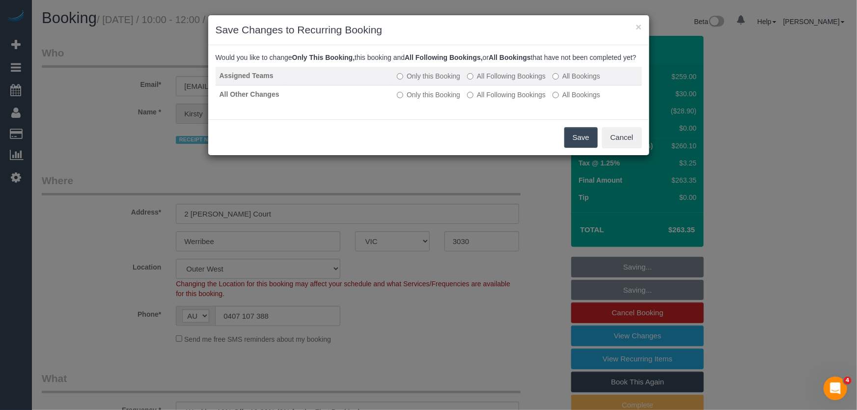
click at [499, 81] on label "All Following Bookings" at bounding box center [506, 76] width 79 height 10
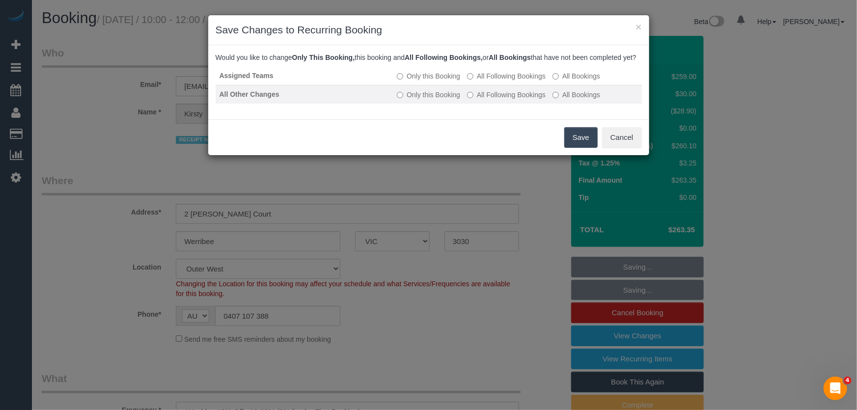
click at [496, 100] on label "All Following Bookings" at bounding box center [506, 95] width 79 height 10
click at [575, 148] on button "Save" at bounding box center [581, 137] width 33 height 21
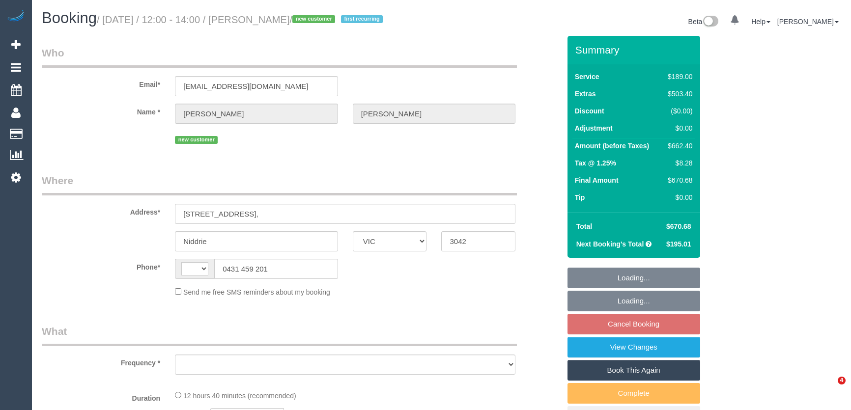
select select "VIC"
select select "object:289"
select select "string:stripe-pm_1S5cGK2GScqysDRVjajDdkqe"
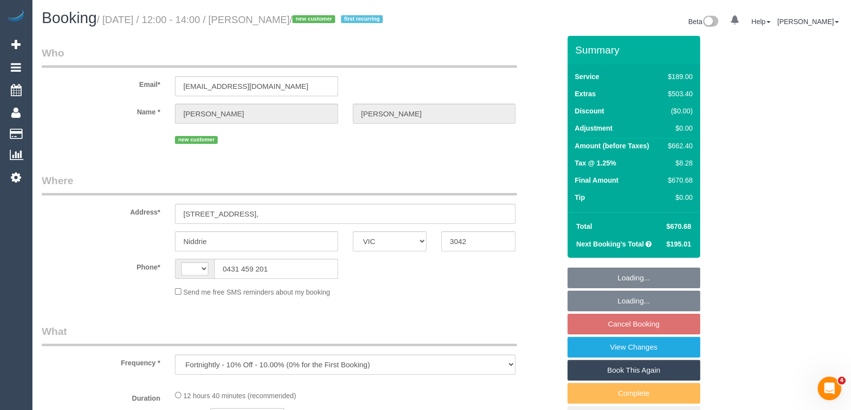
select select "string:AU"
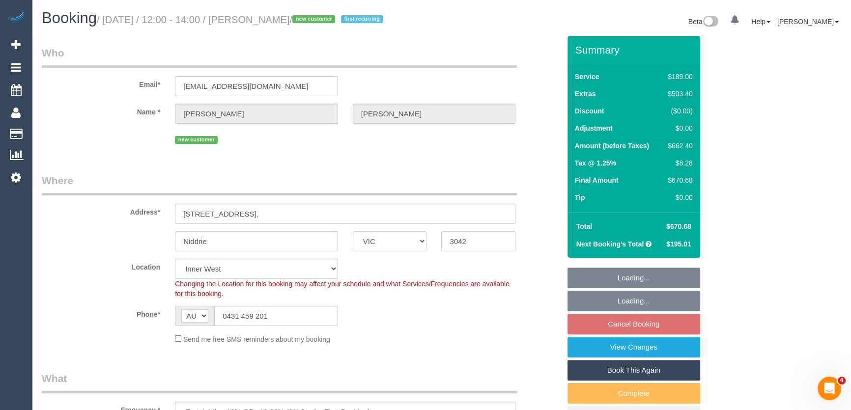
select select "object:1204"
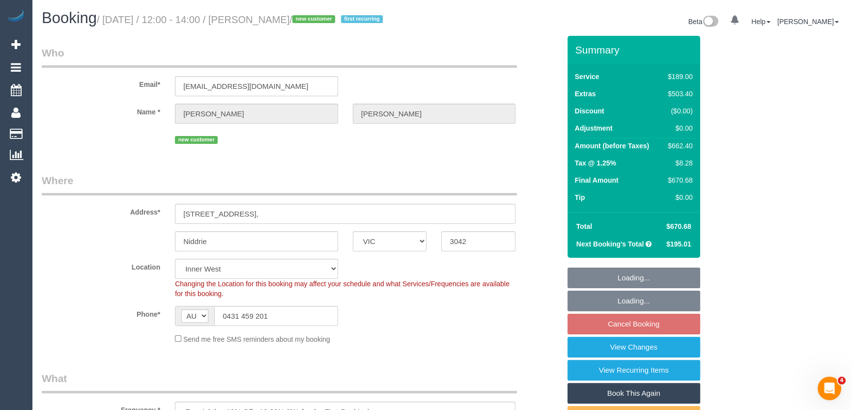
select select "number:29"
select select "number:14"
select select "number:18"
select select "number:24"
select select "number:35"
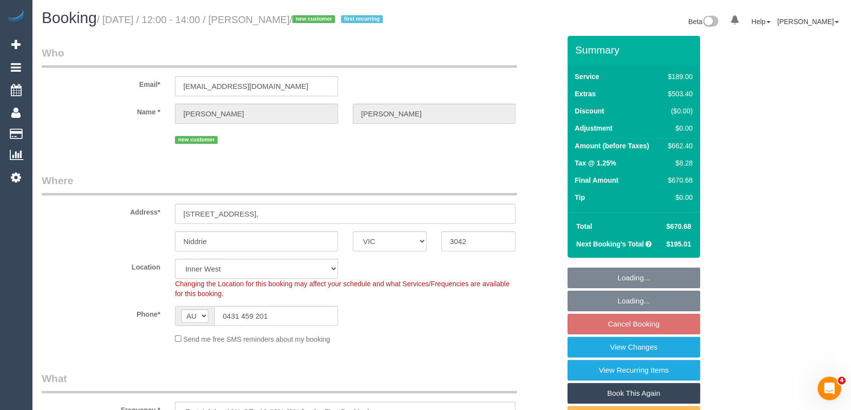
select select "number:11"
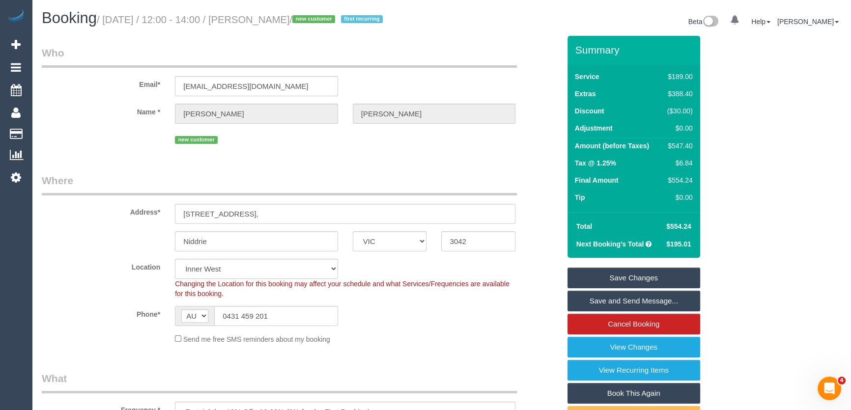
click at [648, 288] on link "Save Changes" at bounding box center [633, 278] width 133 height 21
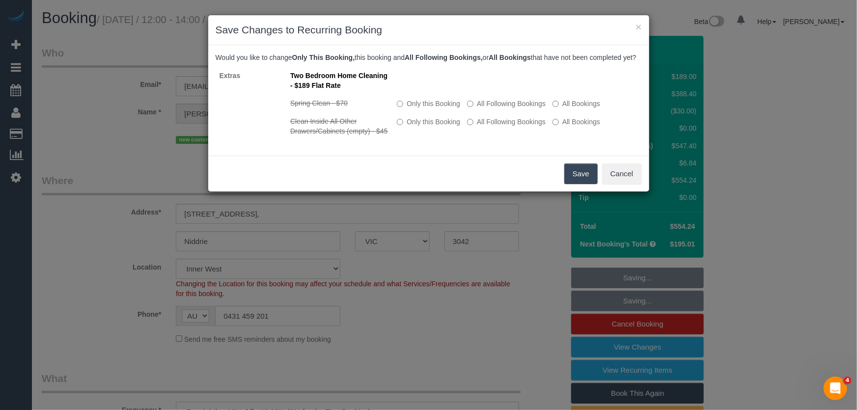
click at [586, 184] on button "Save" at bounding box center [581, 174] width 33 height 21
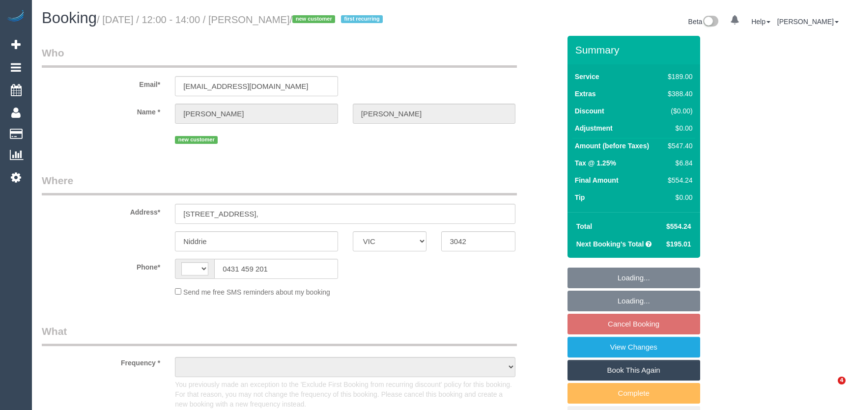
select select "VIC"
select select "string:AU"
select select "object:541"
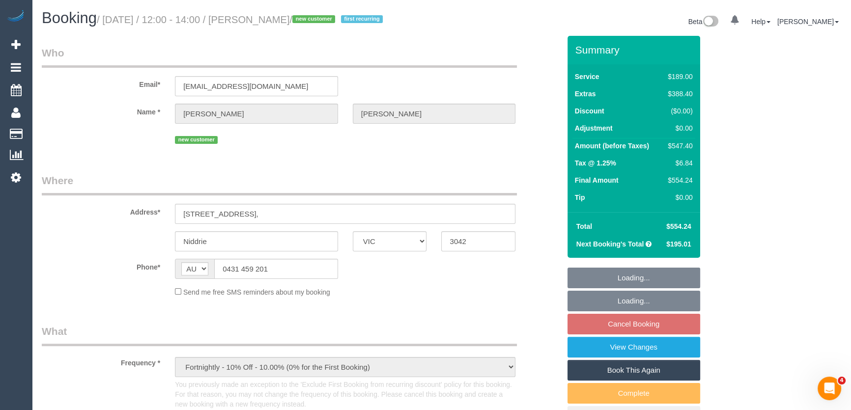
select select "string:stripe-pm_1S5cGK2GScqysDRVjajDdkqe"
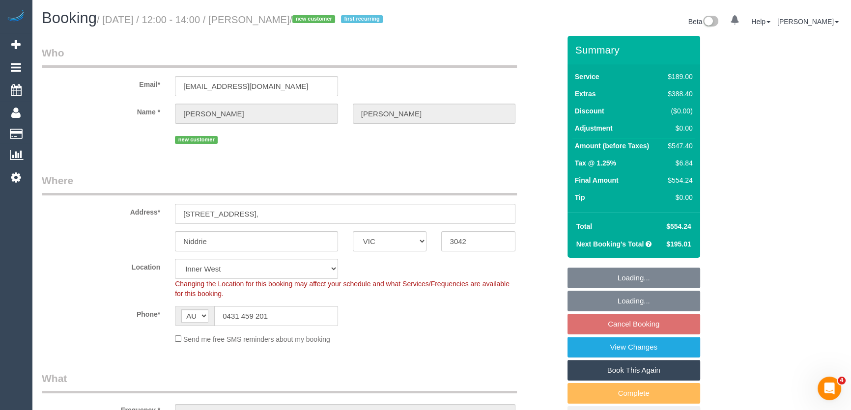
select select "number:29"
select select "number:14"
select select "number:18"
select select "number:24"
select select "number:35"
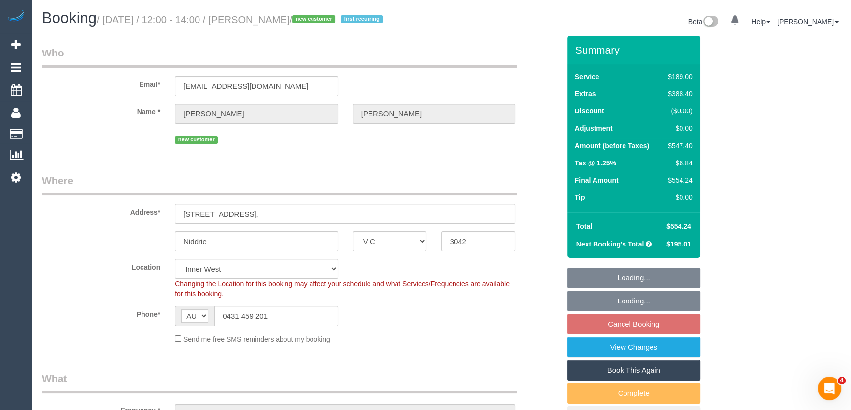
select select "number:11"
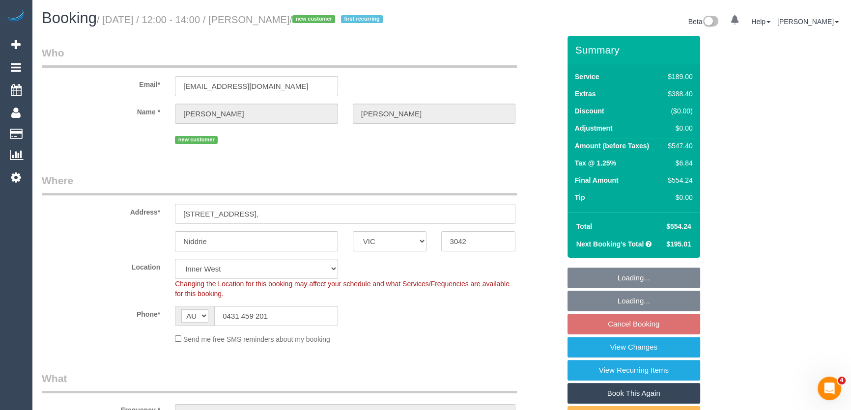
select select "object:1467"
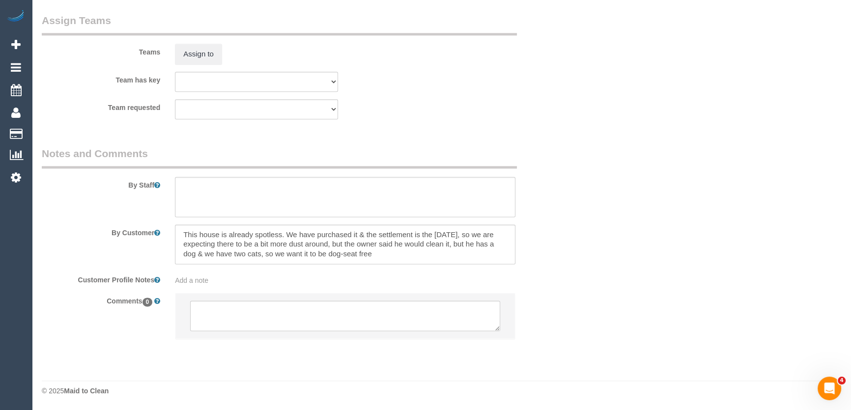
scroll to position [1615, 0]
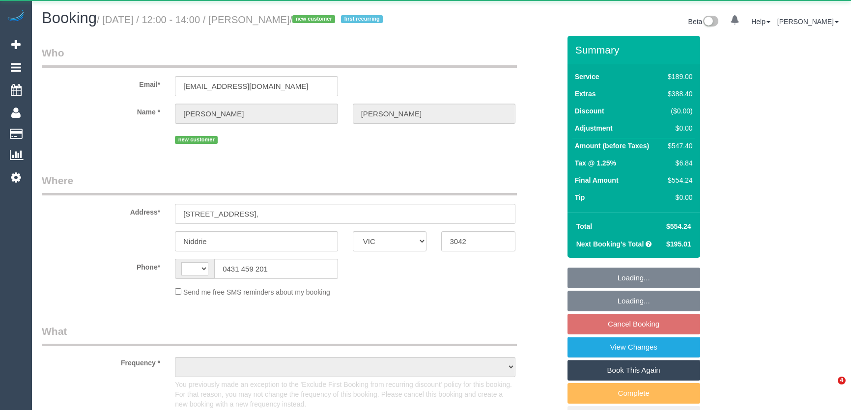
select select "VIC"
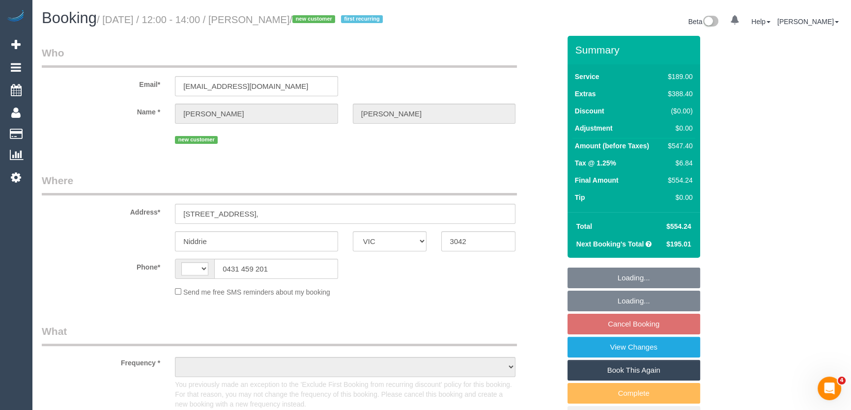
select select "string:AU"
select select "object:541"
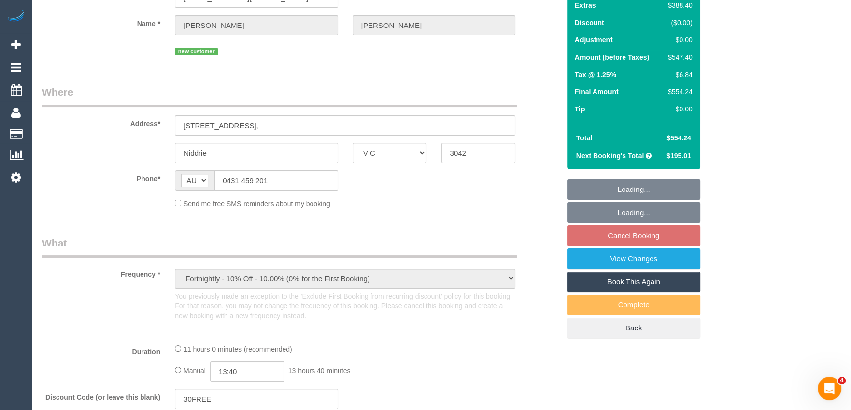
select select "string:stripe-pm_1S5cGK2GScqysDRVjajDdkqe"
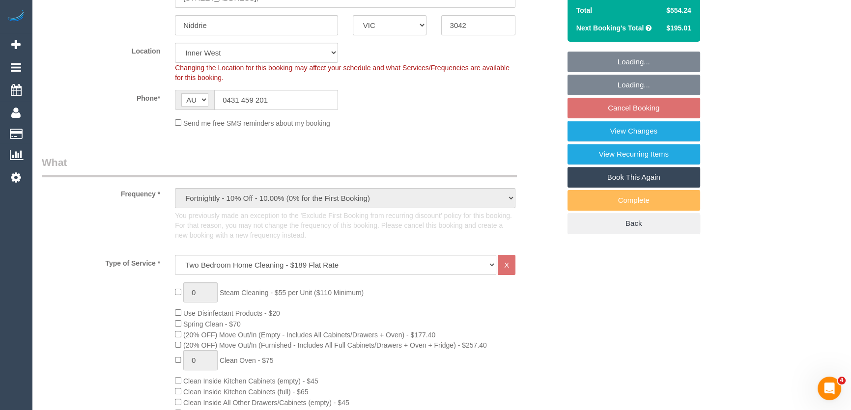
select select "object:646"
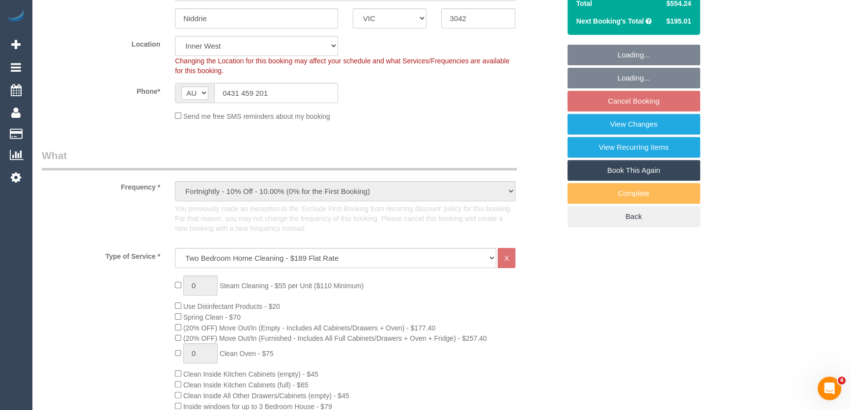
select select "number:29"
select select "number:14"
select select "number:18"
select select "number:24"
select select "number:35"
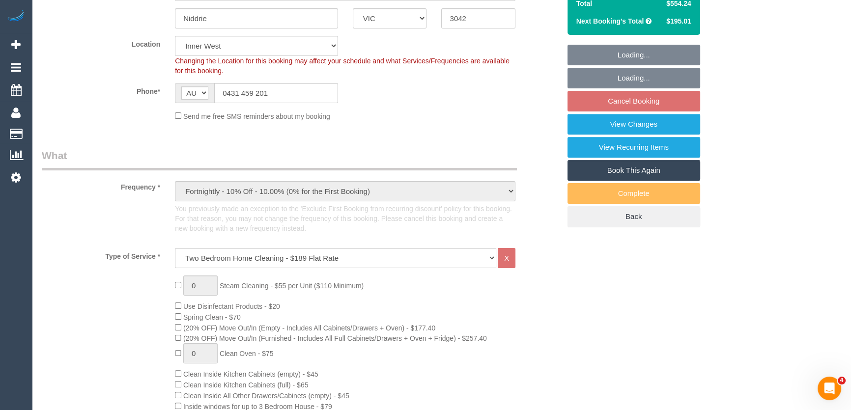
select select "number:11"
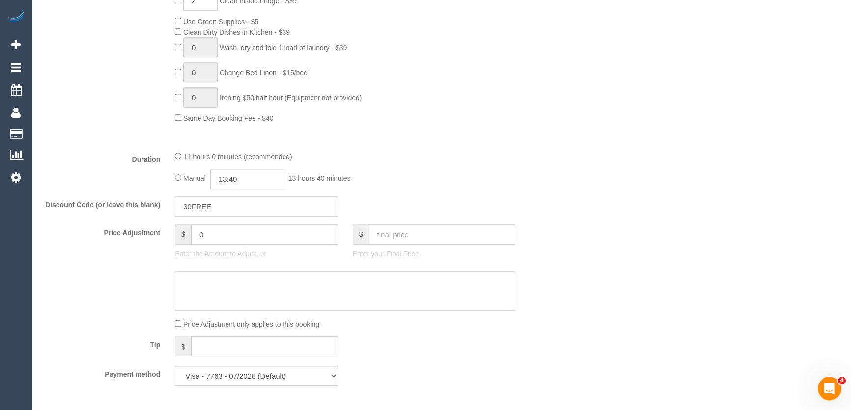
scroll to position [804, 0]
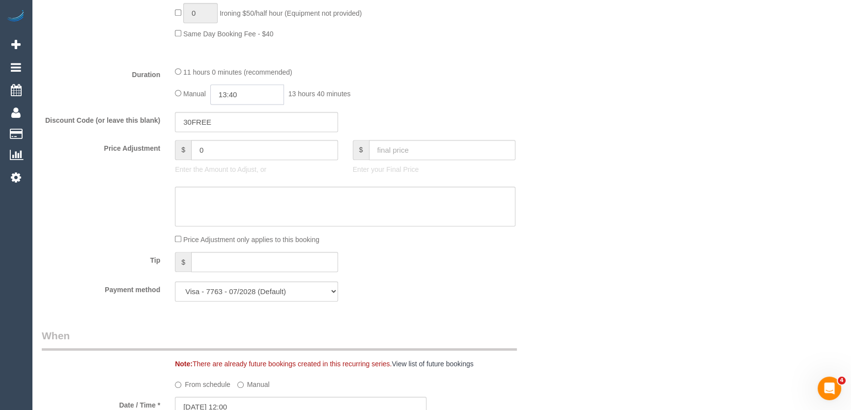
click at [254, 105] on input "13:40" at bounding box center [247, 95] width 74 height 20
type input "05:00"
drag, startPoint x: 234, startPoint y: 147, endPoint x: 280, endPoint y: 146, distance: 46.2
click at [234, 147] on li "05:00" at bounding box center [237, 147] width 44 height 13
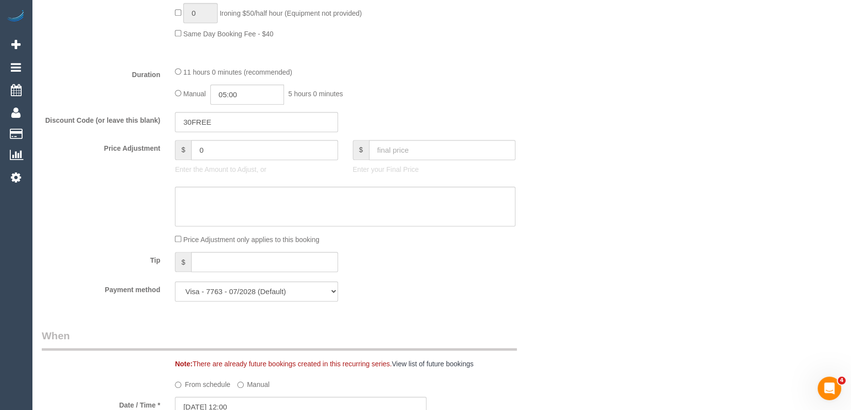
click at [463, 105] on div "Manual 05:00 5 hours 0 minutes" at bounding box center [345, 95] width 340 height 20
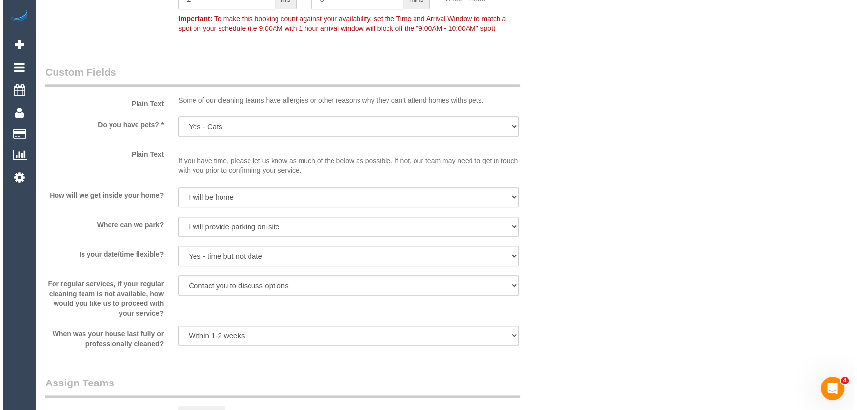
scroll to position [1385, 0]
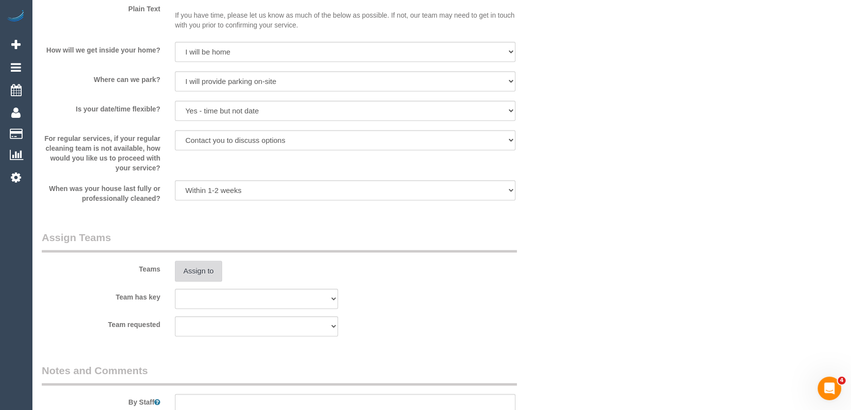
click at [211, 282] on button "Assign to" at bounding box center [198, 271] width 47 height 21
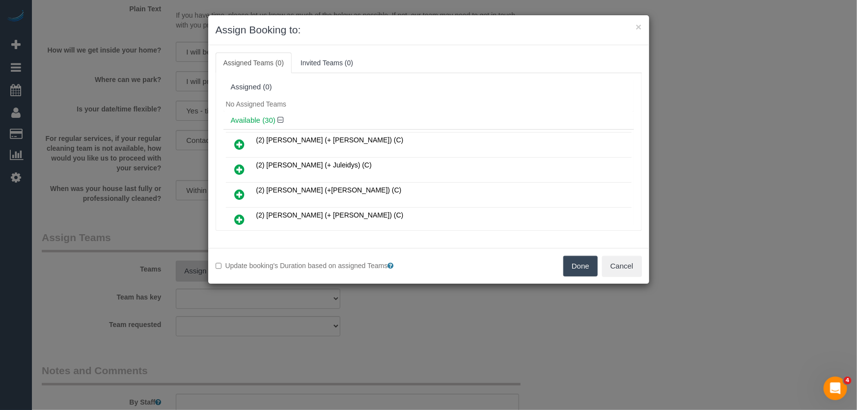
scroll to position [602, 0]
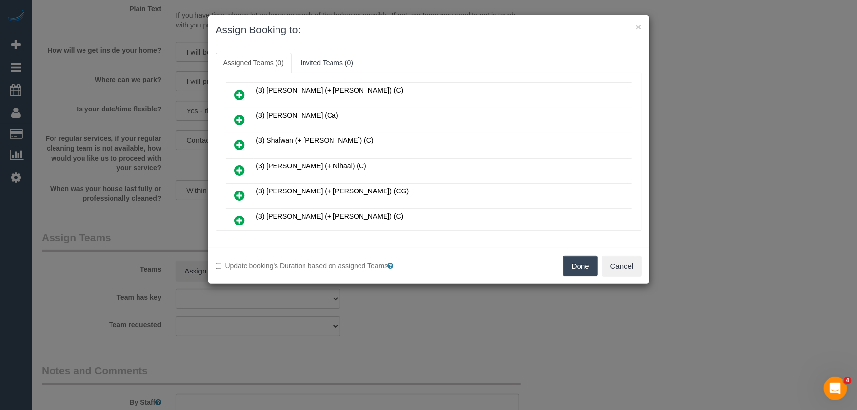
click at [241, 165] on icon at bounding box center [240, 171] width 10 height 12
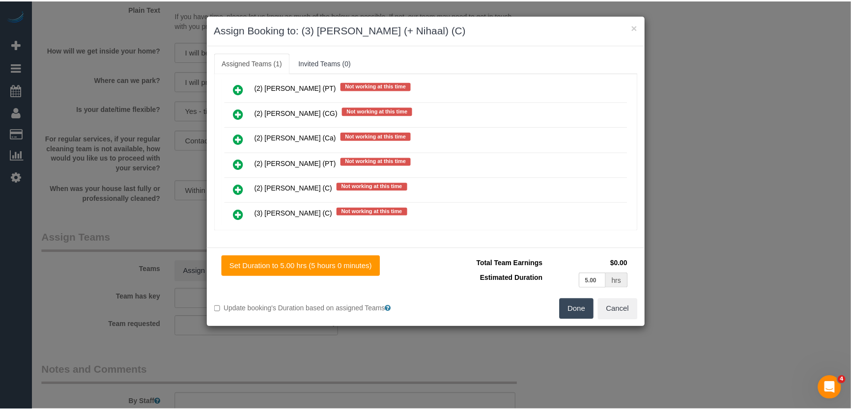
scroll to position [1161, 0]
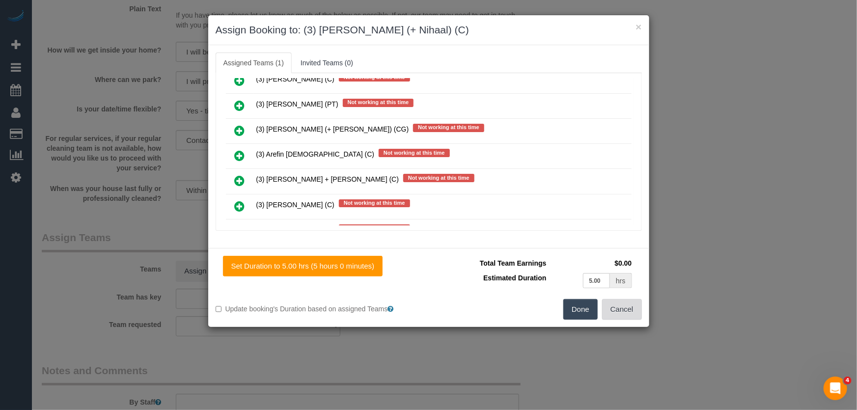
click at [629, 310] on button "Cancel" at bounding box center [622, 309] width 40 height 21
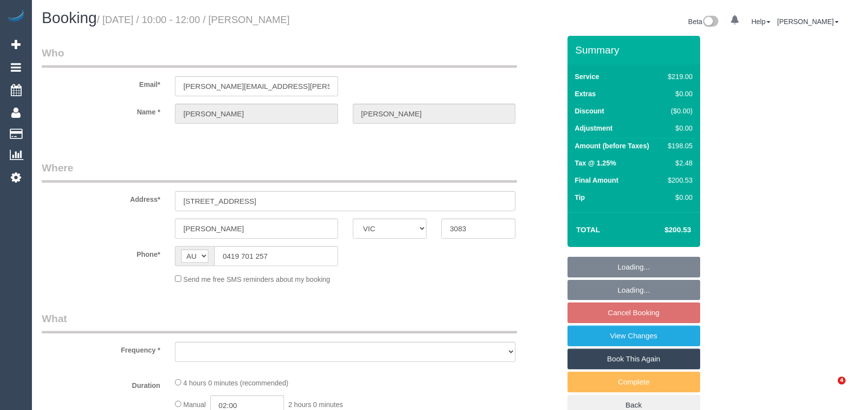
select select "VIC"
select select "object:1178"
select select "string:stripe-pm_1P3pwr2GScqysDRV47fQvl1j"
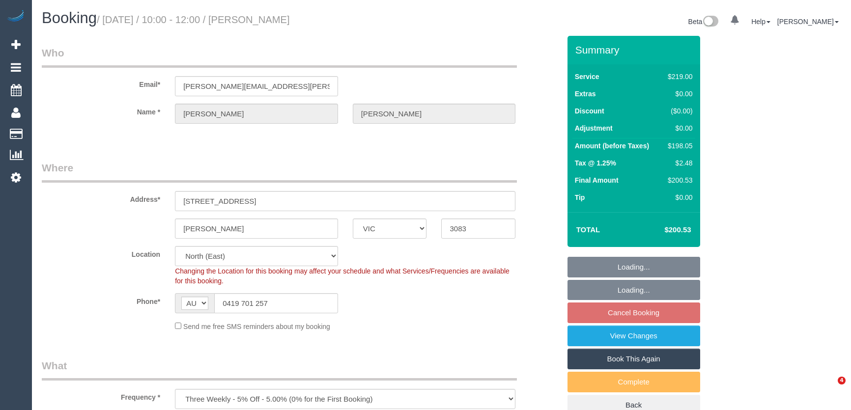
select select "object:1425"
select select "number:28"
select select "number:14"
select select "number:19"
select select "number:24"
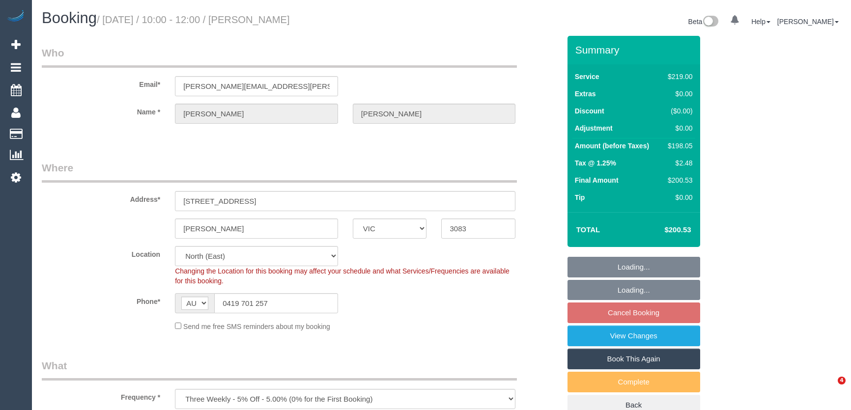
select select "number:33"
select select "number:13"
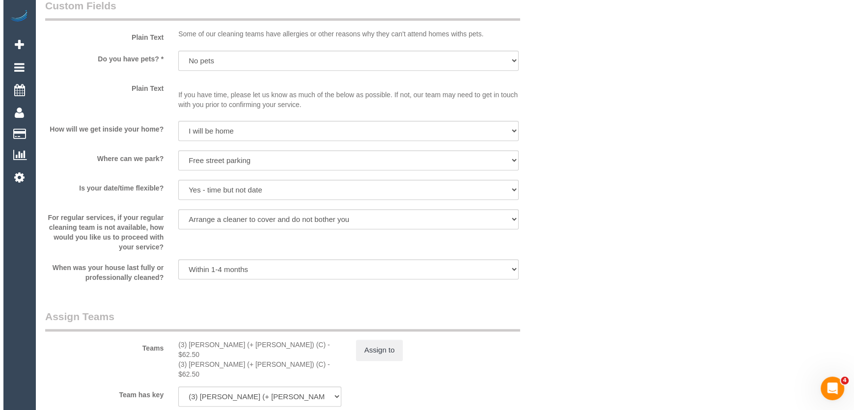
scroll to position [1429, 0]
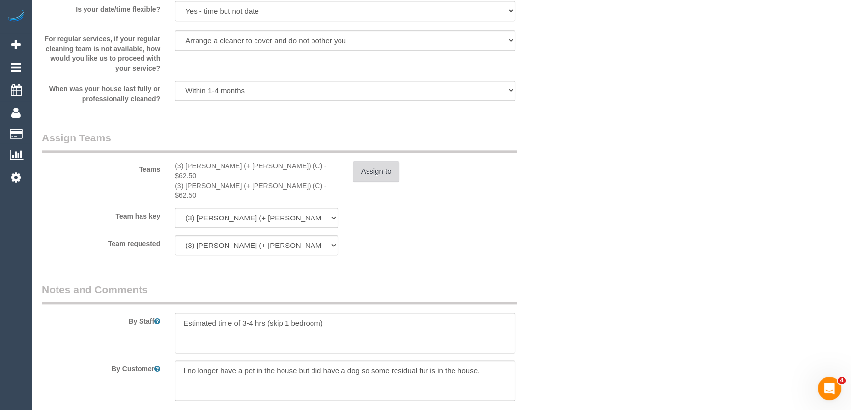
click at [381, 175] on button "Assign to" at bounding box center [376, 171] width 47 height 21
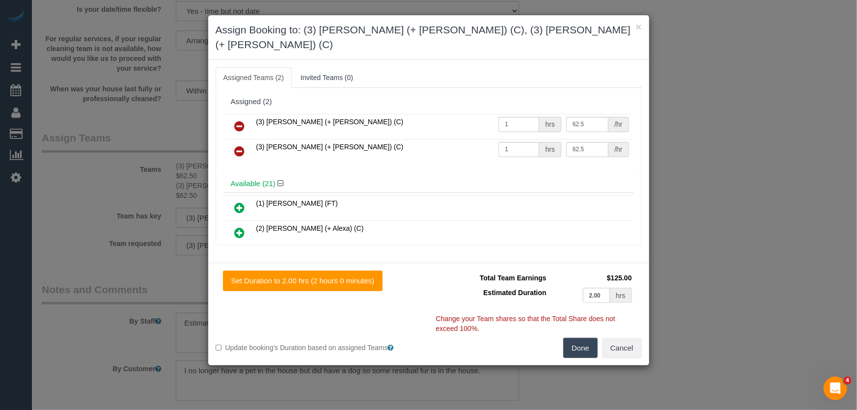
click at [241, 120] on icon at bounding box center [240, 126] width 10 height 12
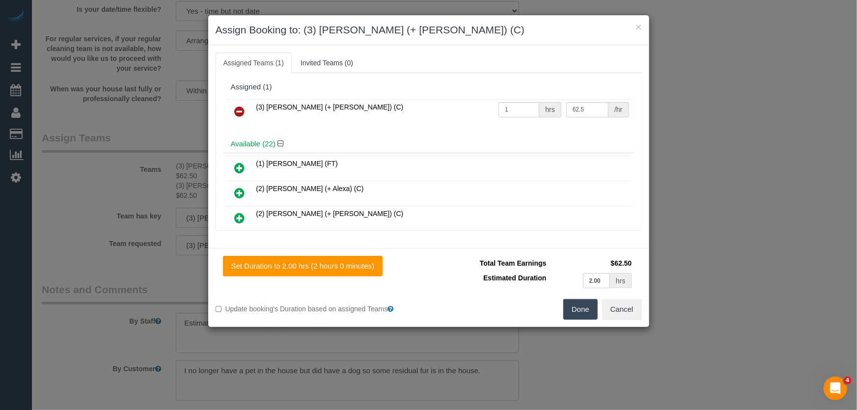
click at [241, 112] on icon at bounding box center [240, 112] width 10 height 12
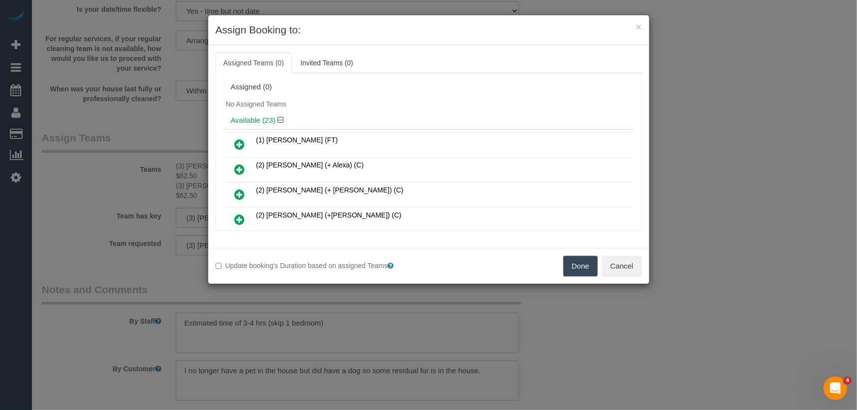
scroll to position [258, 0]
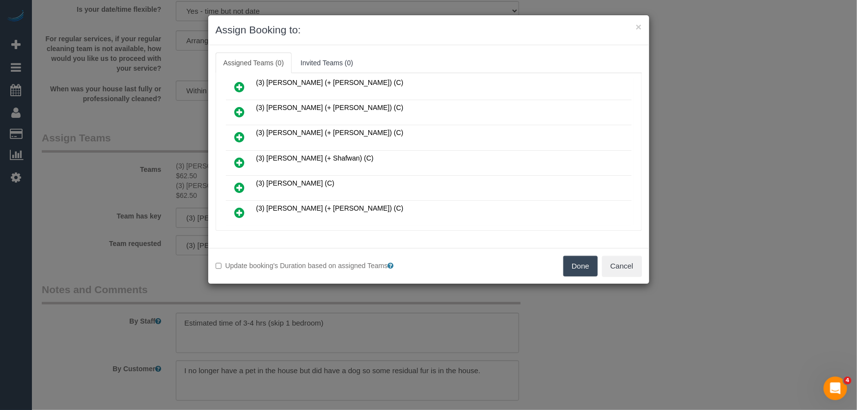
click at [239, 157] on icon at bounding box center [240, 163] width 10 height 12
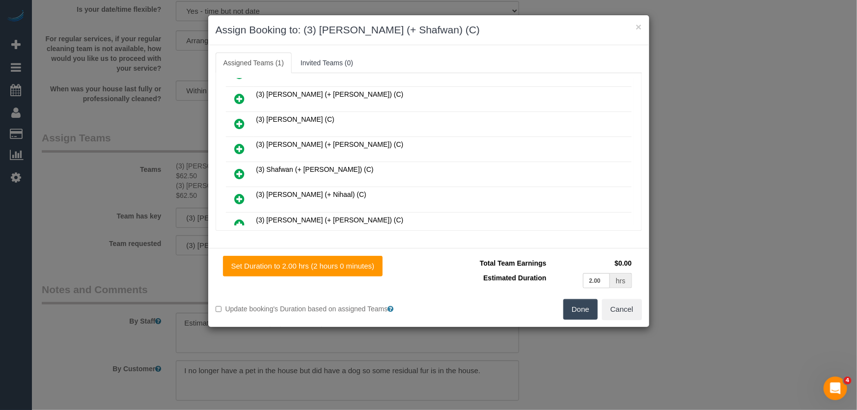
click at [240, 168] on icon at bounding box center [240, 174] width 10 height 12
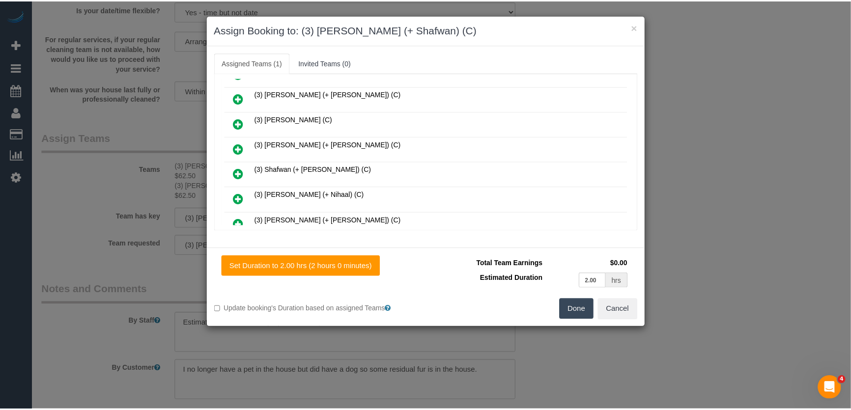
scroll to position [396, 0]
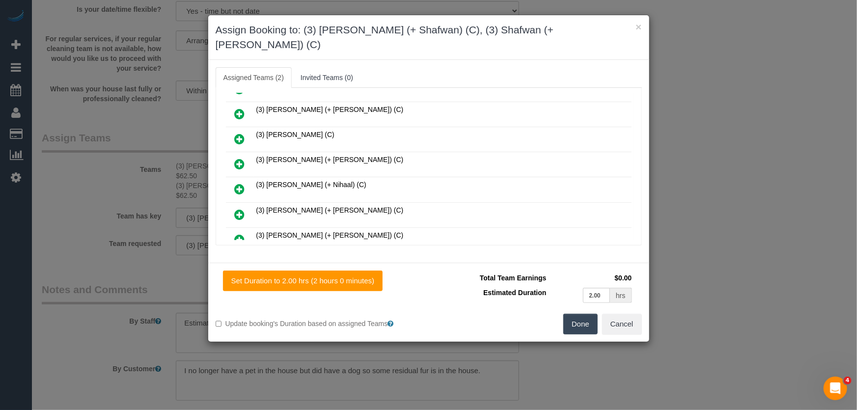
click at [580, 317] on button "Done" at bounding box center [581, 324] width 34 height 21
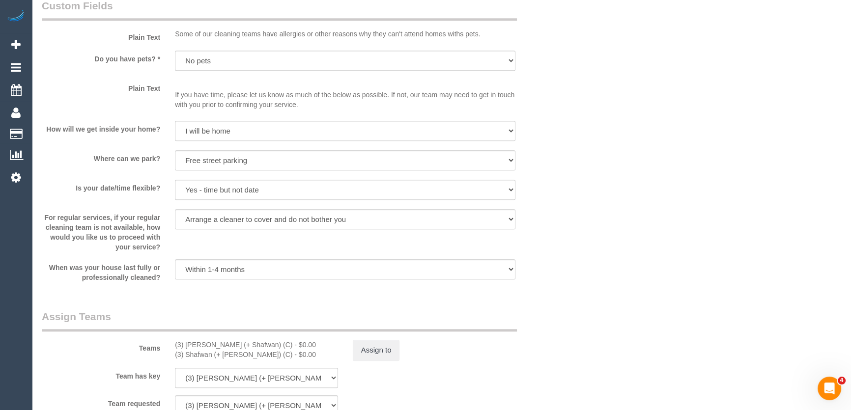
scroll to position [1385, 0]
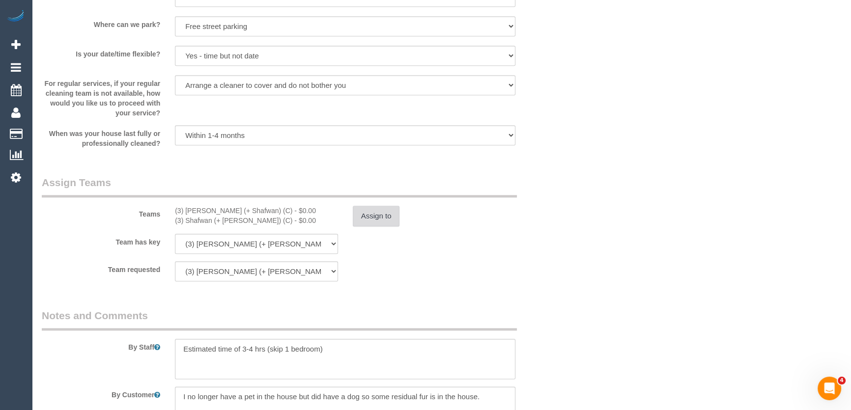
click at [361, 221] on button "Assign to" at bounding box center [376, 216] width 47 height 21
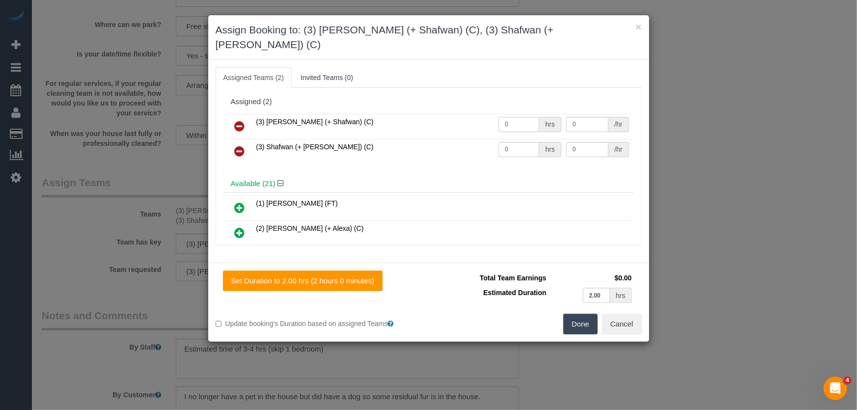
click at [500, 117] on input "0" at bounding box center [519, 124] width 41 height 15
click at [510, 117] on input "0" at bounding box center [519, 124] width 41 height 15
type input "1"
type input "62.5"
click at [514, 142] on input "0" at bounding box center [519, 149] width 41 height 15
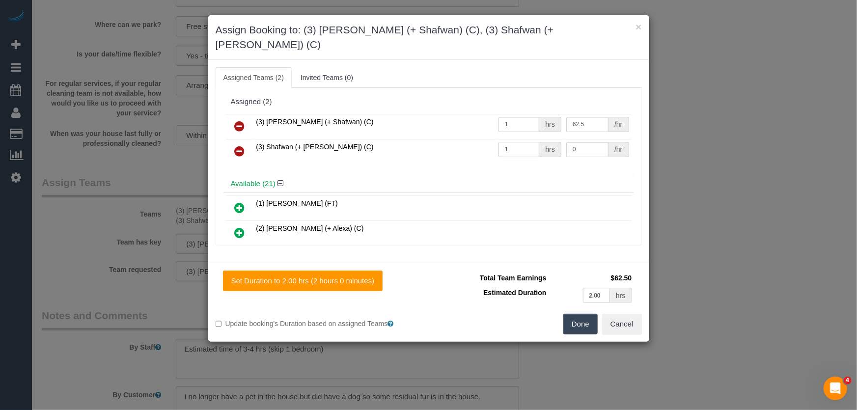
type input "1"
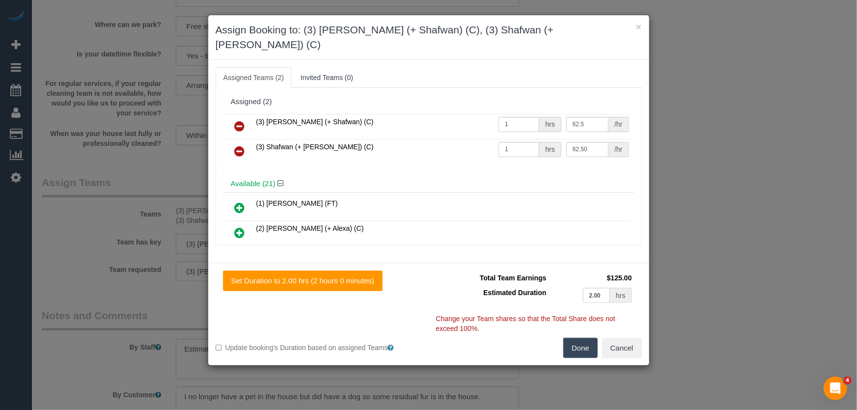
type input "62.5"
click at [583, 338] on button "Done" at bounding box center [581, 348] width 34 height 21
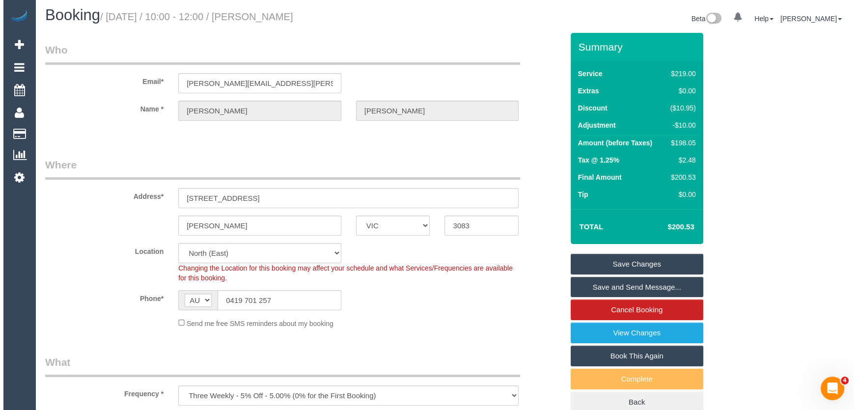
scroll to position [0, 0]
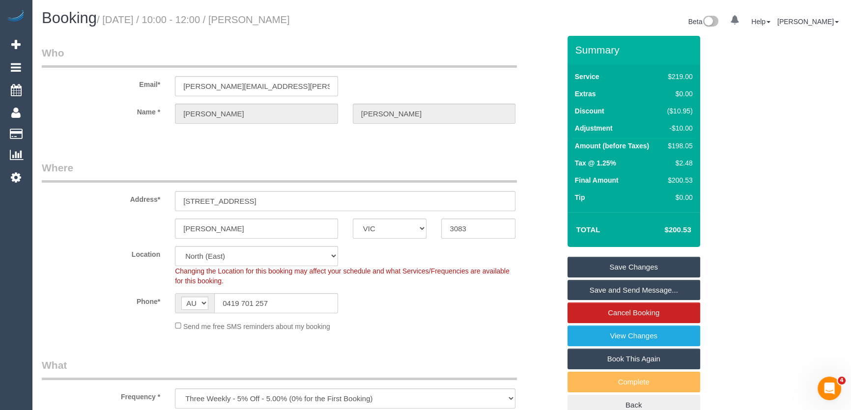
click at [277, 18] on small "/ September 23, 2025 / 10:00 - 12:00 / Janine Laskie" at bounding box center [193, 19] width 193 height 11
click at [278, 19] on small "/ September 23, 2025 / 10:00 - 12:00 / Janine Laskie" at bounding box center [193, 19] width 193 height 11
copy small "Janine Laskie"
click at [604, 266] on link "Save Changes" at bounding box center [633, 267] width 133 height 21
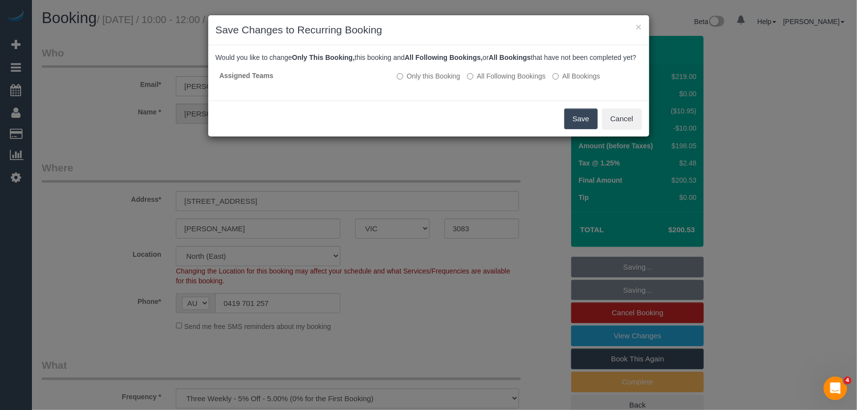
click at [578, 129] on button "Save" at bounding box center [581, 119] width 33 height 21
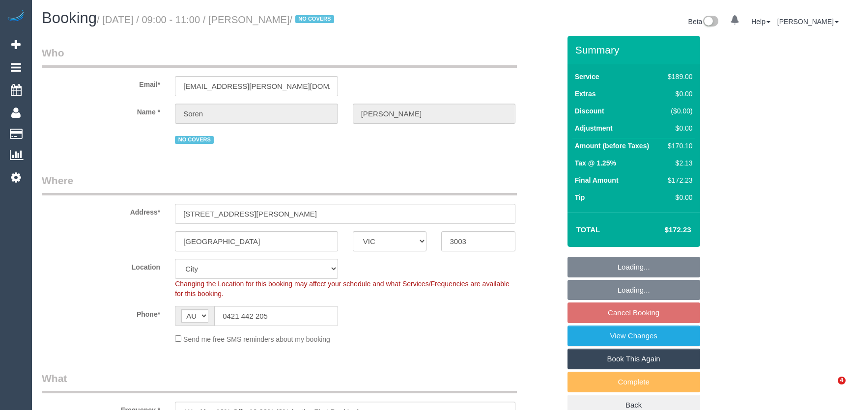
select select "VIC"
select select "string:stripe-pm_1R8Ak02GScqysDRVDO5Pc8JE"
select select "number:29"
select select "number:17"
select select "number:21"
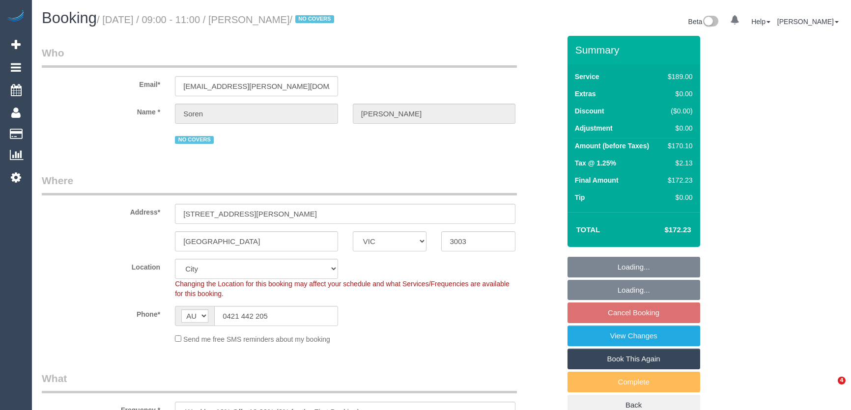
select select "number:36"
select select "number:35"
select select "number:12"
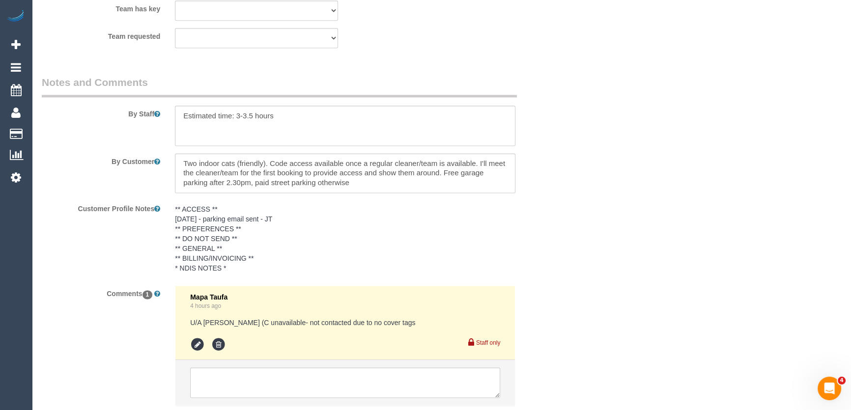
scroll to position [1699, 0]
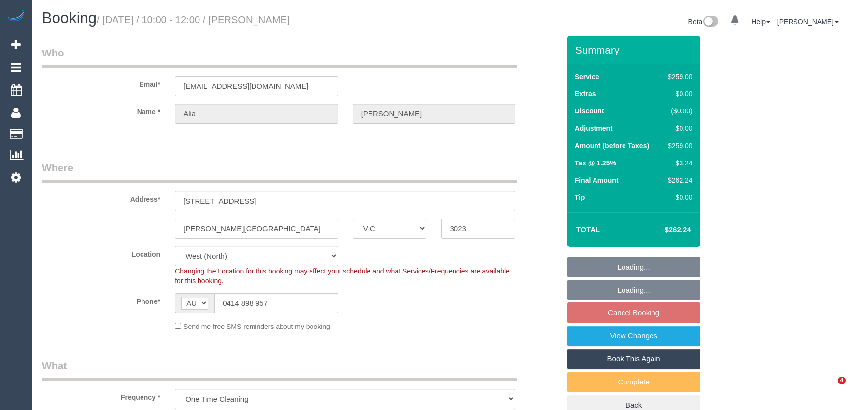
select select "VIC"
select select "string:stripe-pm_1S5GYF2GScqysDRVea5TWBP8"
select select "number:27"
select select "number:14"
select select "number:18"
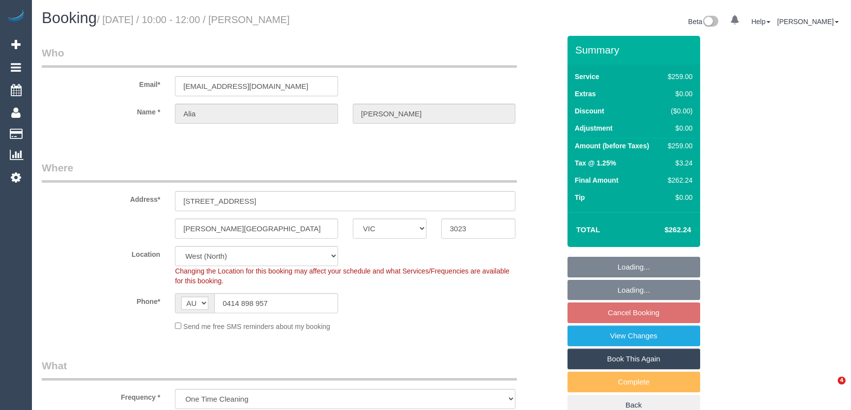
select select "number:22"
select select "number:35"
select select "number:13"
select select "object:1316"
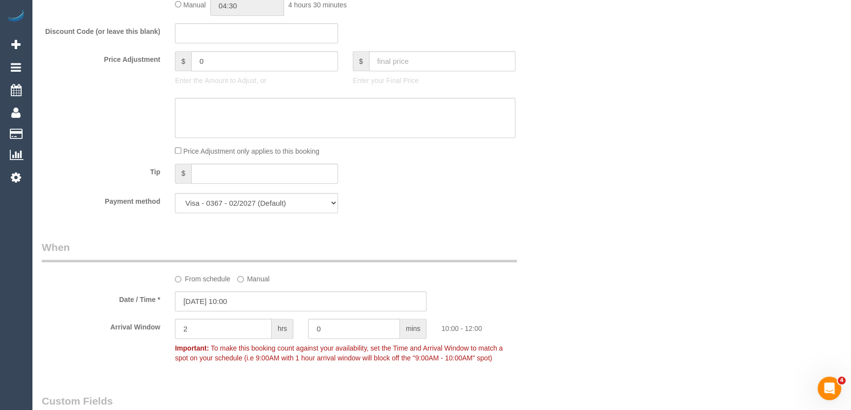
scroll to position [938, 0]
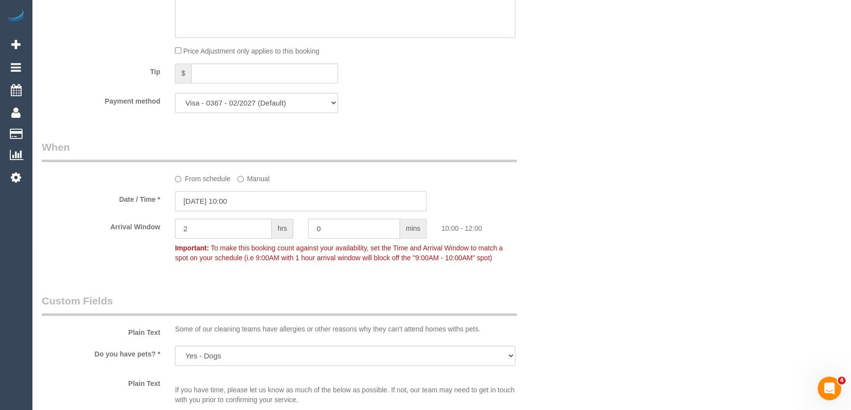
click at [248, 201] on input "[DATE] 10:00" at bounding box center [301, 201] width 252 height 20
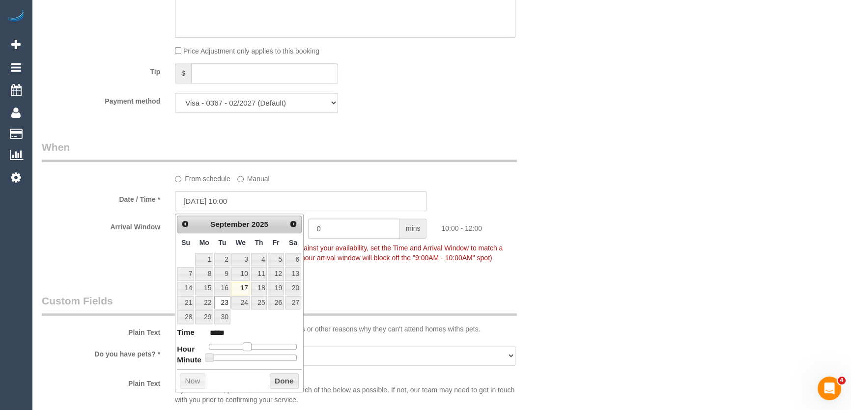
type input "[DATE] 11:00"
type input "*****"
type input "23/09/2025 12:00"
type input "*****"
drag, startPoint x: 246, startPoint y: 347, endPoint x: 255, endPoint y: 347, distance: 9.8
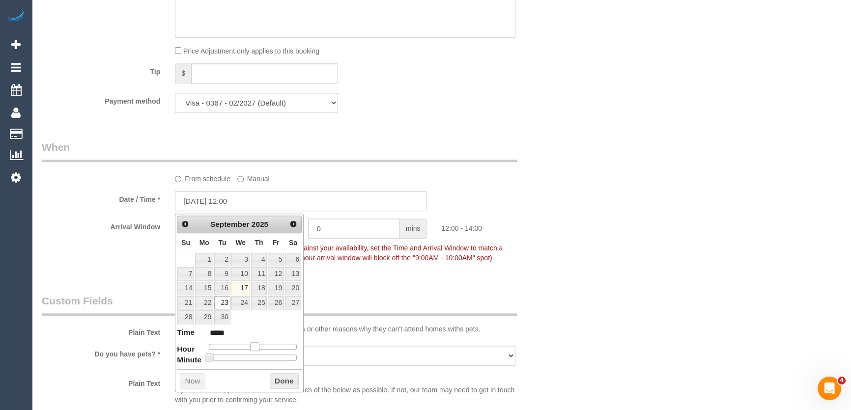
click at [255, 347] on span at bounding box center [254, 346] width 9 height 9
click at [349, 288] on div "Who Email* aliastevens@gmail.com Name * Alia Stevens Where Address* 3 Blaxland …" at bounding box center [300, 75] width 533 height 1954
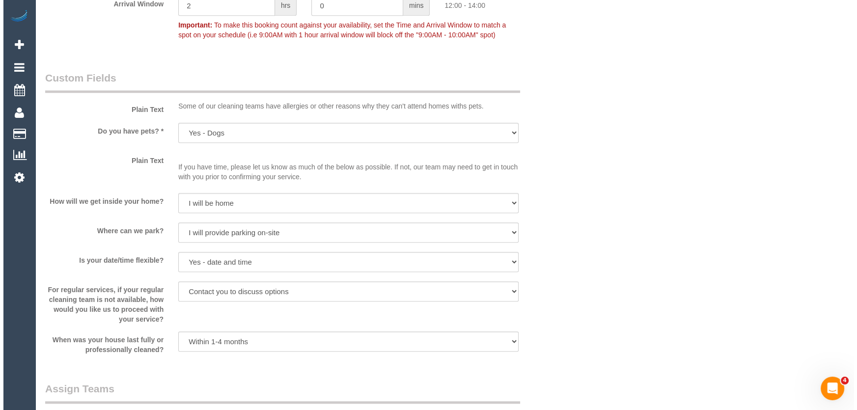
scroll to position [1340, 0]
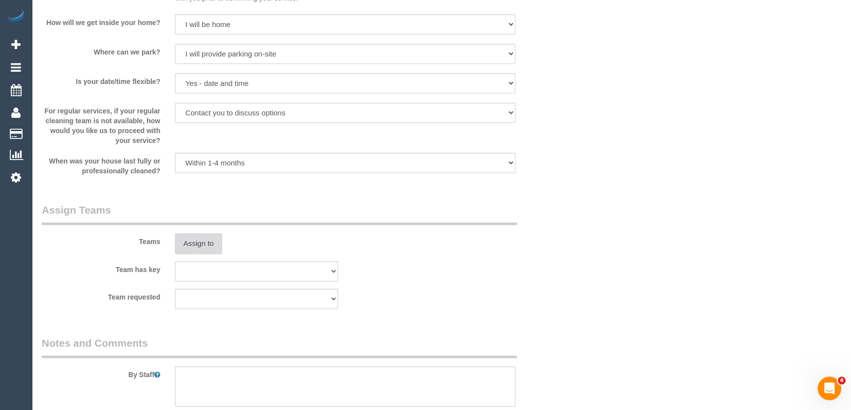
click at [196, 246] on button "Assign to" at bounding box center [198, 243] width 47 height 21
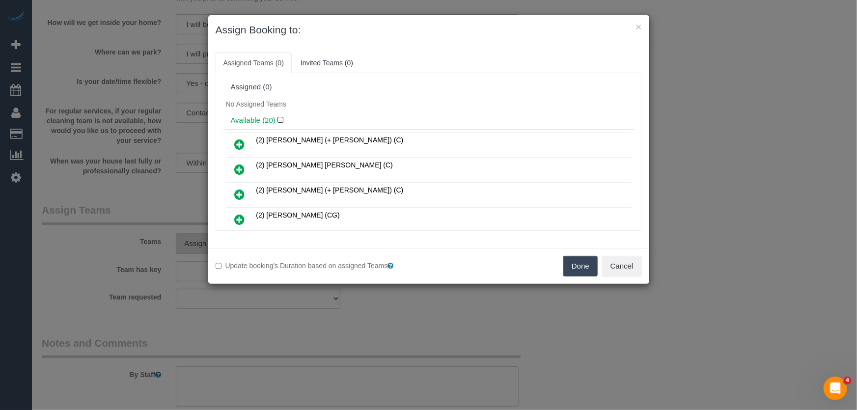
scroll to position [308, 0]
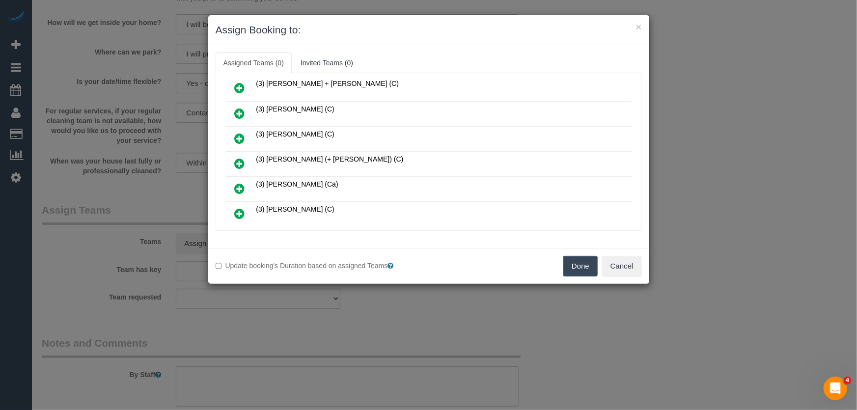
click at [237, 158] on icon at bounding box center [240, 164] width 10 height 12
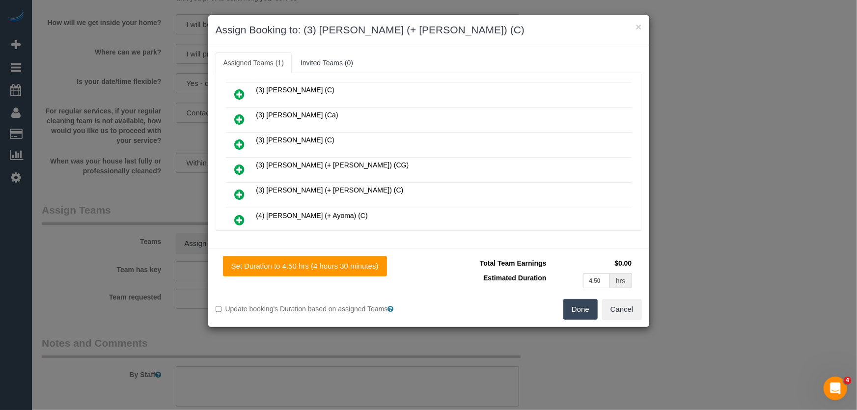
click at [238, 189] on icon at bounding box center [240, 195] width 10 height 12
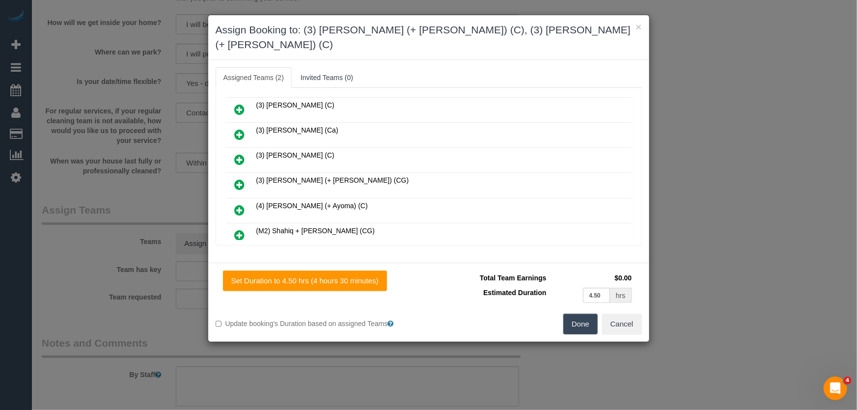
click at [582, 314] on button "Done" at bounding box center [581, 324] width 34 height 21
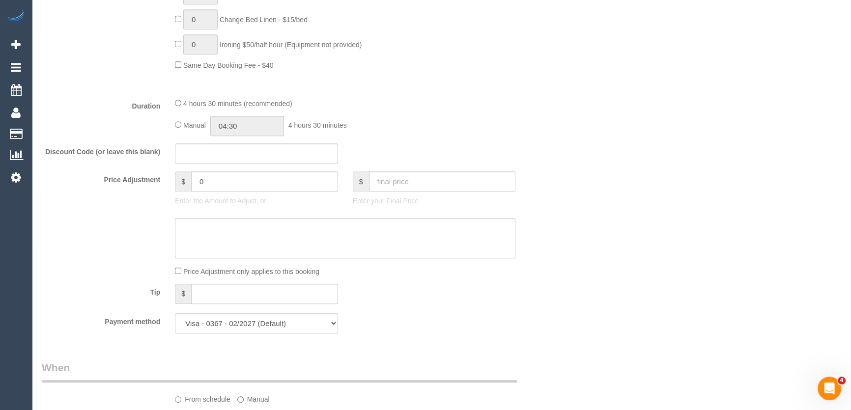
scroll to position [804, 0]
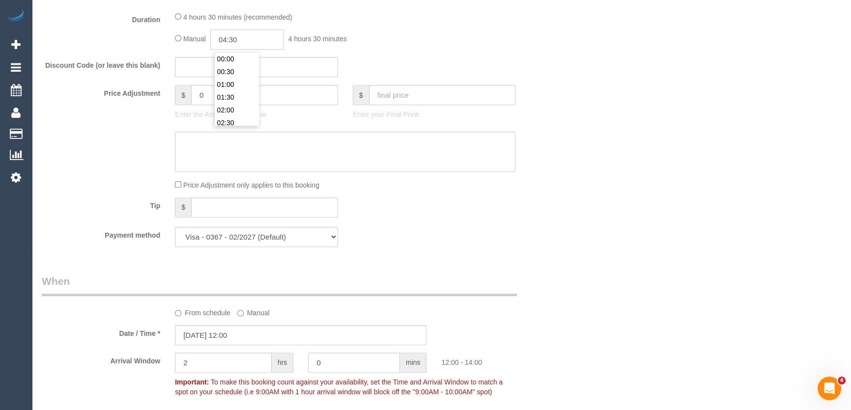
click at [243, 37] on input "04:30" at bounding box center [247, 39] width 74 height 20
type input "02:30"
click at [234, 95] on li "02:30" at bounding box center [237, 92] width 44 height 13
drag, startPoint x: 711, startPoint y: 192, endPoint x: 697, endPoint y: 198, distance: 14.8
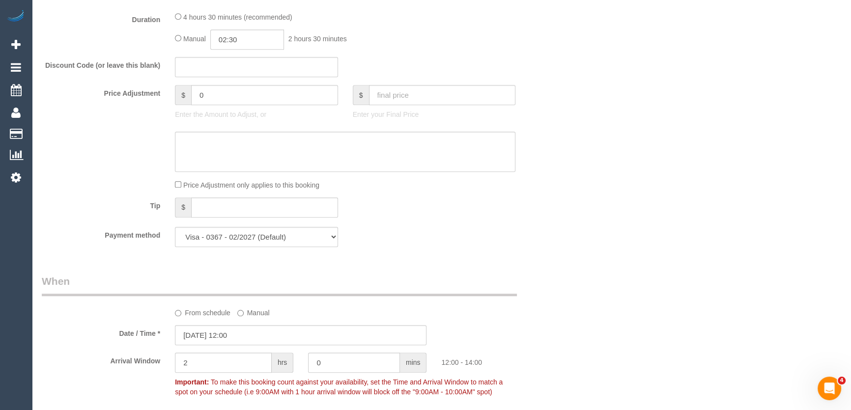
click at [704, 195] on div "Who Email* aliastevens@gmail.com Name * Alia Stevens Where Address* 3 Blaxland …" at bounding box center [441, 218] width 799 height 1972
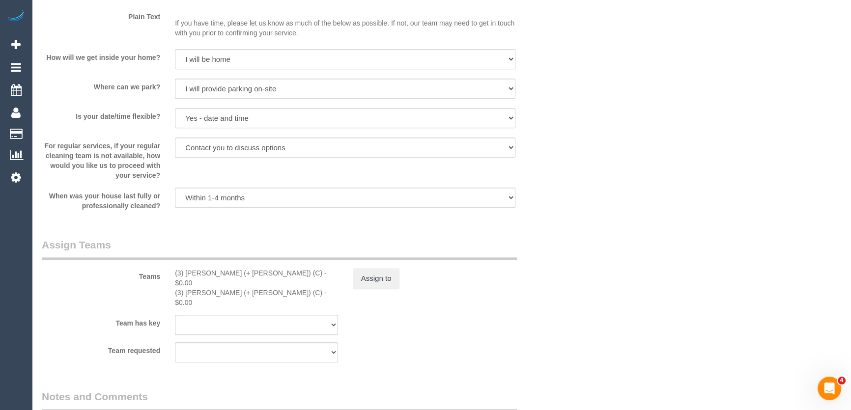
scroll to position [1385, 0]
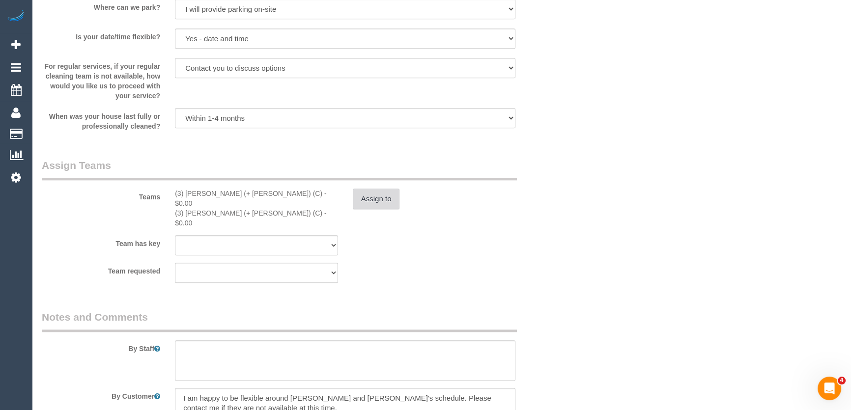
click at [371, 208] on button "Assign to" at bounding box center [376, 199] width 47 height 21
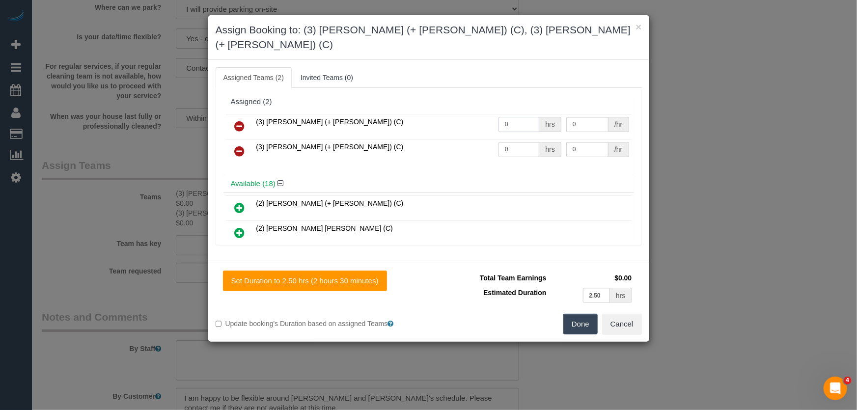
click at [521, 117] on input "0" at bounding box center [519, 124] width 41 height 15
type input "1"
type input "82.5"
click at [513, 142] on input "0" at bounding box center [519, 149] width 41 height 15
type input "1"
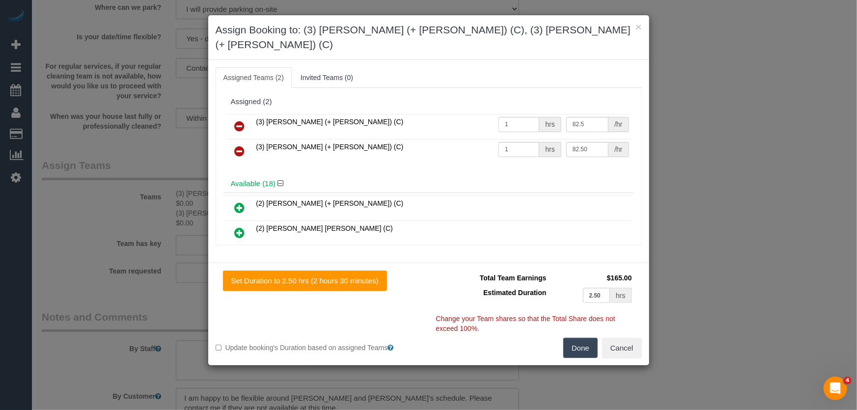
type input "82.5"
click at [585, 338] on button "Done" at bounding box center [581, 348] width 34 height 21
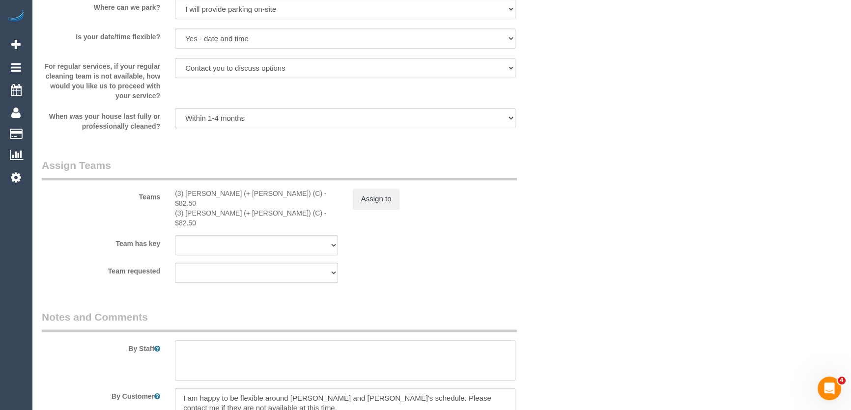
click at [254, 340] on textarea at bounding box center [345, 360] width 340 height 40
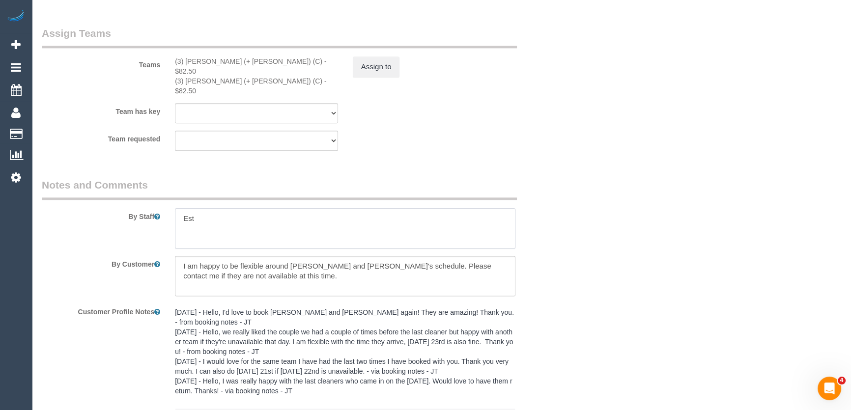
scroll to position [1518, 0]
click at [214, 207] on textarea at bounding box center [345, 227] width 340 height 40
type textarea "Estimated time: 4-5 hours"
click at [359, 68] on button "Assign to" at bounding box center [376, 65] width 47 height 21
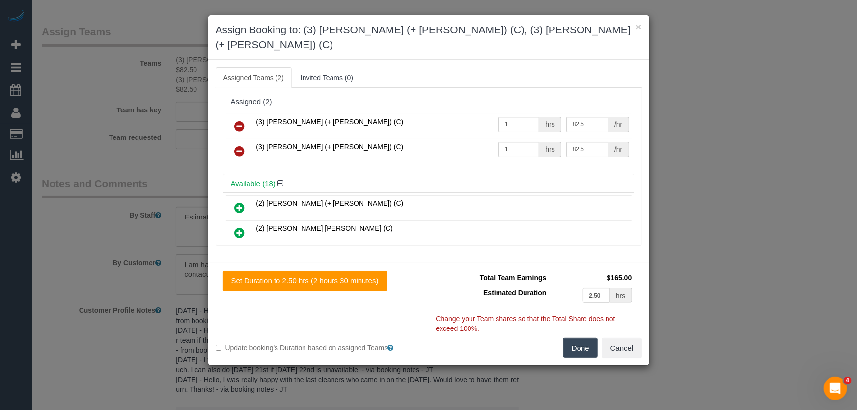
click at [241, 120] on icon at bounding box center [240, 126] width 10 height 12
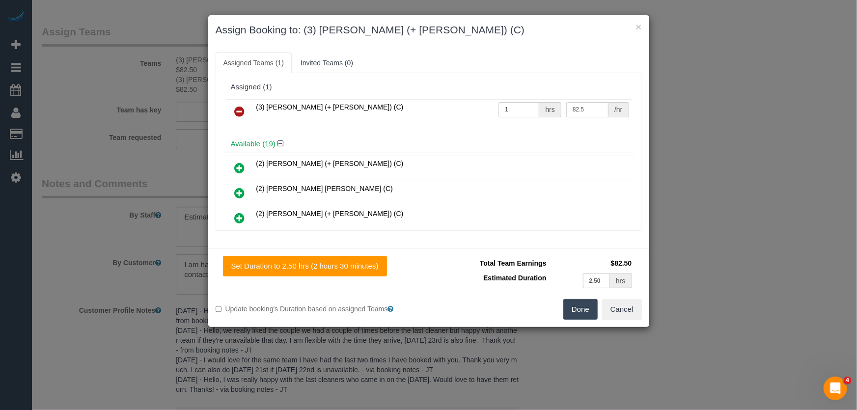
click at [241, 107] on icon at bounding box center [240, 112] width 10 height 12
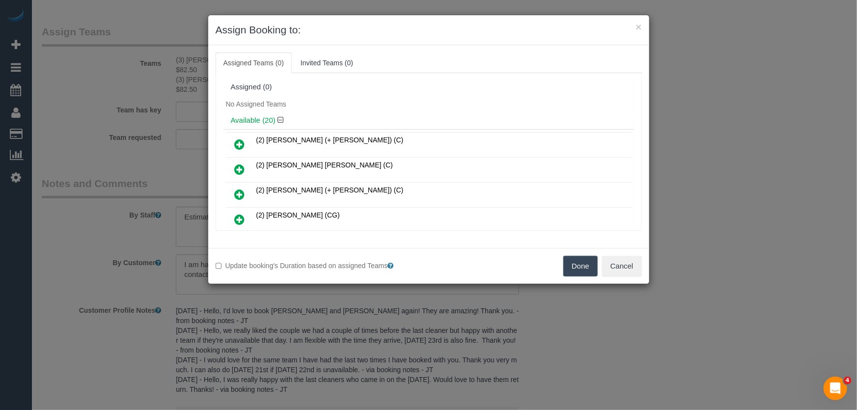
click at [573, 270] on button "Done" at bounding box center [581, 266] width 34 height 21
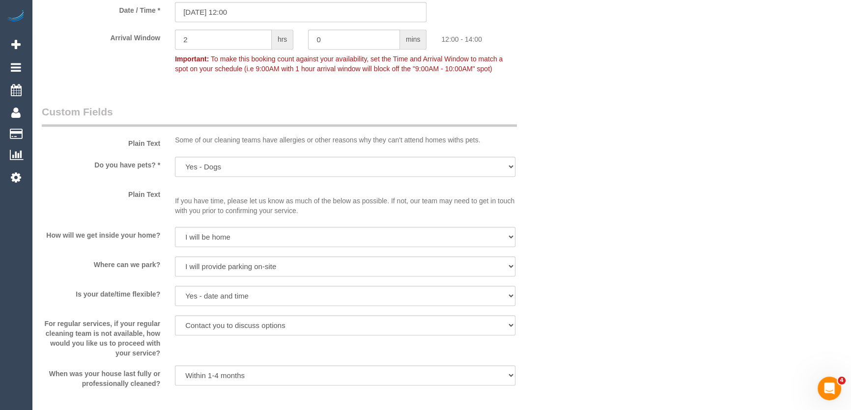
scroll to position [1123, 0]
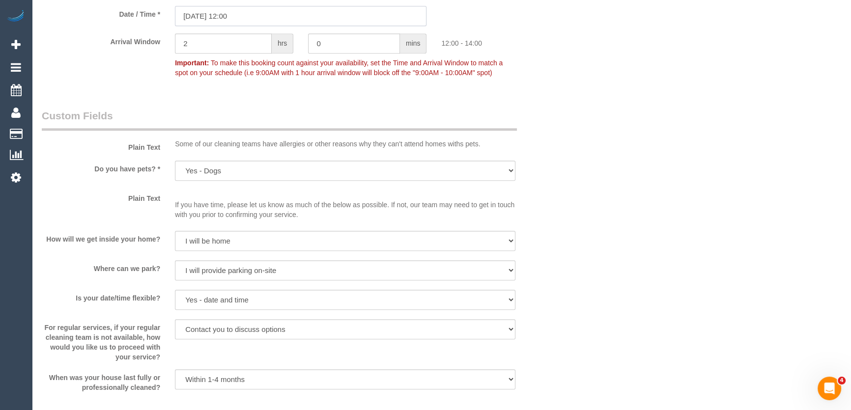
click at [254, 19] on input "23/09/2025 12:00" at bounding box center [301, 16] width 252 height 20
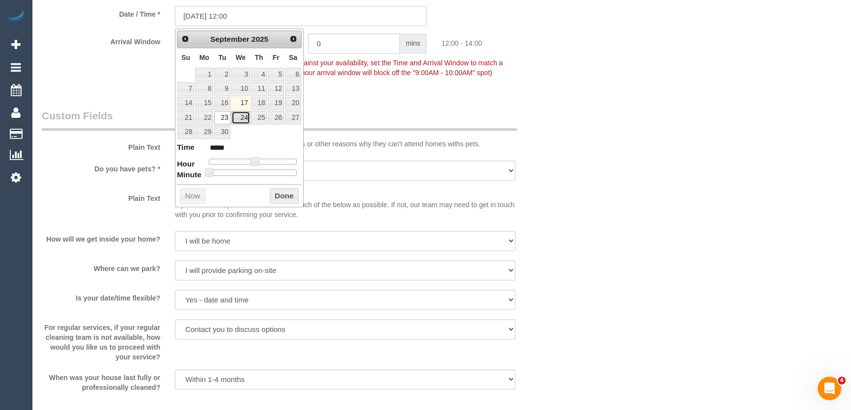
click at [242, 119] on link "24" at bounding box center [240, 117] width 19 height 13
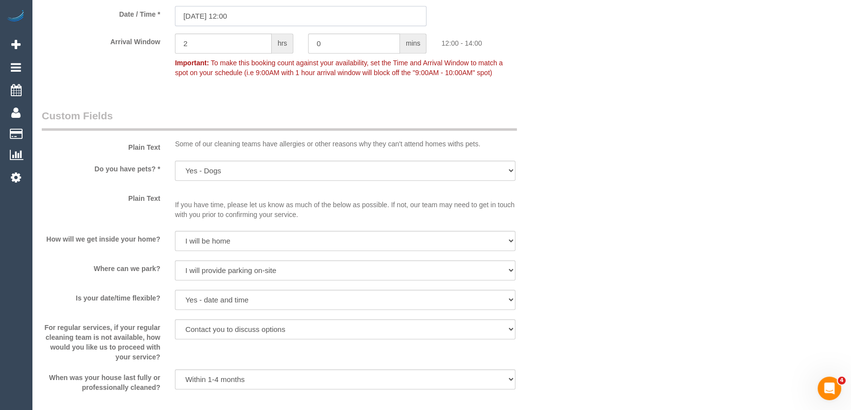
click at [258, 11] on input "24/09/2025 12:00" at bounding box center [301, 16] width 252 height 20
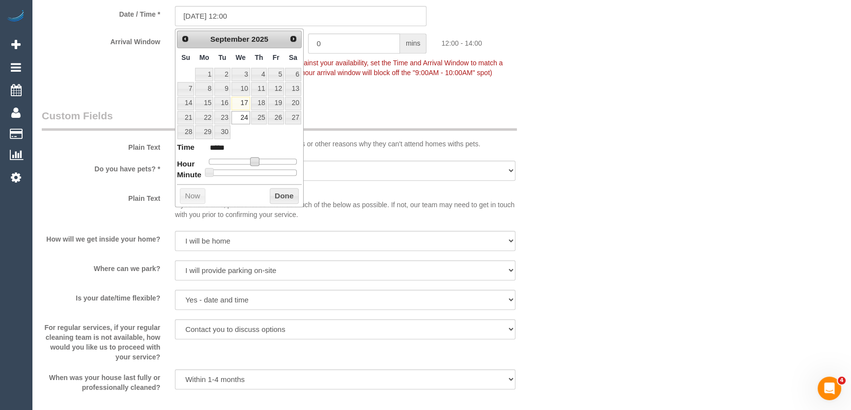
type input "24/09/2025 11:00"
type input "*****"
type input "24/09/2025 10:00"
type input "*****"
type input "24/09/2025 09:00"
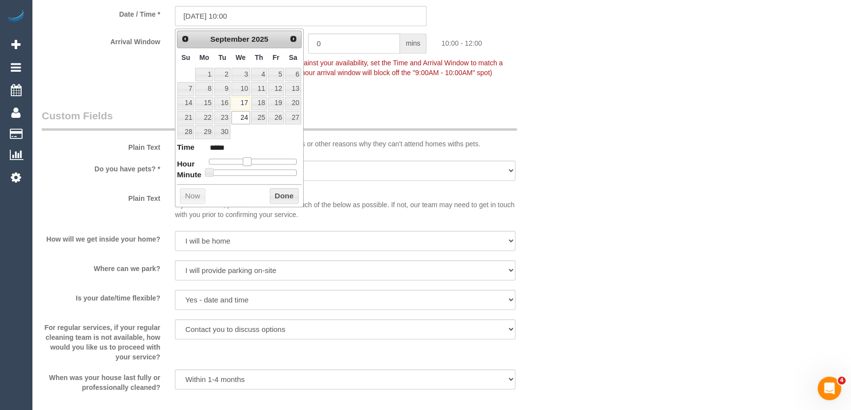
type input "*****"
type input "24/09/2025 08:00"
type input "*****"
drag, startPoint x: 250, startPoint y: 161, endPoint x: 240, endPoint y: 161, distance: 9.8
click at [240, 161] on div at bounding box center [253, 162] width 88 height 6
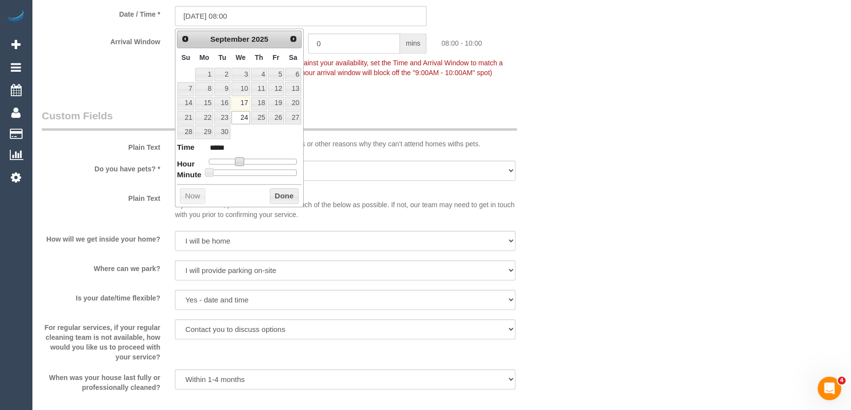
click at [446, 80] on div "Arrival Window 2 hrs 0 mins 08:00 - 10:00 Important: To make this booking count…" at bounding box center [300, 57] width 533 height 49
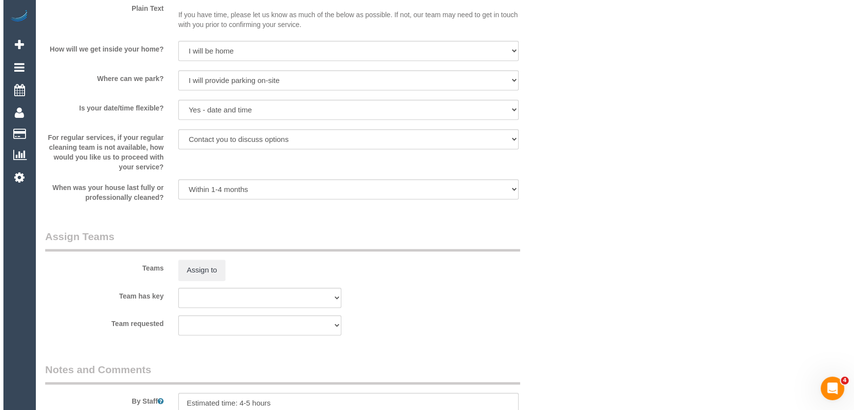
scroll to position [1391, 0]
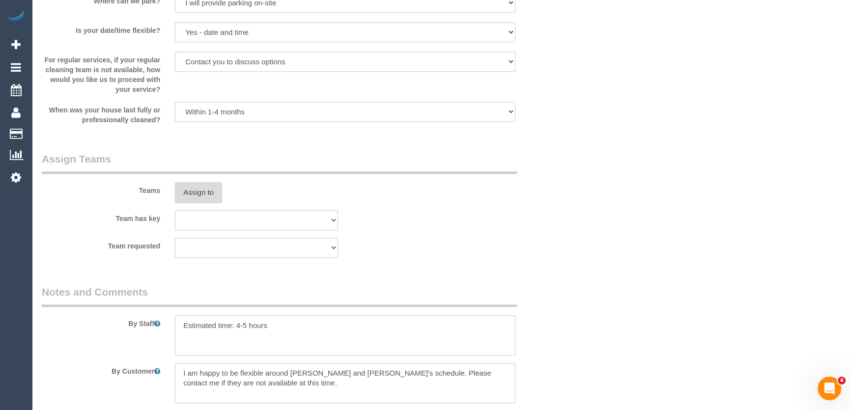
click at [199, 195] on button "Assign to" at bounding box center [198, 192] width 47 height 21
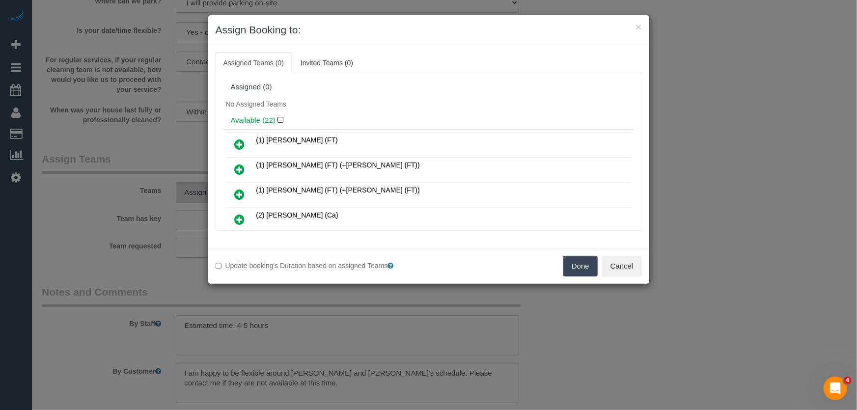
scroll to position [86, 0]
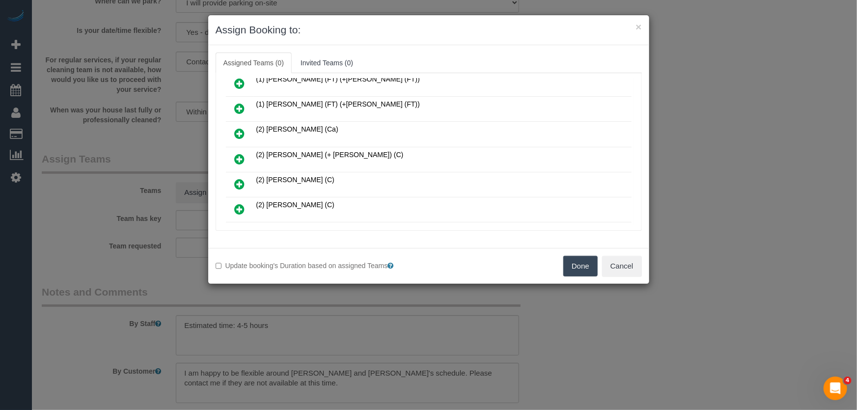
click at [238, 153] on icon at bounding box center [240, 159] width 10 height 12
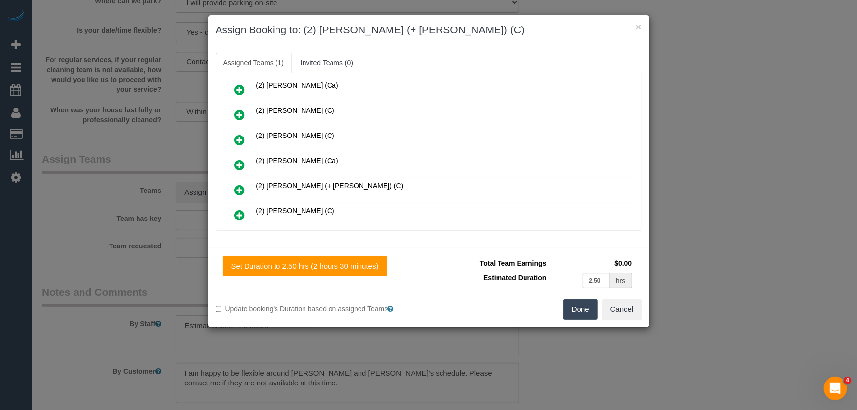
click at [238, 186] on icon at bounding box center [240, 190] width 10 height 12
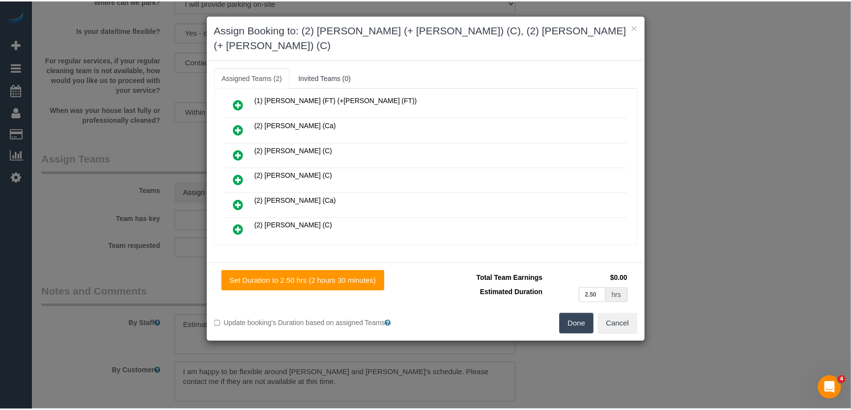
scroll to position [178, 0]
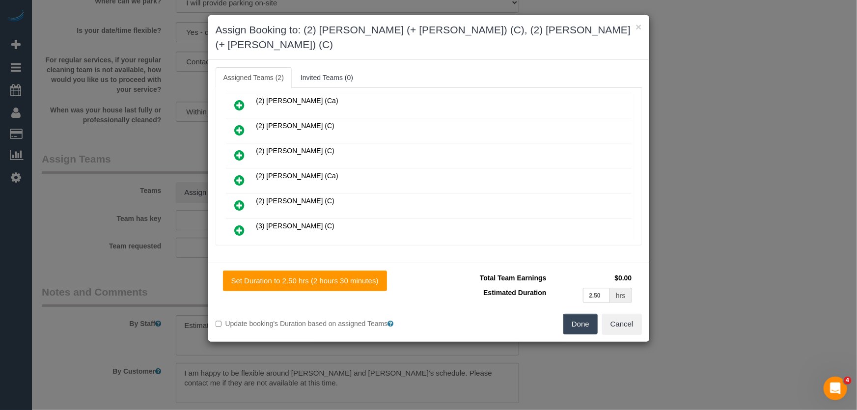
click at [578, 314] on button "Done" at bounding box center [581, 324] width 34 height 21
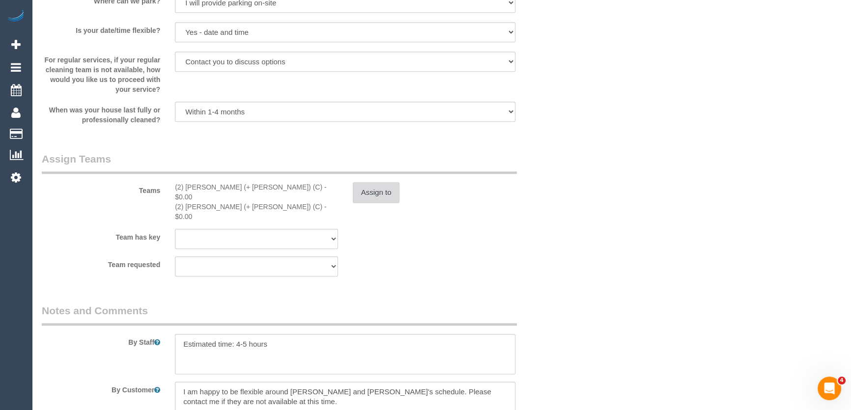
click at [373, 195] on button "Assign to" at bounding box center [376, 192] width 47 height 21
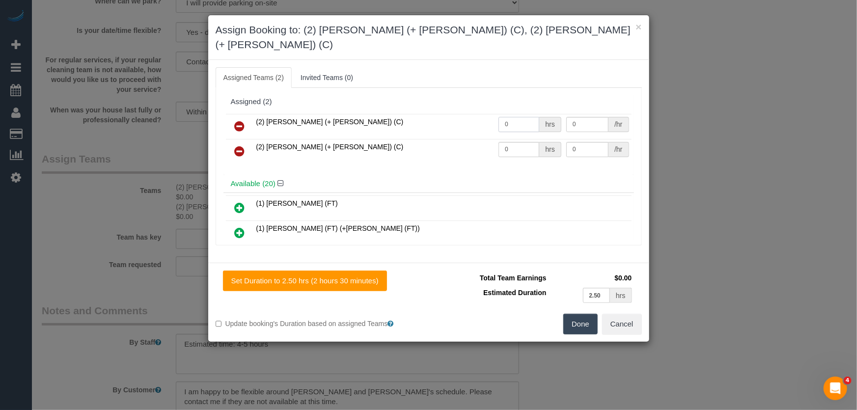
click at [521, 117] on input "0" at bounding box center [519, 124] width 41 height 15
type input "1"
type input "9"
type input "82.5"
click at [517, 142] on input "0" at bounding box center [519, 149] width 41 height 15
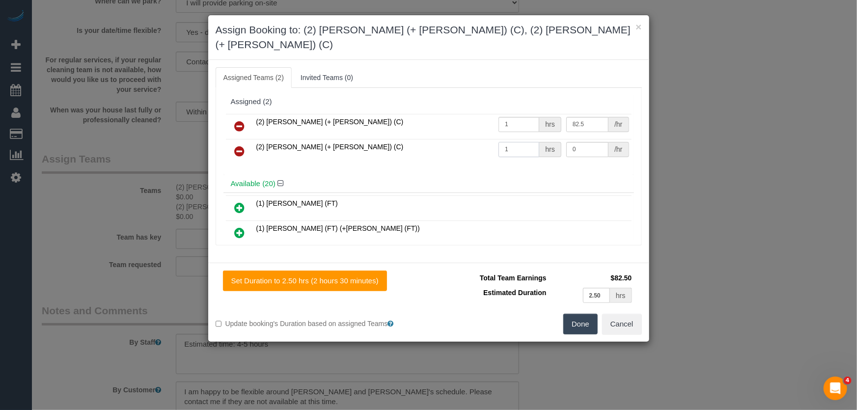
type input "1"
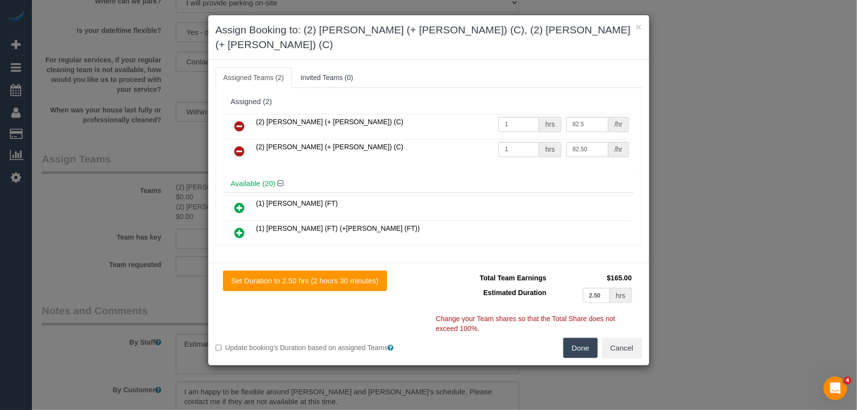
type input "82.5"
click at [584, 338] on button "Done" at bounding box center [581, 348] width 34 height 21
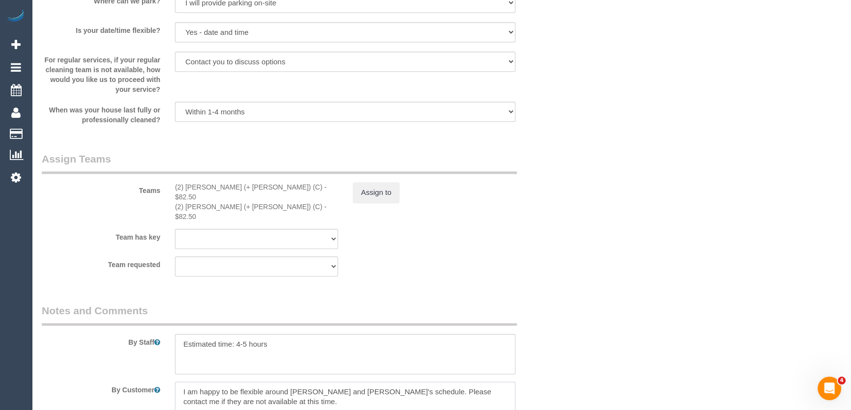
click at [263, 385] on textarea at bounding box center [345, 402] width 340 height 40
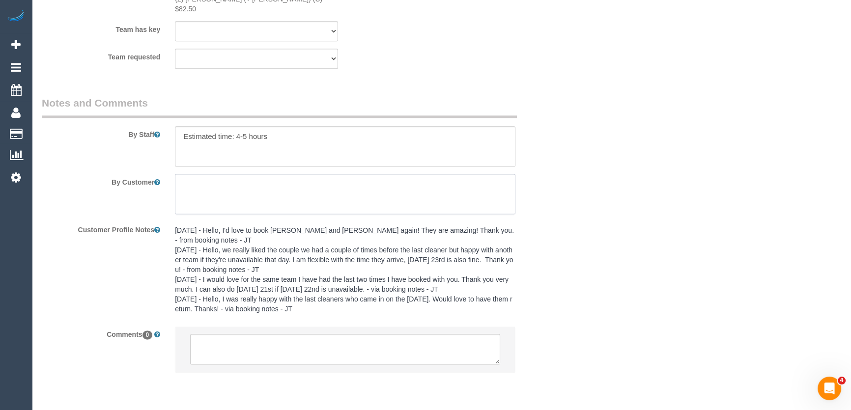
scroll to position [1614, 0]
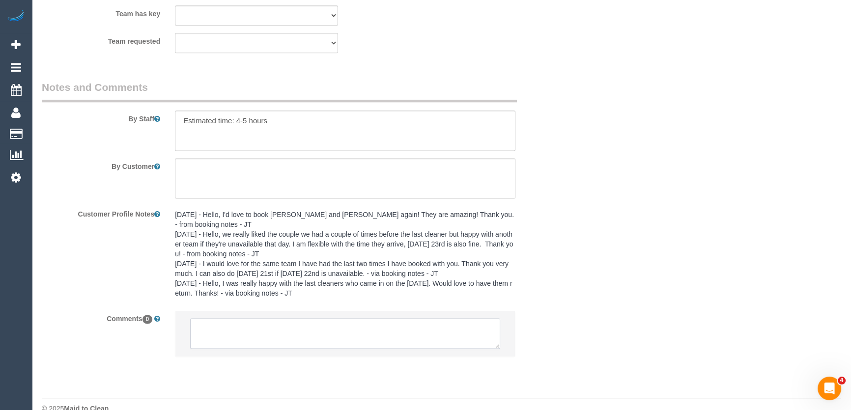
click at [239, 318] on textarea at bounding box center [345, 333] width 310 height 30
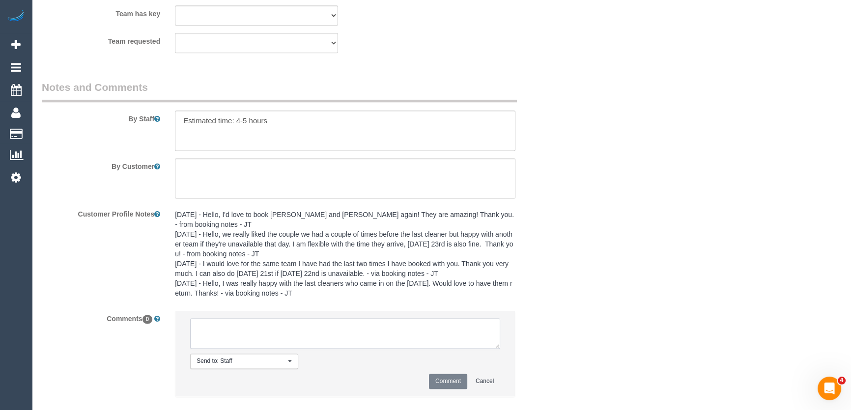
paste textarea "I am happy to be flexible around Shachi and Chirag's schedule. Please contact m…"
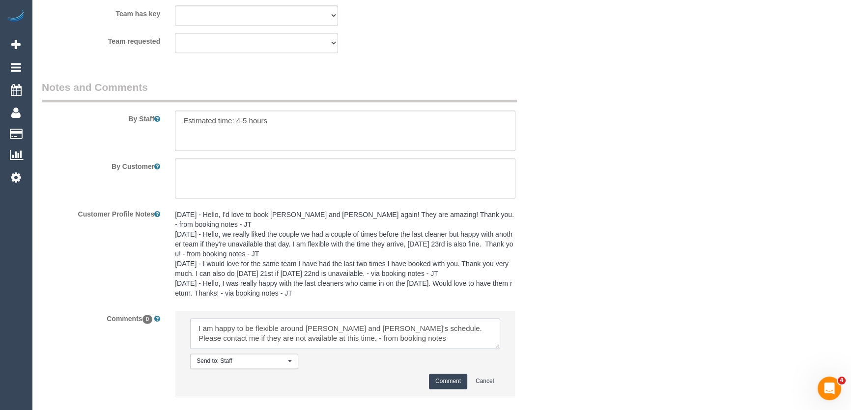
click at [402, 321] on textarea at bounding box center [345, 333] width 310 height 30
type textarea "I am happy to be flexible around Shachi and Chirag's schedule. Please contact m…"
click at [456, 374] on button "Comment" at bounding box center [448, 381] width 38 height 15
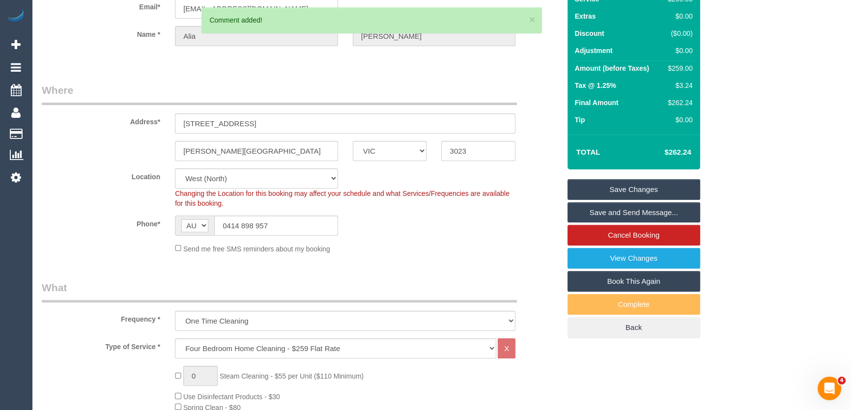
scroll to position [0, 0]
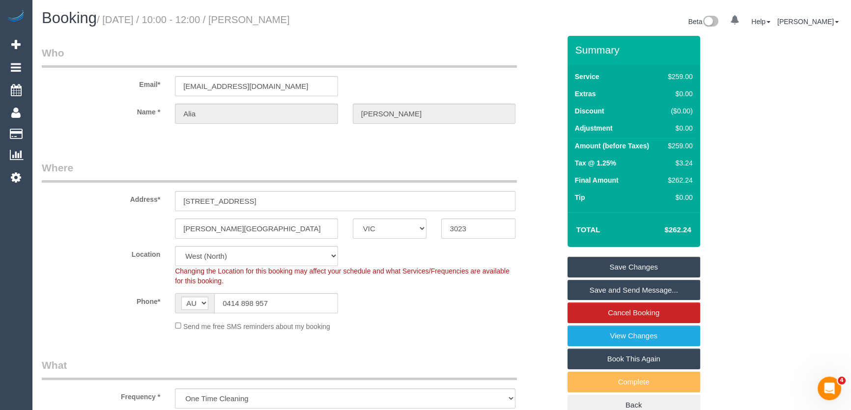
click at [282, 24] on small "/ September 23, 2025 / 10:00 - 12:00 / Alia Stevens" at bounding box center [193, 19] width 193 height 11
copy small "[PERSON_NAME]"
click at [283, 17] on small "/ September 23, 2025 / 10:00 - 12:00 / Alia Stevens" at bounding box center [193, 19] width 193 height 11
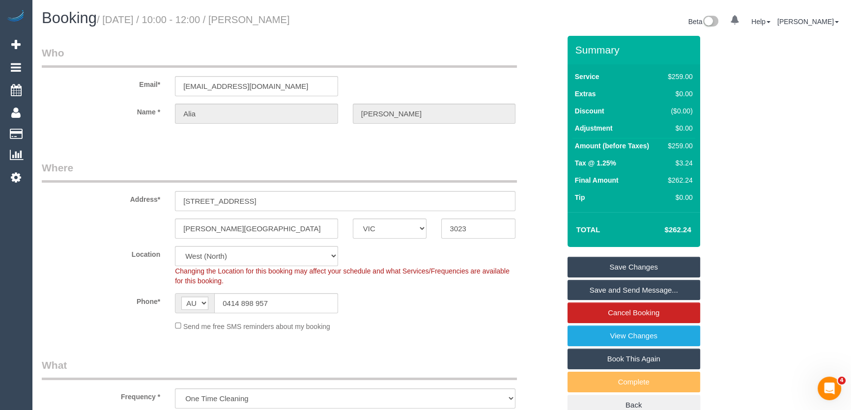
click at [283, 17] on small "/ September 23, 2025 / 10:00 - 12:00 / Alia Stevens" at bounding box center [193, 19] width 193 height 11
copy small "[PERSON_NAME]"
click at [281, 90] on input "aliastevens@gmail.com" at bounding box center [256, 86] width 163 height 20
click at [282, 90] on input "aliastevens@gmail.com" at bounding box center [256, 86] width 163 height 20
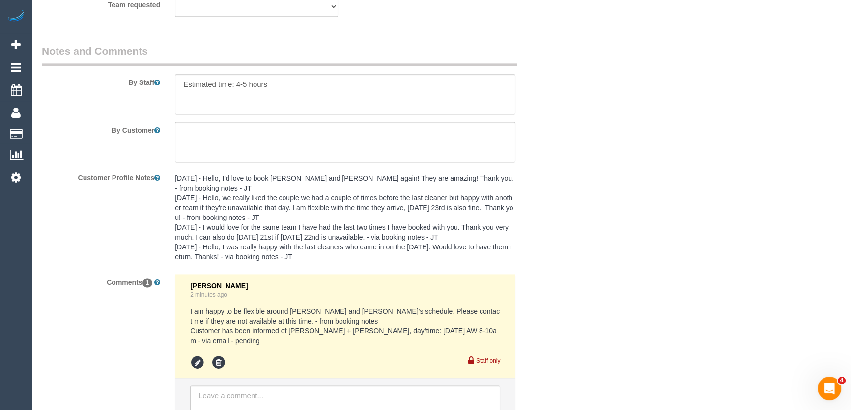
scroll to position [1718, 0]
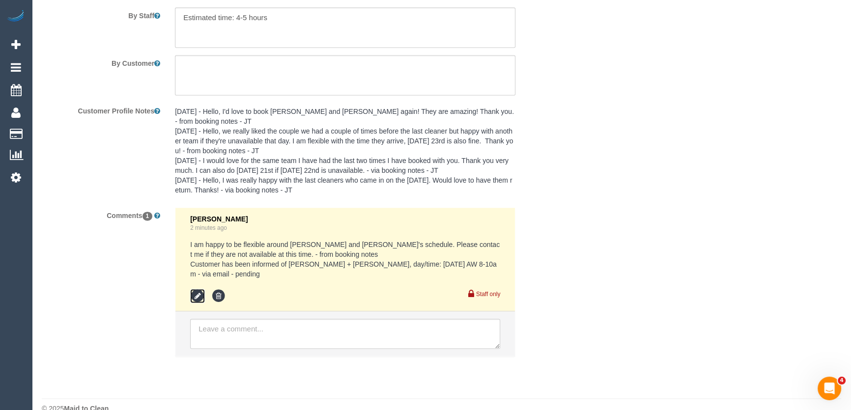
click at [200, 289] on icon at bounding box center [197, 296] width 15 height 15
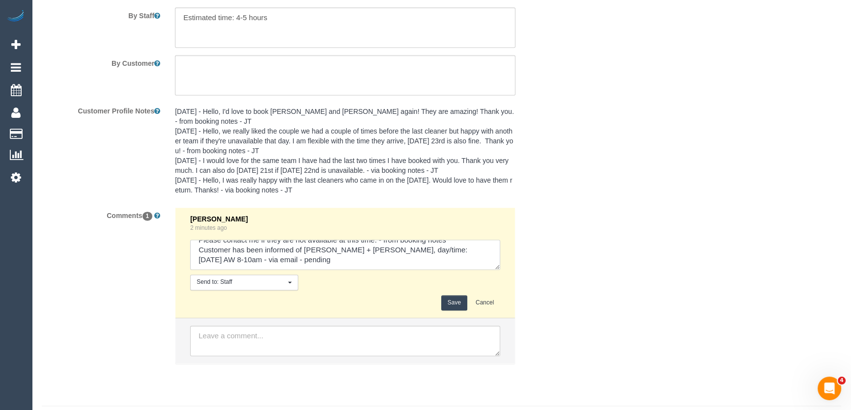
scroll to position [20, 0]
click at [352, 250] on textarea at bounding box center [345, 255] width 310 height 30
type textarea "I am happy to be flexible around Shachi and Chirag's schedule. Please contact m…"
click at [459, 295] on button "Save" at bounding box center [454, 302] width 26 height 15
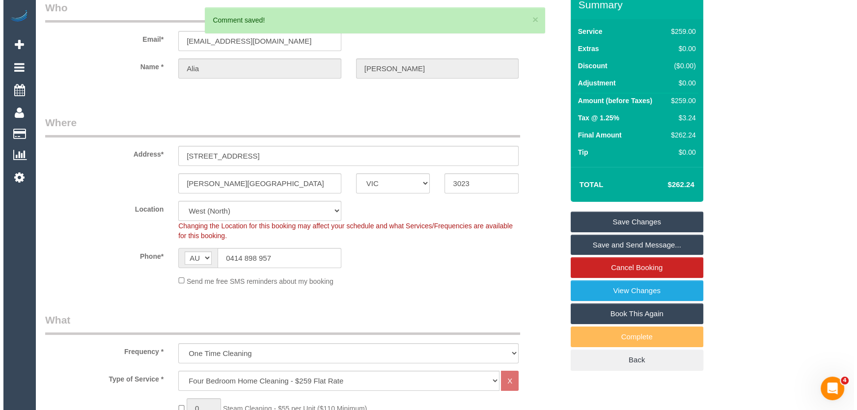
scroll to position [0, 0]
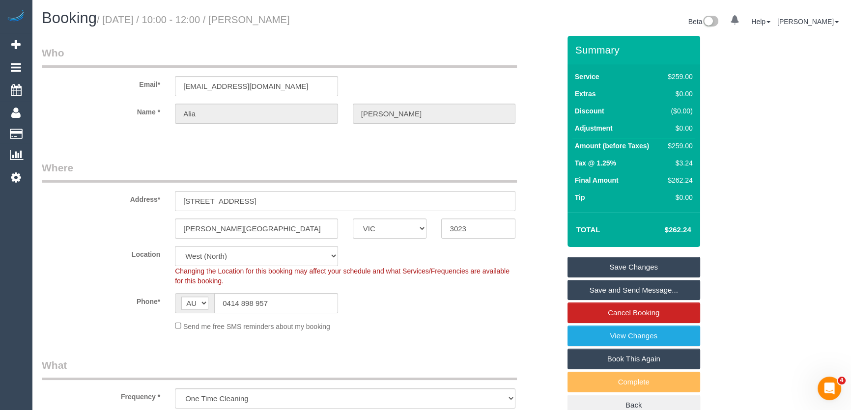
click at [620, 266] on link "Save Changes" at bounding box center [633, 267] width 133 height 21
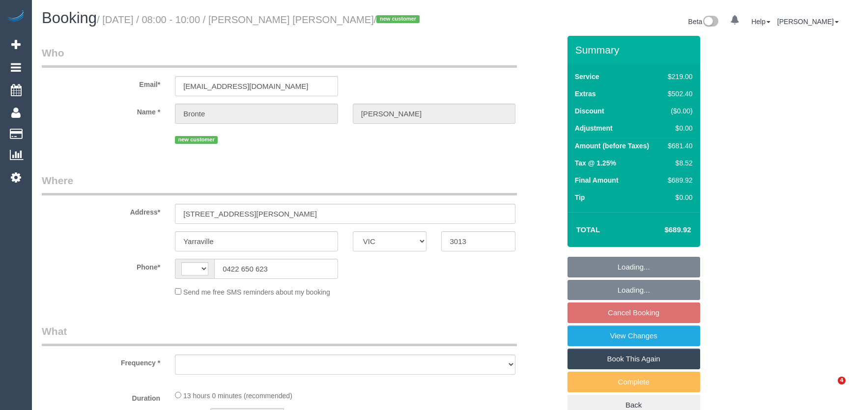
select select "VIC"
select select "string:AU"
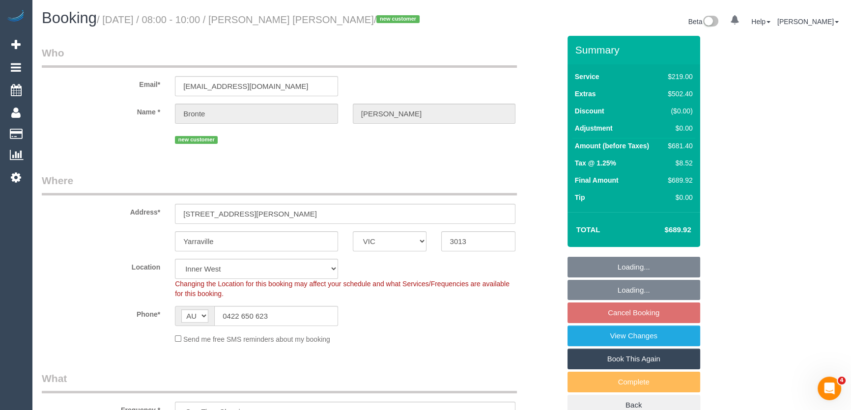
select select "object:552"
select select "string:stripe-pm_1S3mW12GScqysDRVCvz14qZC"
select select "number:27"
select select "number:16"
select select "number:18"
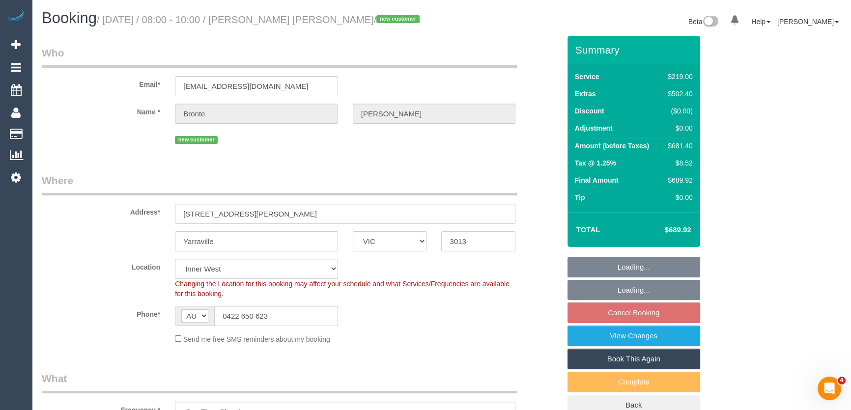
select select "number:24"
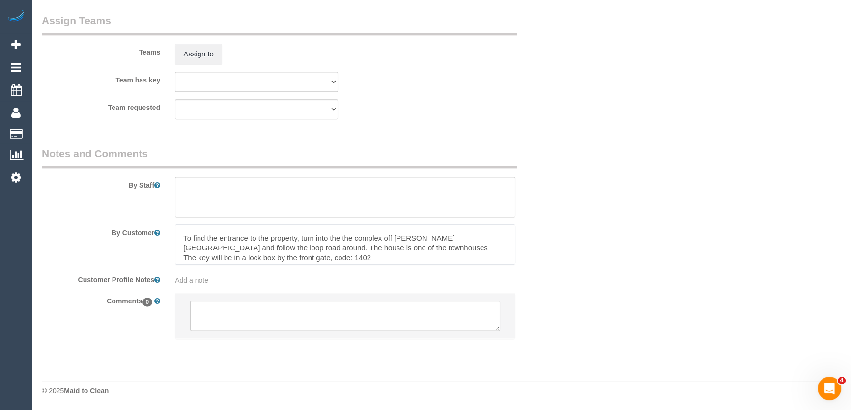
scroll to position [39, 0]
click at [332, 308] on textarea at bounding box center [345, 316] width 310 height 30
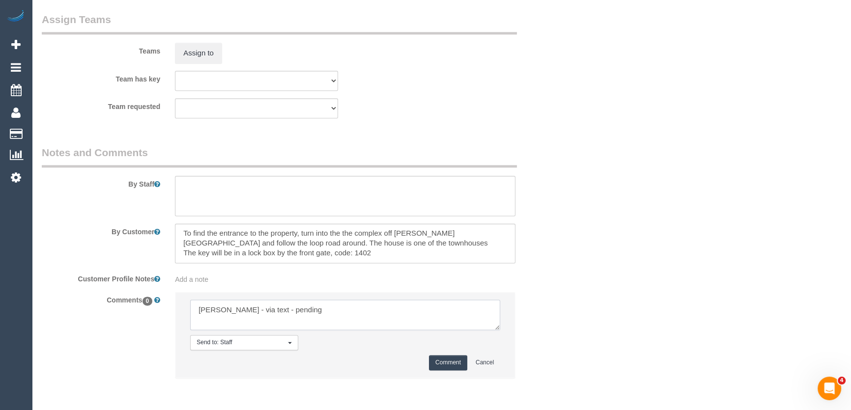
type textarea "[PERSON_NAME] - via text - pending"
click at [447, 368] on button "Comment" at bounding box center [448, 362] width 38 height 15
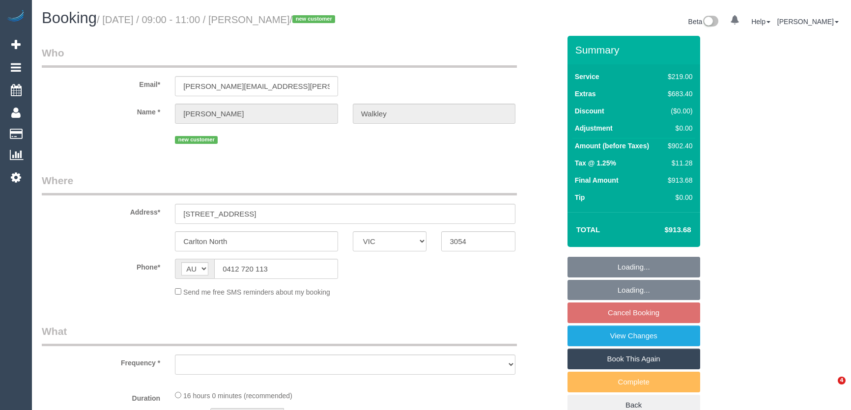
select select "VIC"
select select "object:531"
select select "string:stripe-pm_1RyWXR2GScqysDRVCAc4FNRi"
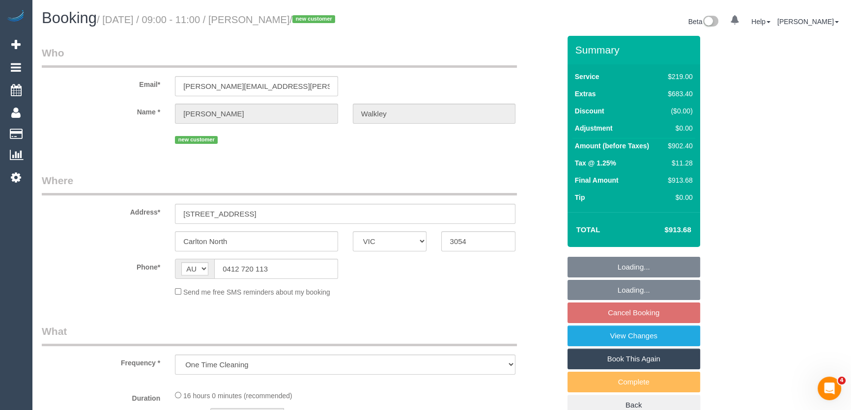
select select "number:28"
select select "number:14"
select select "number:19"
select select "number:25"
select select "number:13"
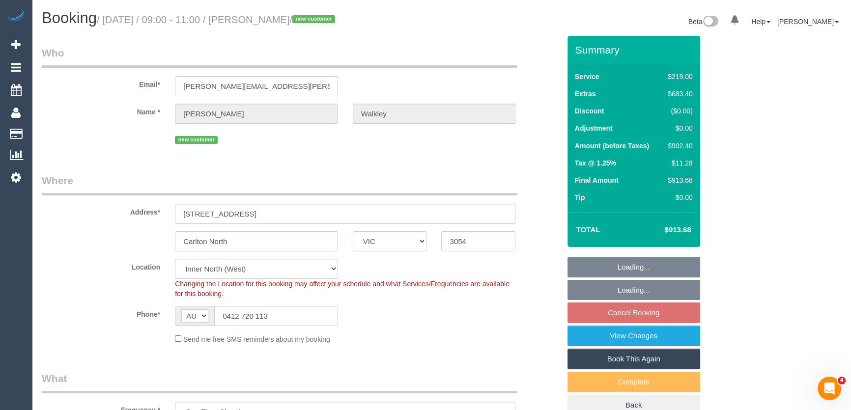
select select "object:1549"
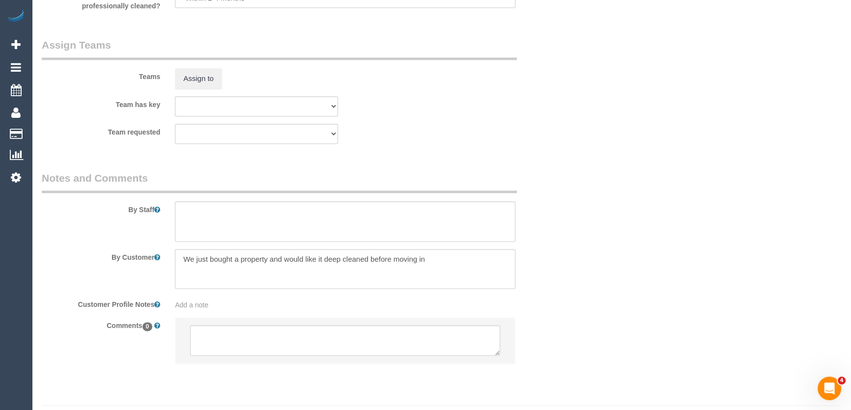
scroll to position [1544, 0]
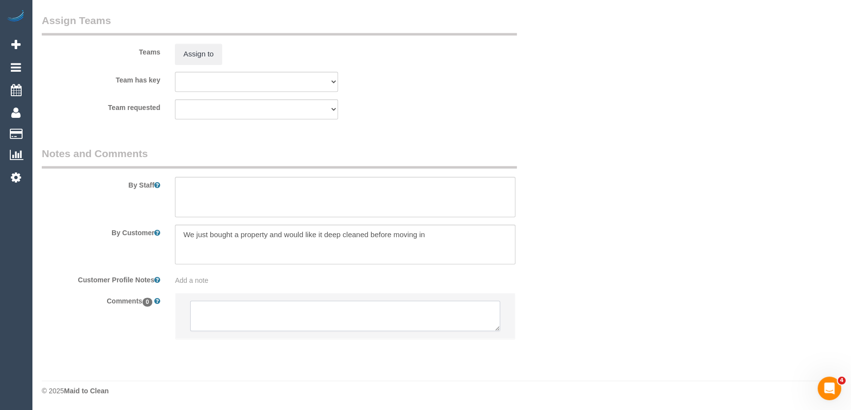
drag, startPoint x: 204, startPoint y: 309, endPoint x: 208, endPoint y: 313, distance: 5.9
click at [204, 309] on textarea at bounding box center [345, 316] width 310 height 30
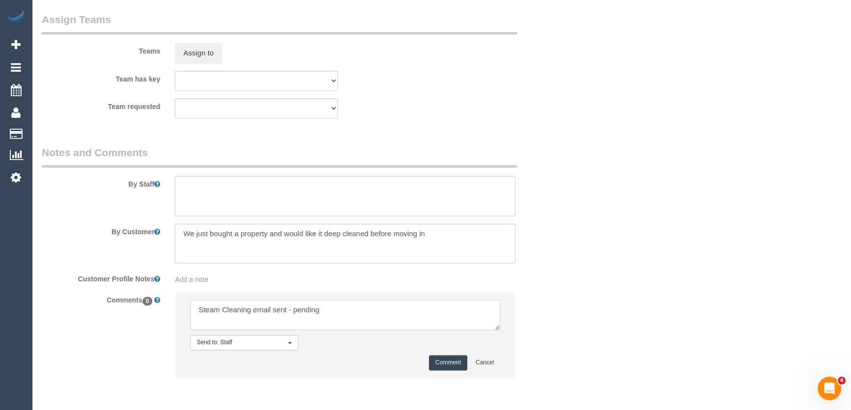
type textarea "Steam Cleaning email sent - pending"
click at [441, 361] on button "Comment" at bounding box center [448, 362] width 38 height 15
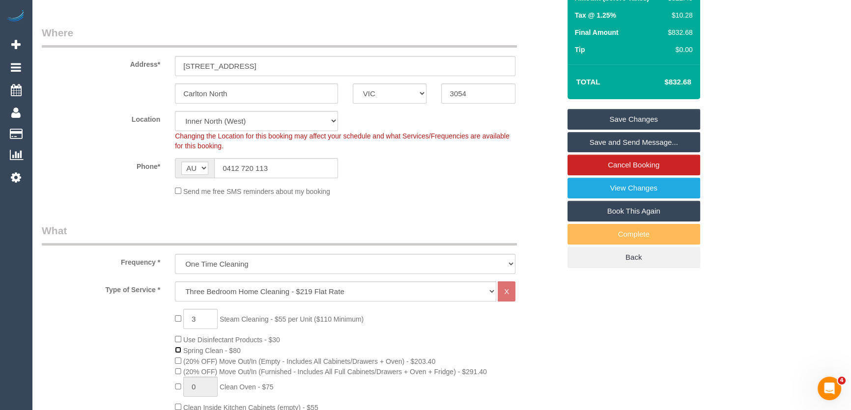
scroll to position [0, 0]
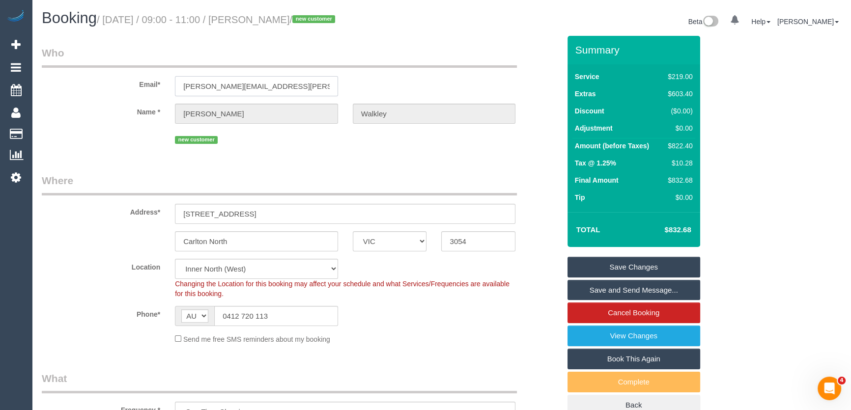
click at [281, 92] on input "michael.walkley@gmail.com" at bounding box center [256, 86] width 163 height 20
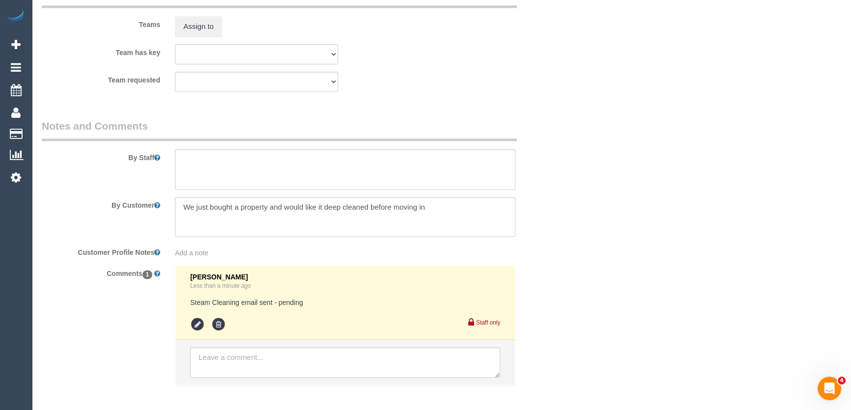
scroll to position [1618, 0]
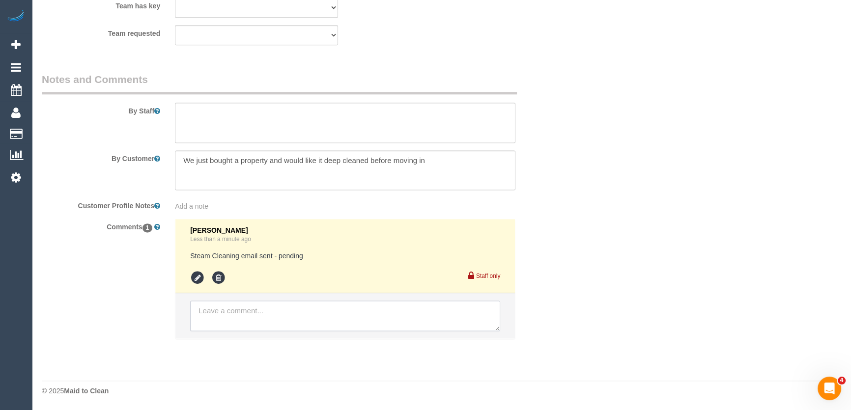
click at [229, 310] on textarea at bounding box center [345, 316] width 310 height 30
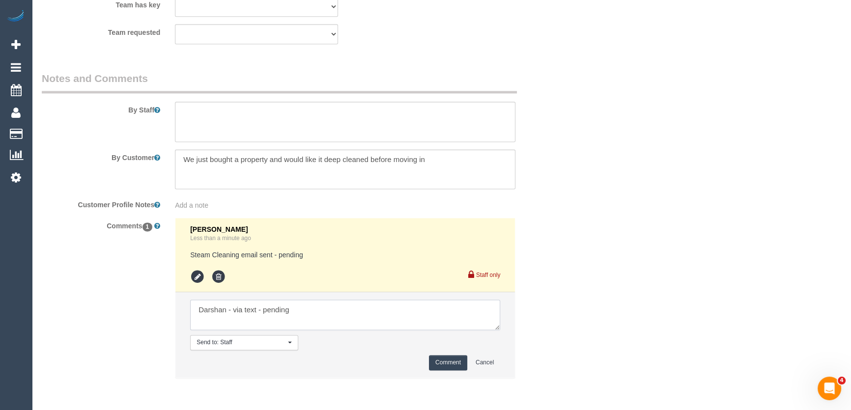
type textarea "Darshan - via text - pending"
click at [442, 362] on button "Comment" at bounding box center [448, 362] width 38 height 15
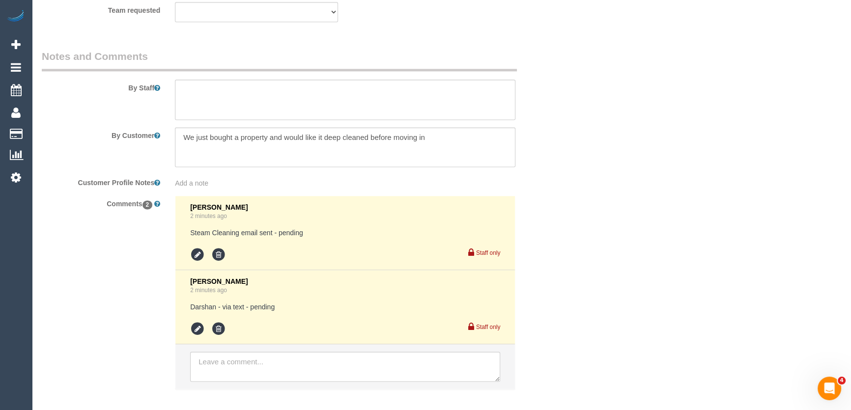
scroll to position [1692, 0]
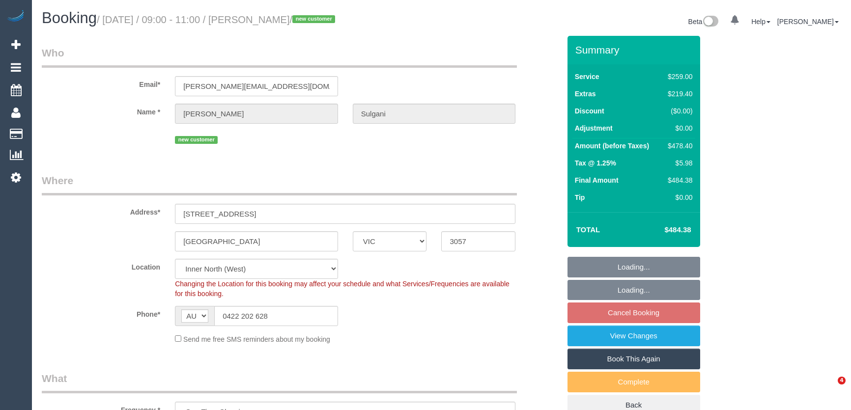
select select "VIC"
select select "string:stripe-pm_1S89LF2GScqysDRVm14VX2rf"
select select "number:28"
select select "number:14"
select select "number:18"
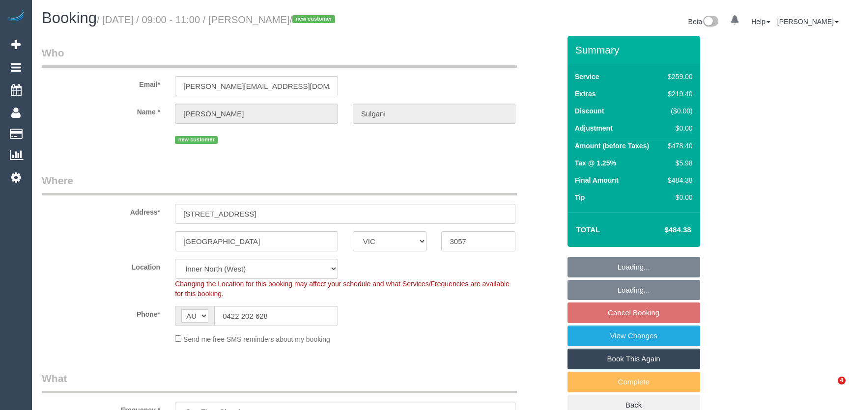
select select "number:24"
select select "VIC"
select select "string:stripe-pm_1S89LF2GScqysDRVm14VX2rf"
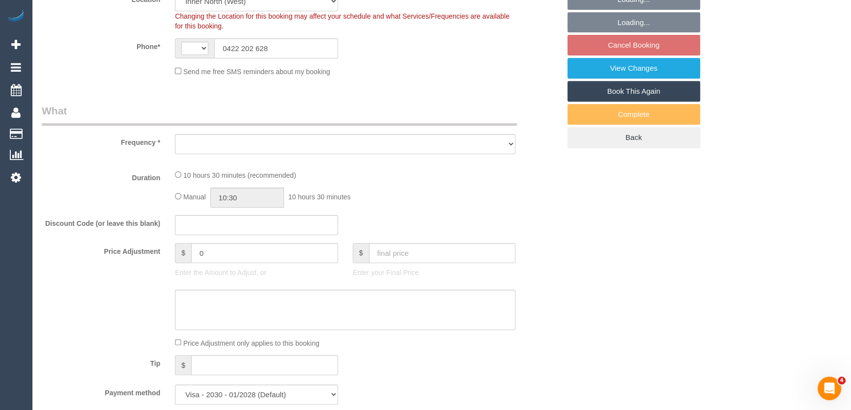
select select "string:AU"
select select "object:573"
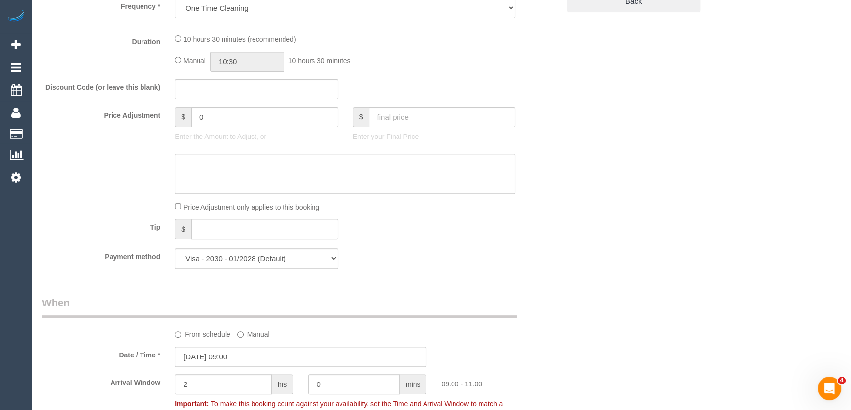
select select "number:28"
select select "number:14"
select select "number:18"
select select "number:24"
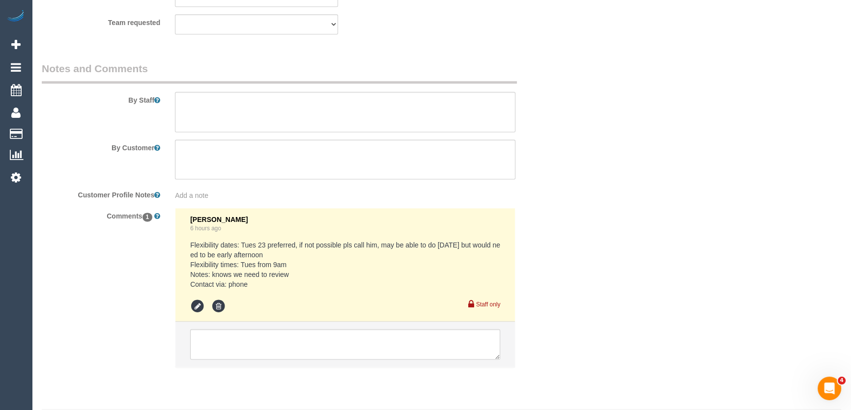
scroll to position [1657, 0]
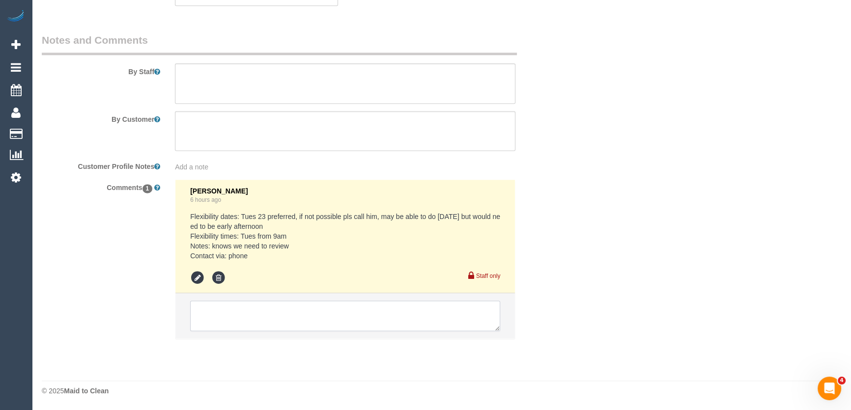
click at [249, 323] on textarea at bounding box center [345, 316] width 310 height 30
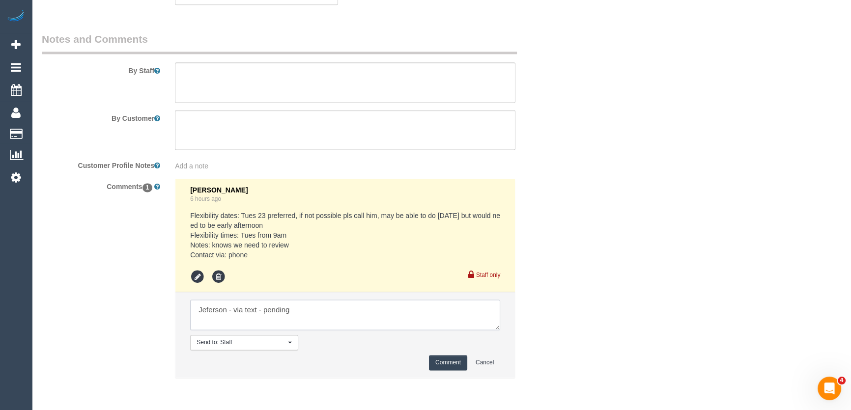
type textarea "Jeferson - via text - pending"
click at [441, 363] on button "Comment" at bounding box center [448, 362] width 38 height 15
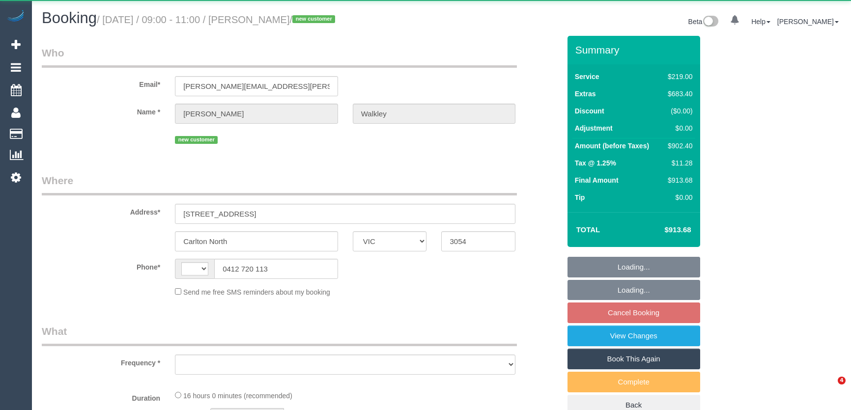
select select "VIC"
select select "string:AU"
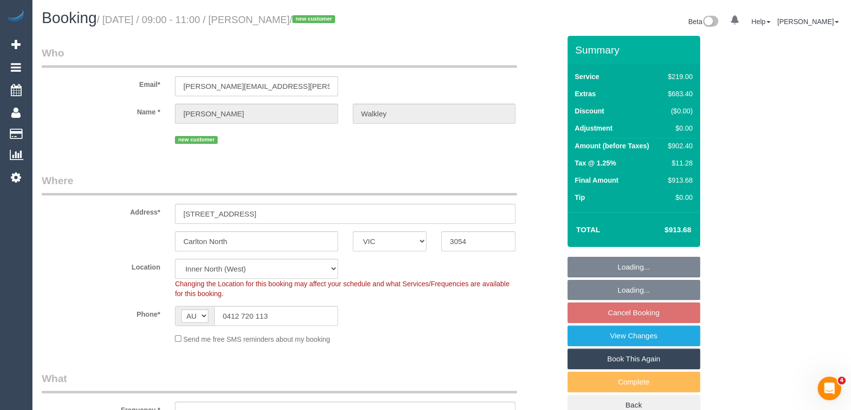
select select "object:814"
select select "string:stripe-pm_1RyWXR2GScqysDRVCAc4FNRi"
select select "number:28"
select select "number:14"
select select "number:19"
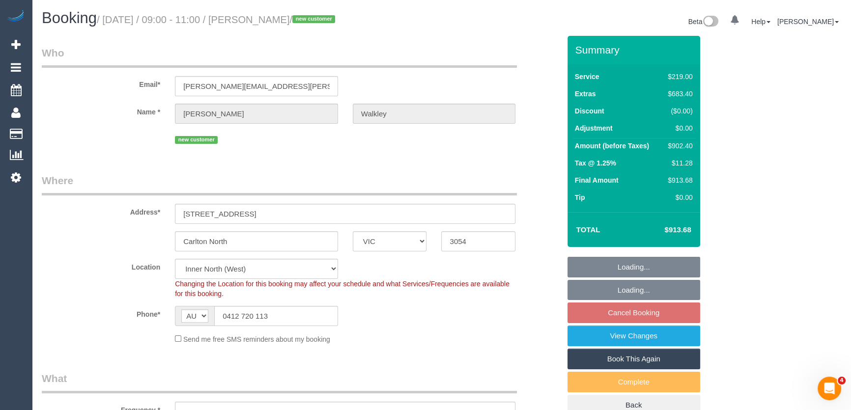
select select "number:25"
select select "number:13"
select select "object:833"
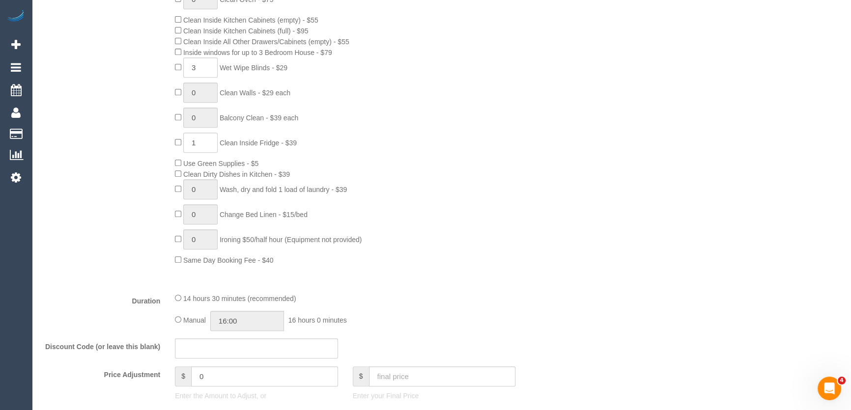
scroll to position [714, 0]
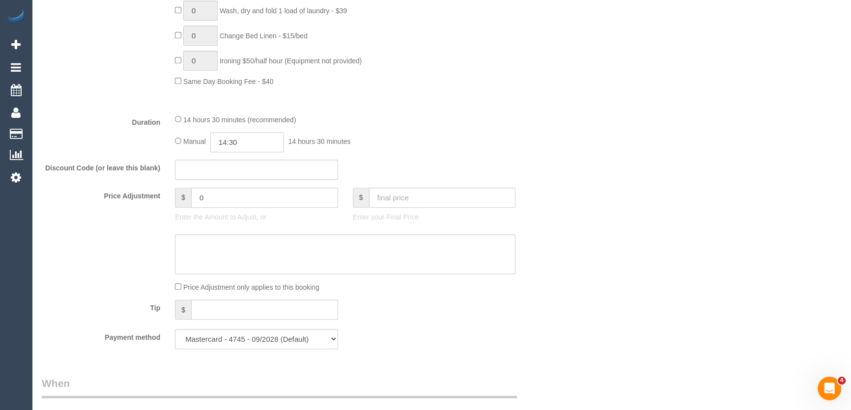
click at [249, 147] on input "14:30" at bounding box center [247, 142] width 74 height 20
type input "13:00"
click at [241, 184] on li "13:00" at bounding box center [237, 189] width 44 height 13
click at [443, 150] on div "Manual 13:00 13 hours 0 minutes" at bounding box center [345, 142] width 340 height 20
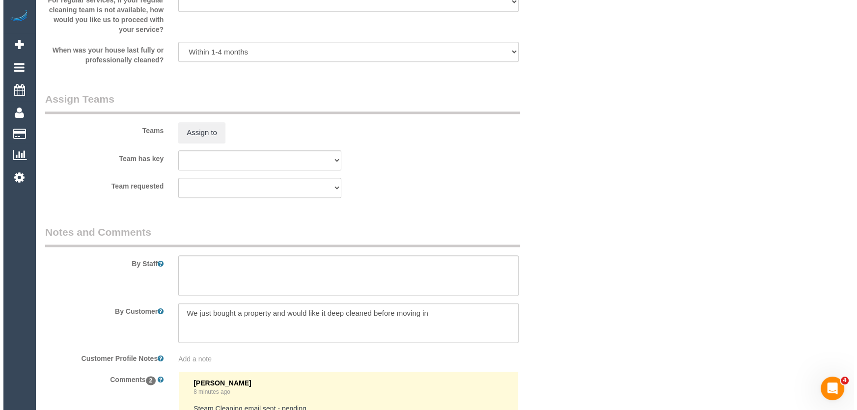
scroll to position [1474, 0]
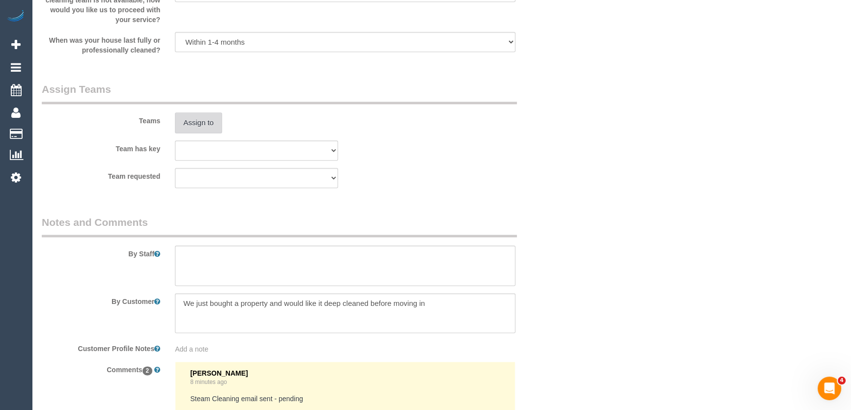
click at [209, 128] on button "Assign to" at bounding box center [198, 123] width 47 height 21
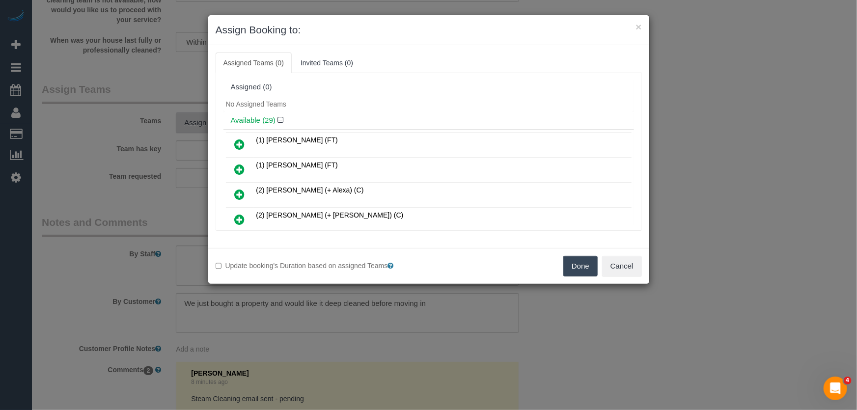
scroll to position [2616, 0]
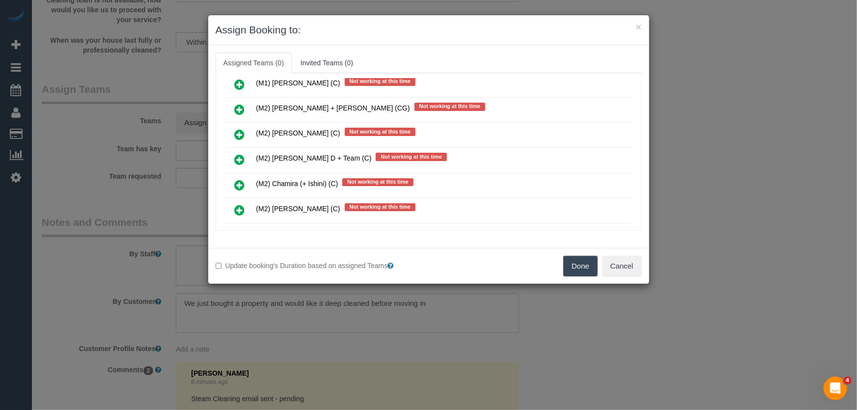
click at [238, 204] on icon at bounding box center [240, 210] width 10 height 12
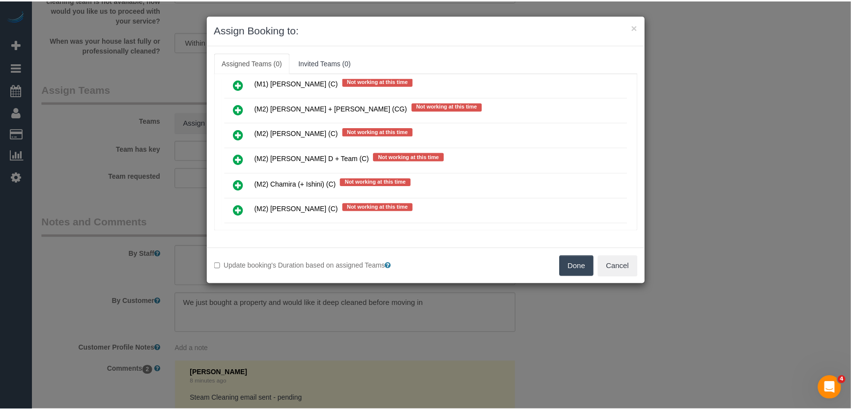
scroll to position [2639, 0]
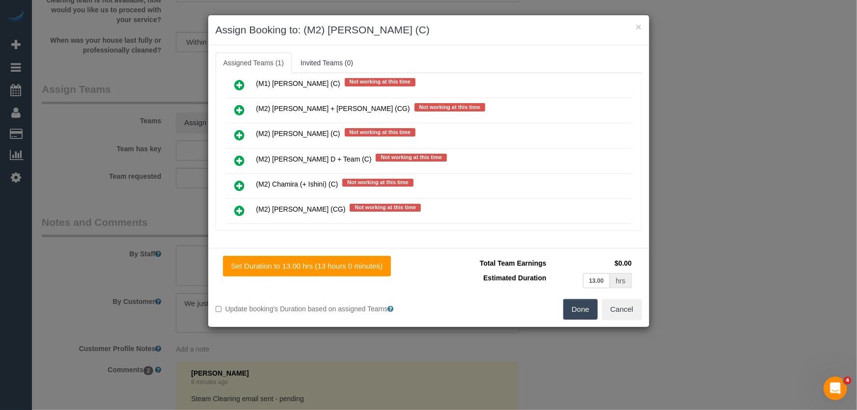
click at [565, 304] on button "Done" at bounding box center [581, 309] width 34 height 21
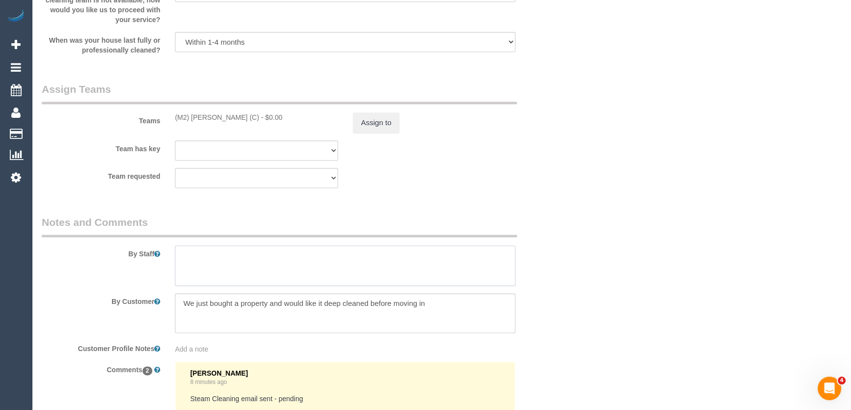
click at [281, 273] on textarea at bounding box center [345, 266] width 340 height 40
type textarea "Estimated time: 9.5-11.5 hours + Steam Cleaning"
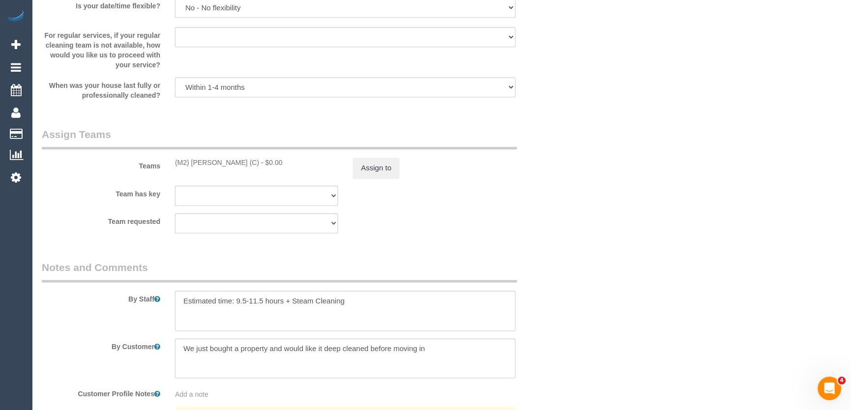
scroll to position [1429, 0]
click at [368, 171] on button "Assign to" at bounding box center [376, 167] width 47 height 21
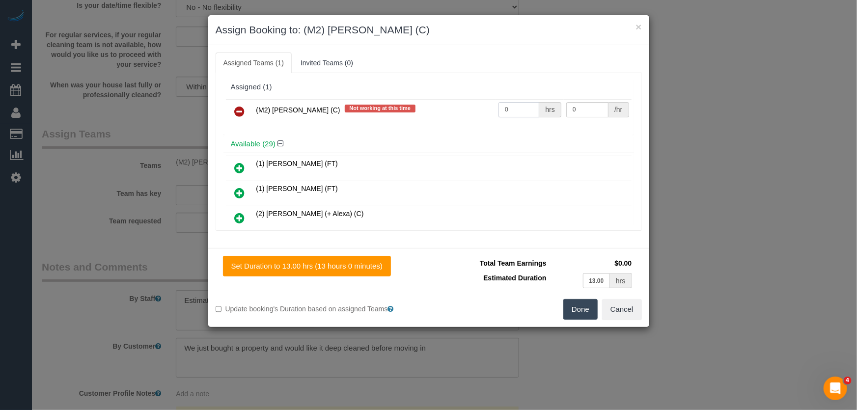
click at [501, 105] on input "0" at bounding box center [519, 109] width 41 height 15
click at [511, 108] on input "0" at bounding box center [519, 109] width 41 height 15
type input "1"
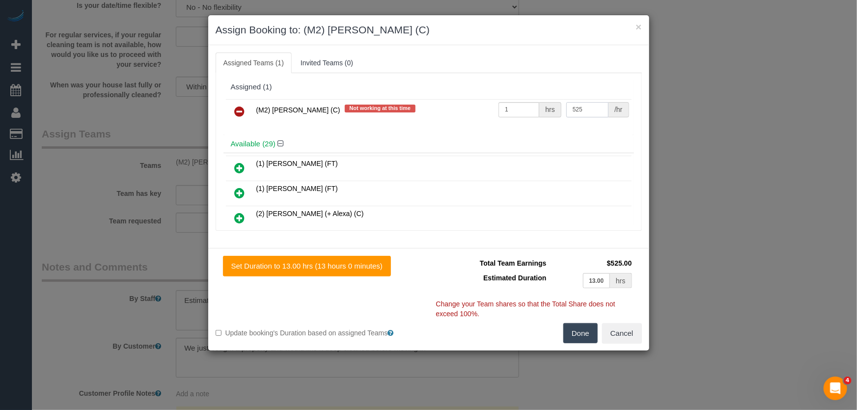
type input "525"
click at [574, 325] on button "Done" at bounding box center [581, 333] width 34 height 21
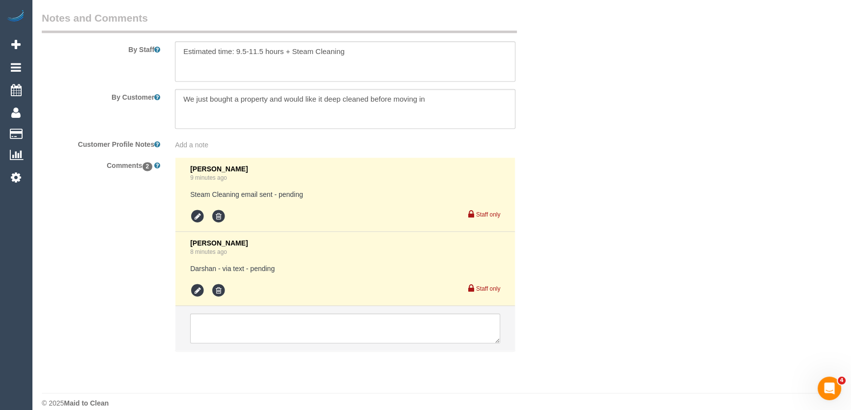
scroll to position [1692, 0]
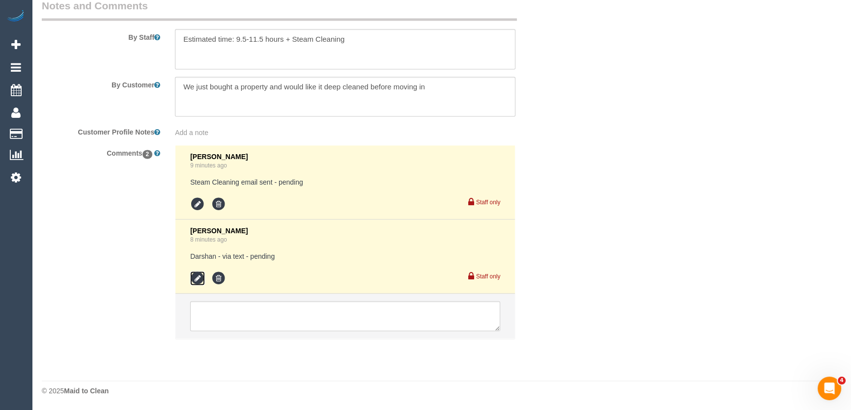
click at [190, 279] on icon at bounding box center [197, 278] width 15 height 15
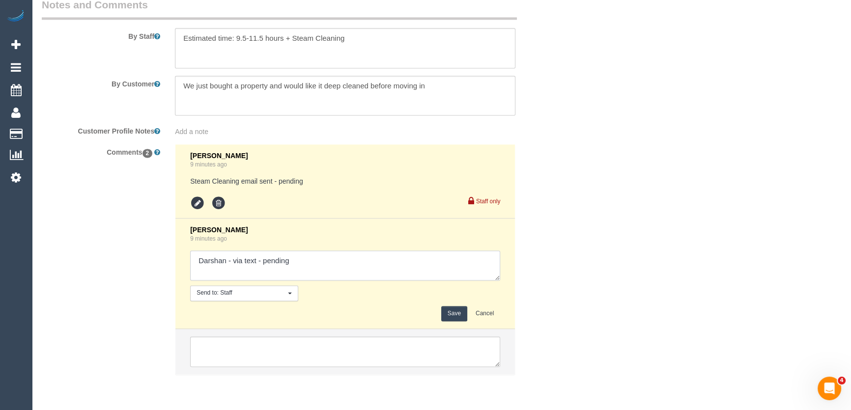
click at [304, 265] on textarea at bounding box center [345, 266] width 310 height 30
type textarea "Darshan - via text - confirmed"
click at [454, 316] on button "Save" at bounding box center [454, 313] width 26 height 15
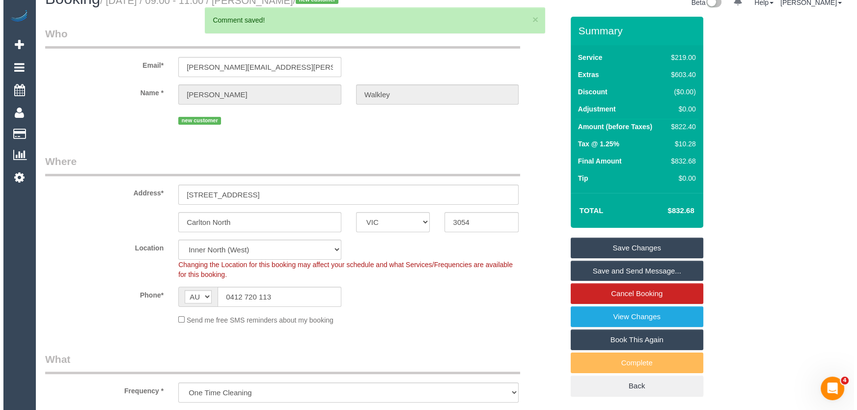
scroll to position [0, 0]
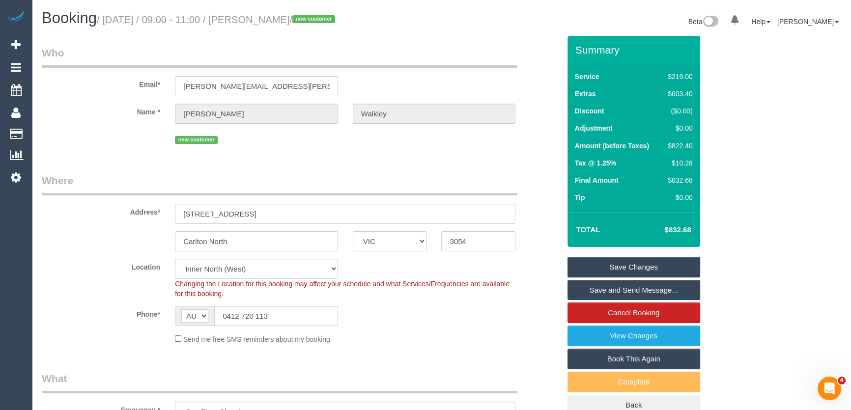
click at [279, 16] on small "/ [DATE] / 09:00 - 11:00 / [PERSON_NAME] / new customer" at bounding box center [217, 19] width 241 height 11
copy small "[PERSON_NAME]"
click at [641, 265] on link "Save Changes" at bounding box center [633, 267] width 133 height 21
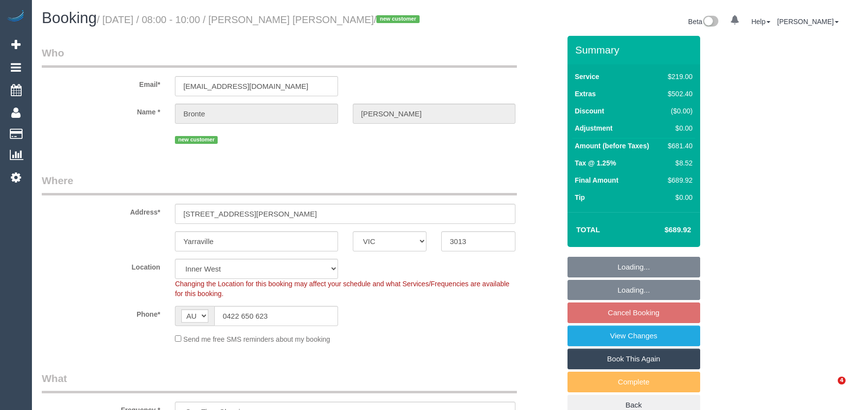
select select "VIC"
select select "string:stripe-pm_1S3mW12GScqysDRVCvz14qZC"
select select "number:27"
select select "number:16"
select select "number:18"
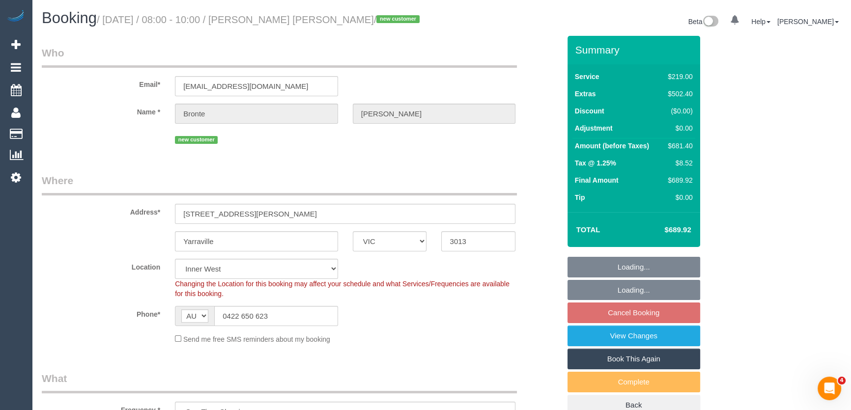
select select "number:24"
select select "object:1462"
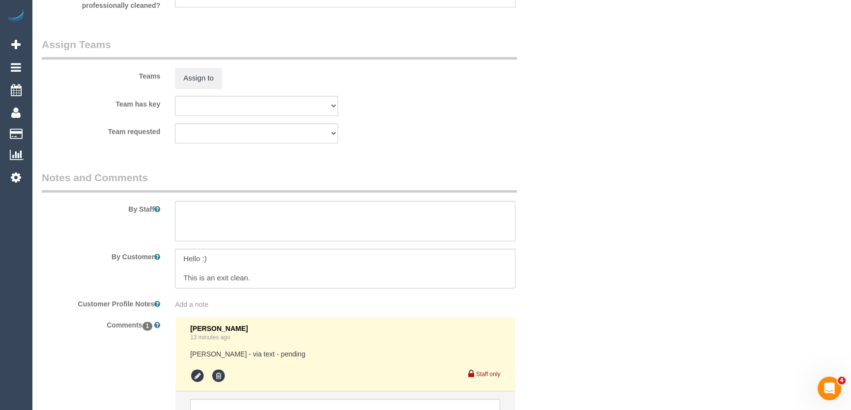
scroll to position [1618, 0]
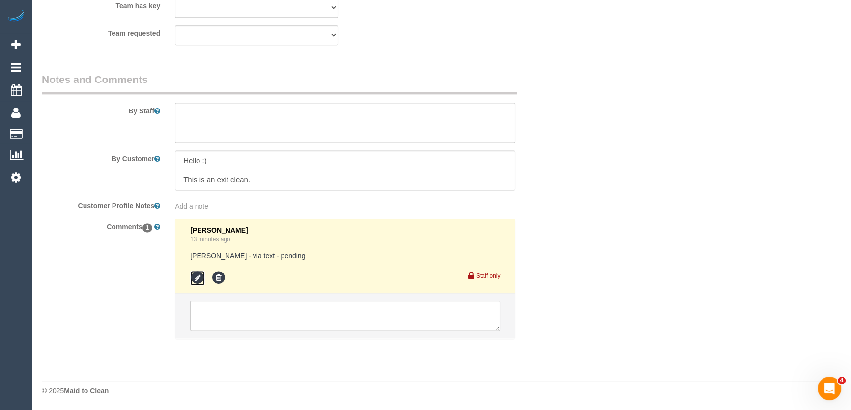
click at [195, 274] on icon at bounding box center [197, 278] width 15 height 15
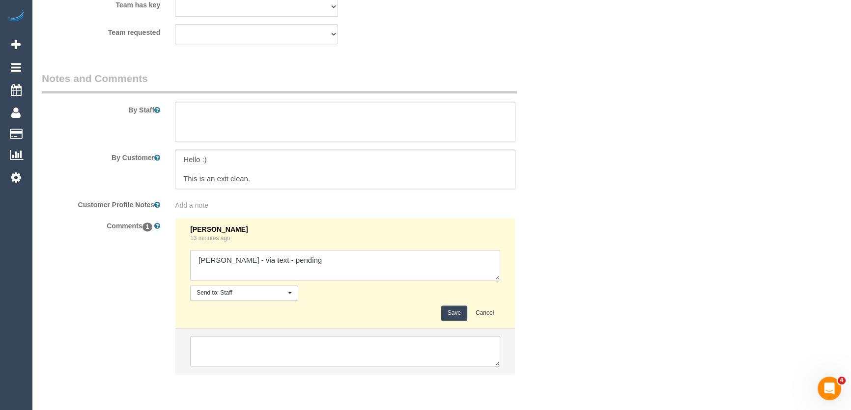
click at [325, 264] on textarea at bounding box center [345, 265] width 310 height 30
type textarea "[PERSON_NAME] A - via text - declined"
click at [460, 314] on button "Save" at bounding box center [454, 313] width 26 height 15
click at [294, 118] on textarea at bounding box center [345, 122] width 340 height 40
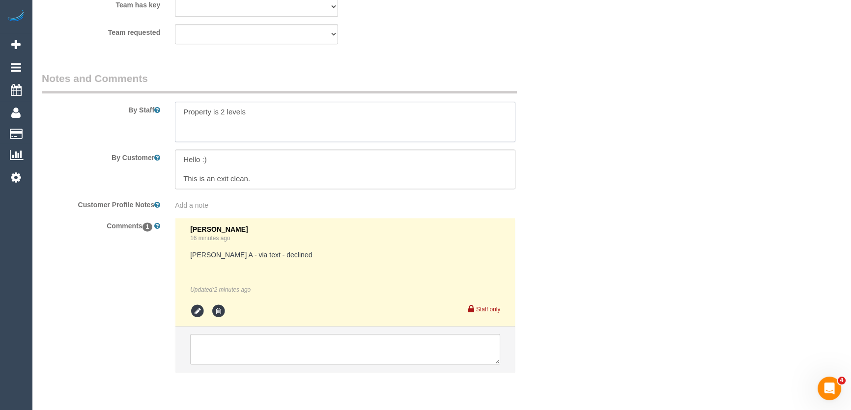
type textarea "Property is 2 levels"
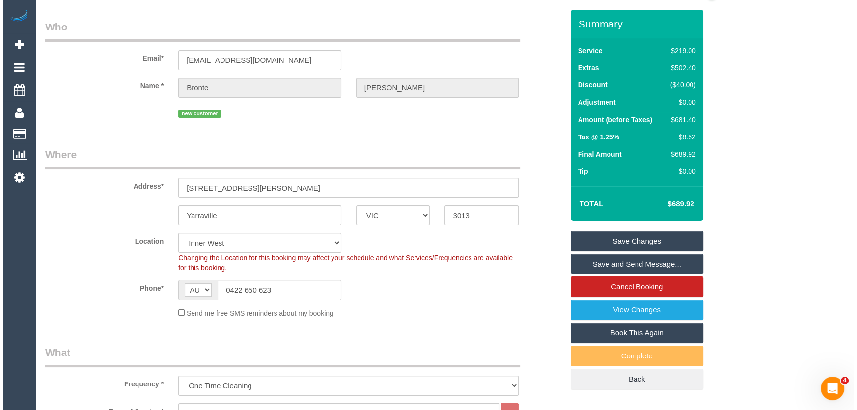
scroll to position [0, 0]
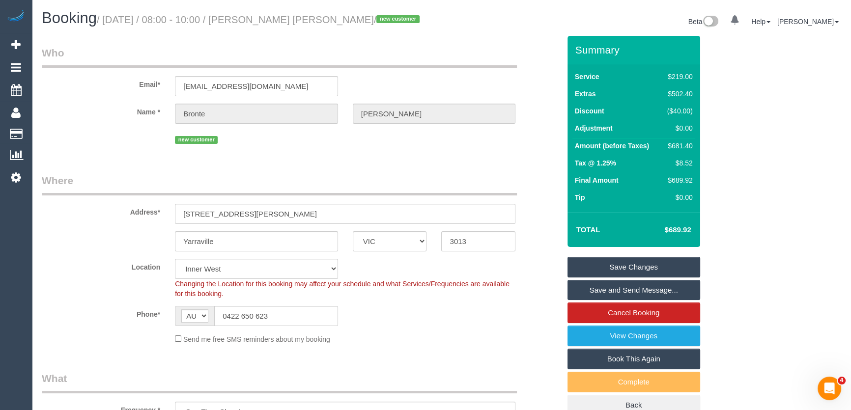
click at [630, 271] on link "Save Changes" at bounding box center [633, 267] width 133 height 21
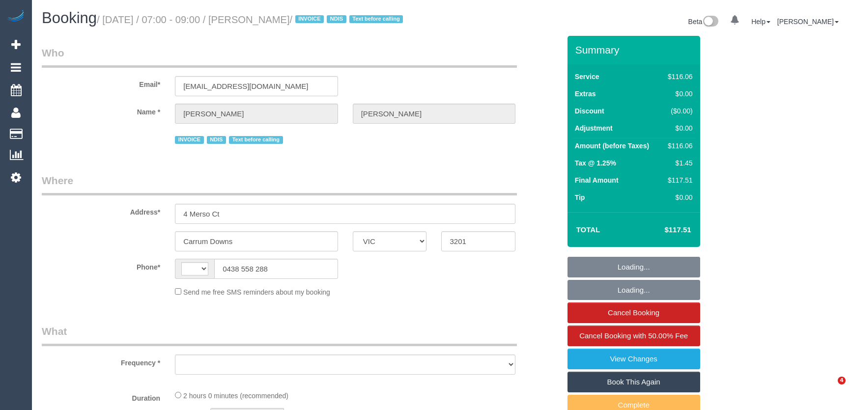
select select "VIC"
select select "object:286"
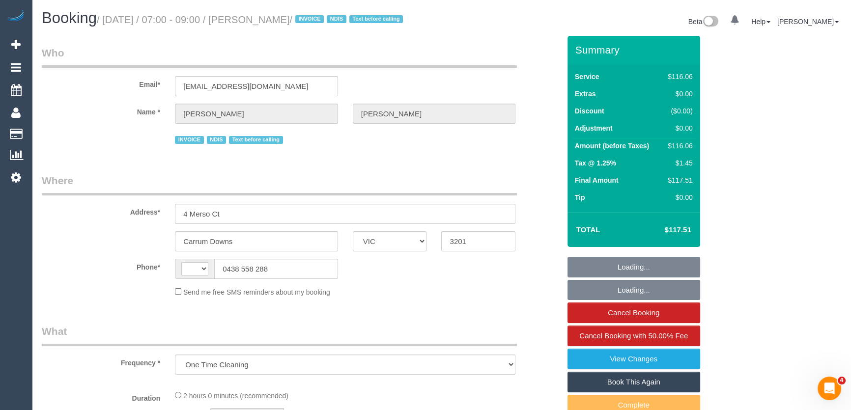
select select "number:27"
select select "number:14"
select select "number:18"
select select "number:36"
select select "number:34"
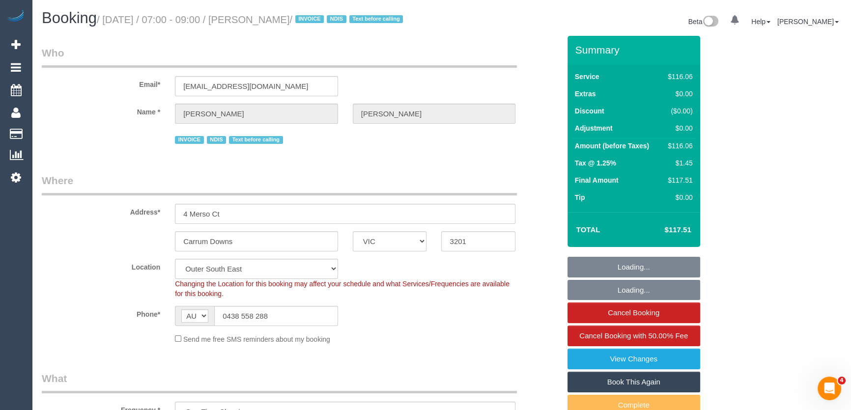
select select "string:AU"
select select "object:725"
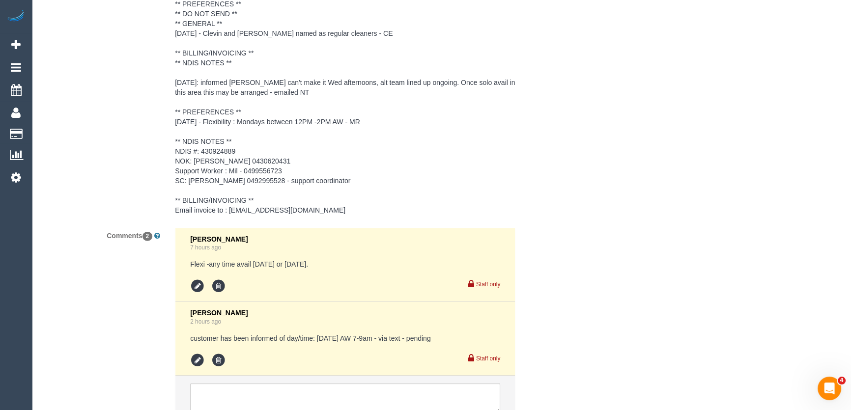
scroll to position [1606, 0]
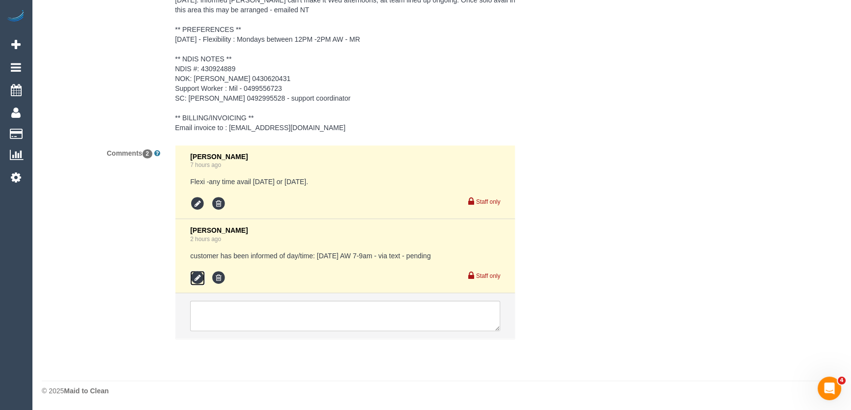
click at [196, 278] on icon at bounding box center [197, 278] width 15 height 15
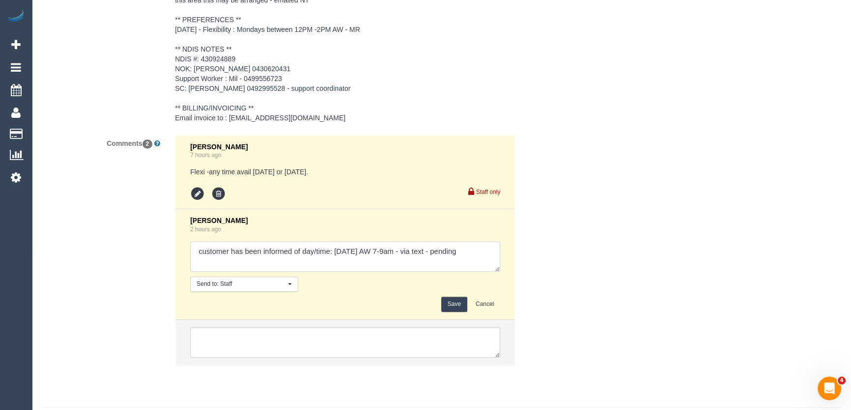
click at [487, 264] on textarea at bounding box center [345, 256] width 310 height 30
type textarea "customer has been informed of day/time: [DATE] AW 7-9am - via text/phone - conf…"
click at [451, 312] on button "Save" at bounding box center [454, 304] width 26 height 15
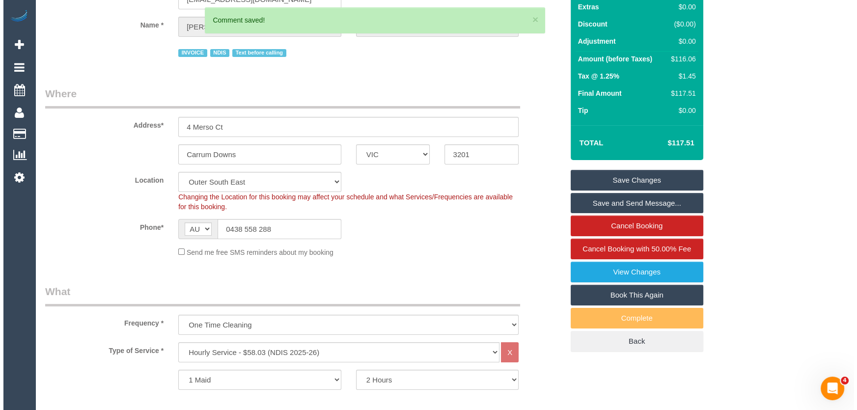
scroll to position [0, 0]
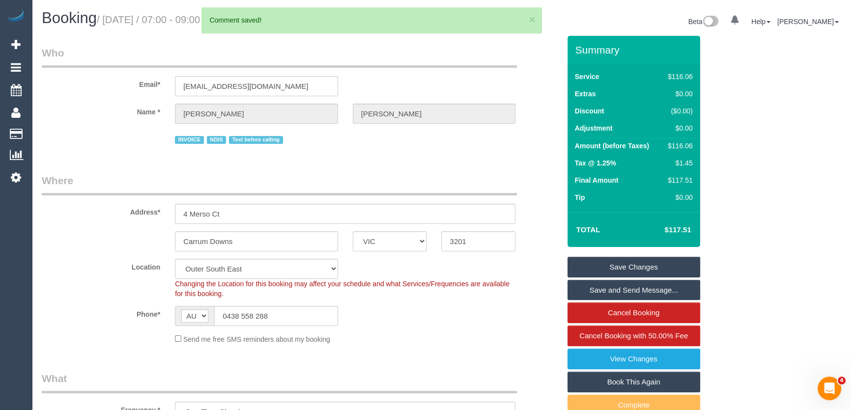
click at [614, 301] on link "Save and Send Message..." at bounding box center [633, 290] width 133 height 21
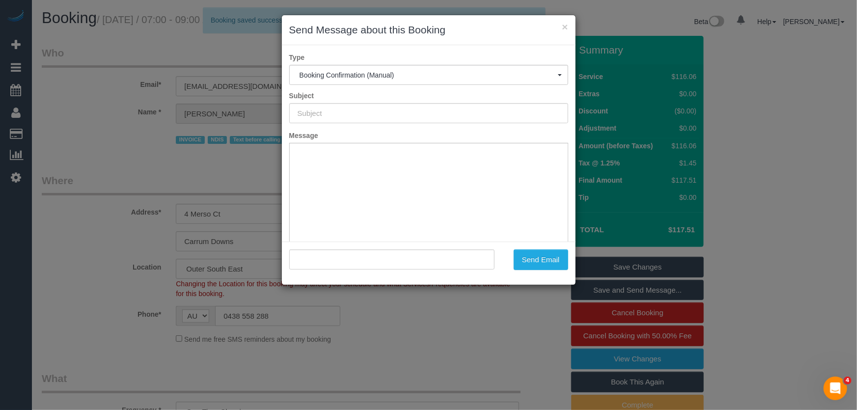
type input "Booking Confirmed"
type input ""[PERSON_NAME]" <[EMAIL_ADDRESS][DOMAIN_NAME]>"
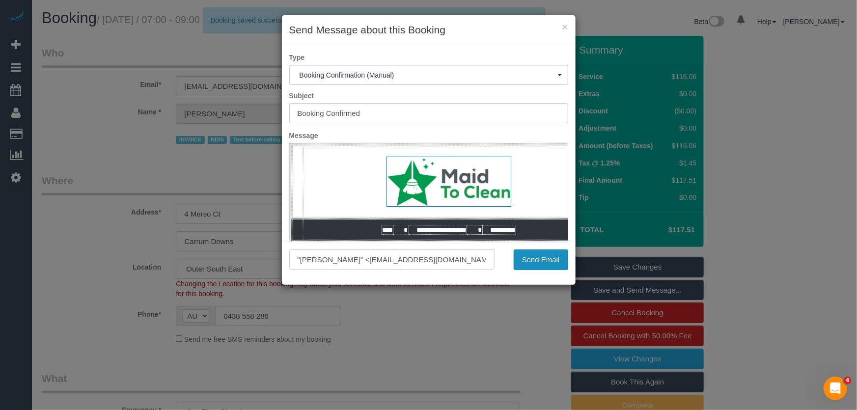
click at [533, 264] on button "Send Email" at bounding box center [541, 260] width 55 height 21
